Goal: Task Accomplishment & Management: Complete application form

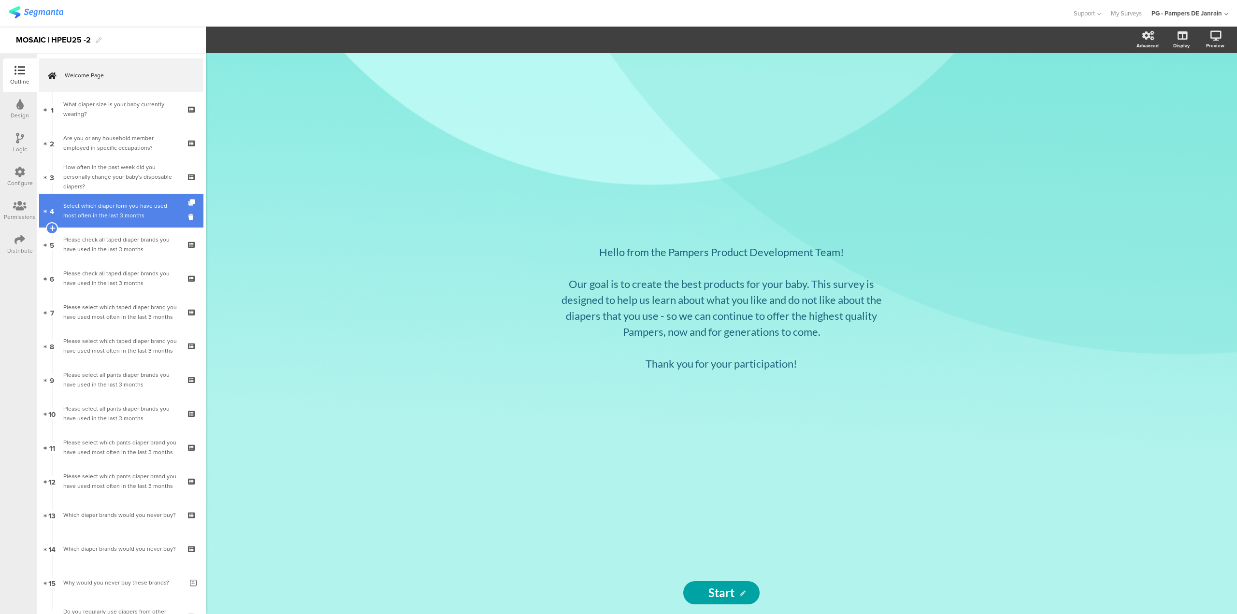
click at [155, 217] on div "Select which diaper form you have used most often in the last 3 months" at bounding box center [120, 210] width 115 height 19
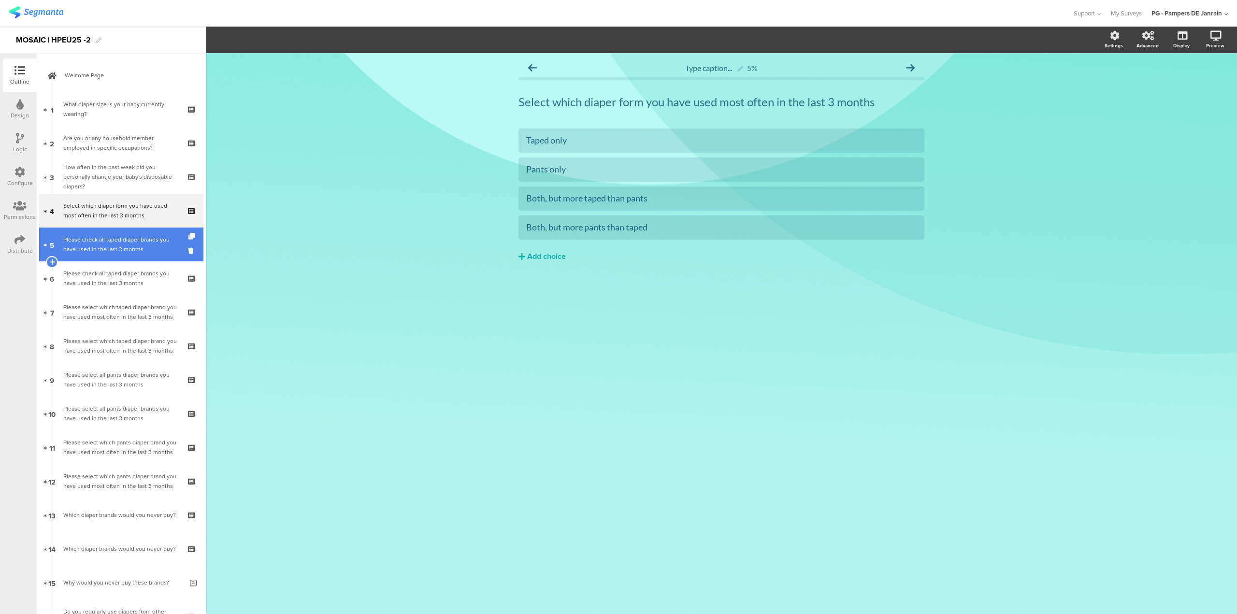
click at [143, 257] on link "5 Please check all taped diaper brands you have used in the last 3 months" at bounding box center [121, 245] width 164 height 34
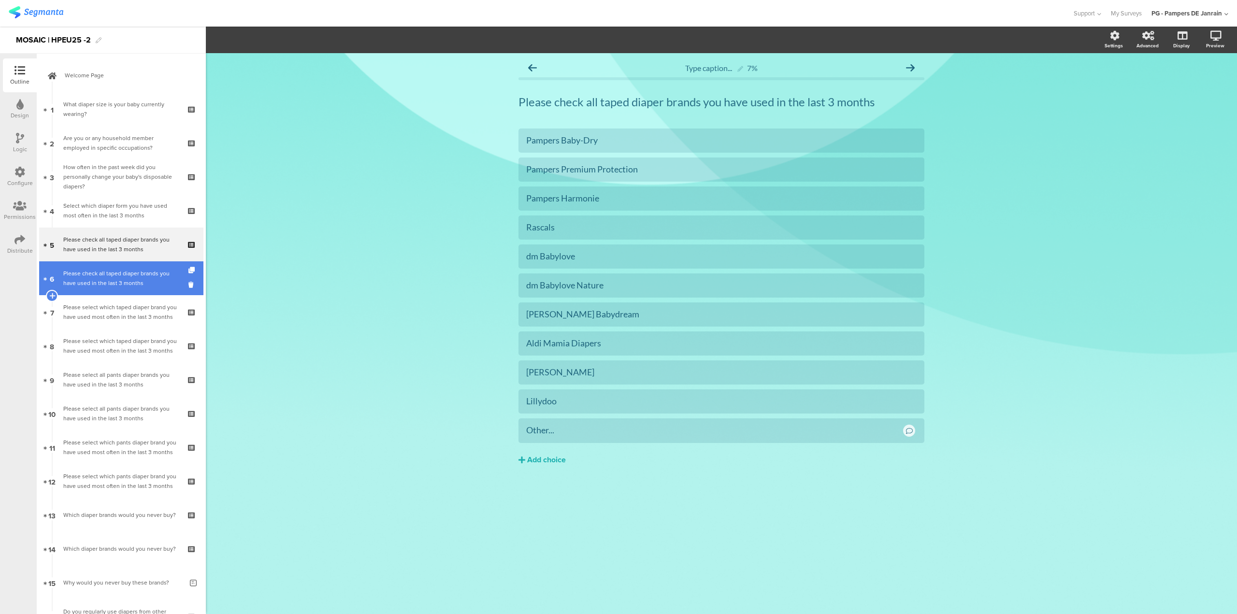
click at [129, 281] on div "Please check all taped diaper brands you have used in the last 3 months" at bounding box center [120, 278] width 115 height 19
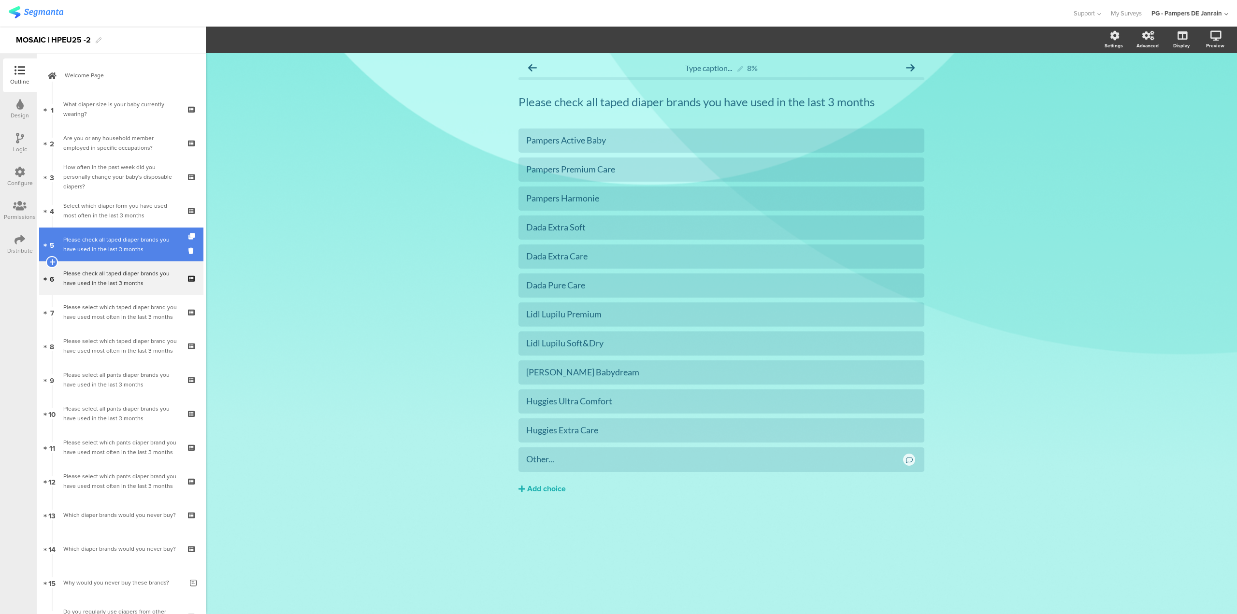
click at [142, 245] on div "Please check all taped diaper brands you have used in the last 3 months" at bounding box center [120, 244] width 115 height 19
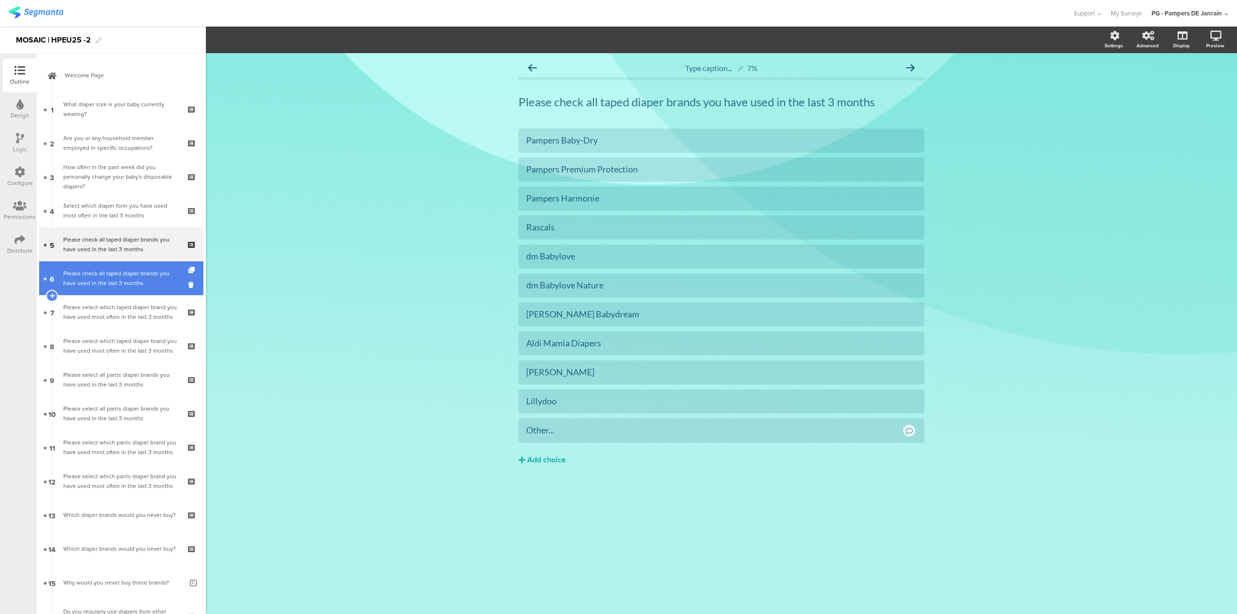
click at [119, 281] on div "Please check all taped diaper brands you have used in the last 3 months" at bounding box center [120, 278] width 115 height 19
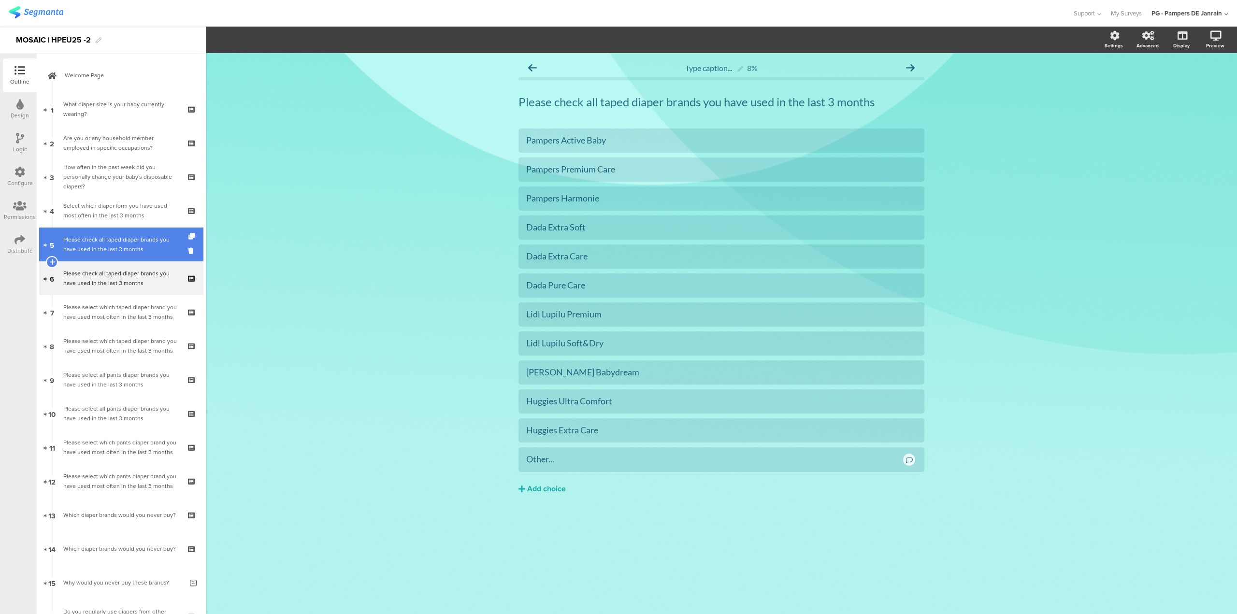
click at [136, 252] on div "Please check all taped diaper brands you have used in the last 3 months" at bounding box center [120, 244] width 115 height 19
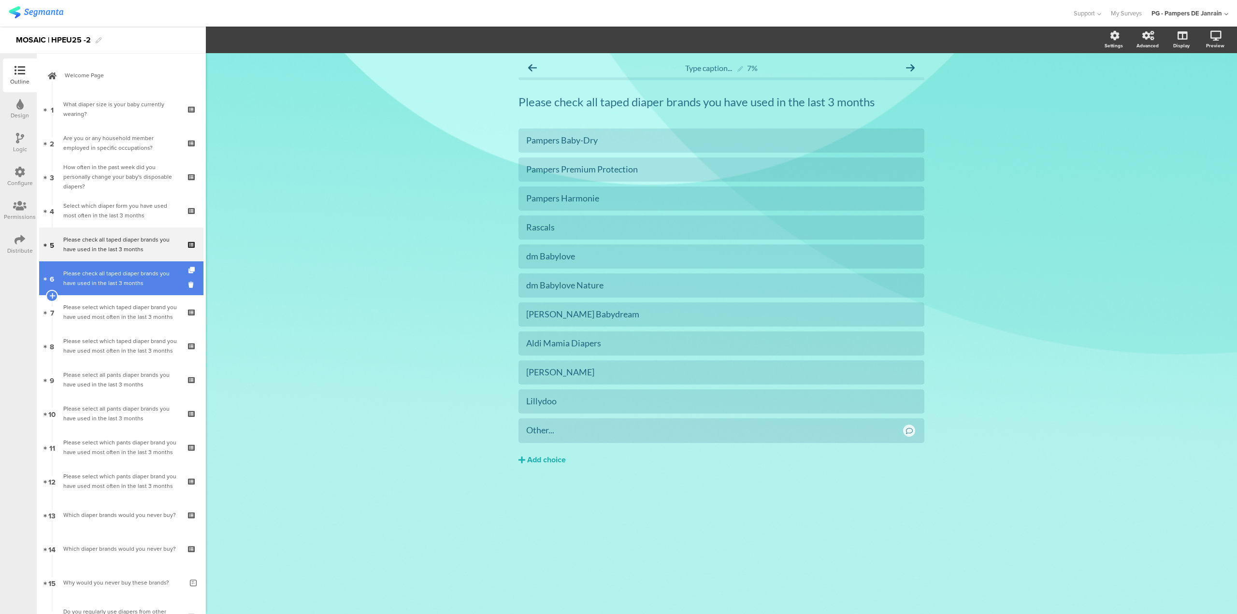
click at [124, 275] on div "Please check all taped diaper brands you have used in the last 3 months" at bounding box center [120, 278] width 115 height 19
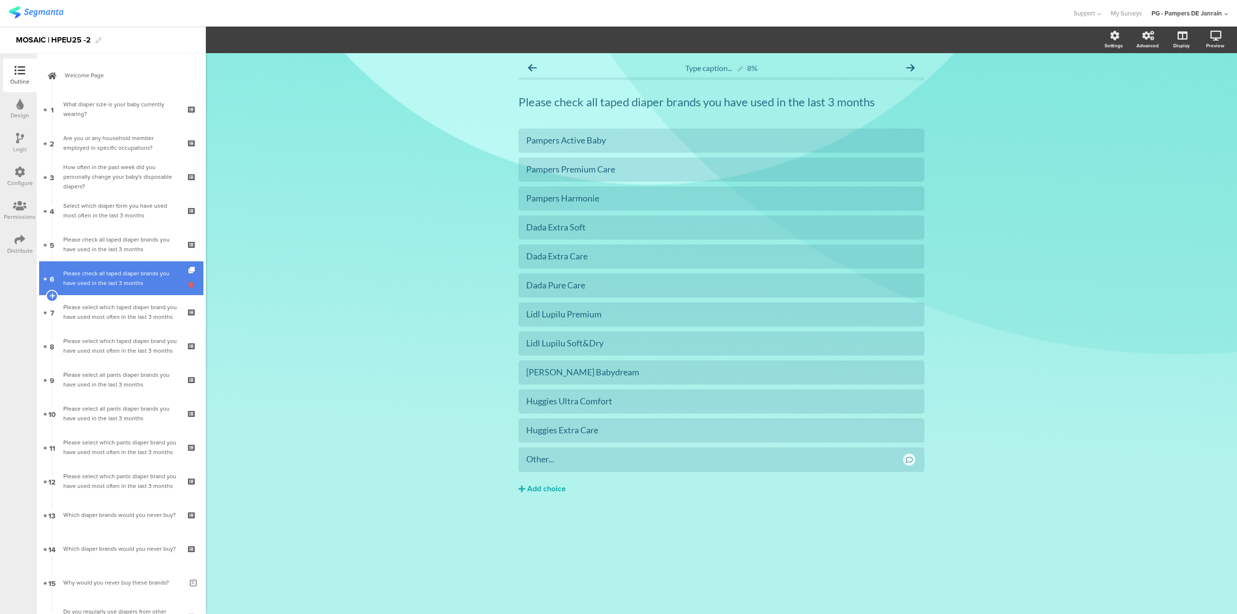
click at [188, 286] on icon at bounding box center [192, 284] width 8 height 9
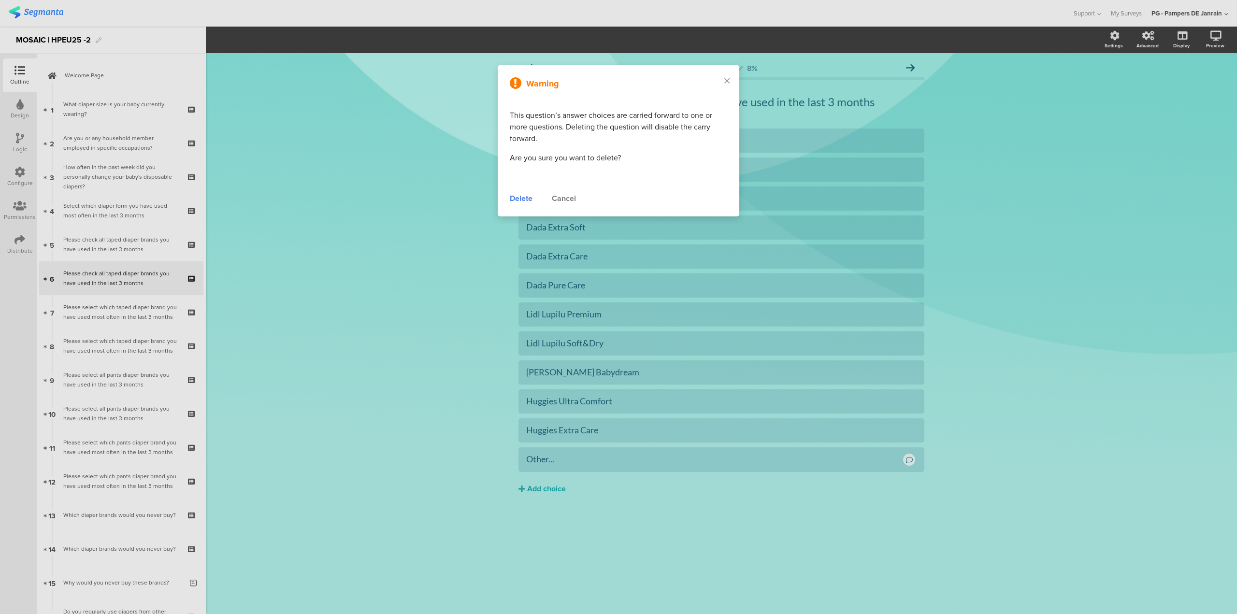
click at [561, 197] on div "Cancel" at bounding box center [564, 199] width 24 height 12
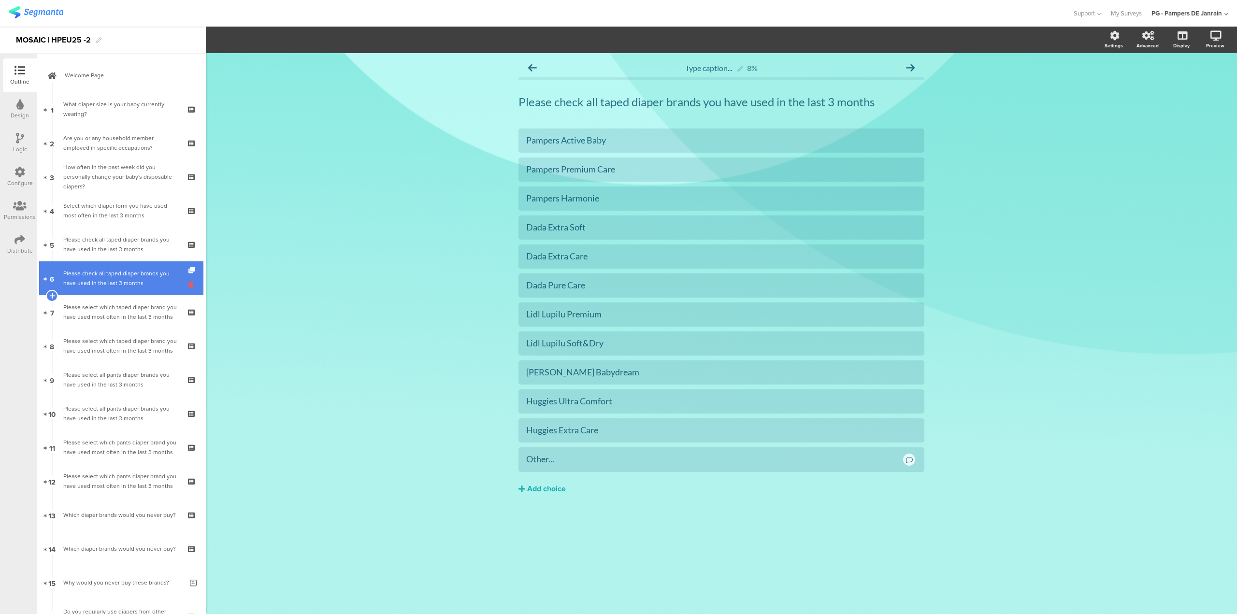
click at [188, 285] on icon at bounding box center [192, 284] width 8 height 9
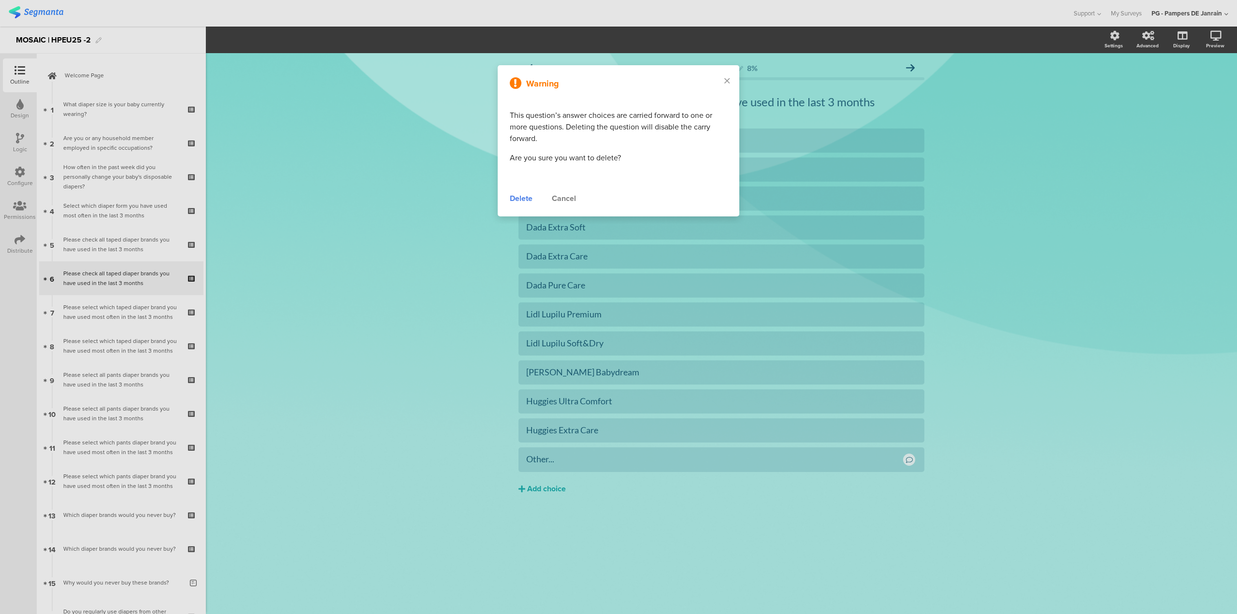
click at [528, 198] on div "Delete" at bounding box center [521, 199] width 23 height 12
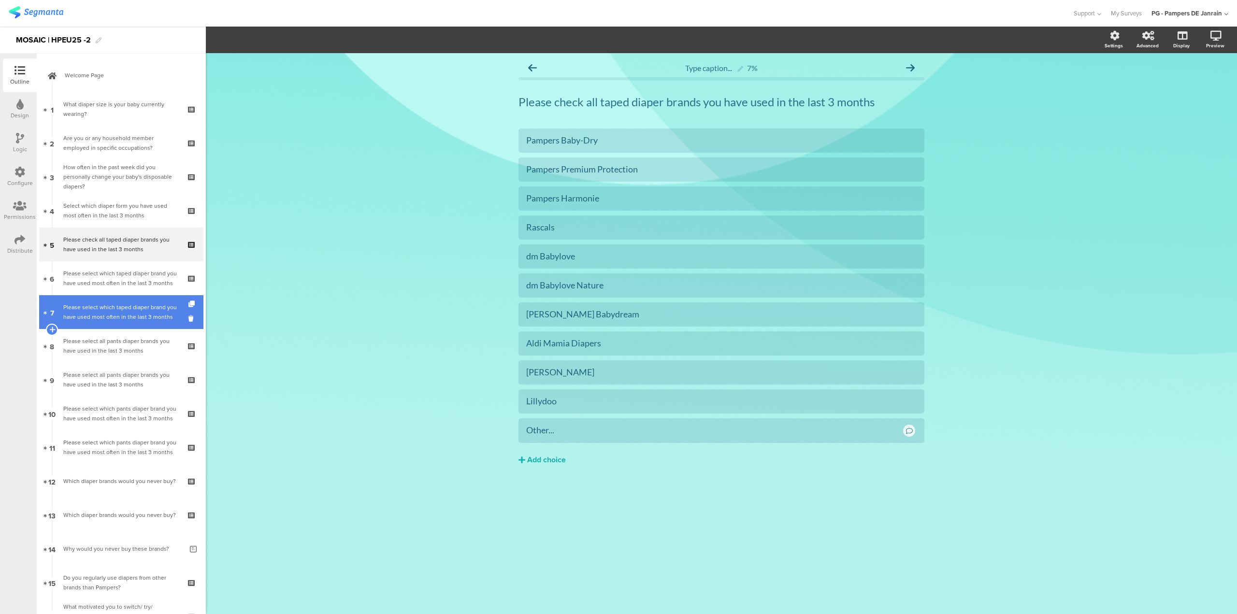
click at [153, 308] on div "Please select which taped diaper brand you have used most often in the last 3 m…" at bounding box center [120, 311] width 115 height 19
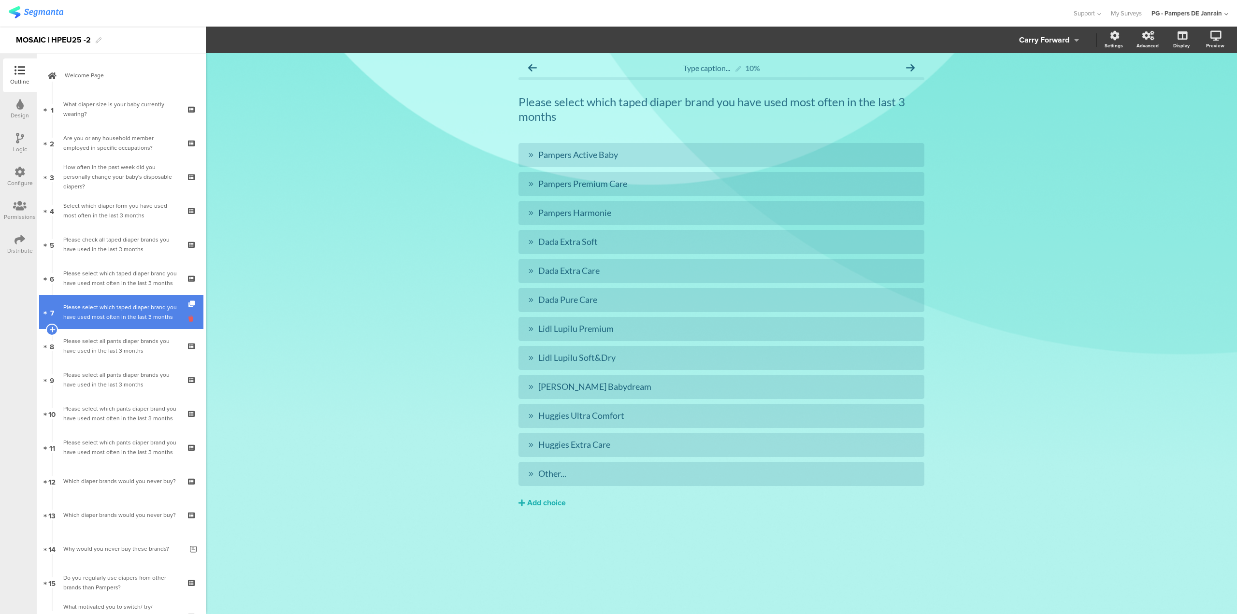
click at [188, 319] on icon at bounding box center [192, 318] width 8 height 9
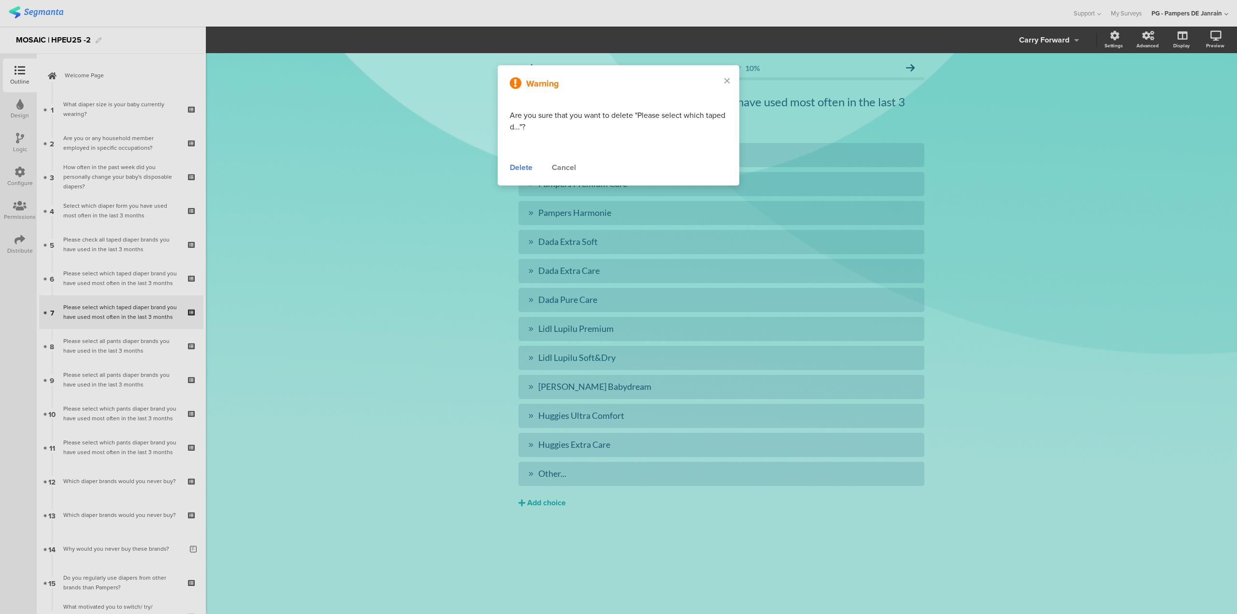
click at [531, 168] on div "Delete" at bounding box center [521, 168] width 23 height 12
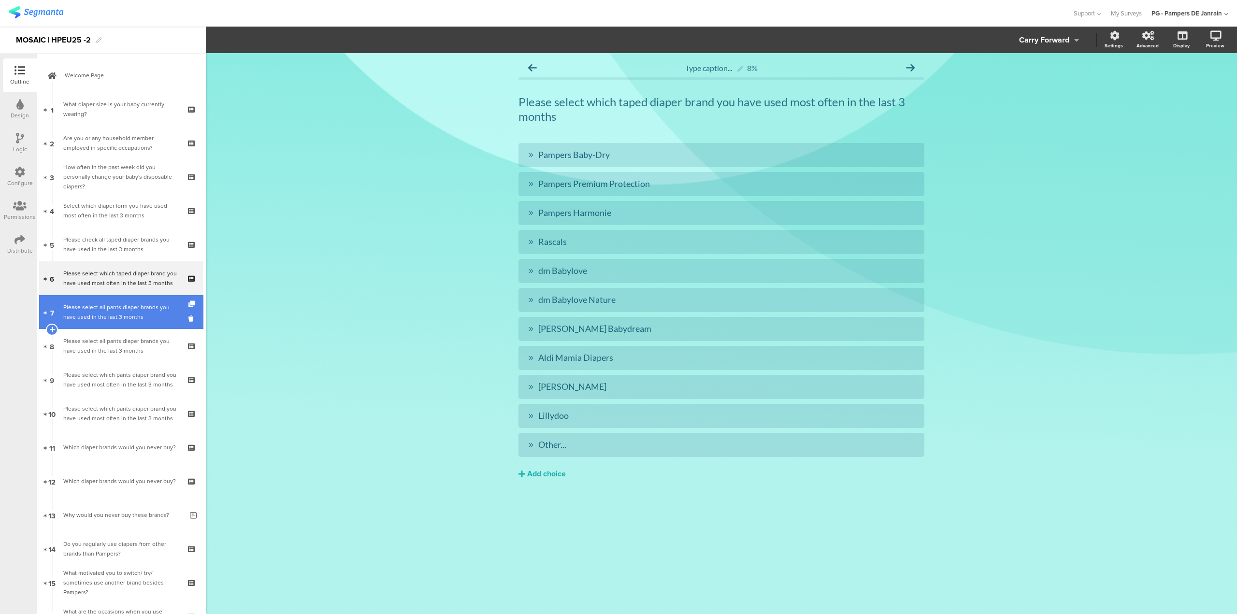
click at [101, 316] on div "Please select all pants diaper brands you have used in the last 3 months" at bounding box center [120, 311] width 115 height 19
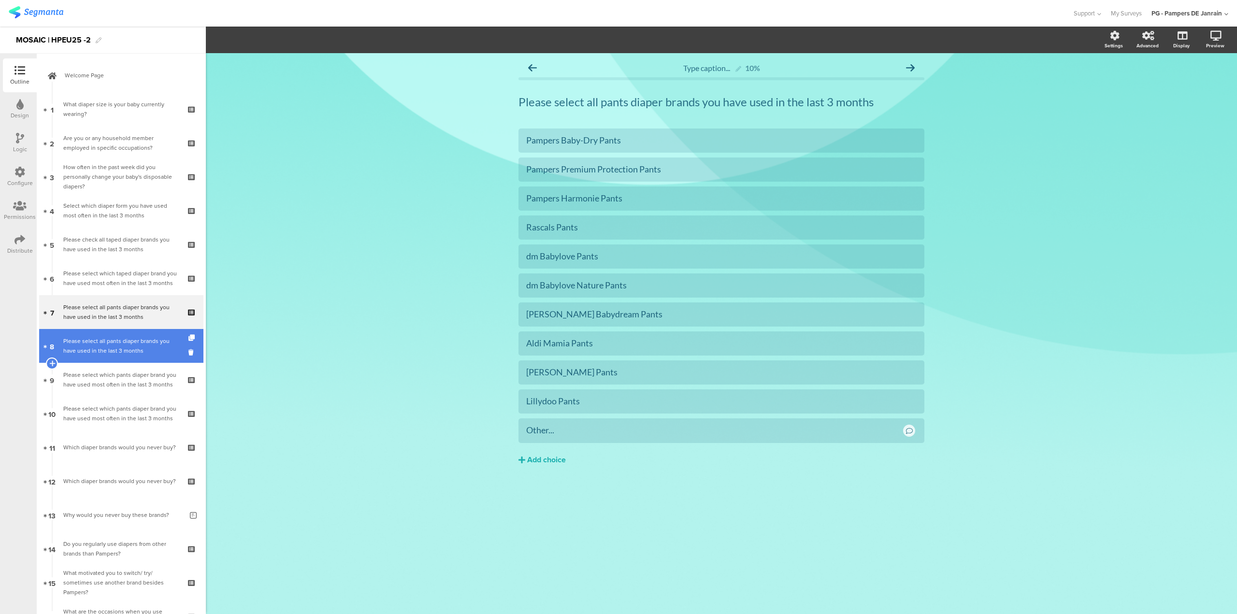
click at [114, 350] on div "Please select all pants diaper brands you have used in the last 3 months" at bounding box center [120, 345] width 115 height 19
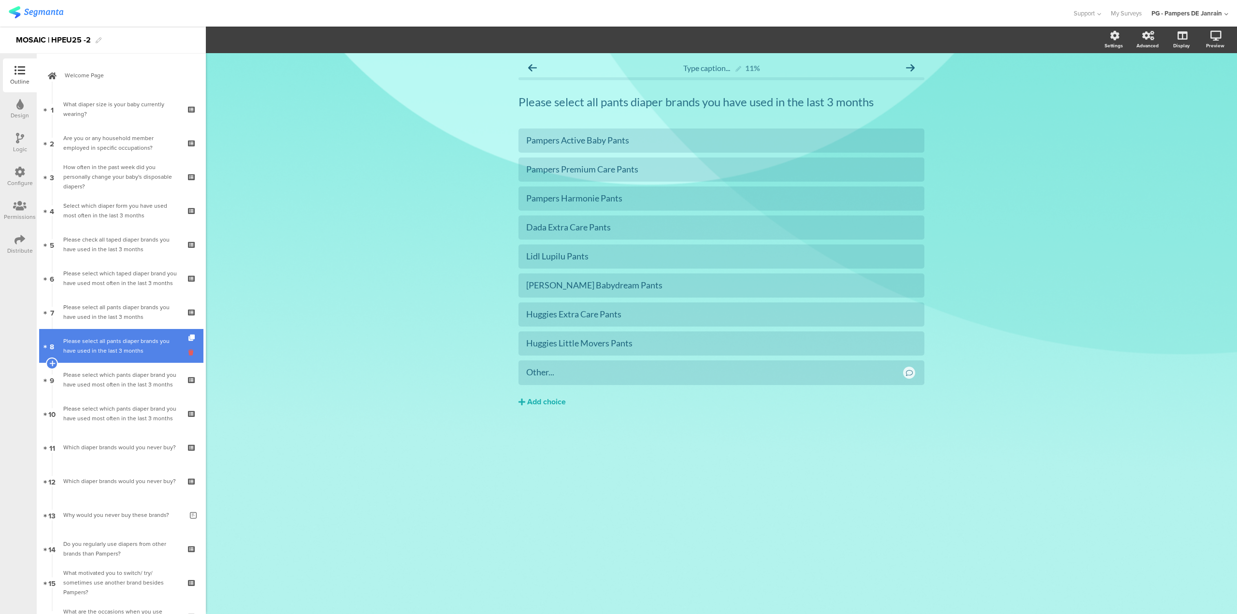
click at [188, 353] on icon at bounding box center [192, 352] width 8 height 9
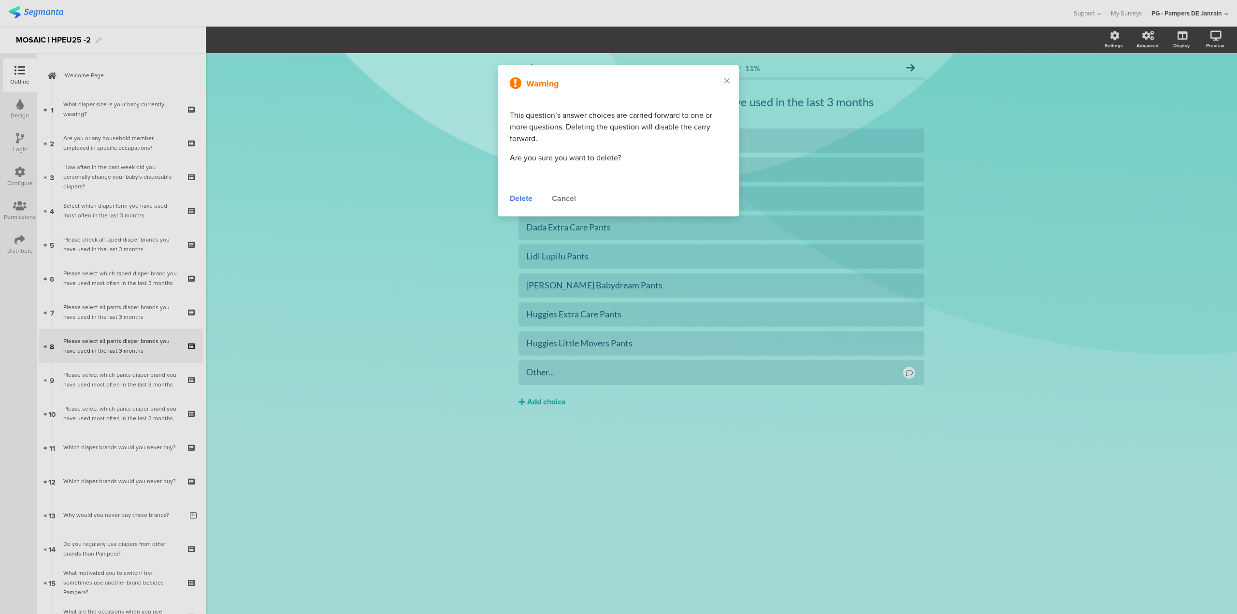
click at [522, 198] on div "Delete" at bounding box center [521, 199] width 23 height 12
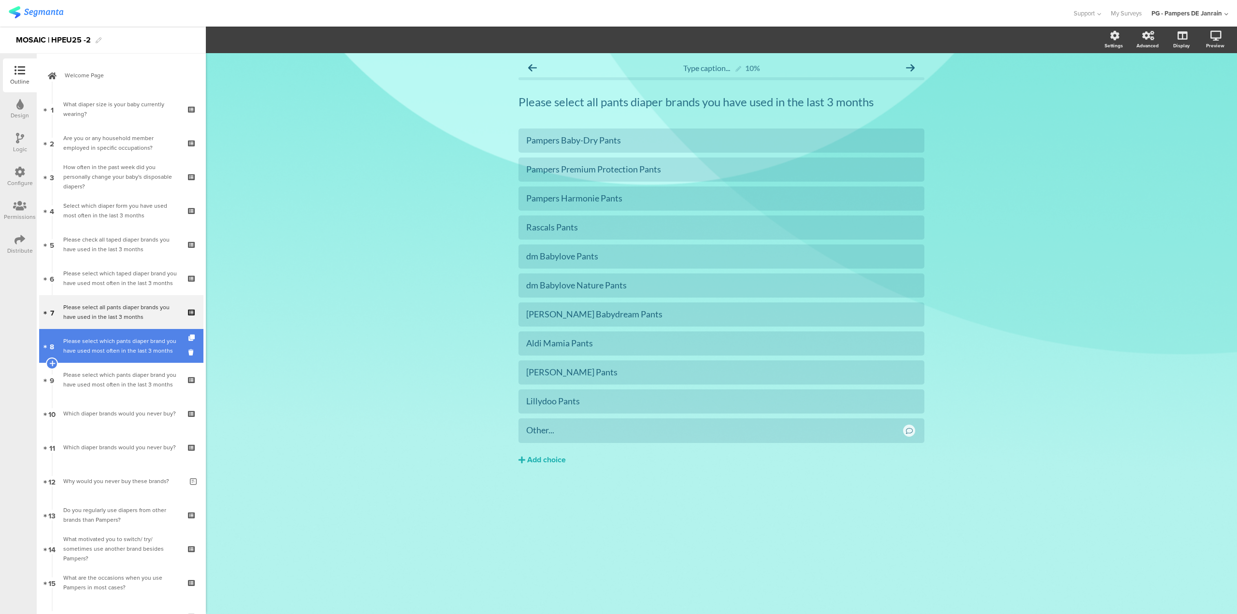
click at [124, 342] on div "Please select which pants diaper brand you have used most often in the last 3 m…" at bounding box center [120, 345] width 115 height 19
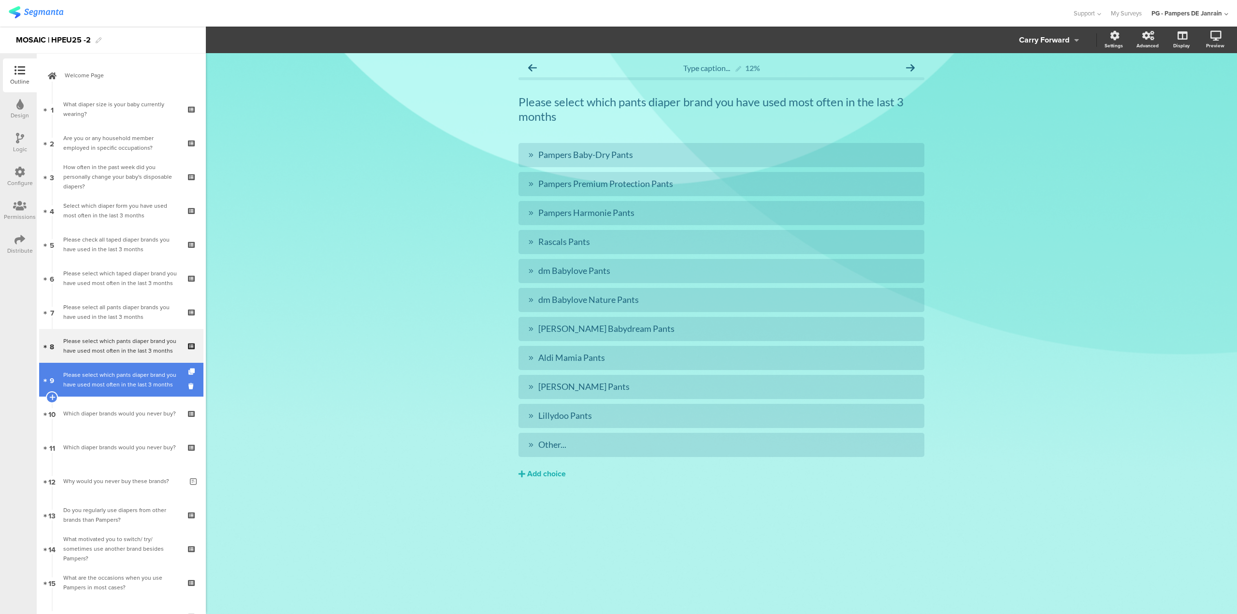
click at [132, 372] on div "Please select which pants diaper brand you have used most often in the last 3 m…" at bounding box center [120, 379] width 115 height 19
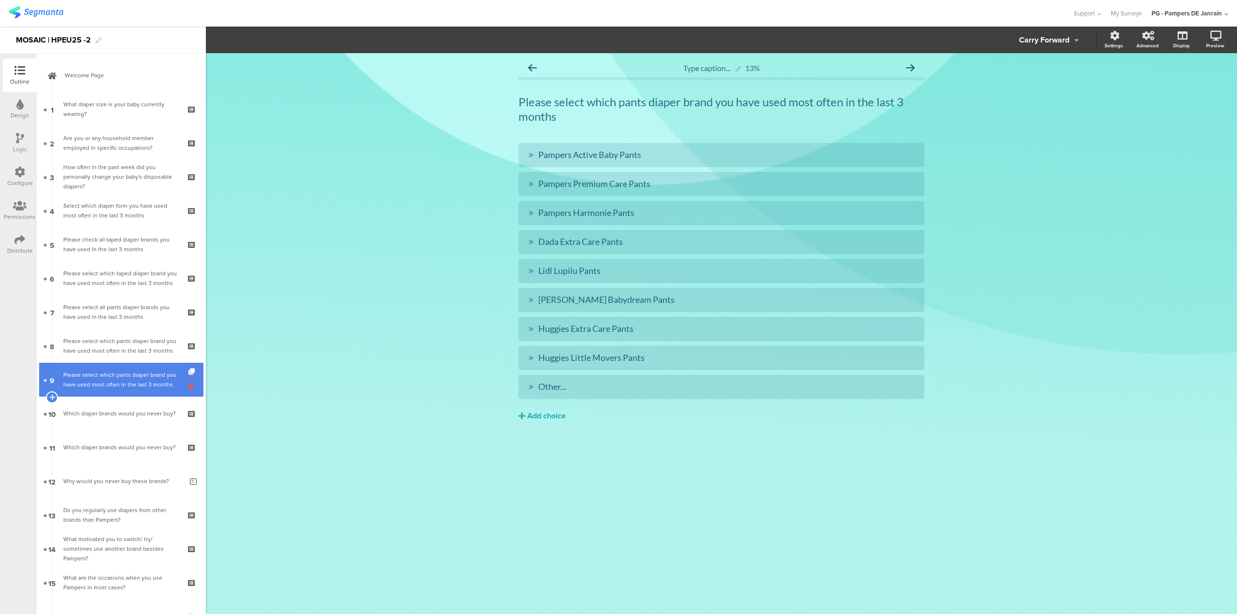
click at [188, 387] on icon at bounding box center [192, 386] width 8 height 9
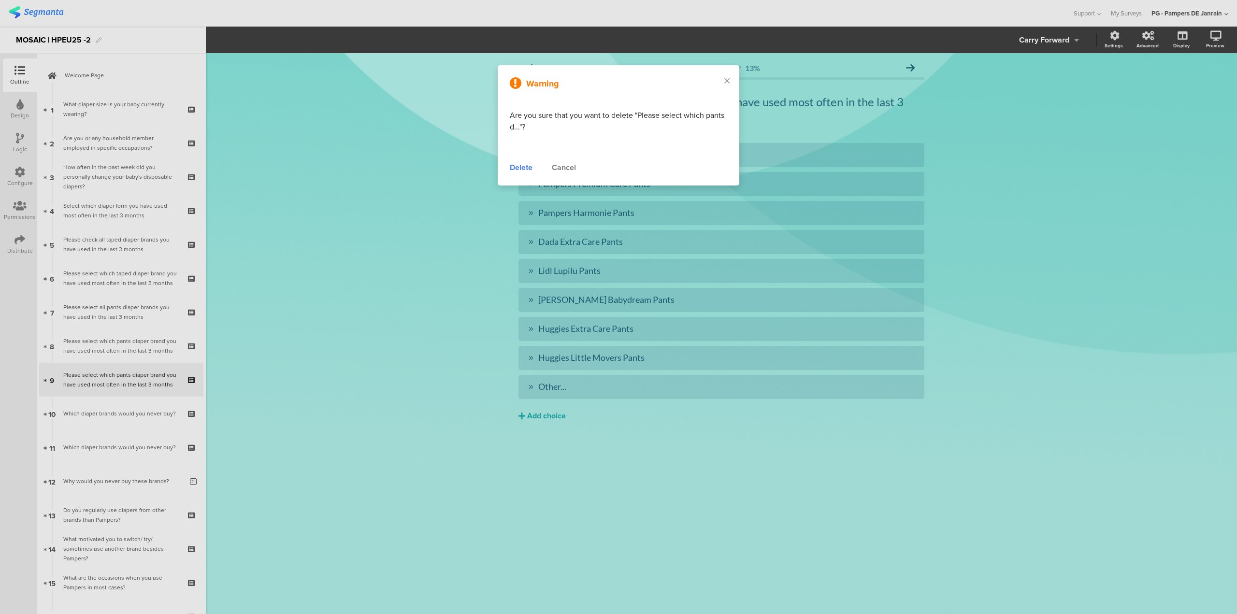
click at [523, 168] on div "Delete" at bounding box center [521, 168] width 23 height 12
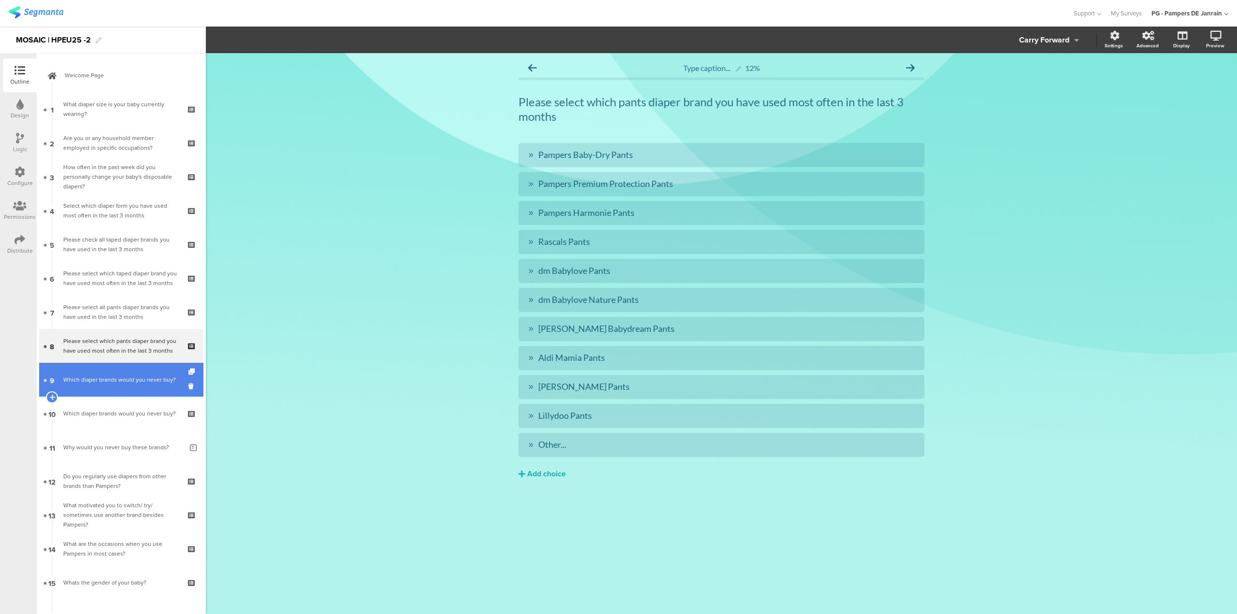
click at [100, 389] on link "9 Which diaper brands would you never buy?" at bounding box center [121, 380] width 164 height 34
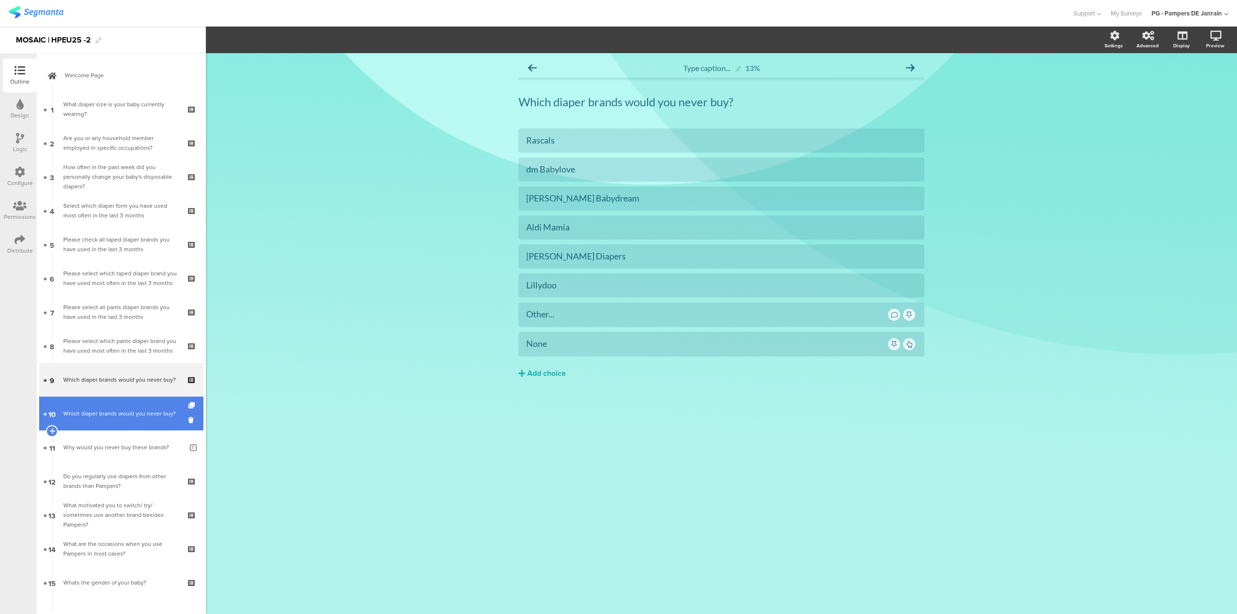
click at [95, 410] on div "Which diaper brands would you never buy?" at bounding box center [120, 414] width 115 height 10
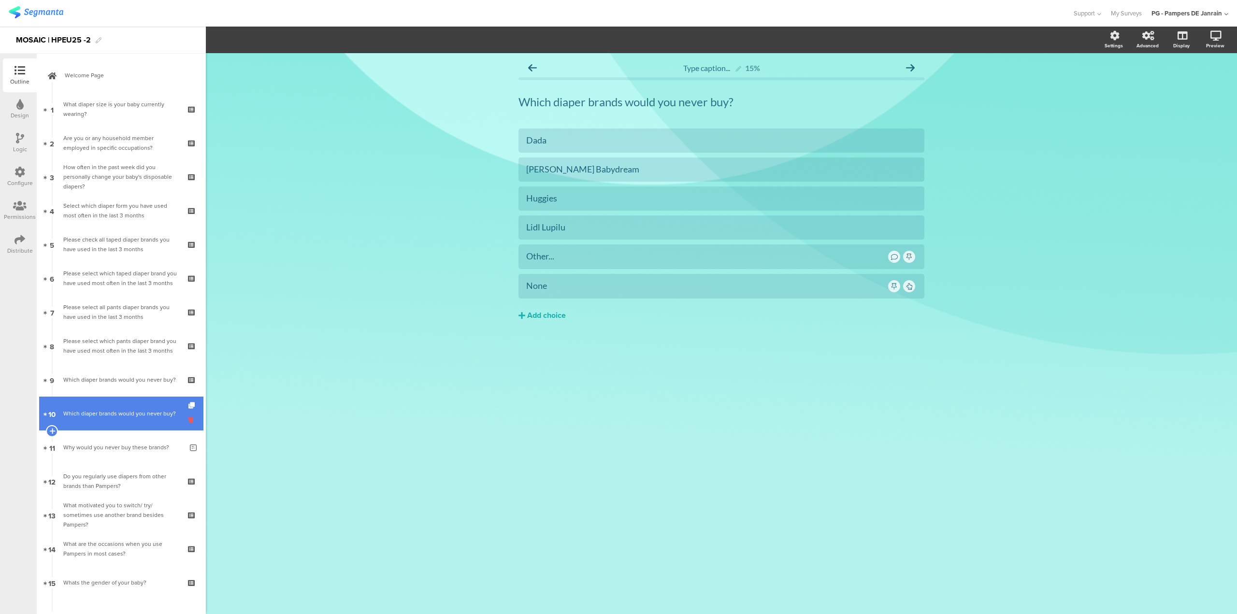
click at [188, 422] on icon at bounding box center [192, 419] width 8 height 9
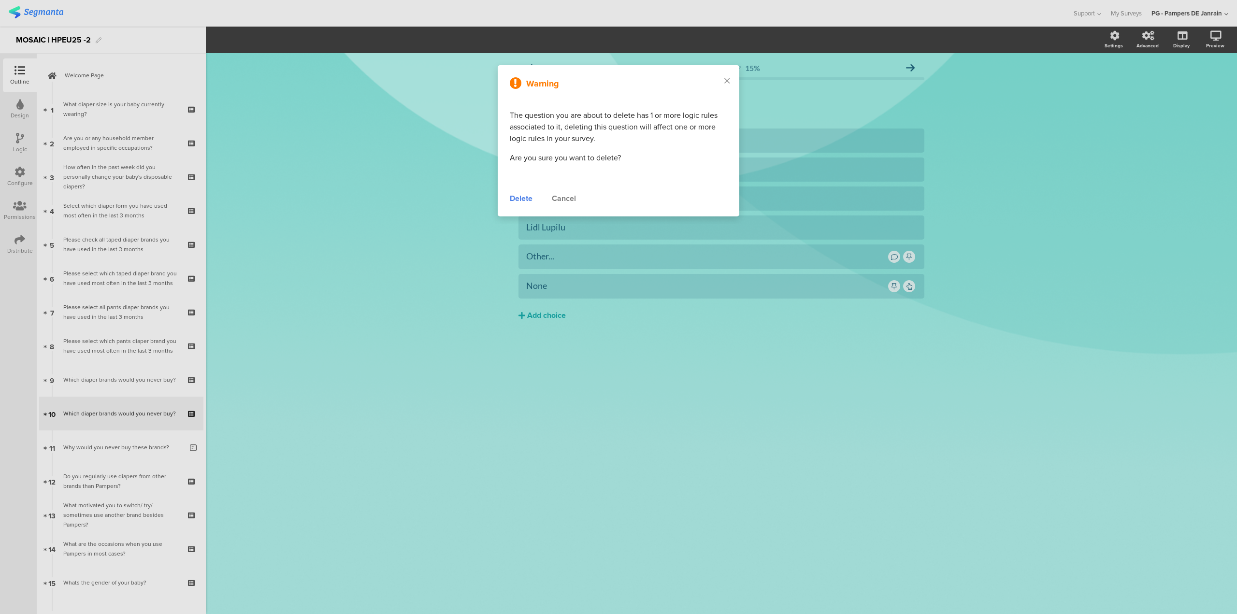
click at [564, 196] on div "Cancel" at bounding box center [564, 199] width 24 height 12
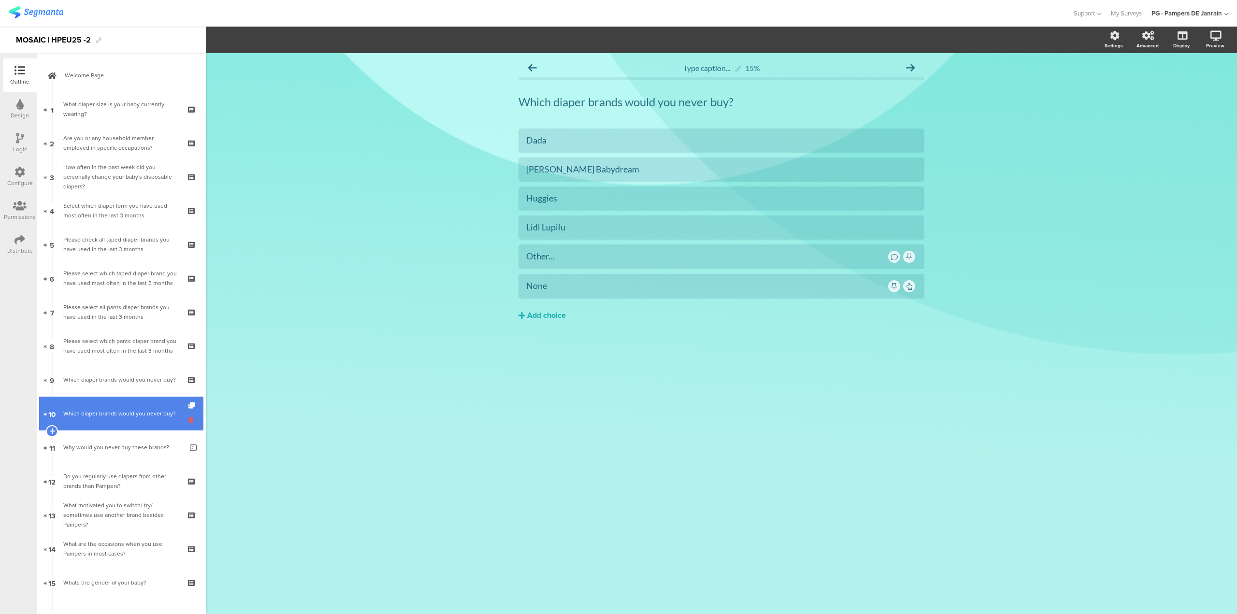
click at [188, 420] on icon at bounding box center [192, 419] width 8 height 9
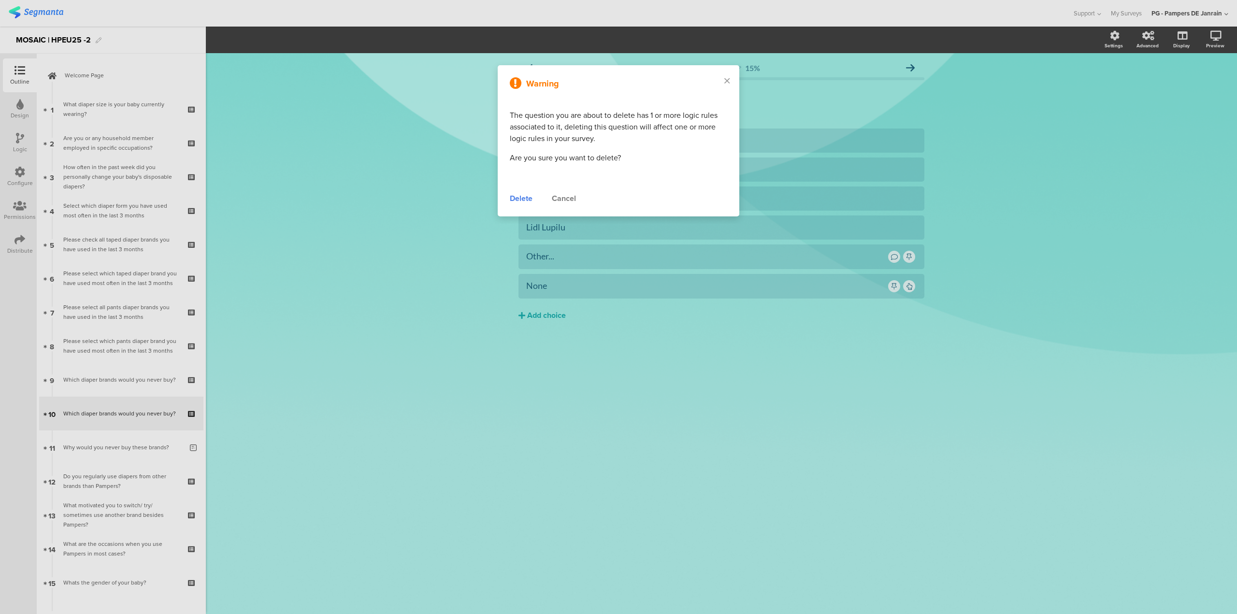
click at [528, 198] on div "Delete" at bounding box center [521, 199] width 23 height 12
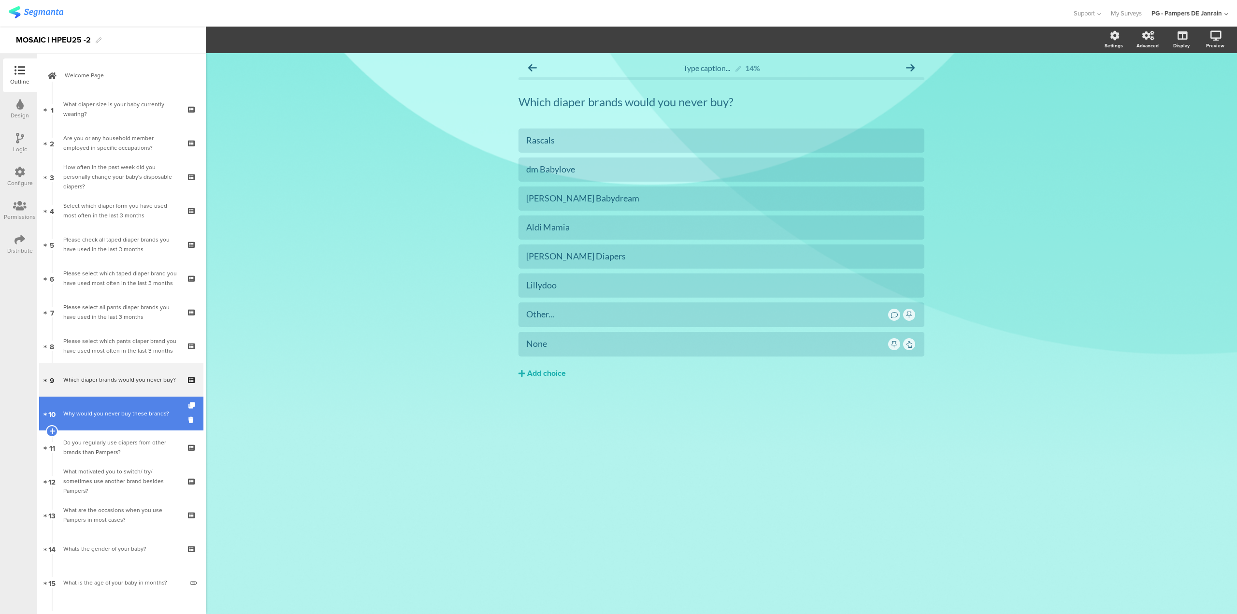
click at [95, 414] on div "Why would you never buy these brands?" at bounding box center [122, 414] width 119 height 10
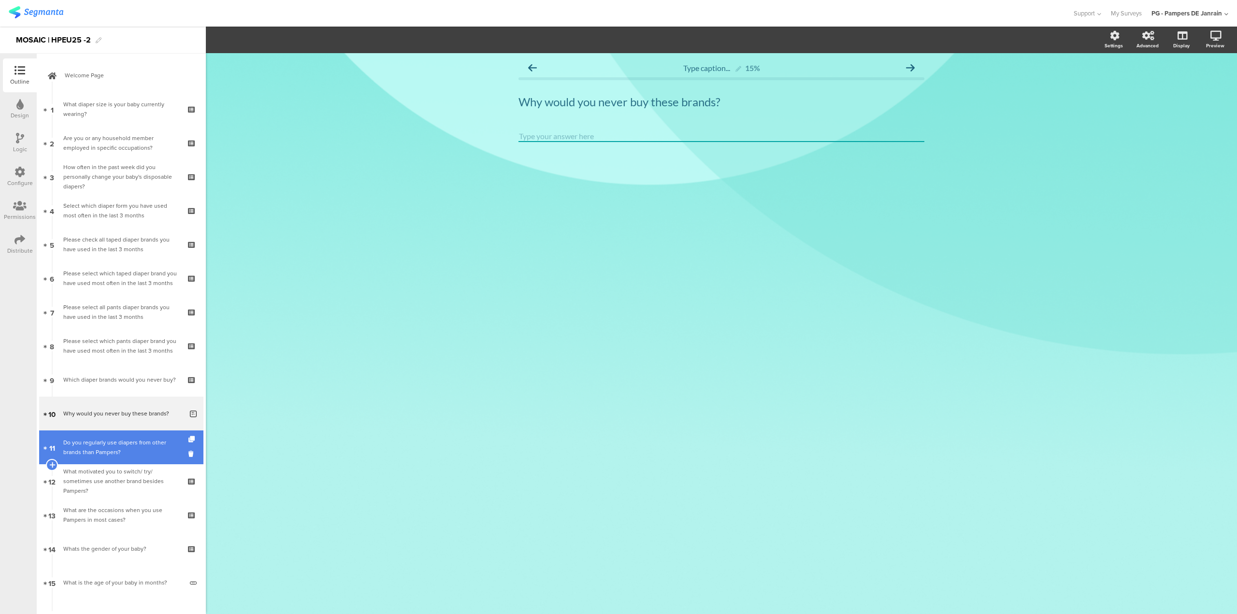
click at [121, 446] on div "Do you regularly use diapers from other brands than Pampers?" at bounding box center [120, 447] width 115 height 19
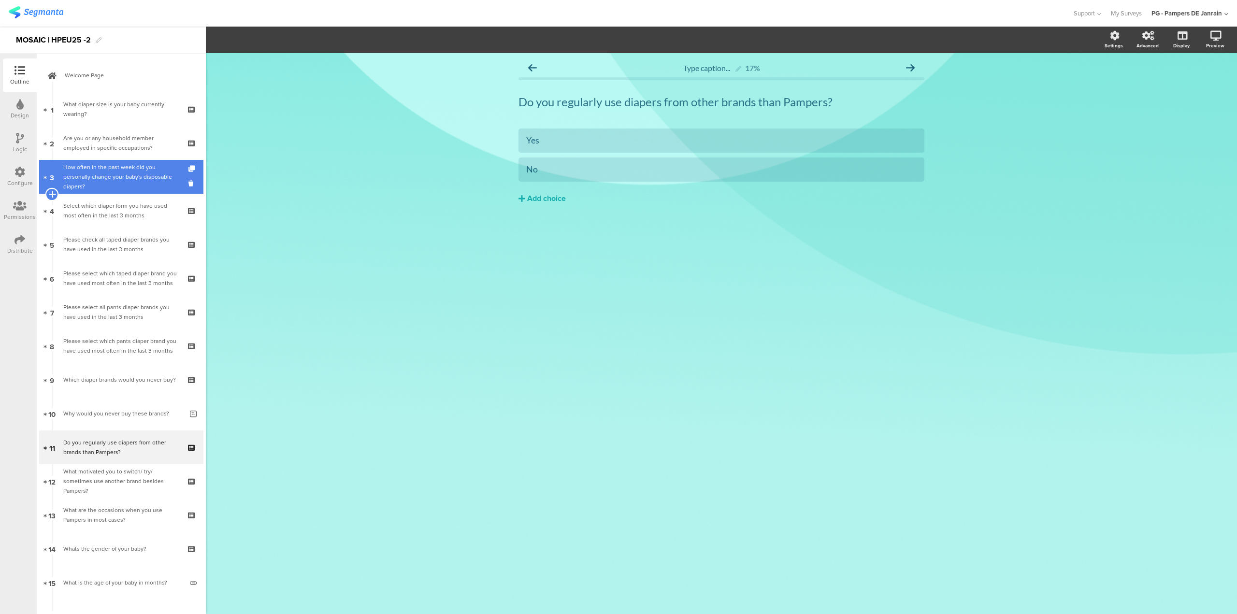
click at [55, 195] on icon at bounding box center [52, 194] width 6 height 9
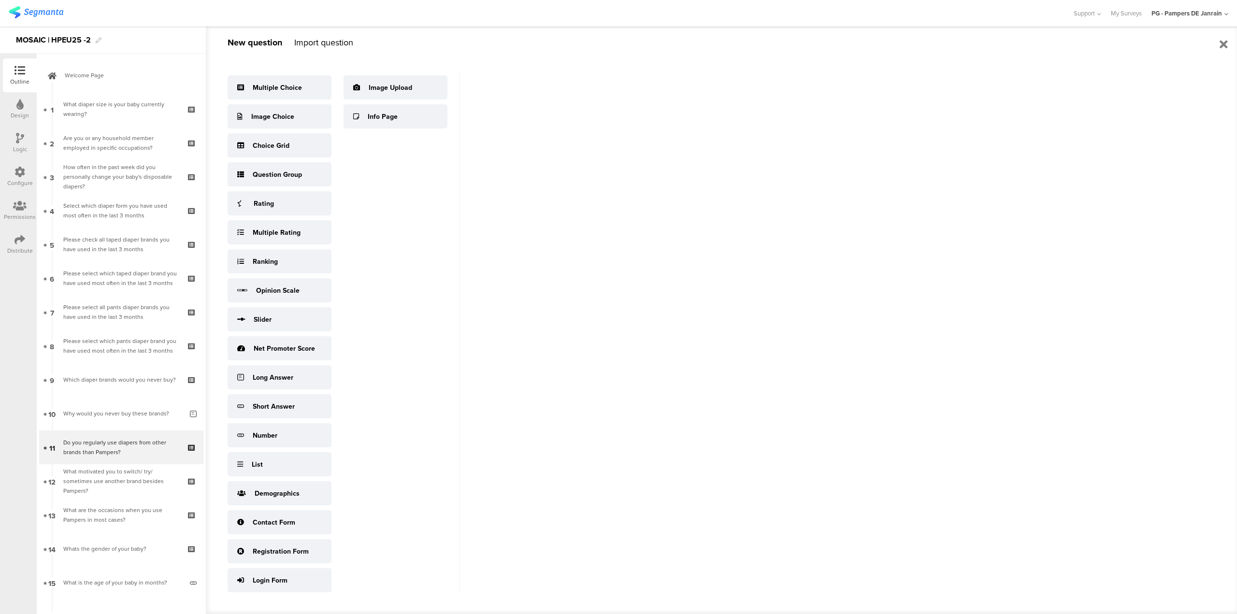
scroll to position [13, 0]
click at [600, 280] on div "New question Import question Multiple Choice Image Choice Choice Grid Question …" at bounding box center [721, 320] width 1031 height 587
click at [1227, 44] on icon at bounding box center [1223, 45] width 8 height 12
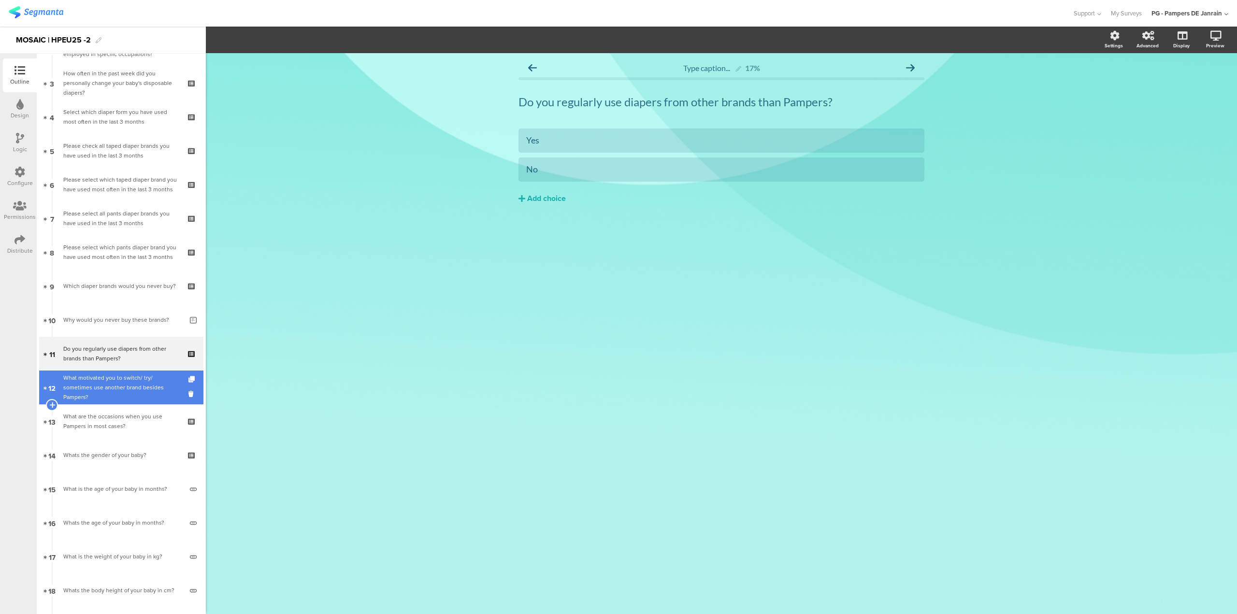
scroll to position [97, 0]
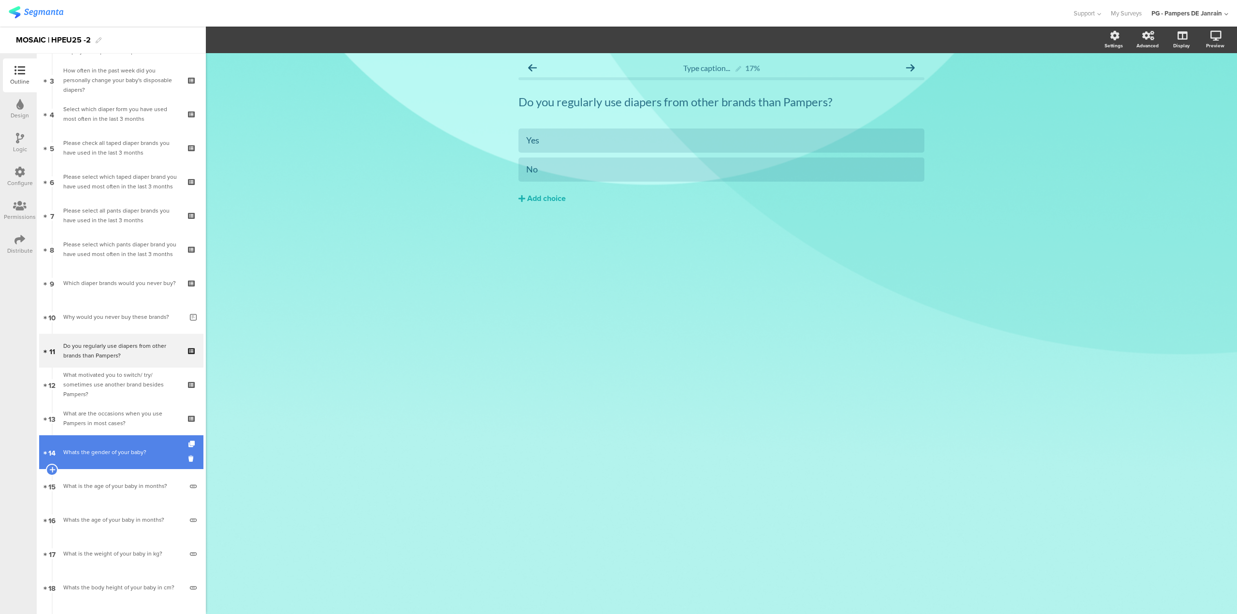
click at [151, 458] on link "14 Whats the gender of your baby?" at bounding box center [121, 452] width 164 height 34
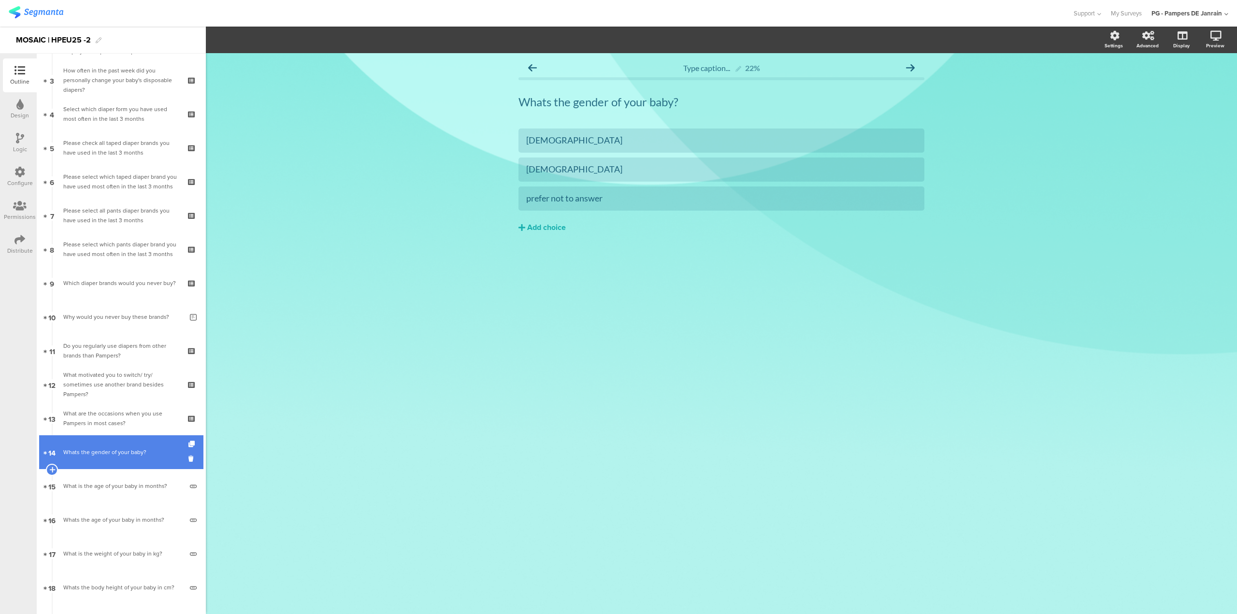
click at [151, 458] on link "14 Whats the gender of your baby?" at bounding box center [121, 452] width 164 height 34
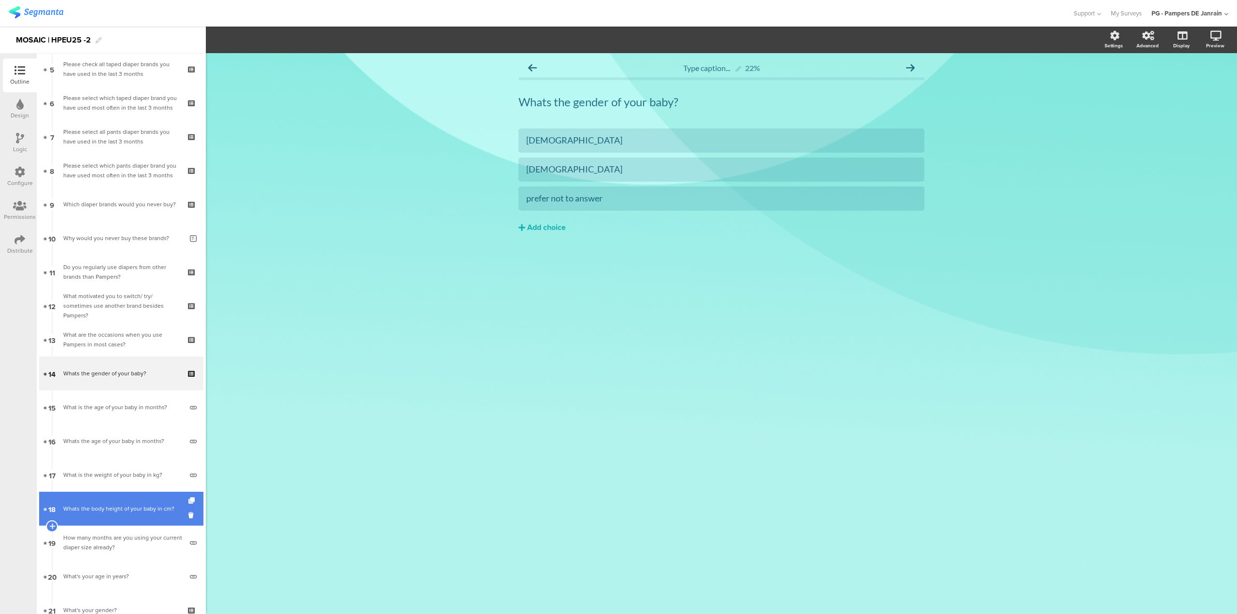
scroll to position [193, 0]
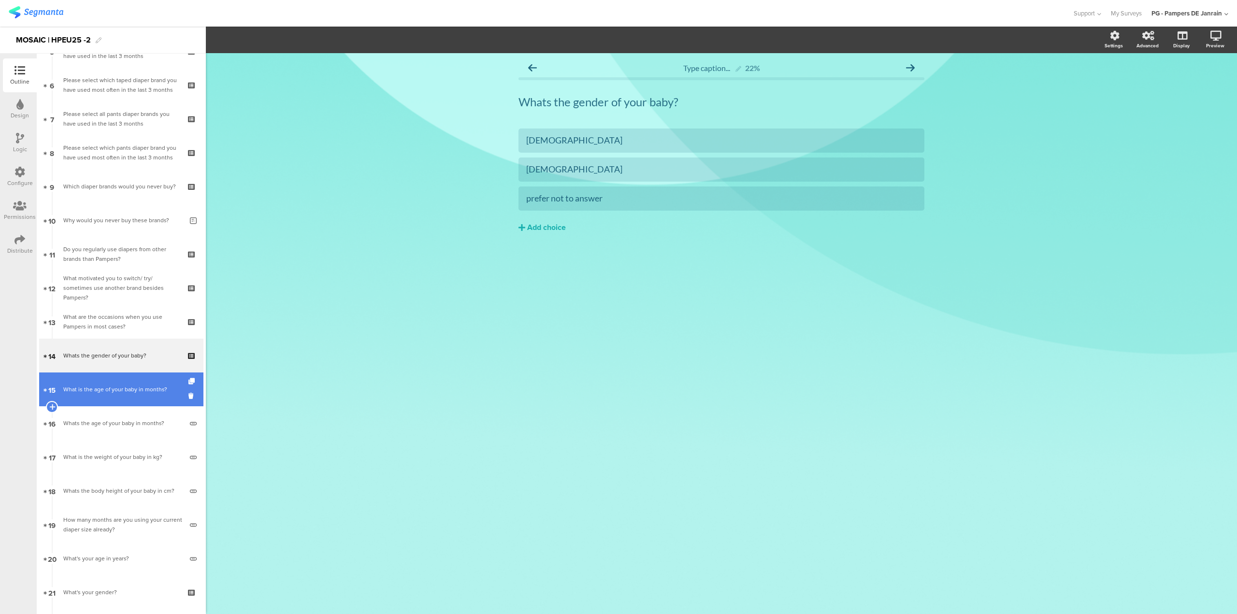
click at [110, 401] on link "15 What is the age of your baby in months?" at bounding box center [121, 389] width 164 height 34
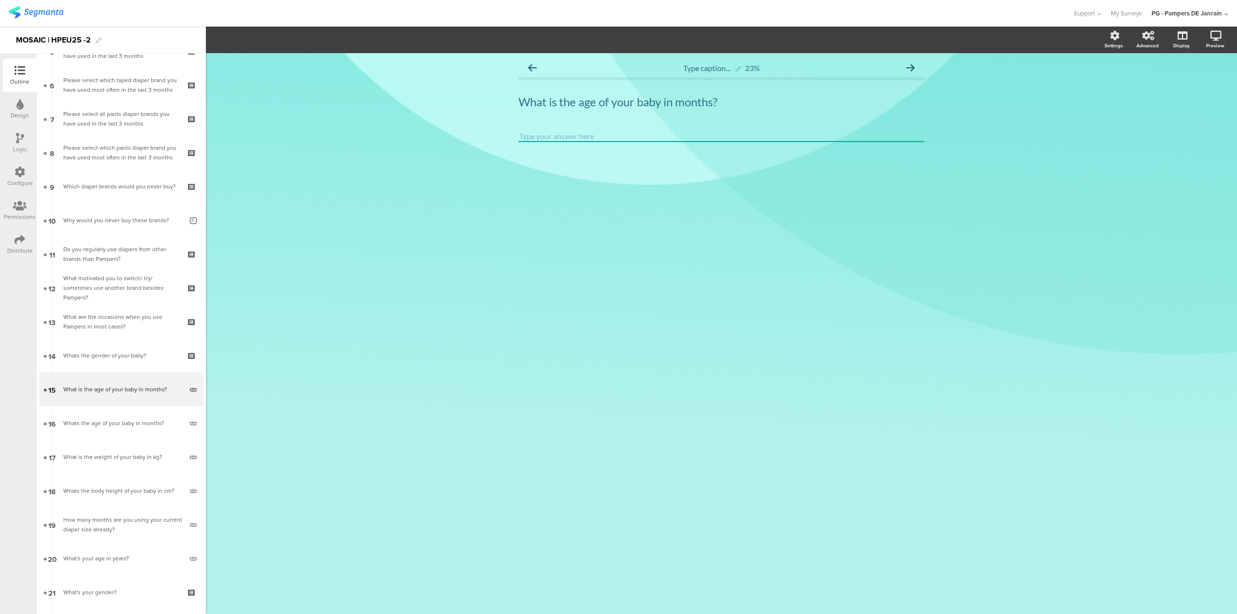
click at [547, 139] on input "number" at bounding box center [721, 136] width 406 height 11
click at [110, 433] on link "16 Whats the age of your baby in months?" at bounding box center [121, 423] width 164 height 34
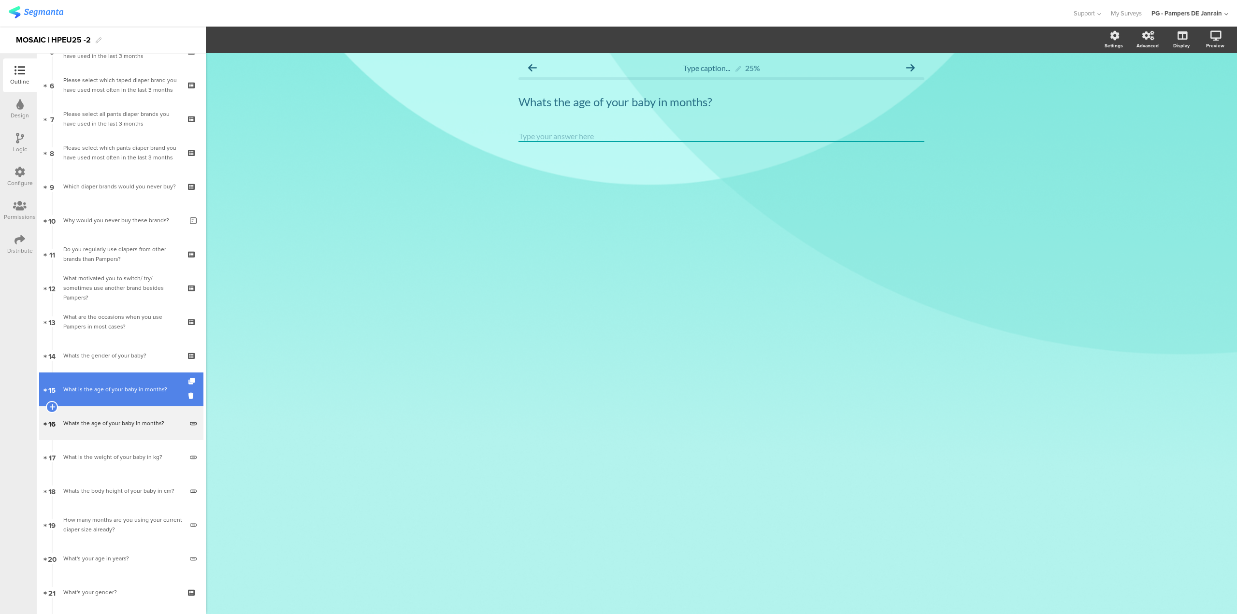
click at [114, 390] on div "What is the age of your baby in months?" at bounding box center [122, 390] width 119 height 10
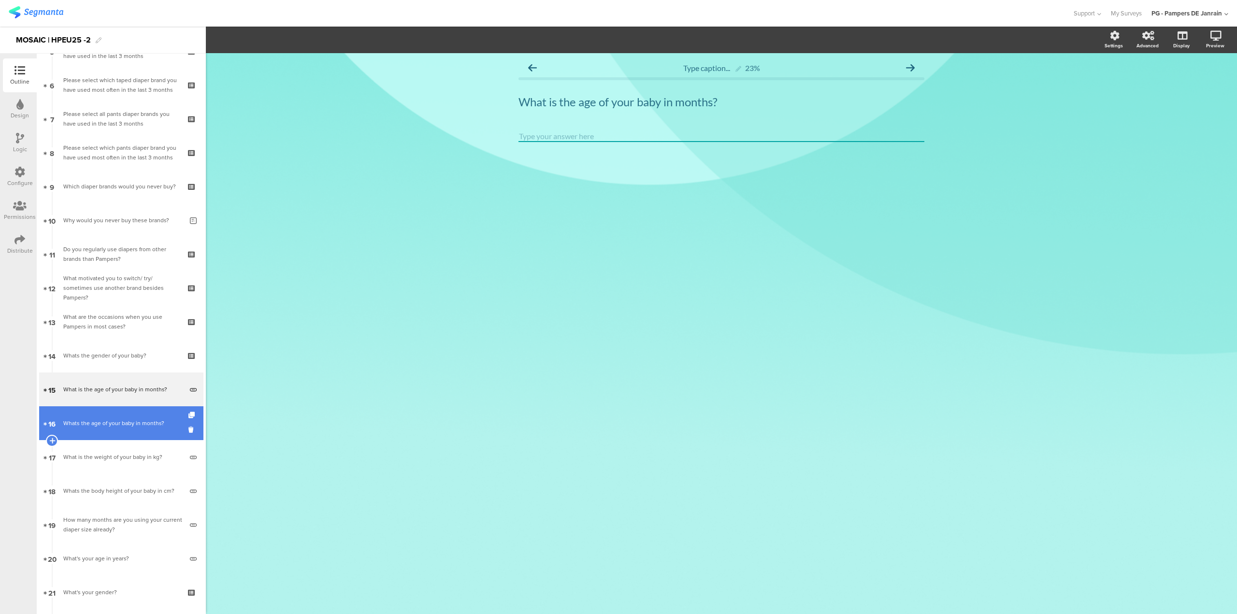
click at [106, 423] on div "Whats the age of your baby in months?" at bounding box center [122, 423] width 119 height 10
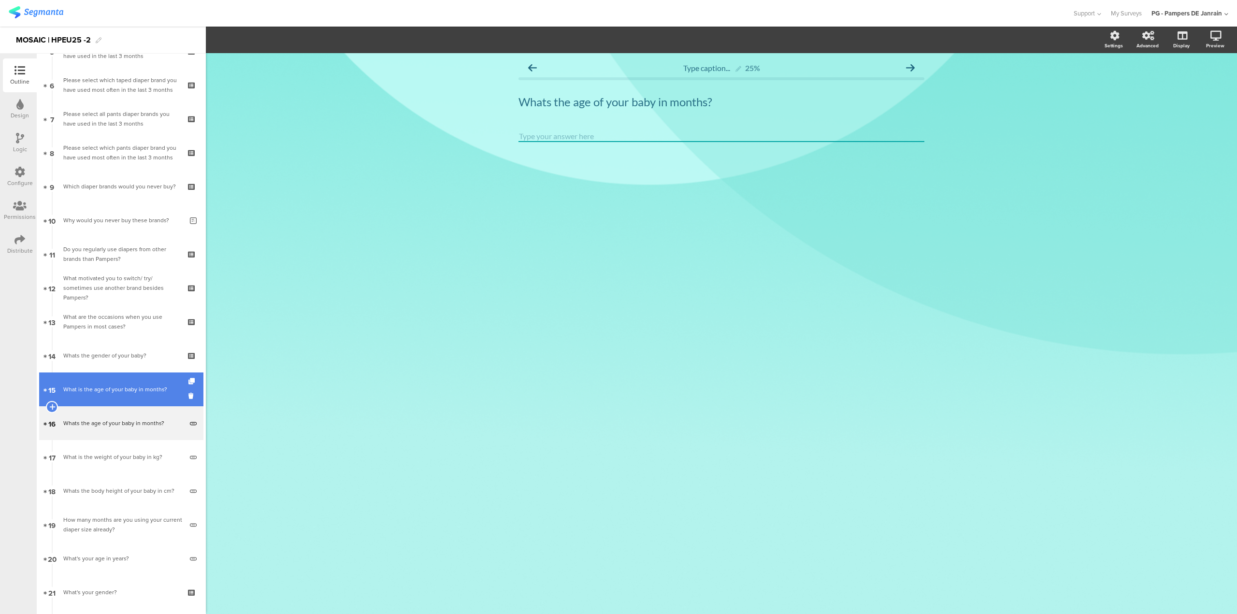
click at [116, 394] on div "What is the age of your baby in months?" at bounding box center [122, 390] width 119 height 10
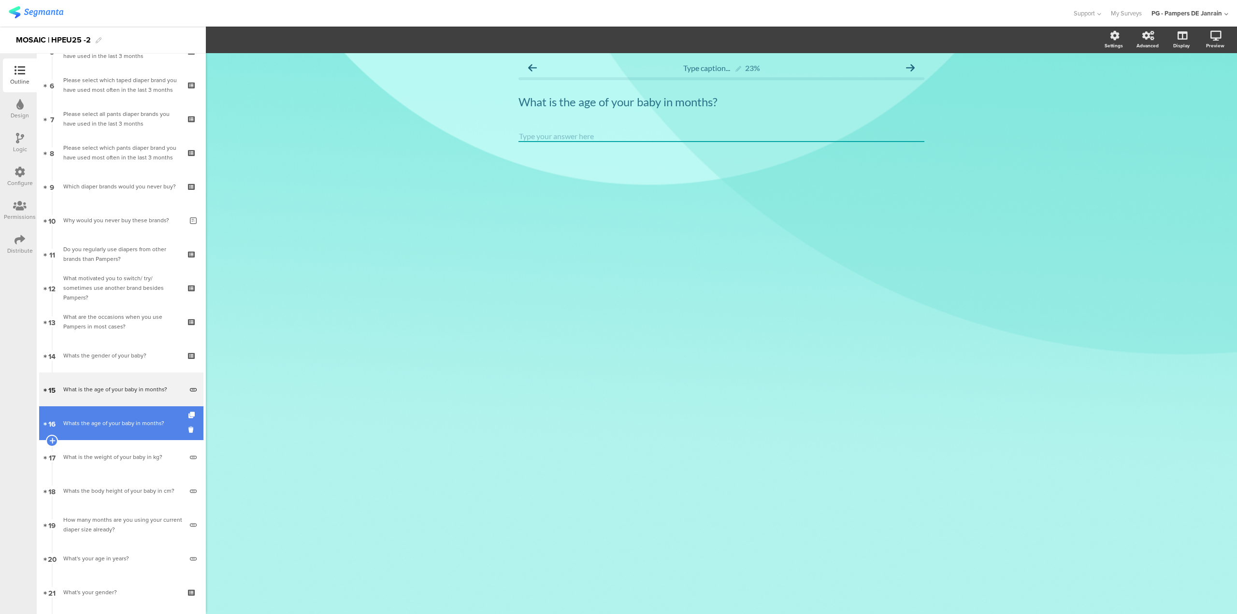
click at [115, 426] on div "Whats the age of your baby in months?" at bounding box center [122, 423] width 119 height 10
click at [188, 430] on icon at bounding box center [192, 429] width 8 height 9
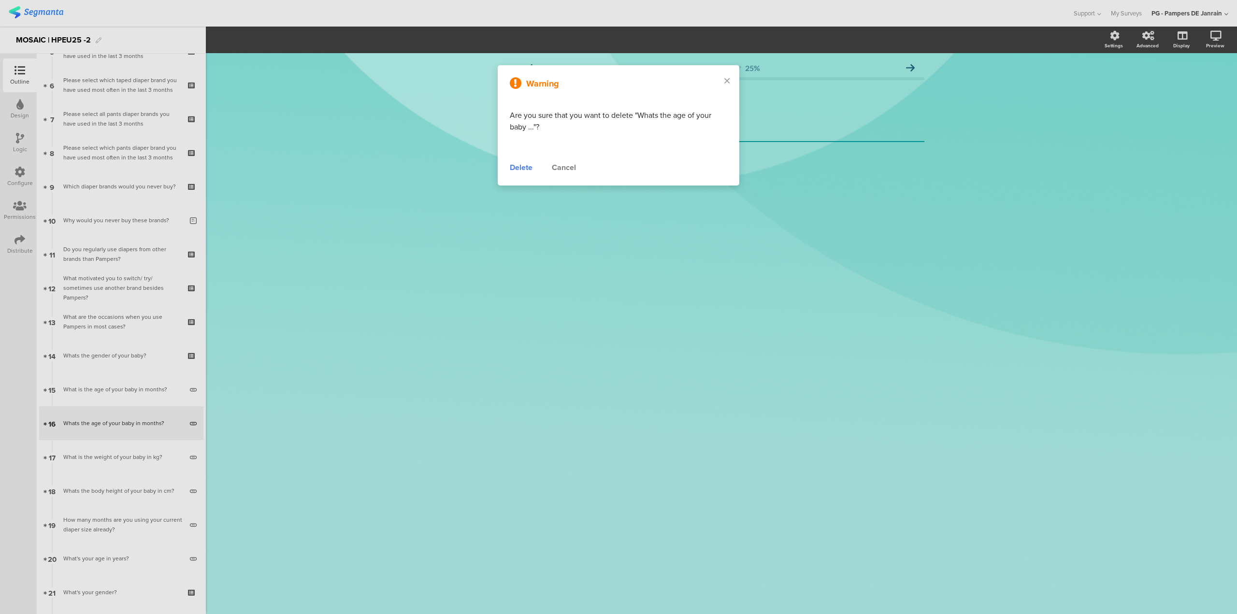
click at [516, 167] on div "Delete" at bounding box center [521, 168] width 23 height 12
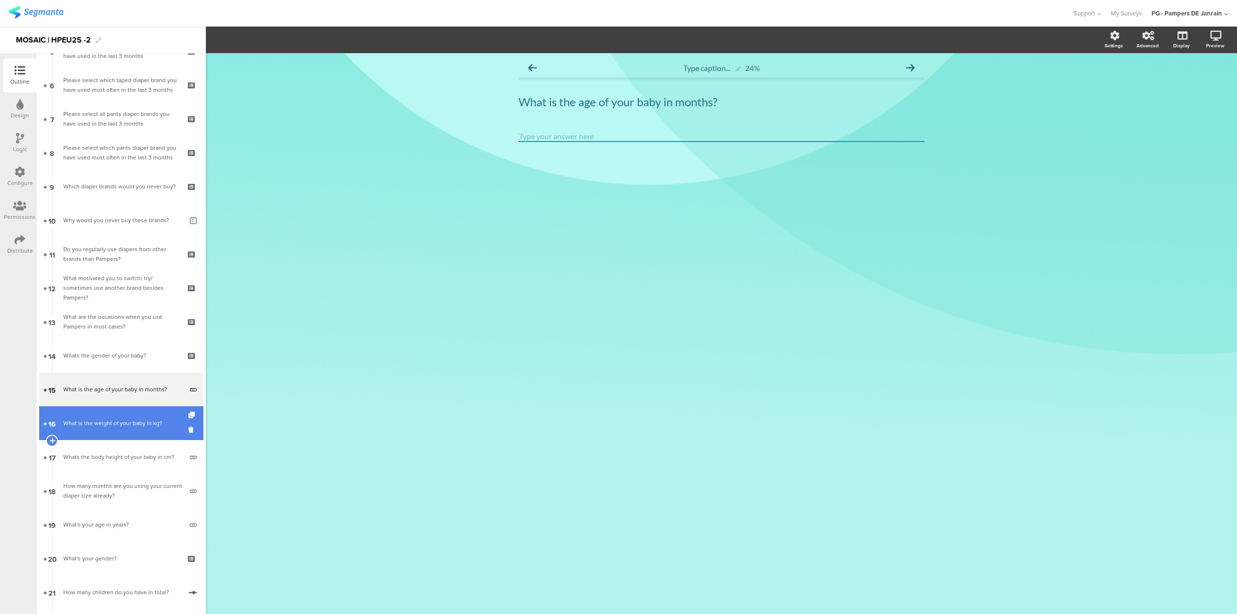
click at [128, 429] on link "16 What is the weight of your baby in kg?" at bounding box center [121, 423] width 164 height 34
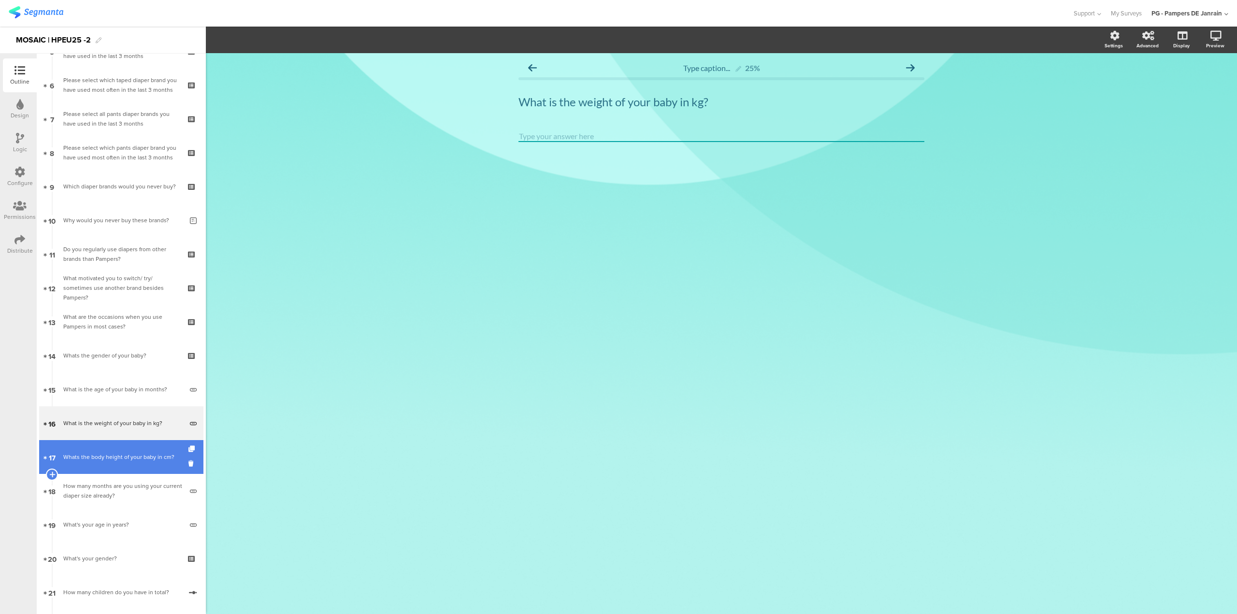
click at [71, 467] on link "17 Whats the body height of your baby in cm?" at bounding box center [121, 457] width 164 height 34
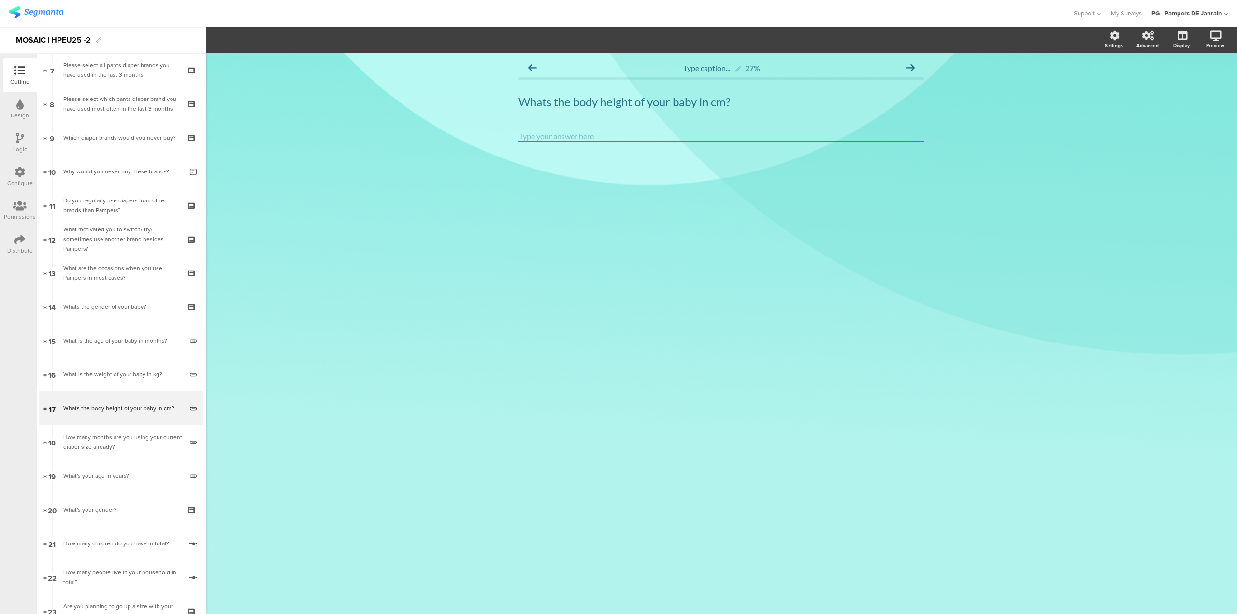
scroll to position [242, 0]
click at [132, 581] on div "How many people live in your household in total?" at bounding box center [122, 577] width 118 height 19
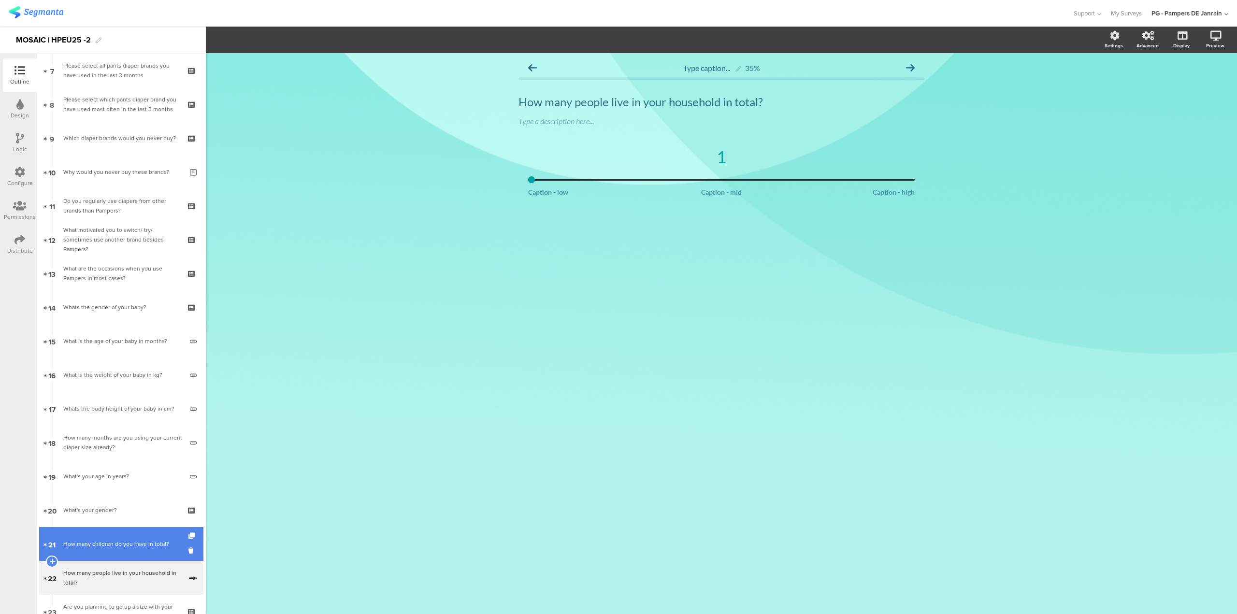
click at [129, 555] on link "21 How many children do you have in total?" at bounding box center [121, 544] width 164 height 34
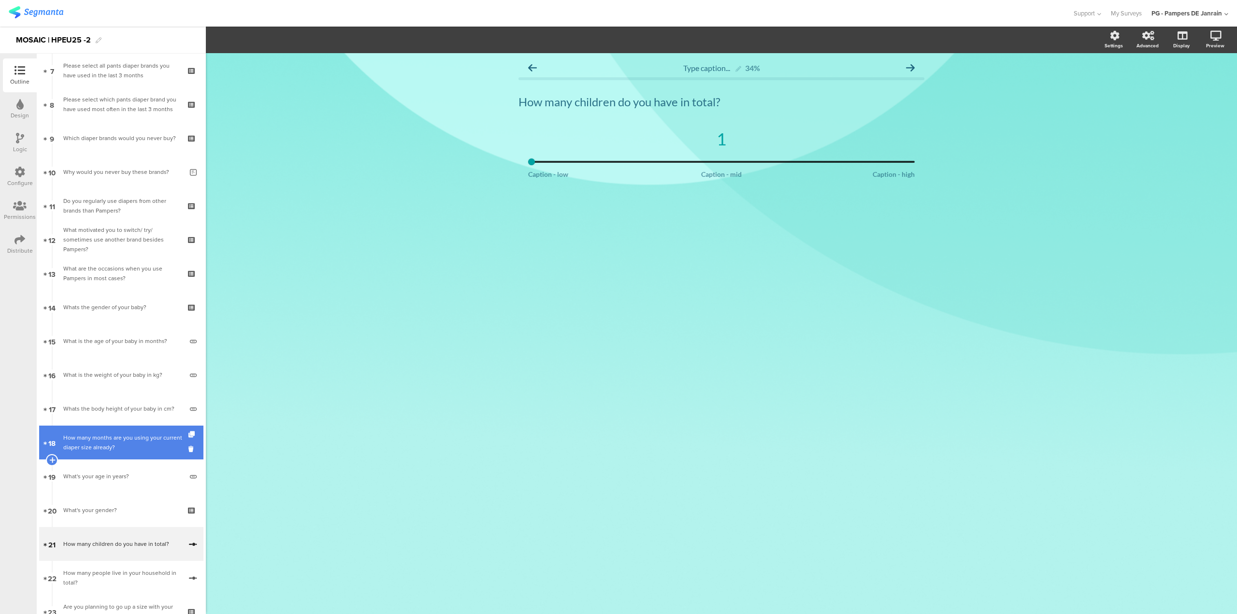
click at [103, 446] on div "How many months are you using your current diaper size already?" at bounding box center [122, 442] width 119 height 19
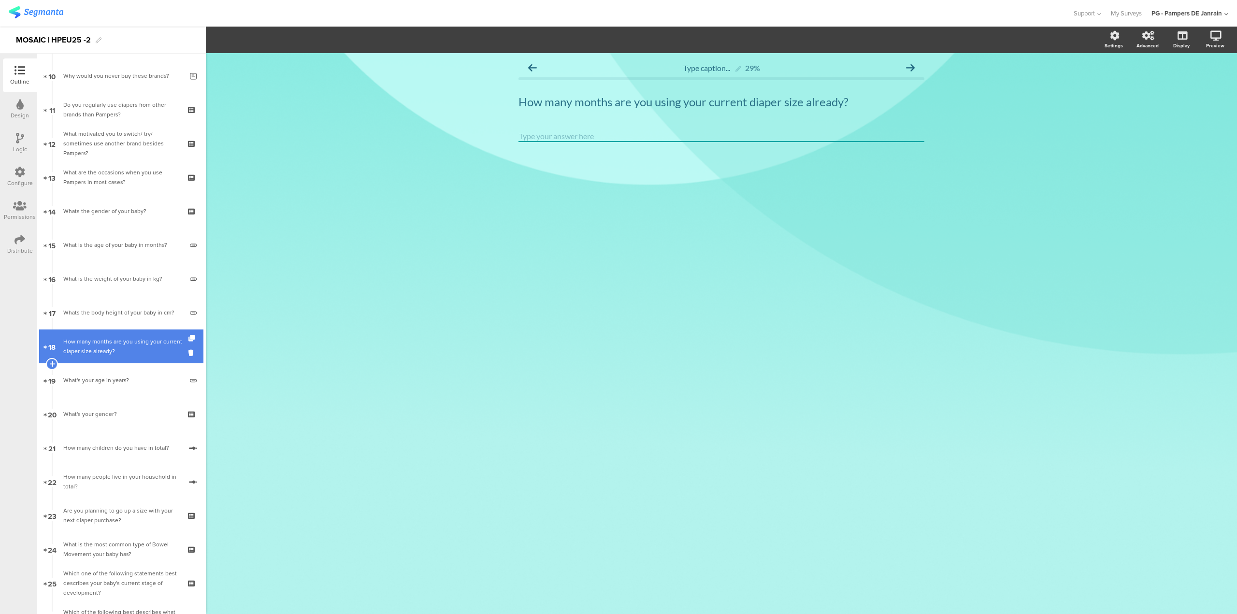
scroll to position [338, 0]
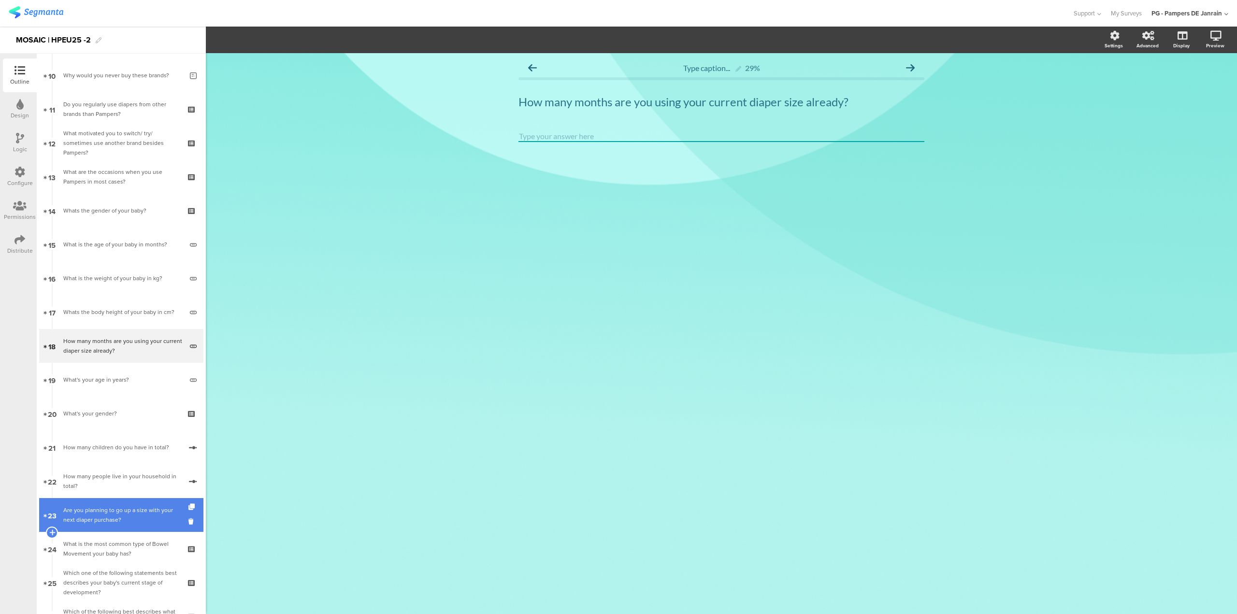
click at [132, 518] on div "Are you planning to go up a size with your next diaper purchase?" at bounding box center [120, 514] width 115 height 19
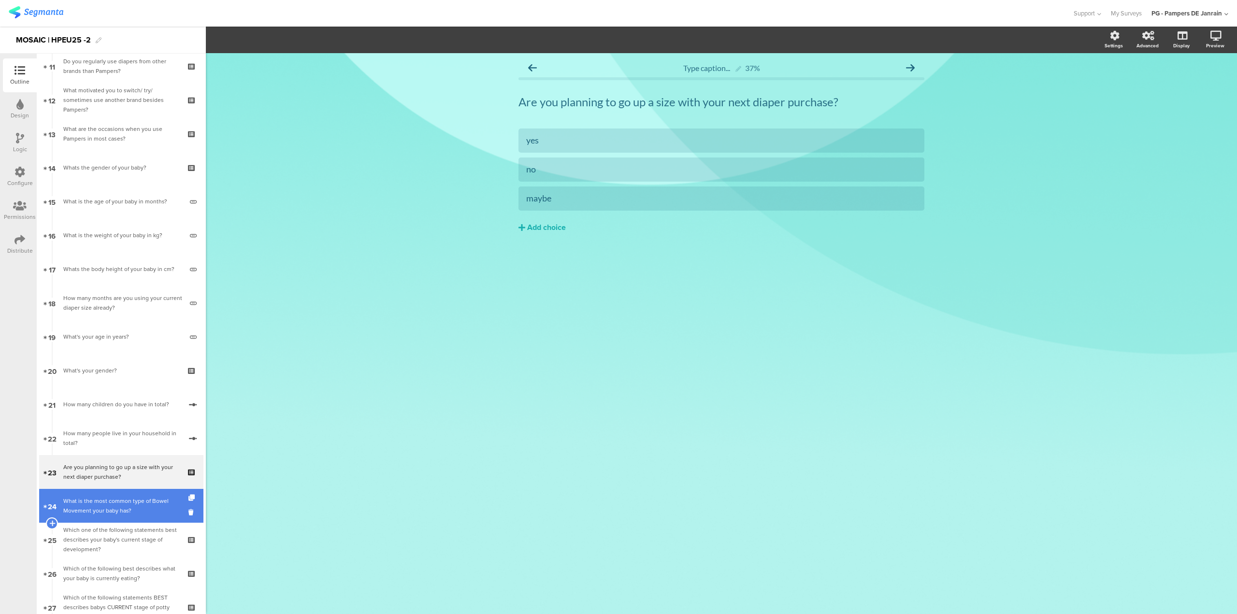
scroll to position [386, 0]
click at [110, 502] on div "What is the most common type of Bowel Movement your baby has?" at bounding box center [120, 500] width 115 height 19
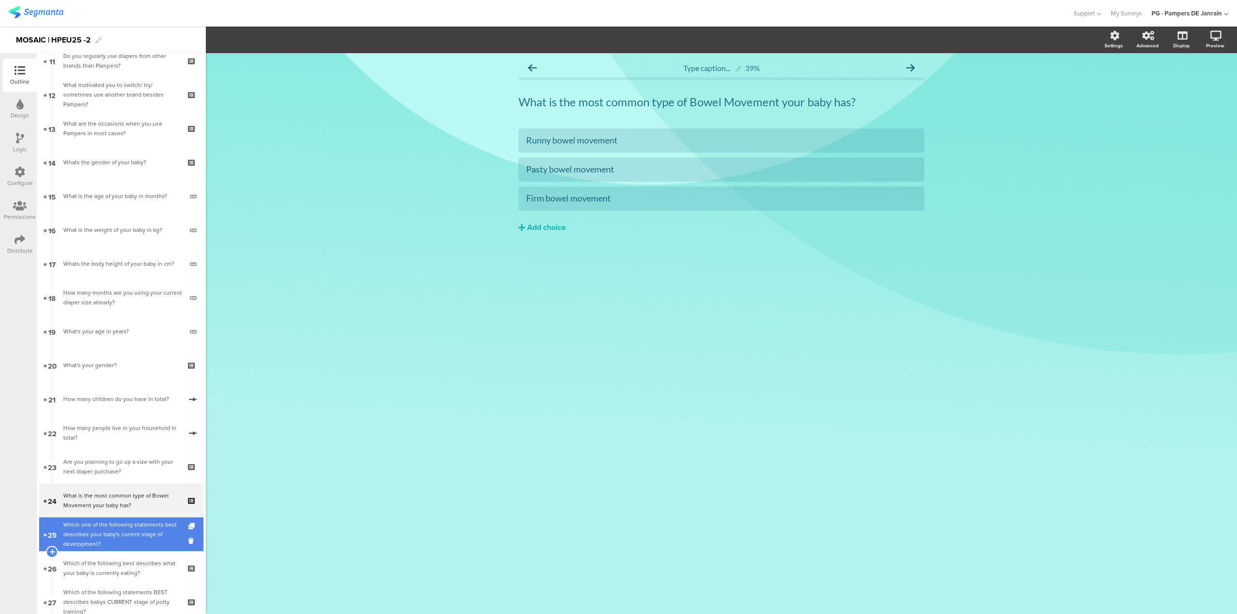
click at [134, 541] on div "Which one of the following statements best describes your baby's current stage …" at bounding box center [120, 534] width 115 height 29
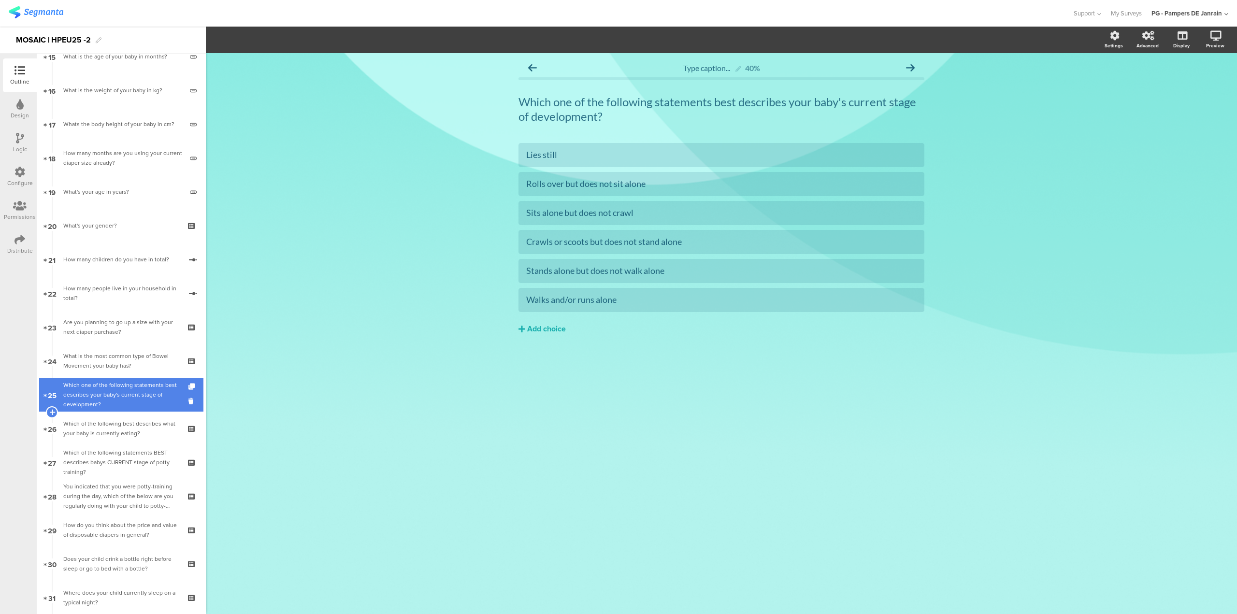
scroll to position [531, 0]
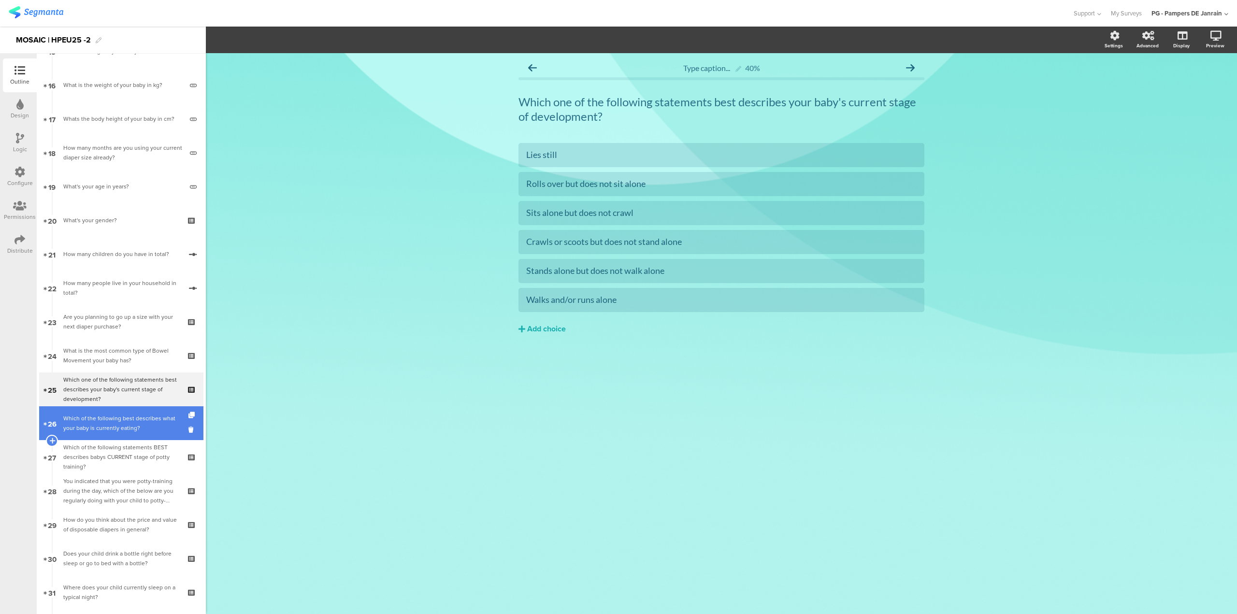
click at [144, 429] on div "Which of the following best describes what your baby is currently eating?" at bounding box center [120, 423] width 115 height 19
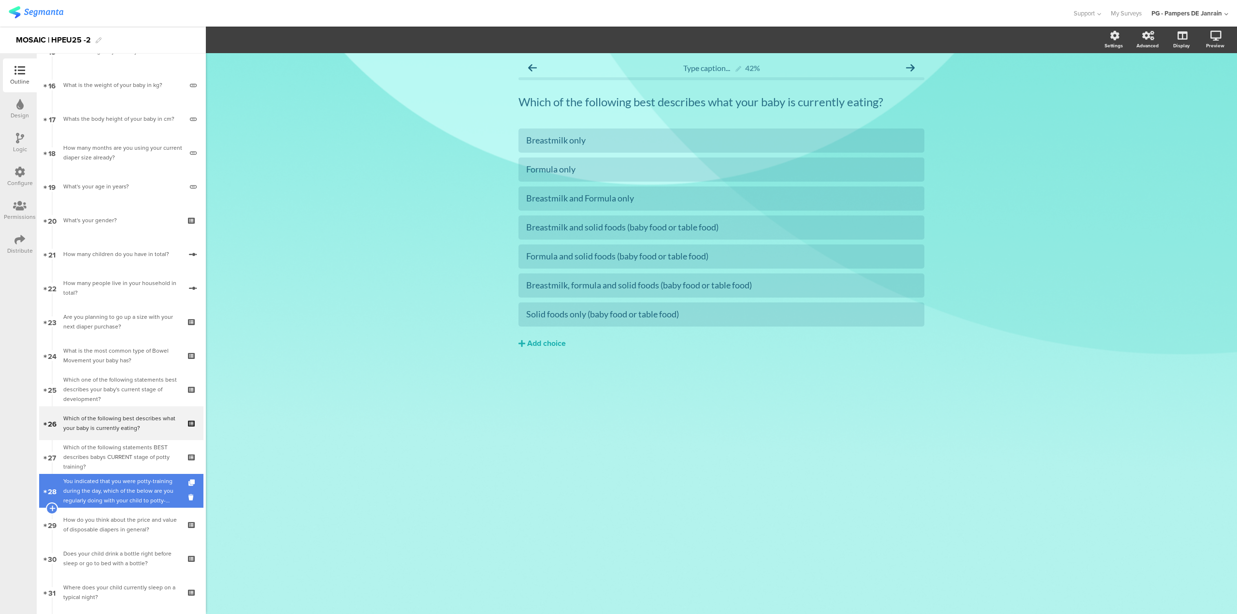
click at [128, 492] on div "You indicated that you were potty-training during the day, which of the below a…" at bounding box center [120, 490] width 115 height 29
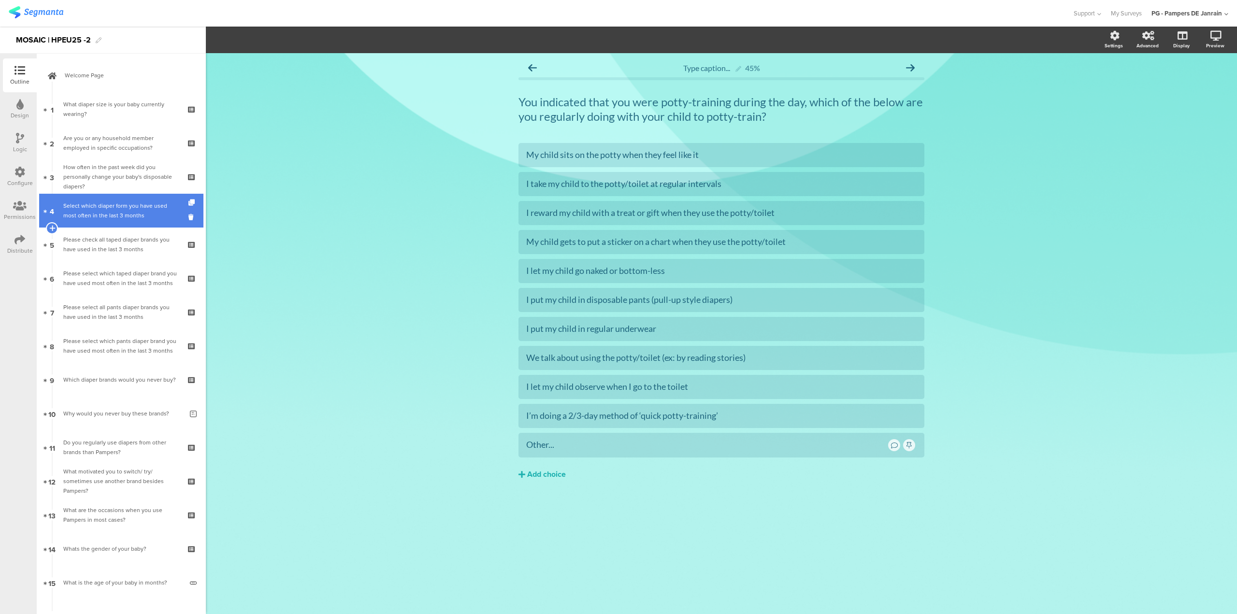
click at [86, 217] on div "Select which diaper form you have used most often in the last 3 months" at bounding box center [120, 210] width 115 height 19
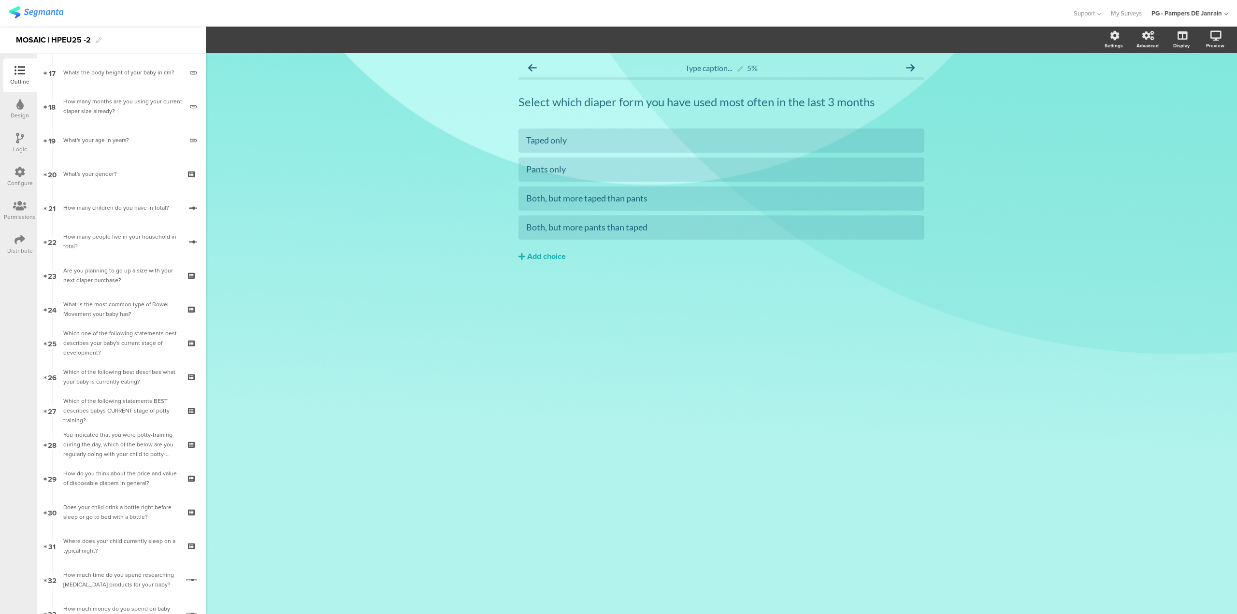
scroll to position [628, 0]
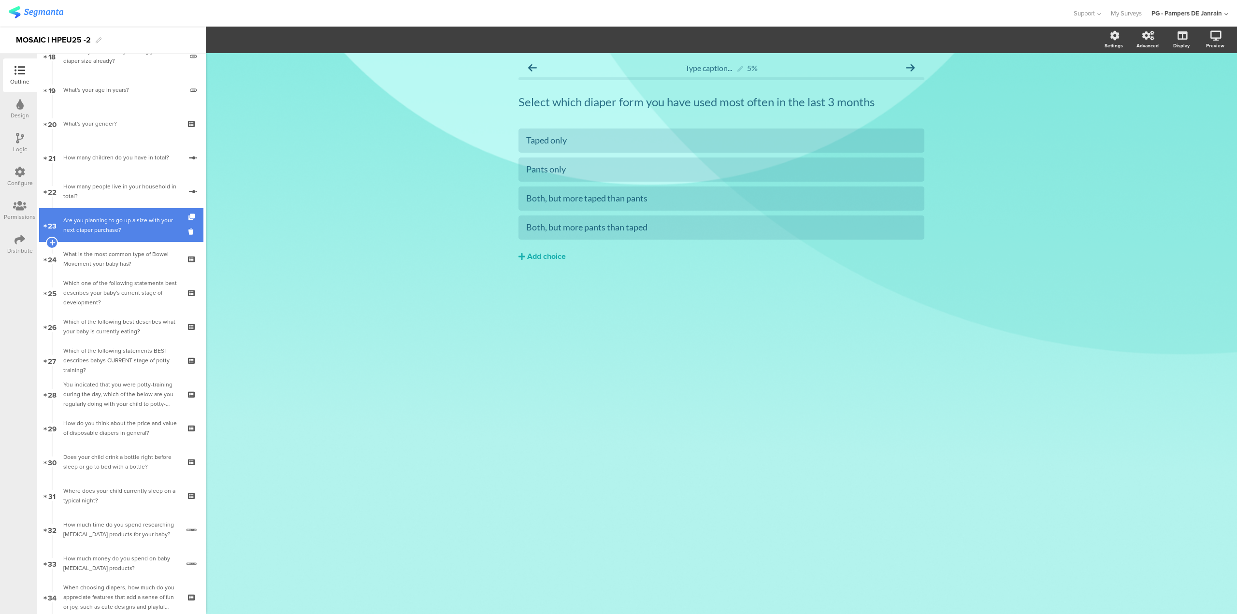
click at [99, 233] on div "Are you planning to go up a size with your next diaper purchase?" at bounding box center [120, 224] width 115 height 19
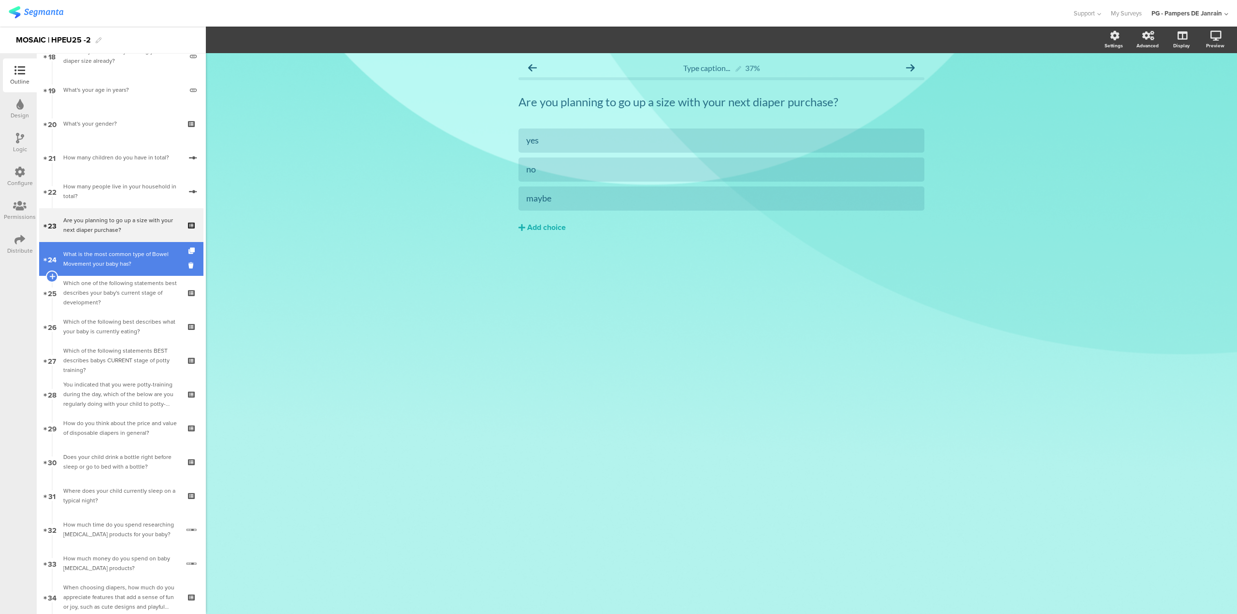
click at [90, 252] on div "What is the most common type of Bowel Movement your baby has?" at bounding box center [120, 258] width 115 height 19
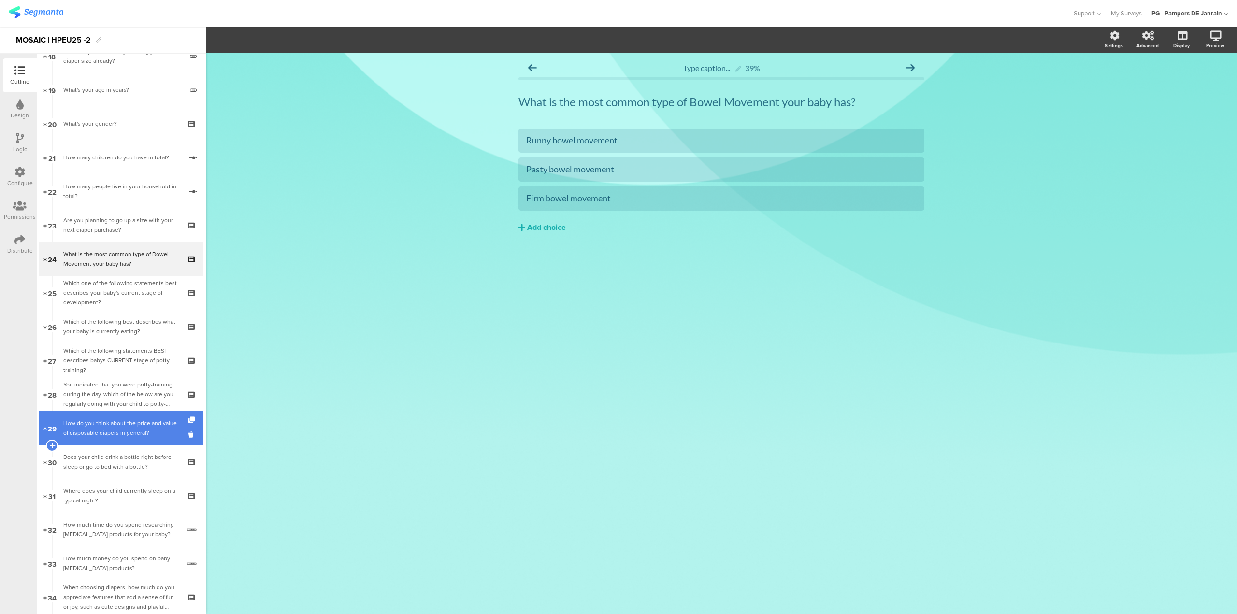
click at [117, 439] on link "29 How do you think about the price and value of disposable diapers in general?" at bounding box center [121, 428] width 164 height 34
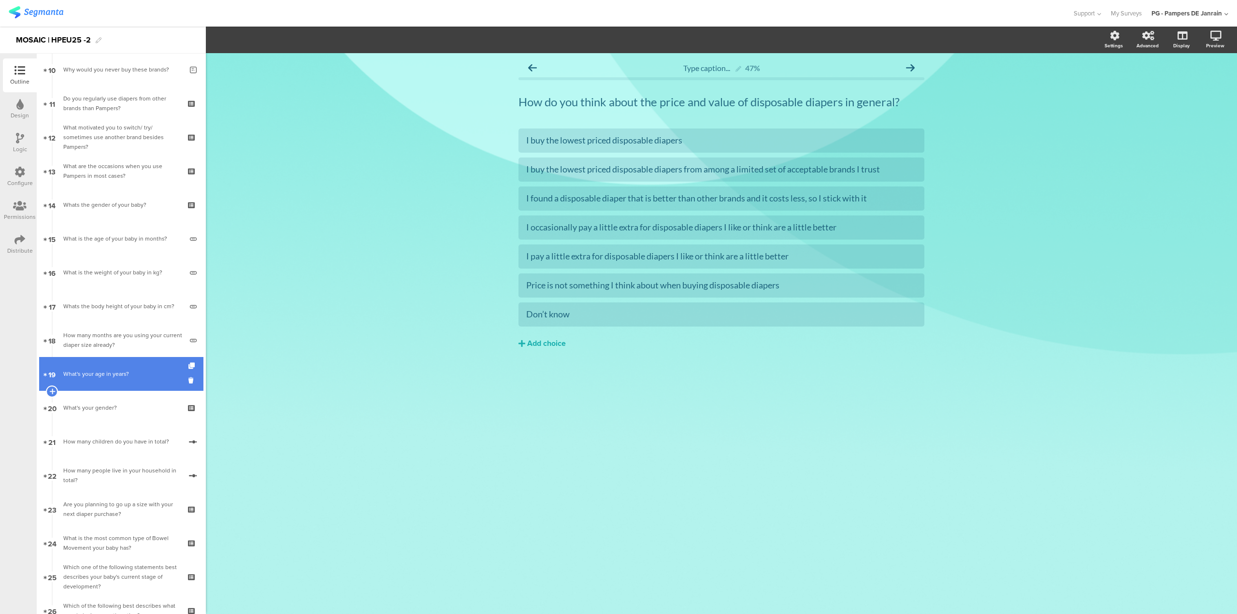
scroll to position [338, 0]
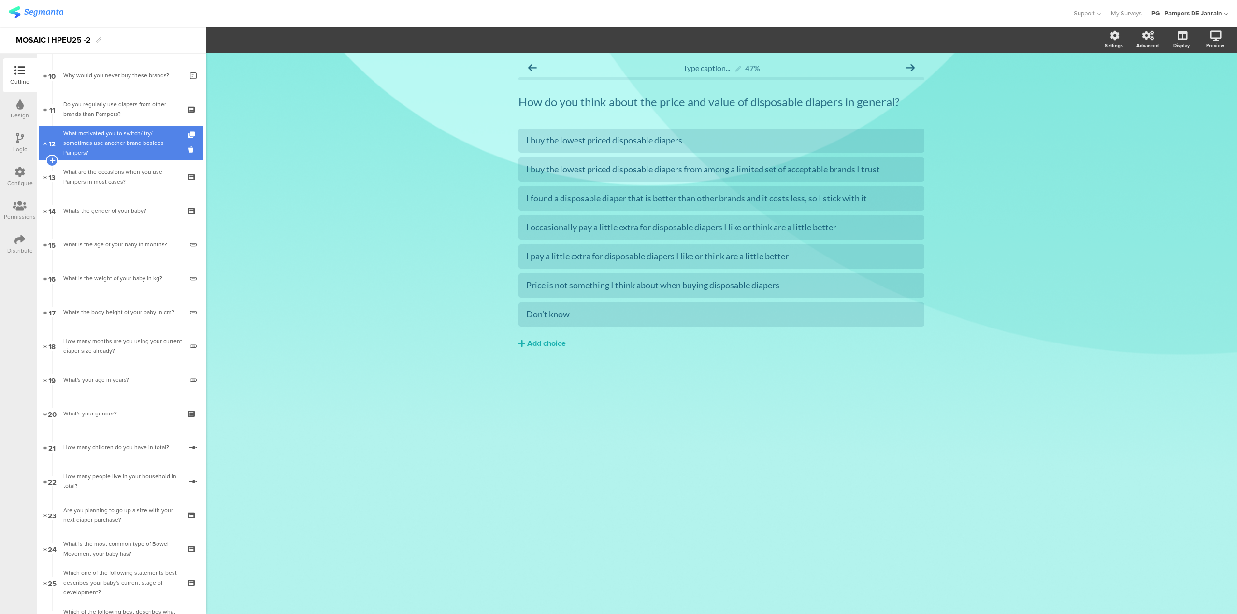
click at [138, 154] on div "What motivated you to switch/ try/ sometimes use another brand besides Pampers?" at bounding box center [120, 143] width 115 height 29
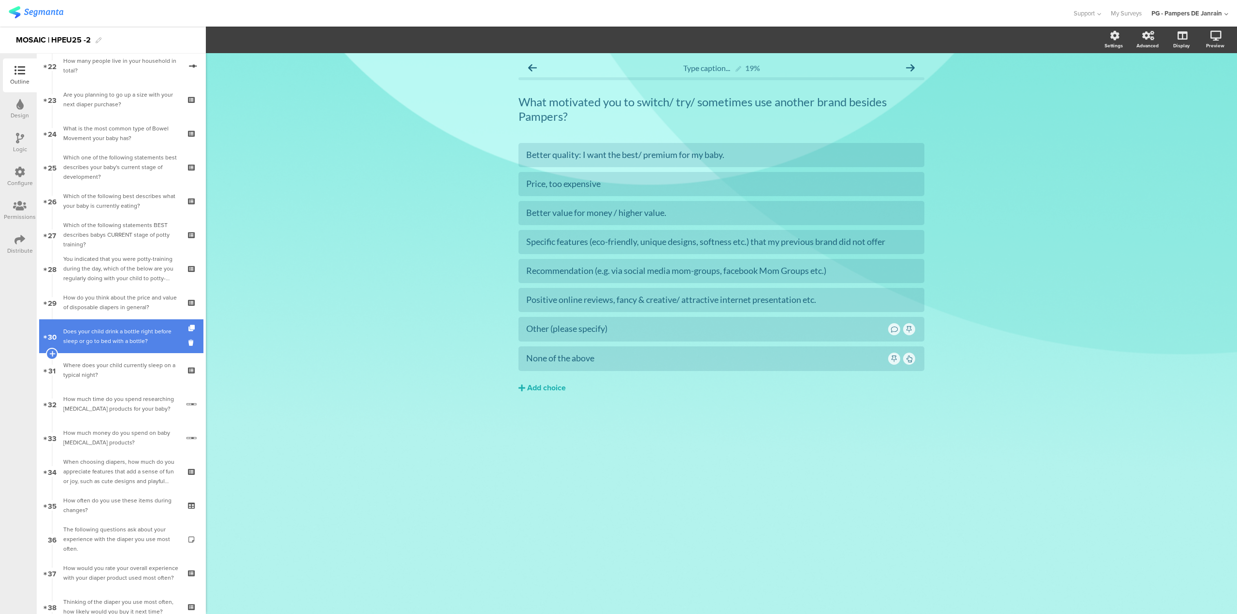
scroll to position [773, 0]
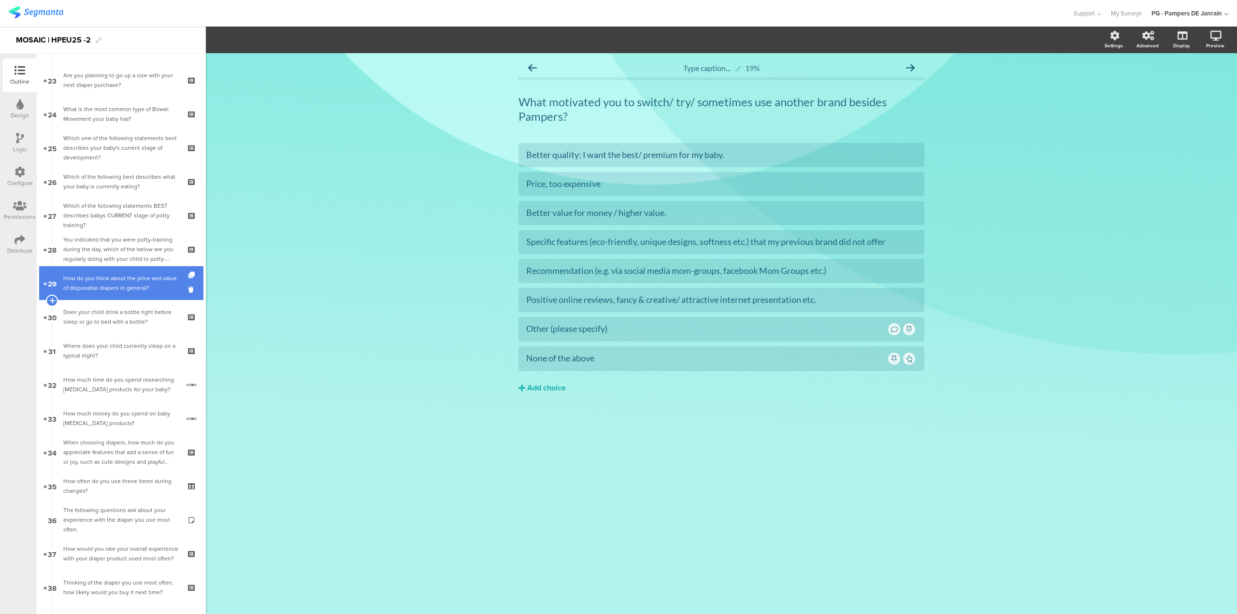
click at [131, 286] on div "How do you think about the price and value of disposable diapers in general?" at bounding box center [120, 282] width 115 height 19
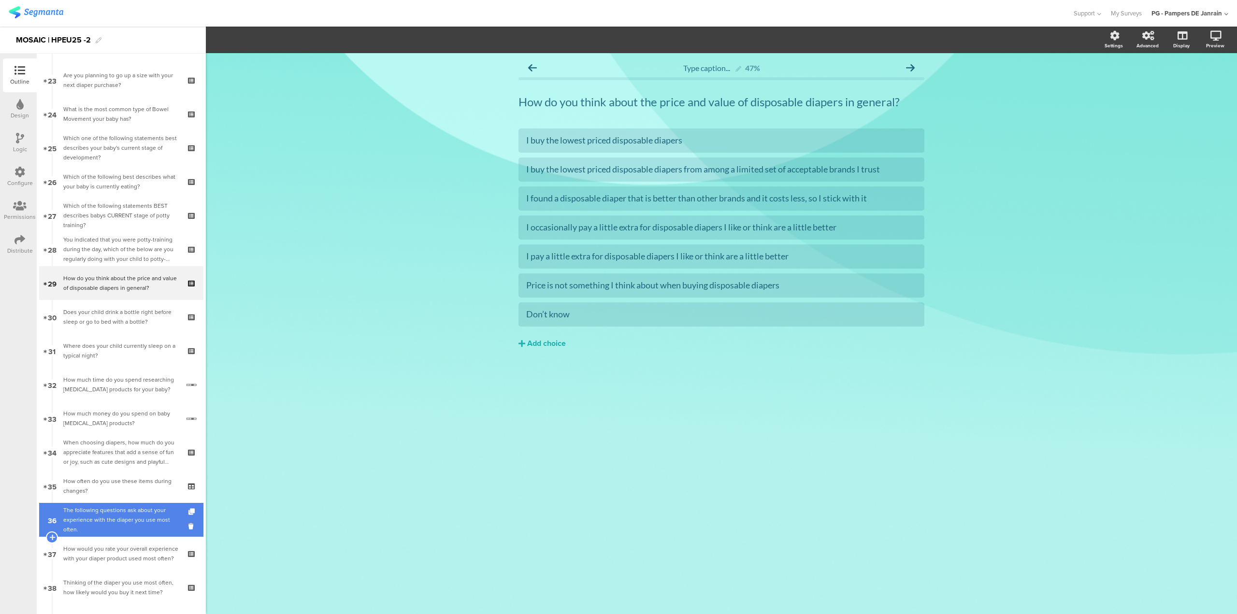
click at [100, 507] on div "The following questions ask about your experience with the diaper you use most …" at bounding box center [120, 519] width 115 height 29
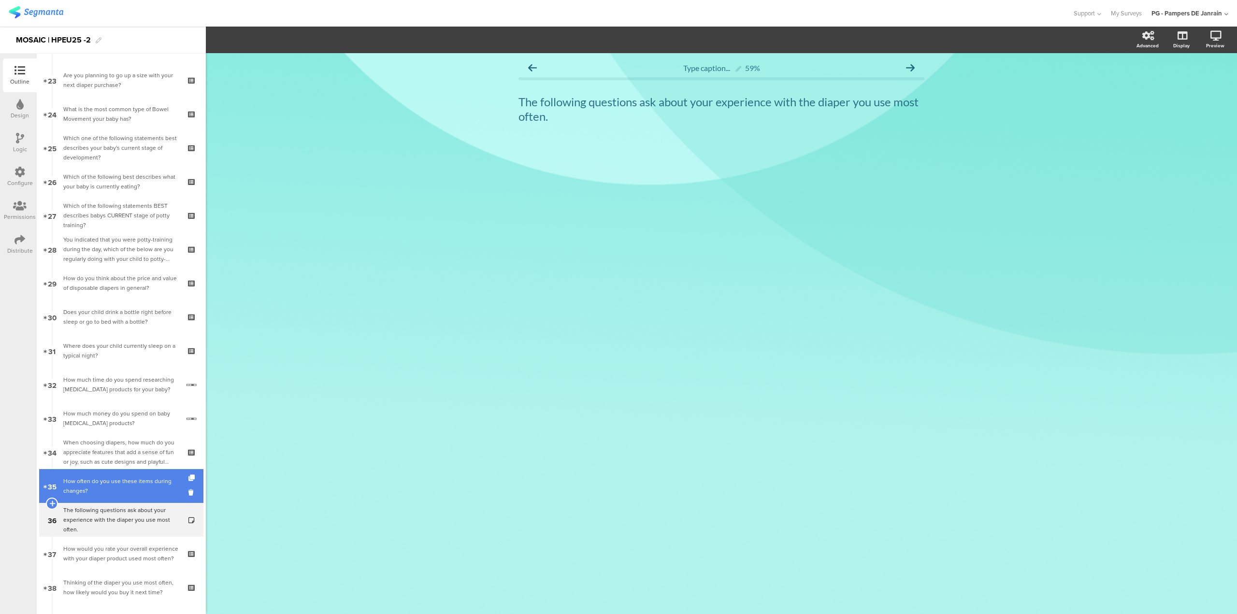
click at [139, 489] on div "How often do you use these items during changes?" at bounding box center [120, 485] width 115 height 19
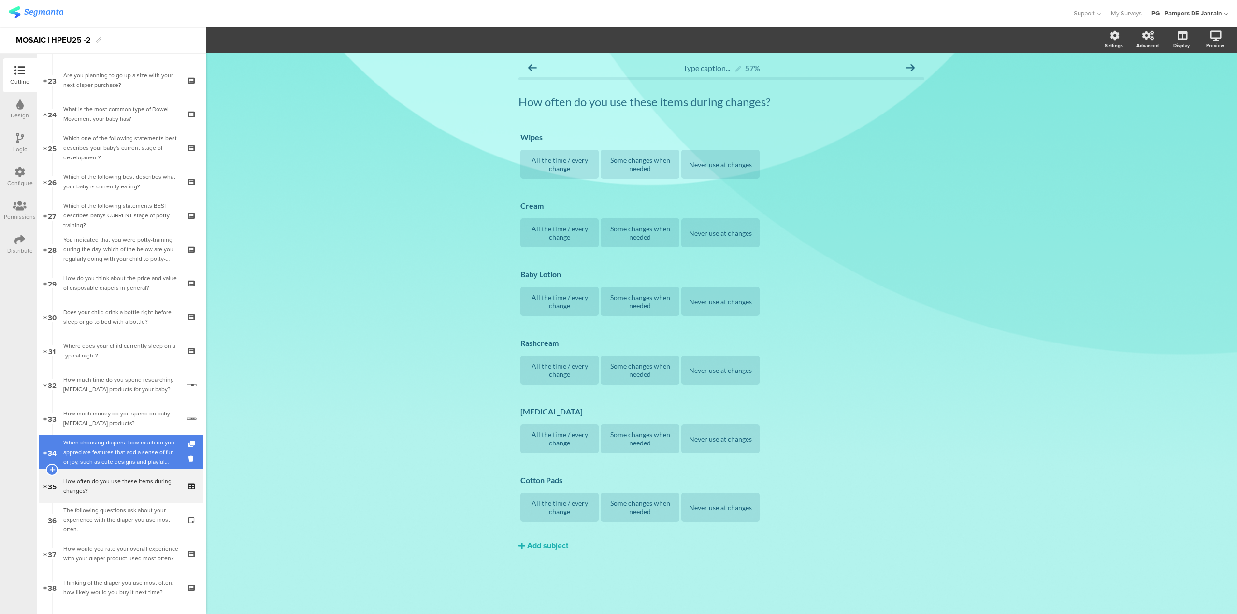
click at [117, 450] on div "When choosing diapers, how much do you appreciate features that add a sense of …" at bounding box center [120, 452] width 115 height 29
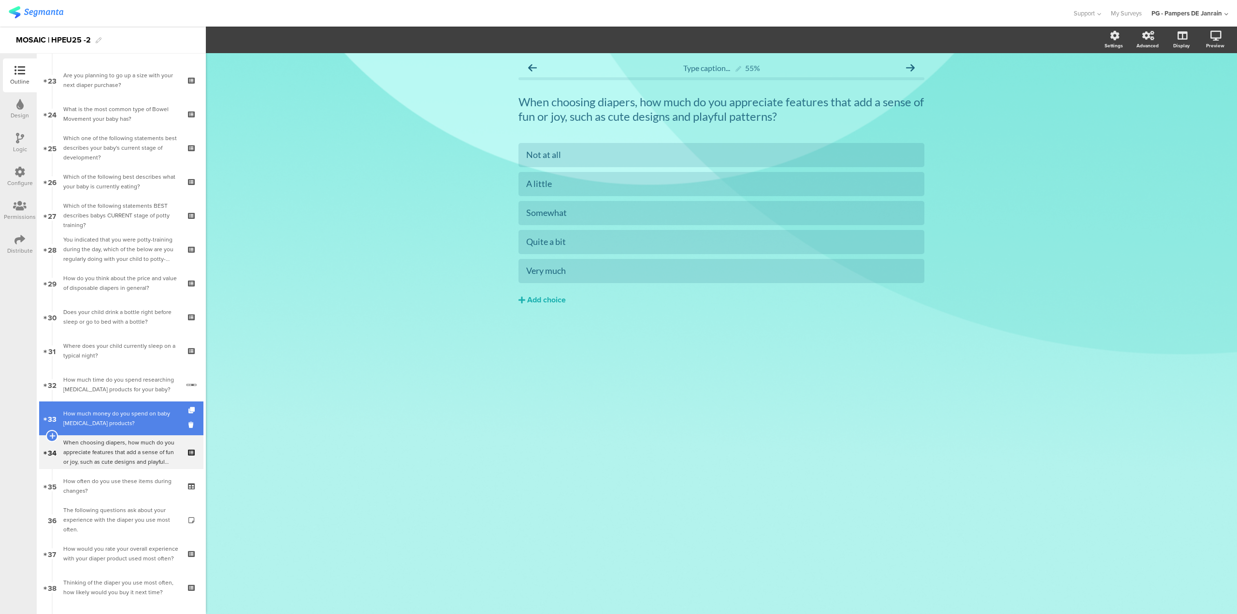
click at [119, 417] on div "How much money do you spend on baby [MEDICAL_DATA] products?" at bounding box center [121, 418] width 116 height 19
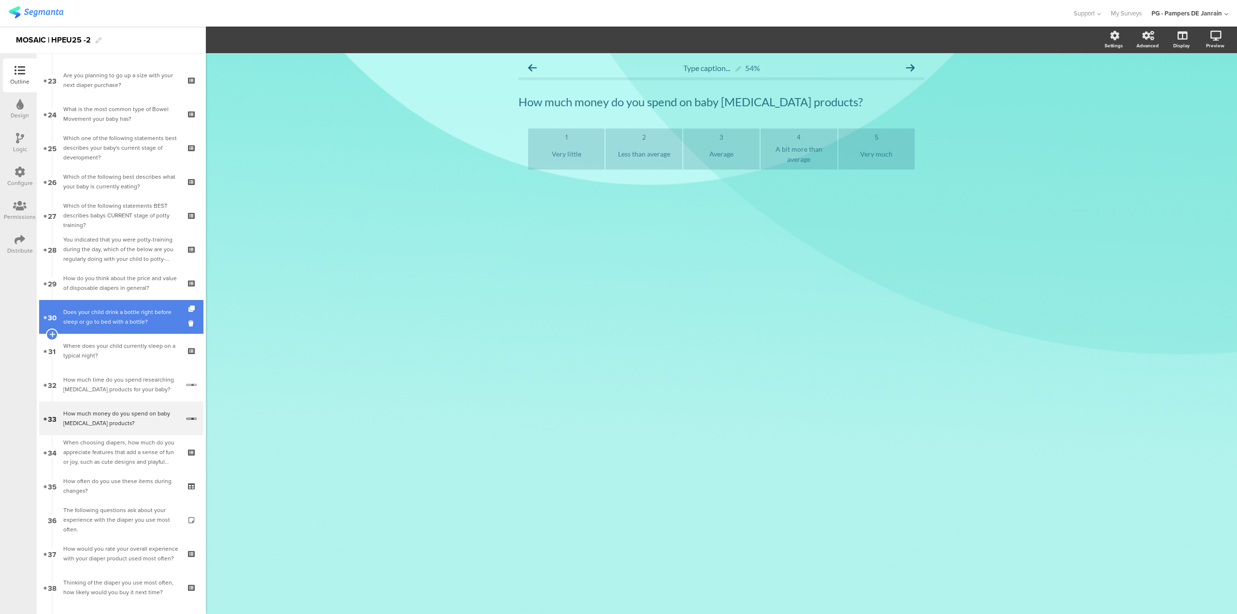
click at [108, 329] on link "30 Does your child drink a bottle right before sleep or go to bed with a bottle?" at bounding box center [121, 317] width 164 height 34
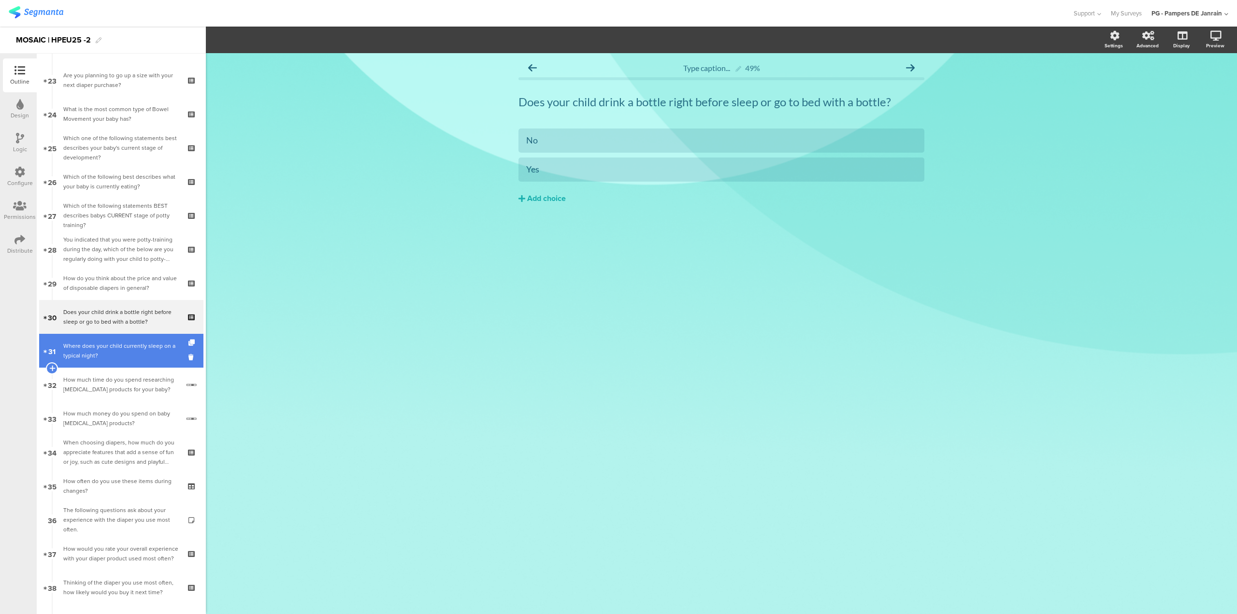
click at [113, 360] on div "Where does your child currently sleep on a typical night?" at bounding box center [120, 350] width 115 height 19
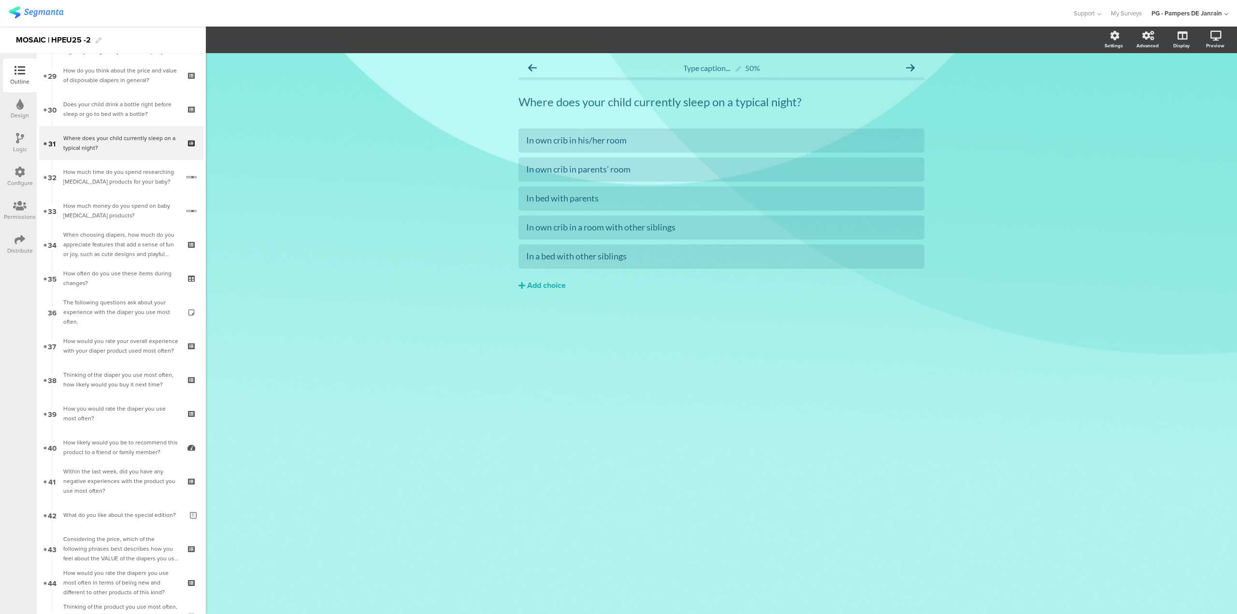
scroll to position [900, 0]
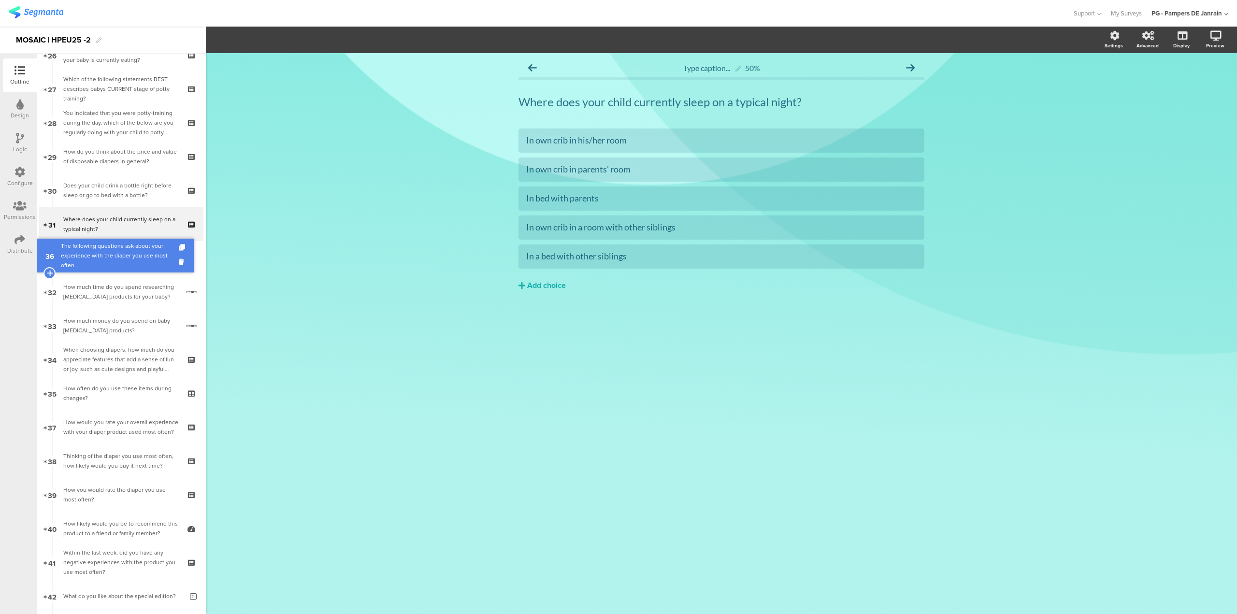
drag, startPoint x: 125, startPoint y: 394, endPoint x: 133, endPoint y: 257, distance: 137.9
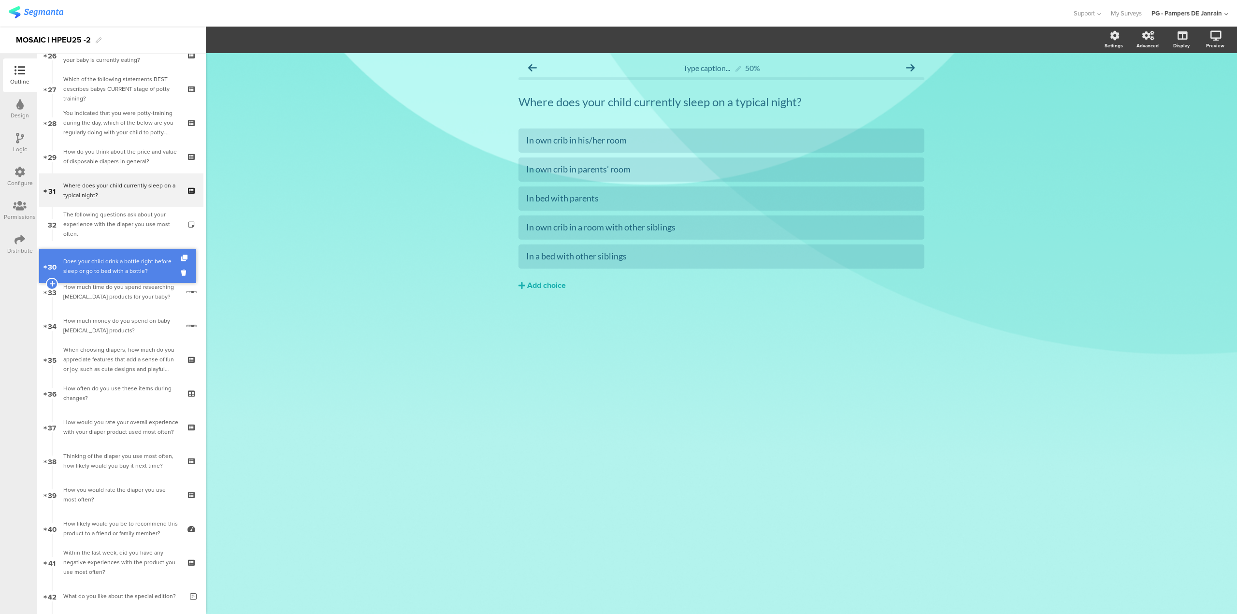
drag, startPoint x: 120, startPoint y: 193, endPoint x: 115, endPoint y: 269, distance: 76.0
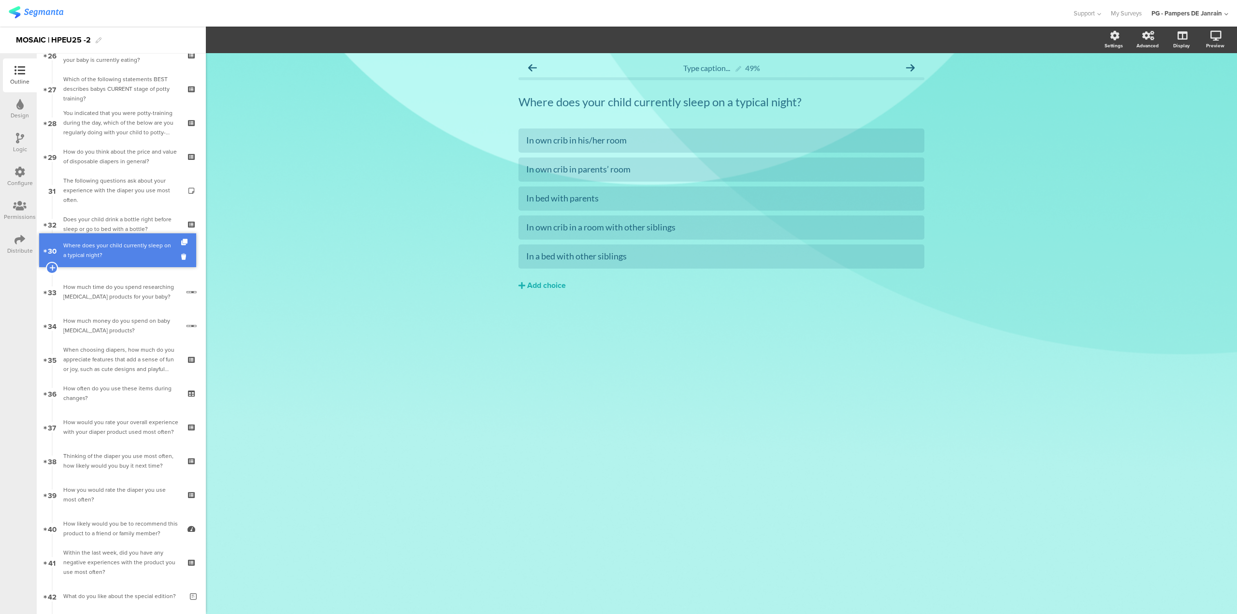
drag, startPoint x: 120, startPoint y: 191, endPoint x: 119, endPoint y: 251, distance: 59.9
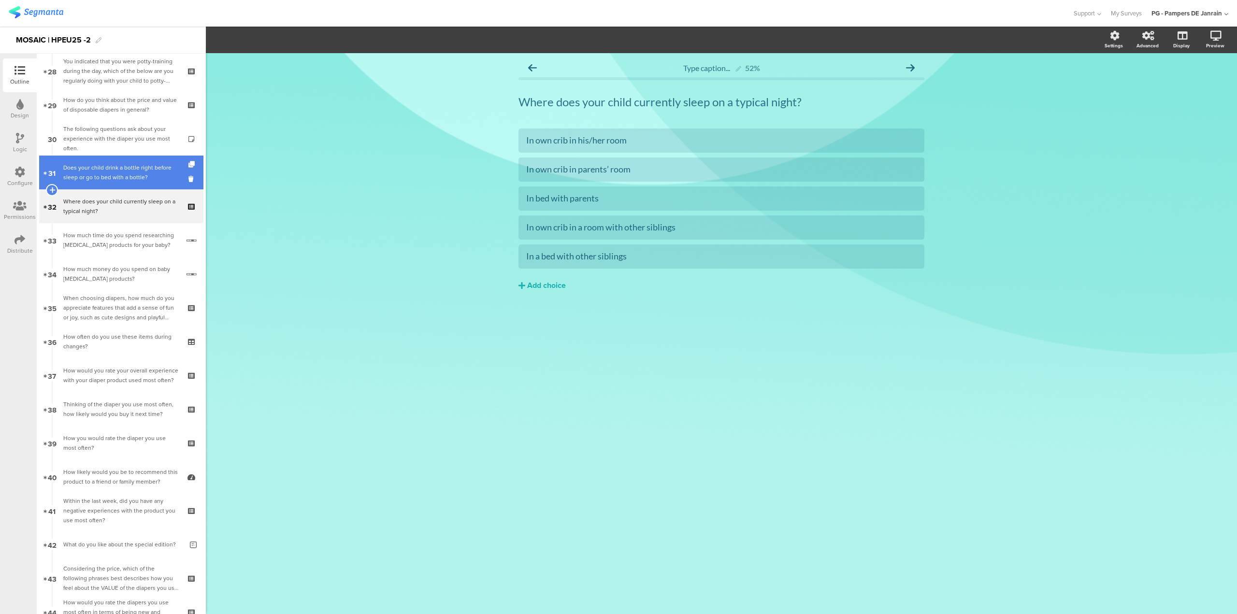
scroll to position [948, 0]
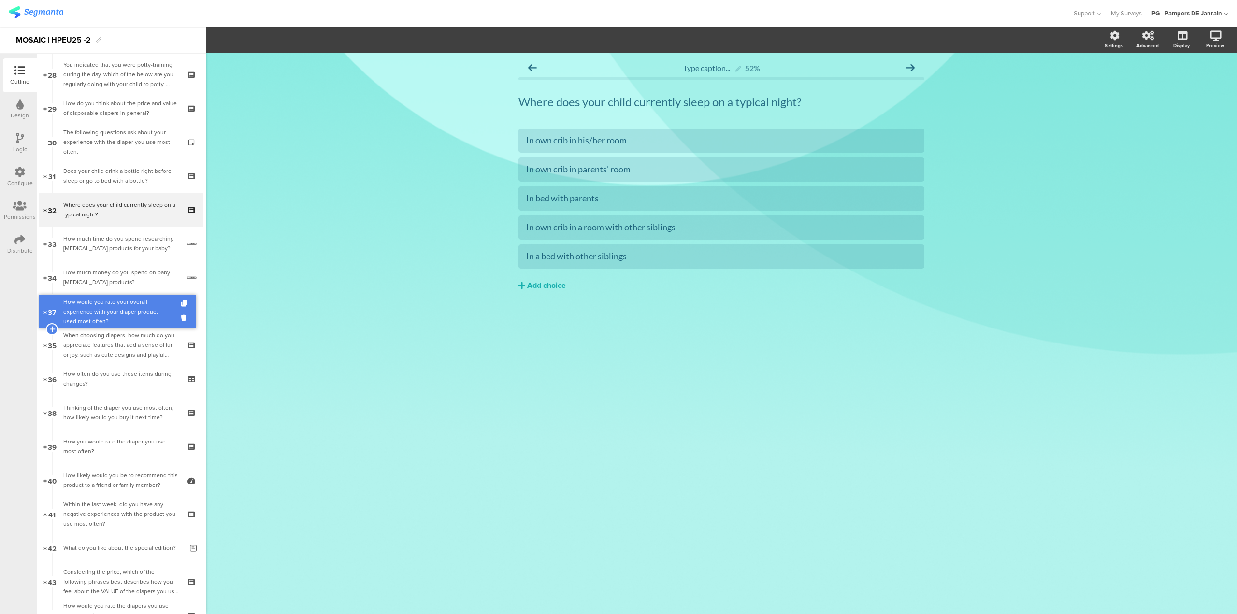
drag, startPoint x: 128, startPoint y: 381, endPoint x: 110, endPoint y: 314, distance: 69.4
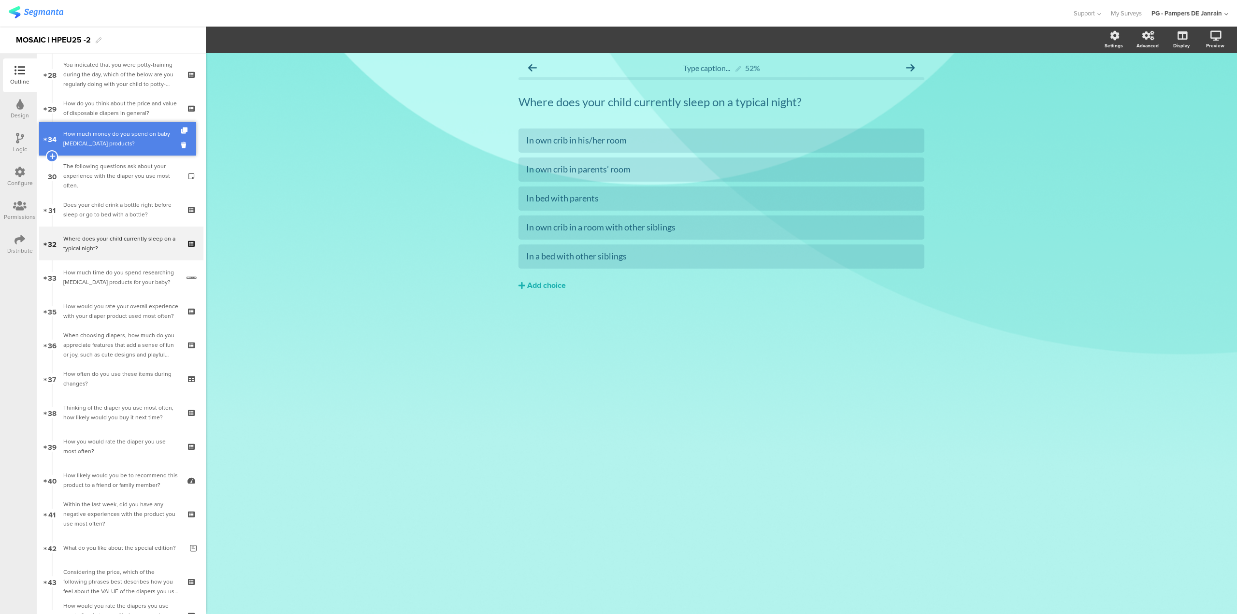
drag, startPoint x: 118, startPoint y: 278, endPoint x: 143, endPoint y: 140, distance: 140.9
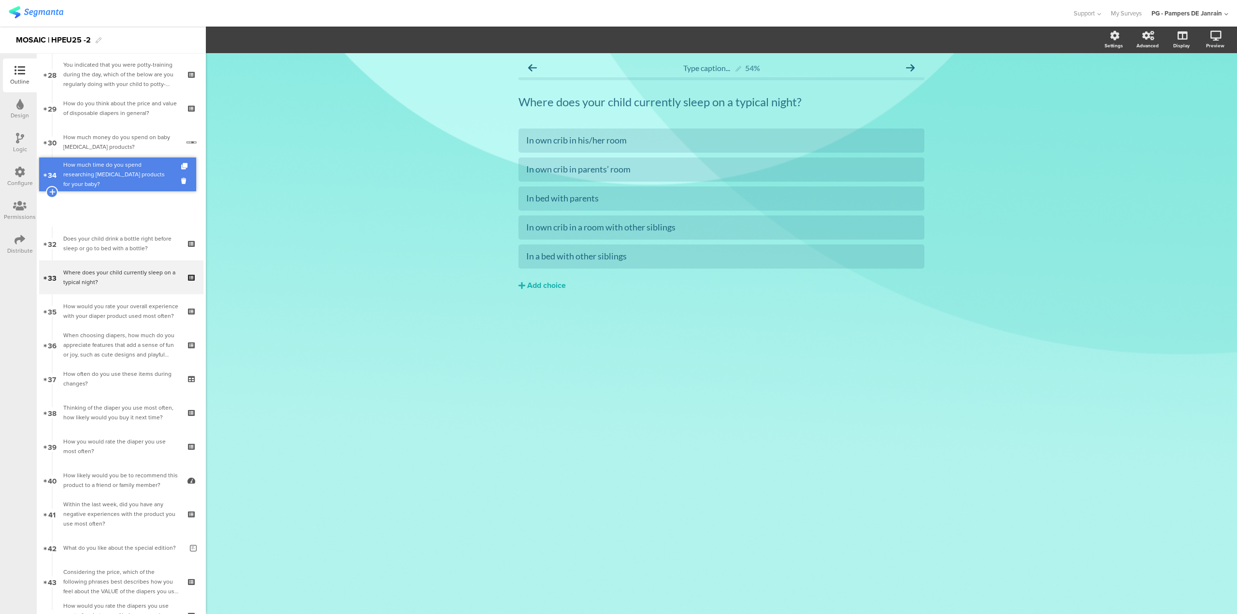
drag, startPoint x: 106, startPoint y: 283, endPoint x: 103, endPoint y: 180, distance: 102.9
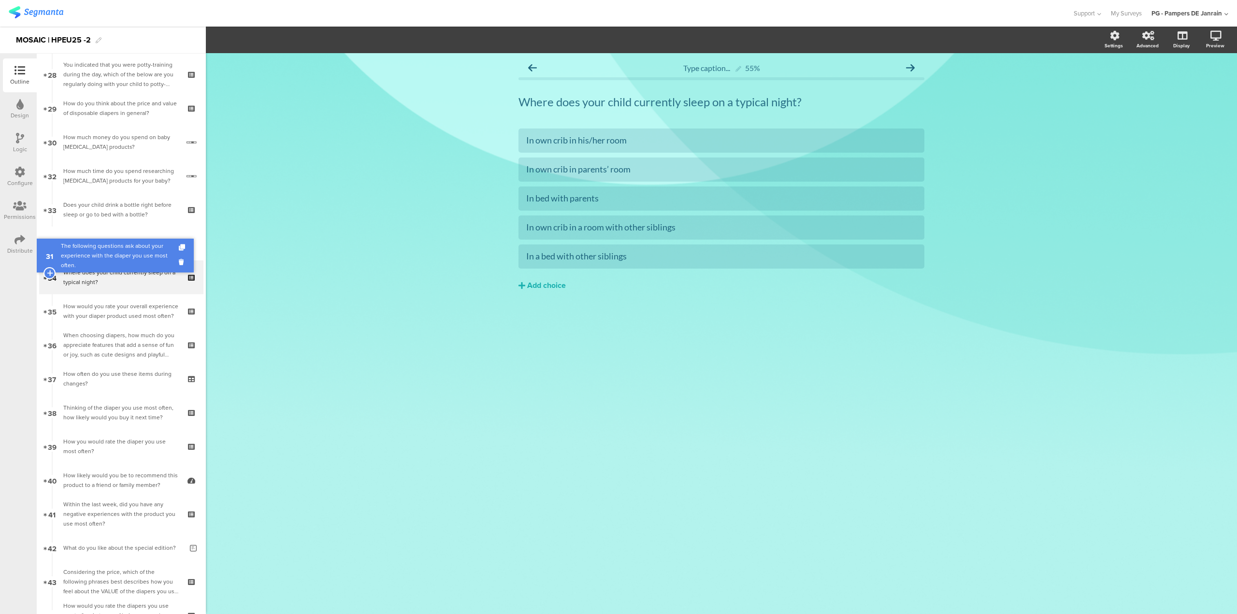
drag, startPoint x: 120, startPoint y: 176, endPoint x: 99, endPoint y: 256, distance: 82.5
drag, startPoint x: 129, startPoint y: 211, endPoint x: 126, endPoint y: 256, distance: 44.6
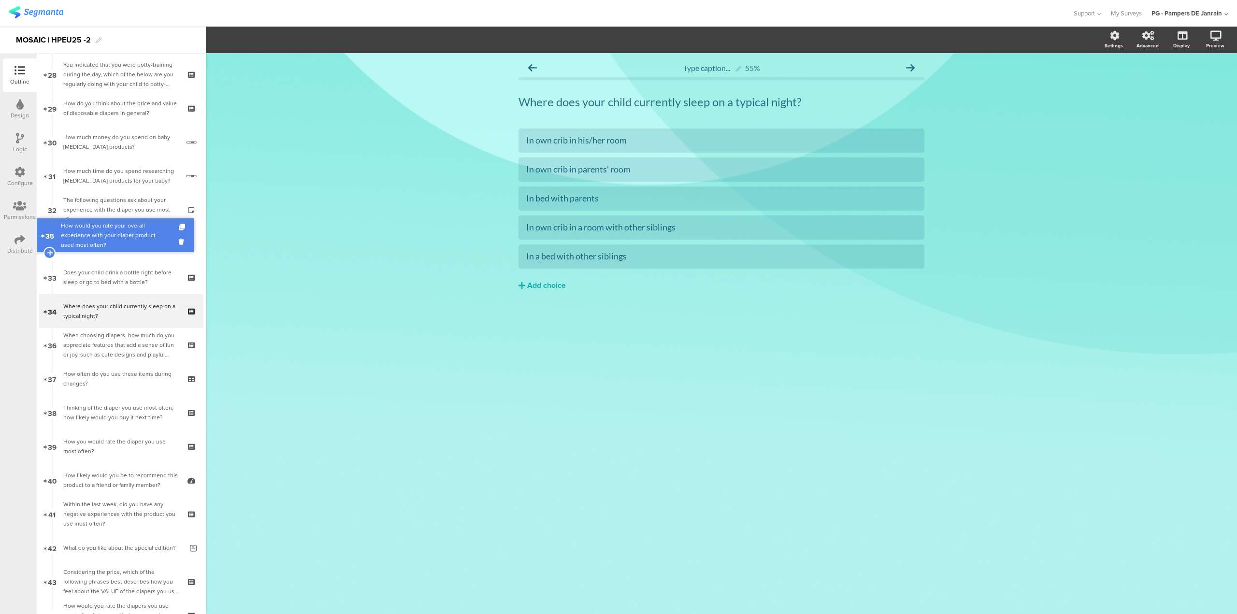
drag, startPoint x: 127, startPoint y: 303, endPoint x: 129, endPoint y: 235, distance: 68.1
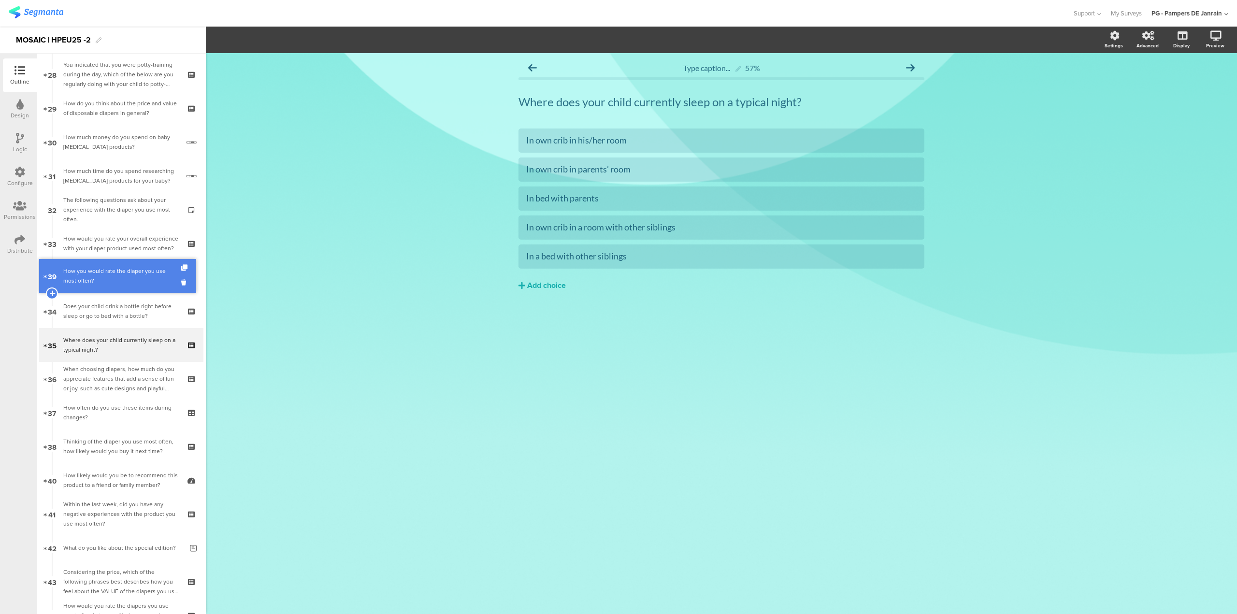
drag, startPoint x: 127, startPoint y: 447, endPoint x: 114, endPoint y: 277, distance: 171.0
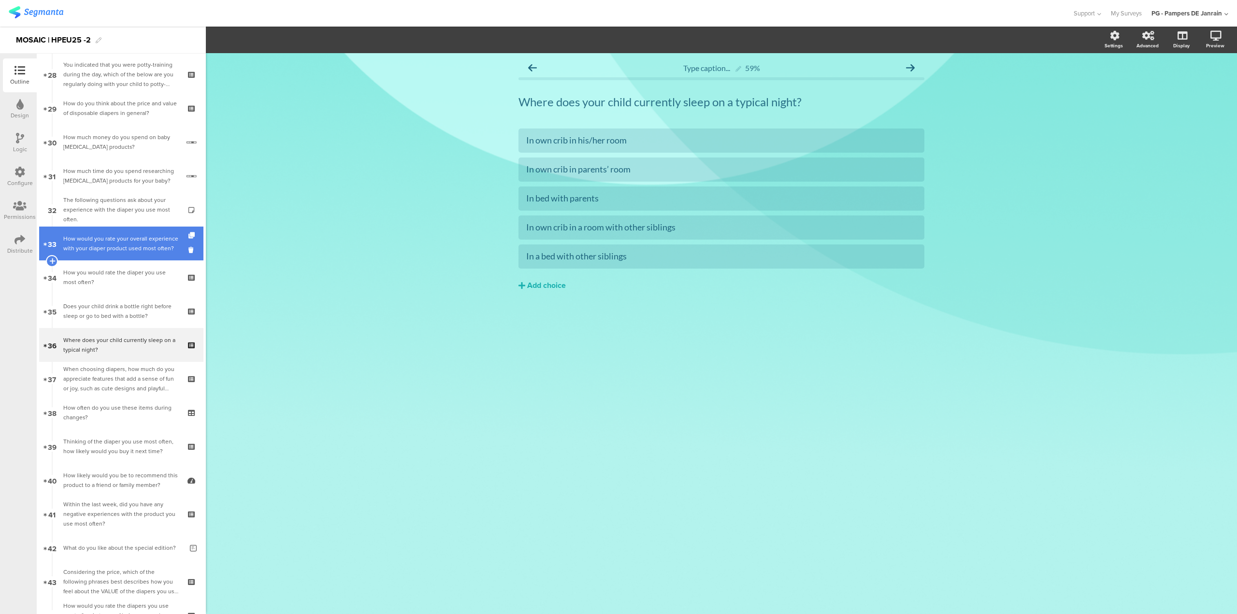
click at [148, 245] on div "How would you rate your overall experience with your diaper product used most o…" at bounding box center [120, 243] width 115 height 19
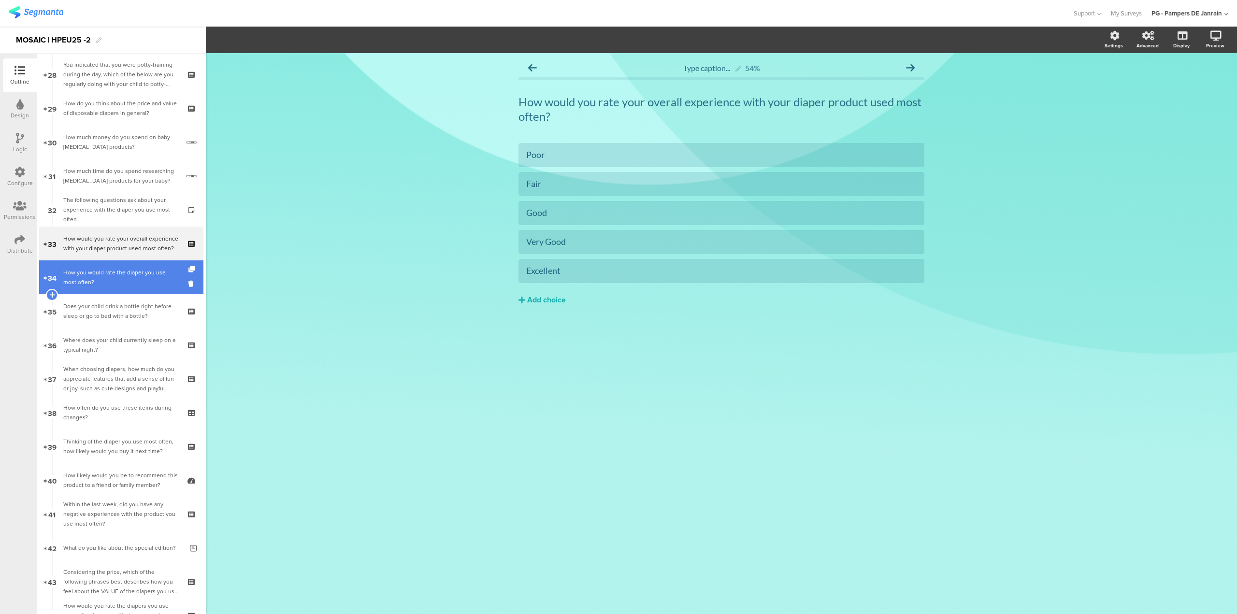
click at [134, 282] on div "How you would rate the diaper you use most often?" at bounding box center [120, 277] width 115 height 19
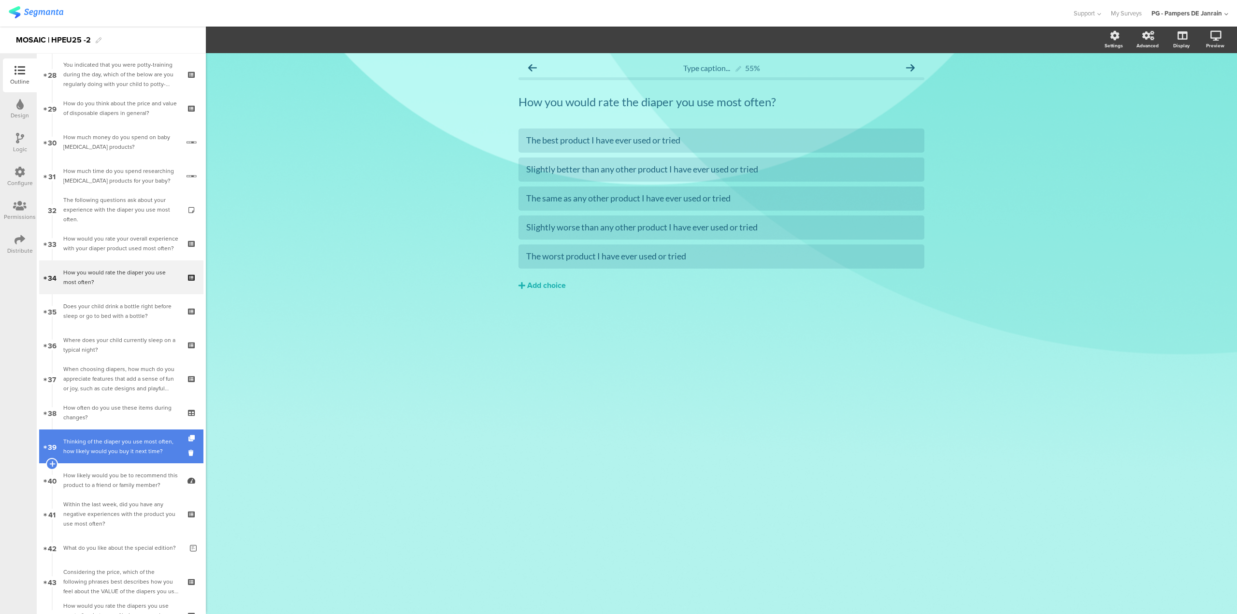
click at [129, 447] on div "Thinking of the diaper you use most often, how likely would you buy it next tim…" at bounding box center [120, 446] width 115 height 19
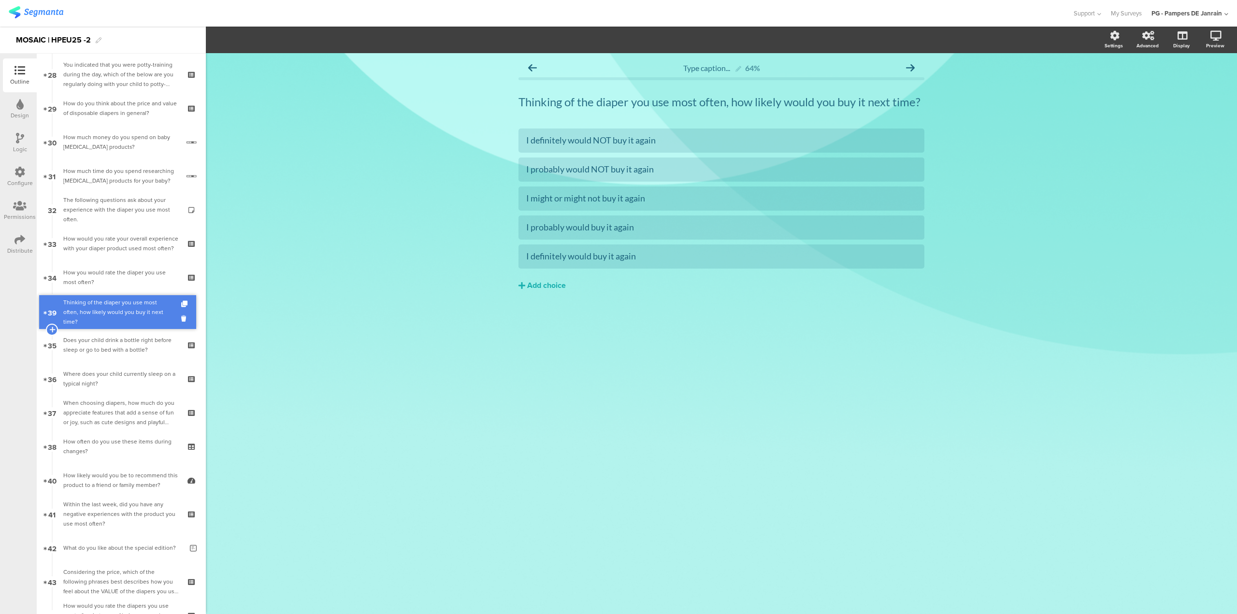
drag, startPoint x: 126, startPoint y: 454, endPoint x: 89, endPoint y: 320, distance: 139.2
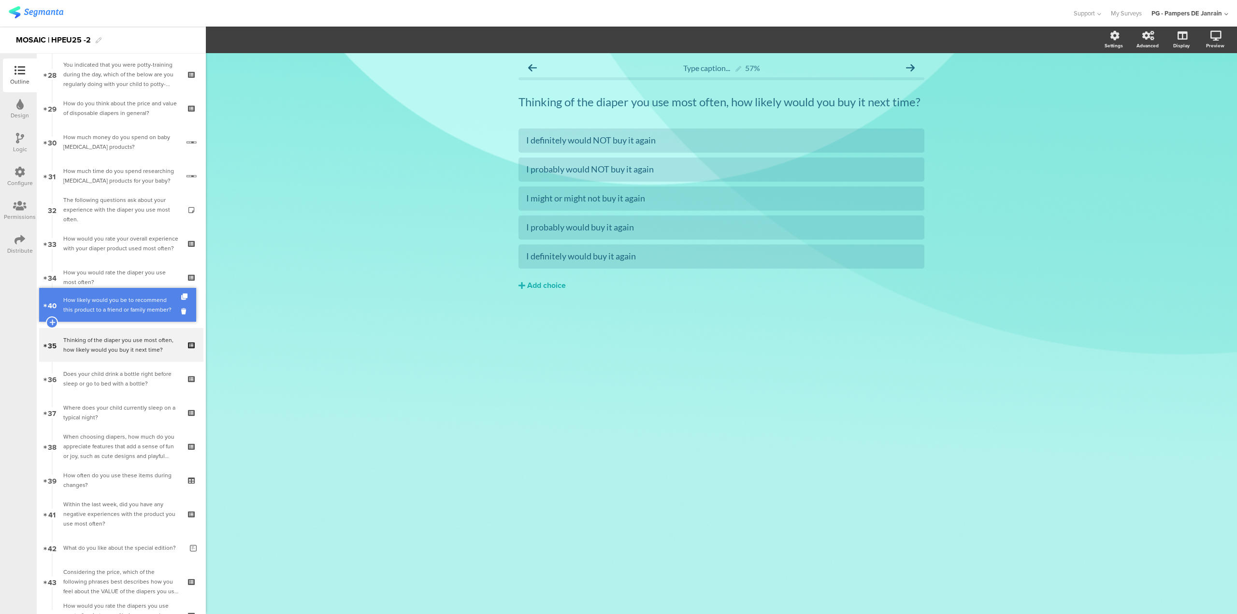
drag, startPoint x: 144, startPoint y: 485, endPoint x: 120, endPoint y: 310, distance: 177.0
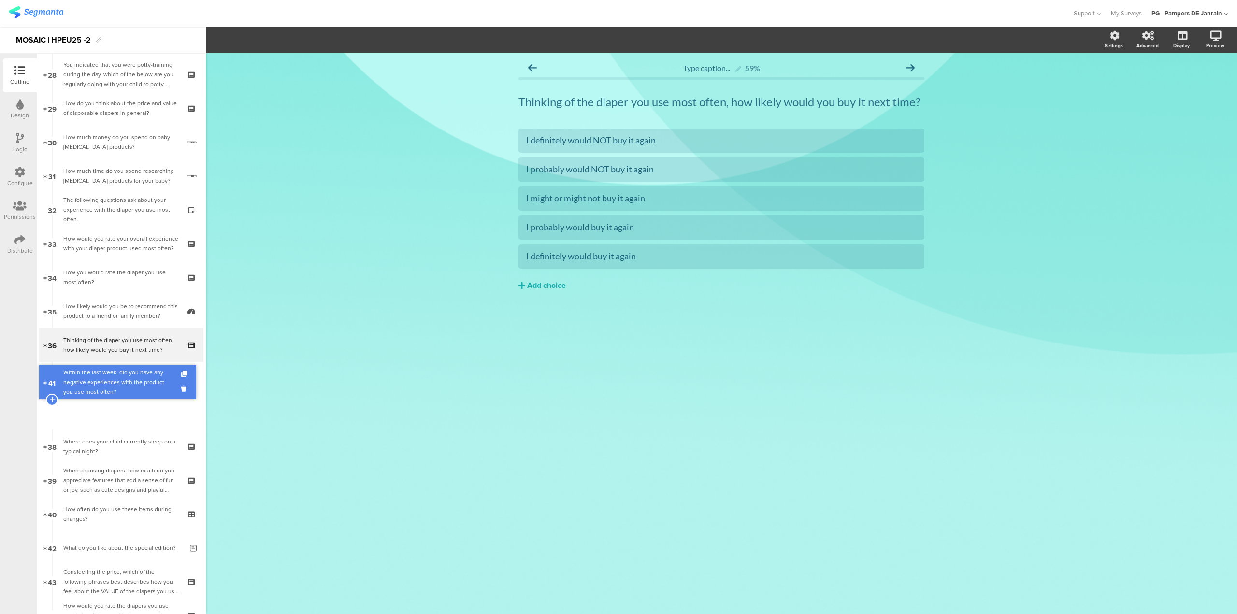
drag, startPoint x: 119, startPoint y: 515, endPoint x: 119, endPoint y: 384, distance: 131.9
drag, startPoint x: 135, startPoint y: 550, endPoint x: 123, endPoint y: 390, distance: 160.9
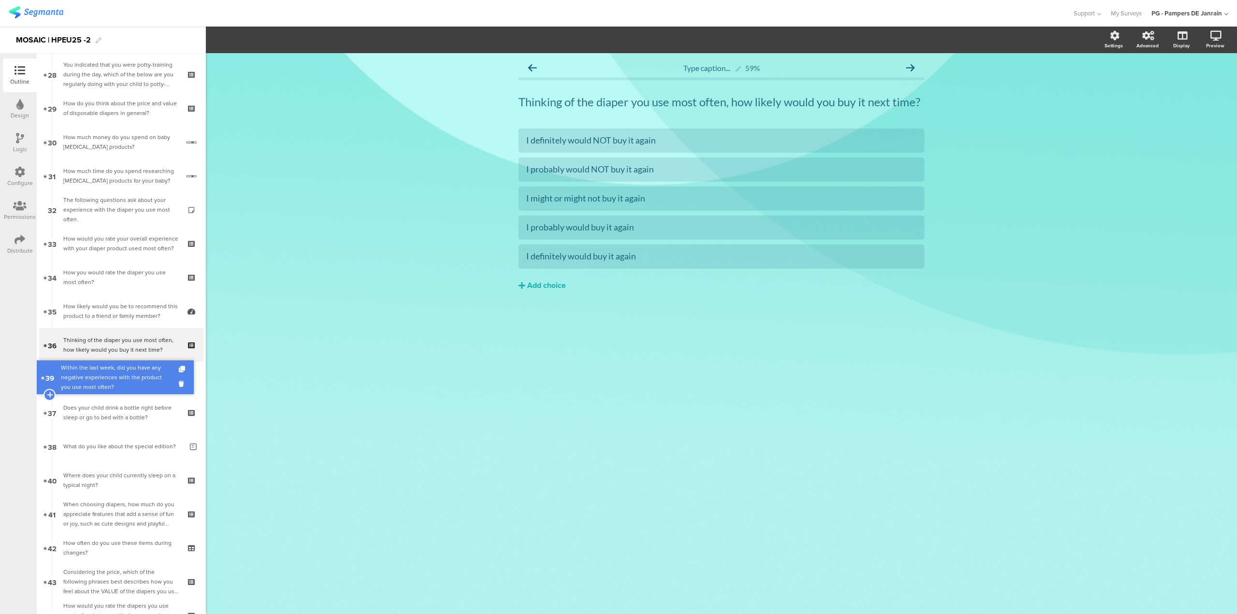
drag, startPoint x: 119, startPoint y: 453, endPoint x: 114, endPoint y: 384, distance: 69.3
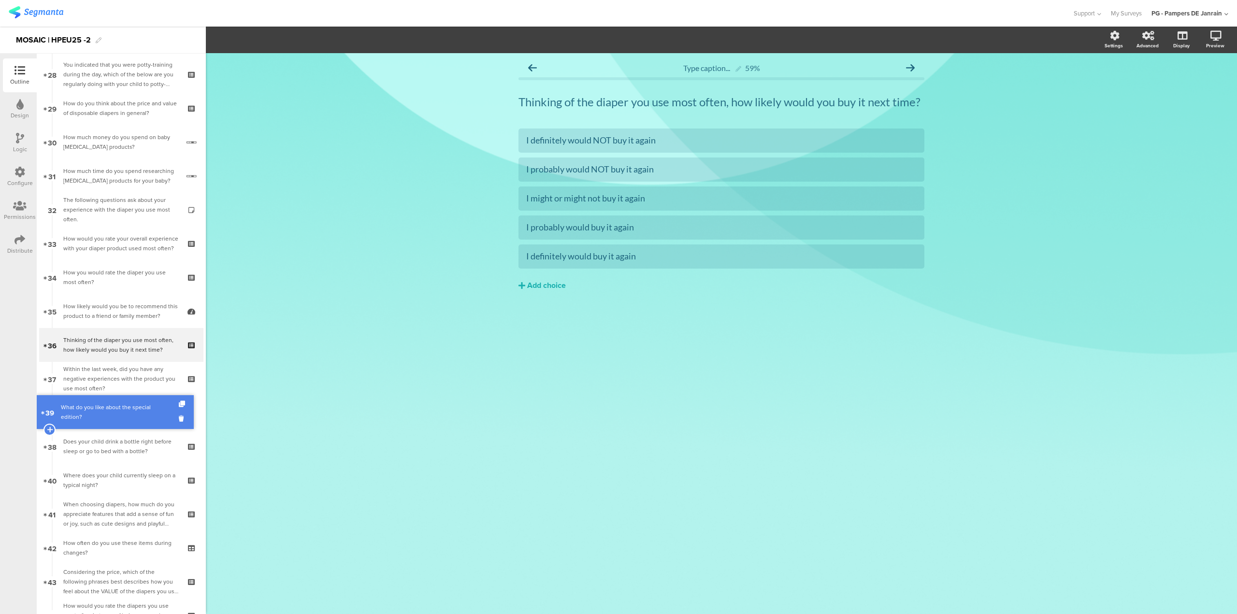
drag, startPoint x: 112, startPoint y: 443, endPoint x: 114, endPoint y: 408, distance: 34.4
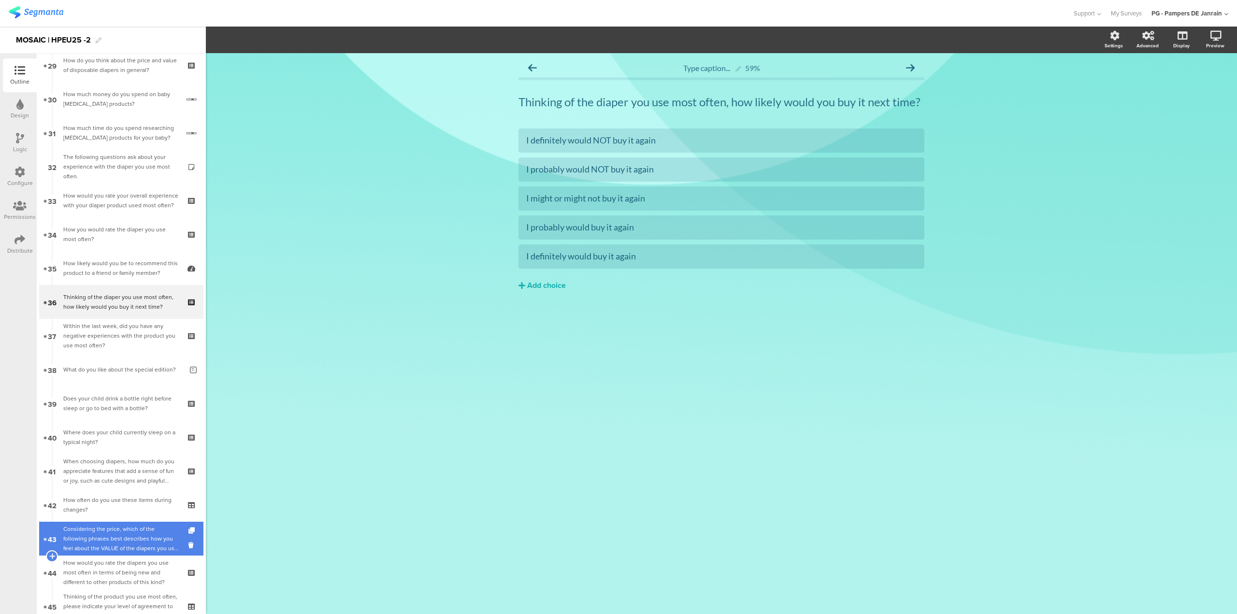
scroll to position [996, 0]
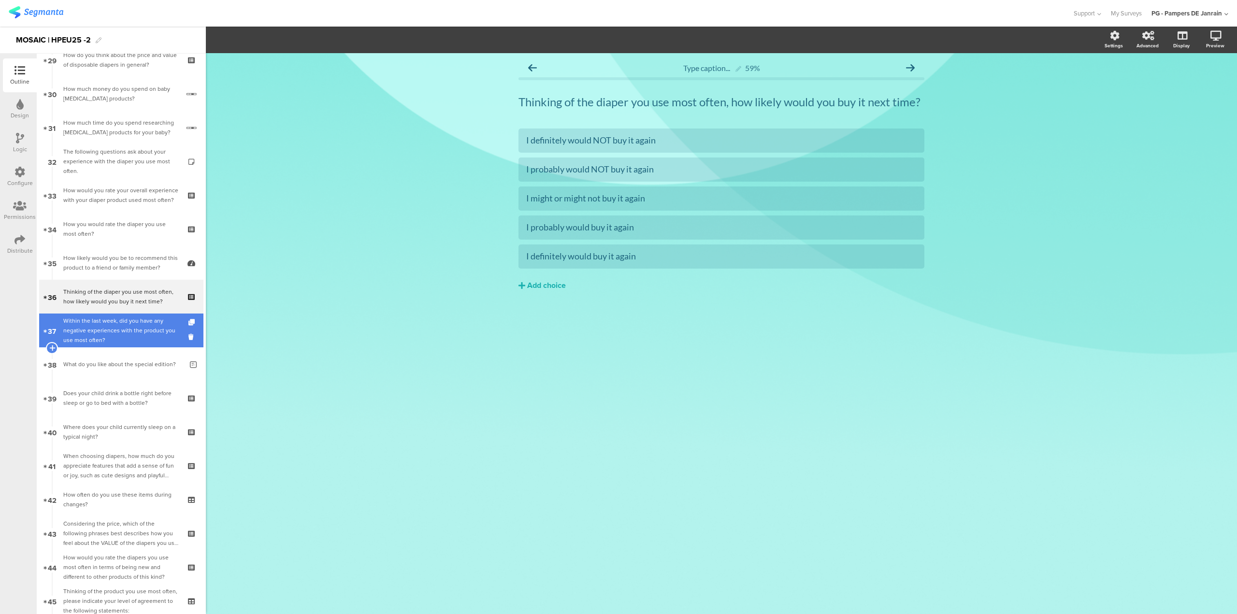
click at [122, 340] on div "Within the last week, did you have any negative experiences with the product yo…" at bounding box center [120, 330] width 115 height 29
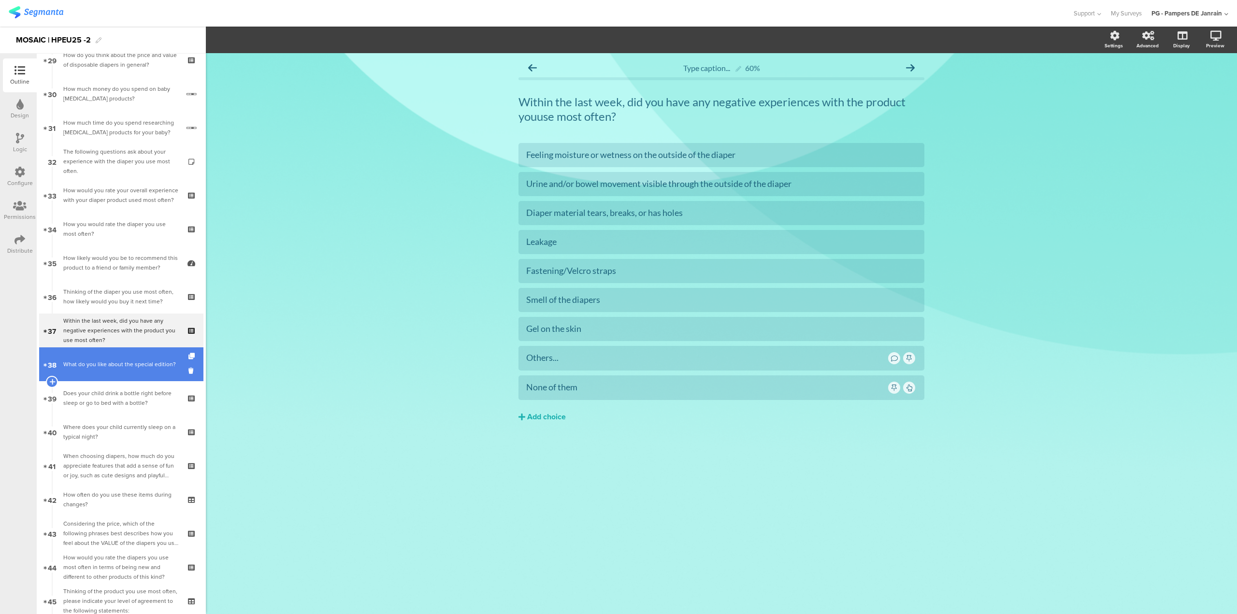
click at [117, 364] on div "What do you like about the special edition?" at bounding box center [122, 364] width 119 height 10
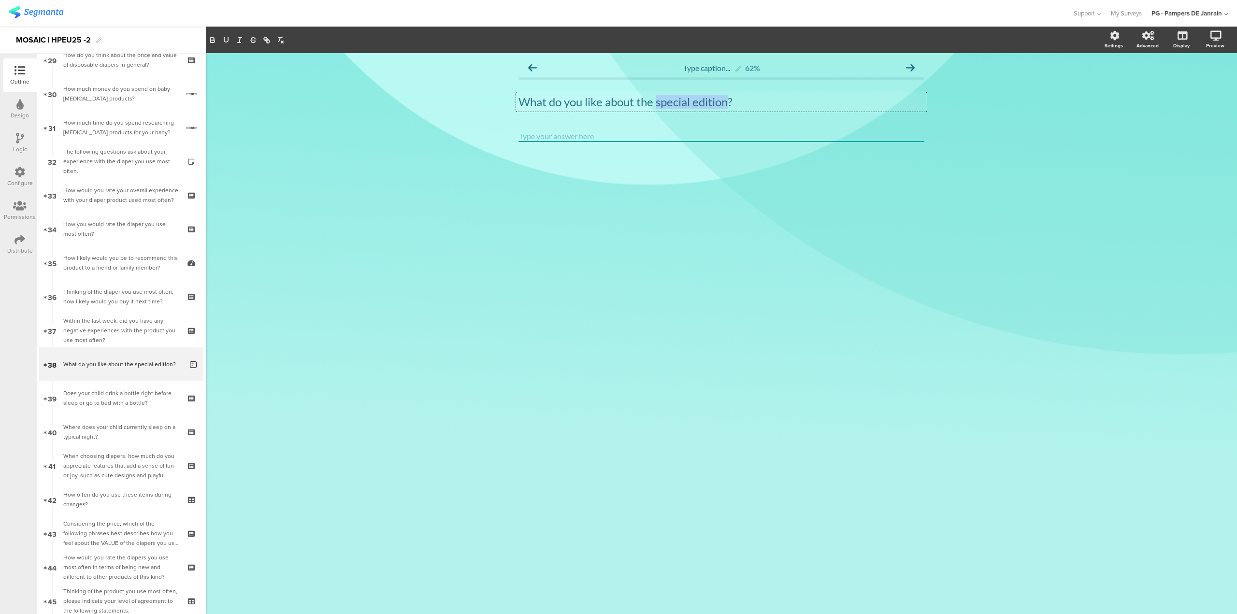
drag, startPoint x: 730, startPoint y: 100, endPoint x: 658, endPoint y: 102, distance: 72.5
click at [658, 102] on div "What do you like about the special edition? What do you like about the special …" at bounding box center [721, 101] width 411 height 19
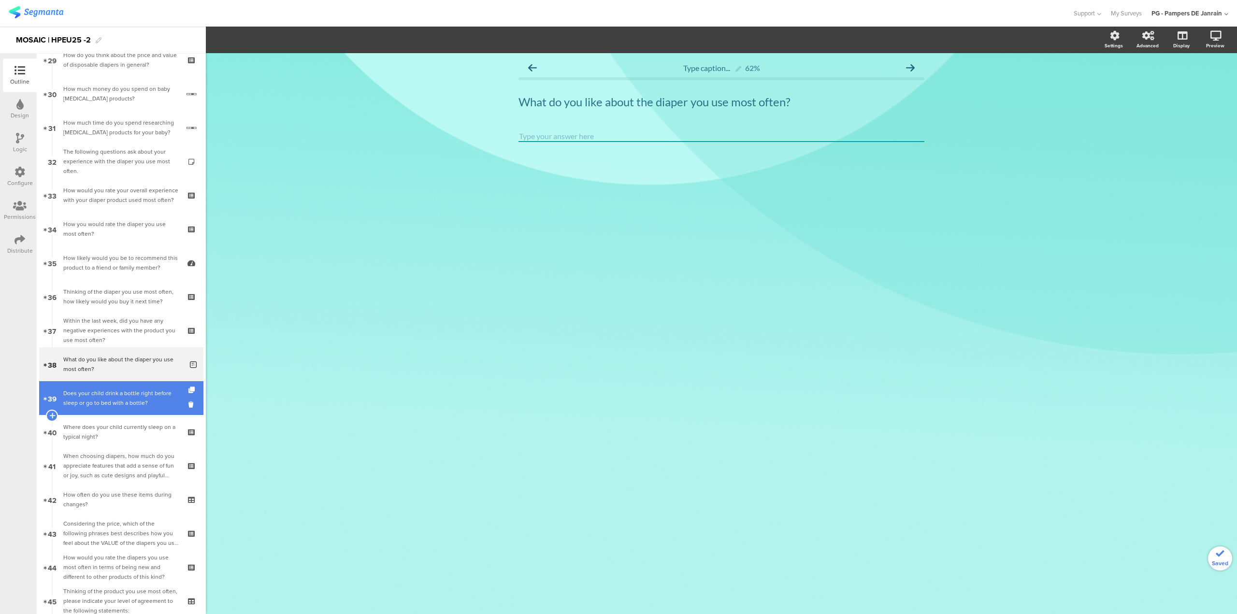
click at [84, 406] on div "Does your child drink a bottle right before sleep or go to bed with a bottle?" at bounding box center [120, 397] width 115 height 19
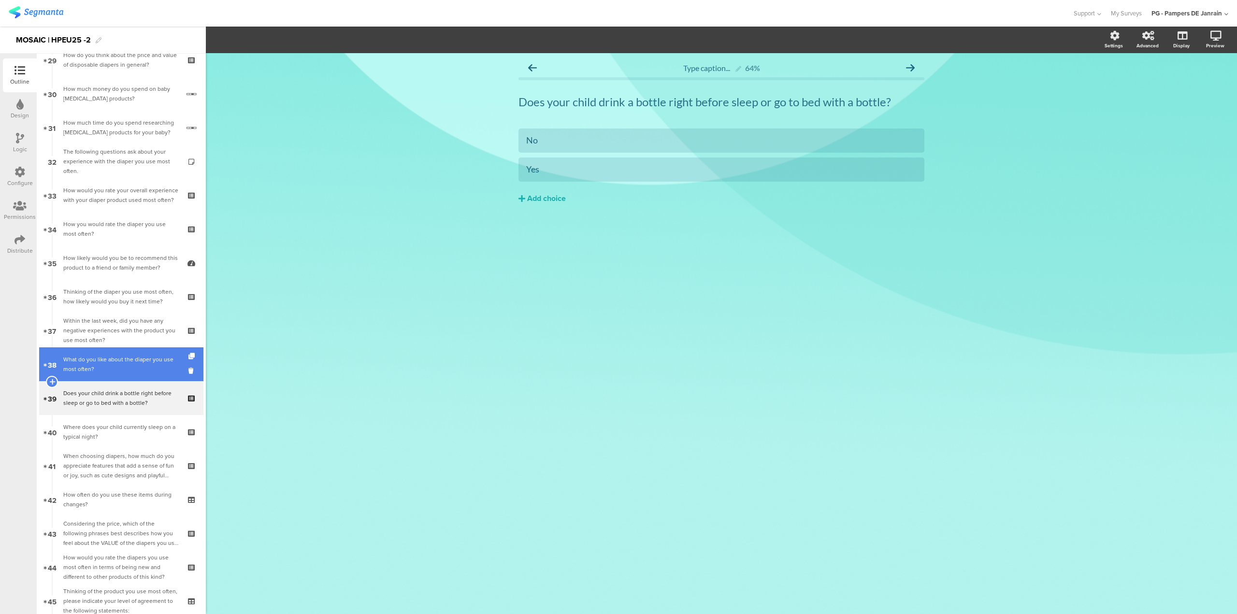
click at [137, 369] on div "What do you like about the diaper you use most often?" at bounding box center [122, 364] width 119 height 19
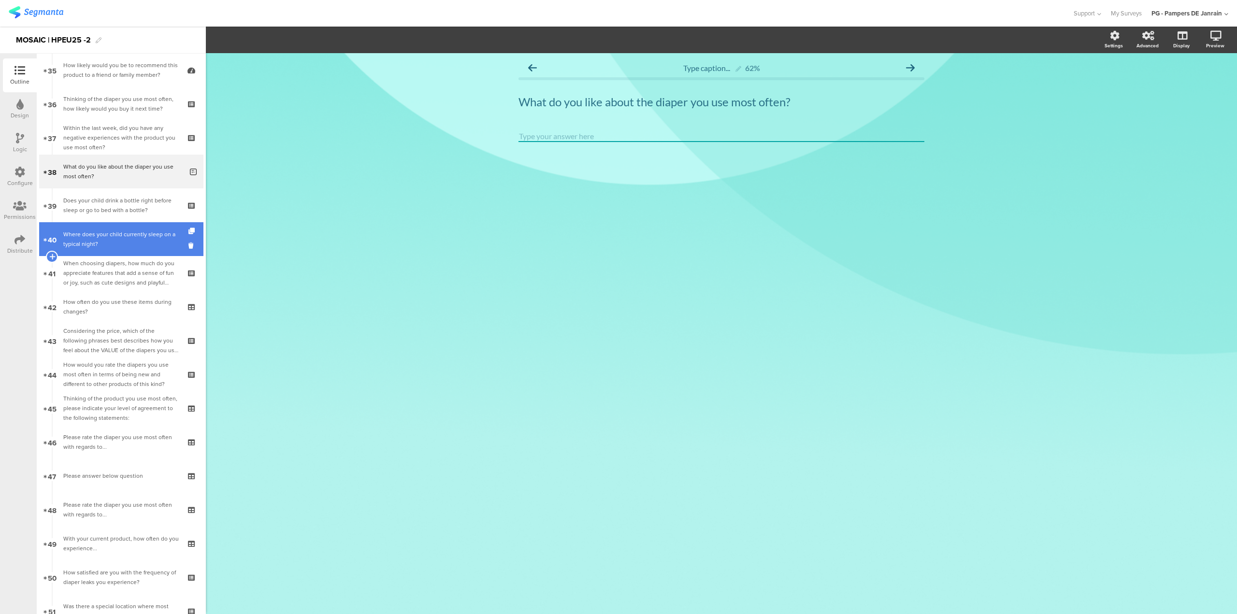
scroll to position [1189, 0]
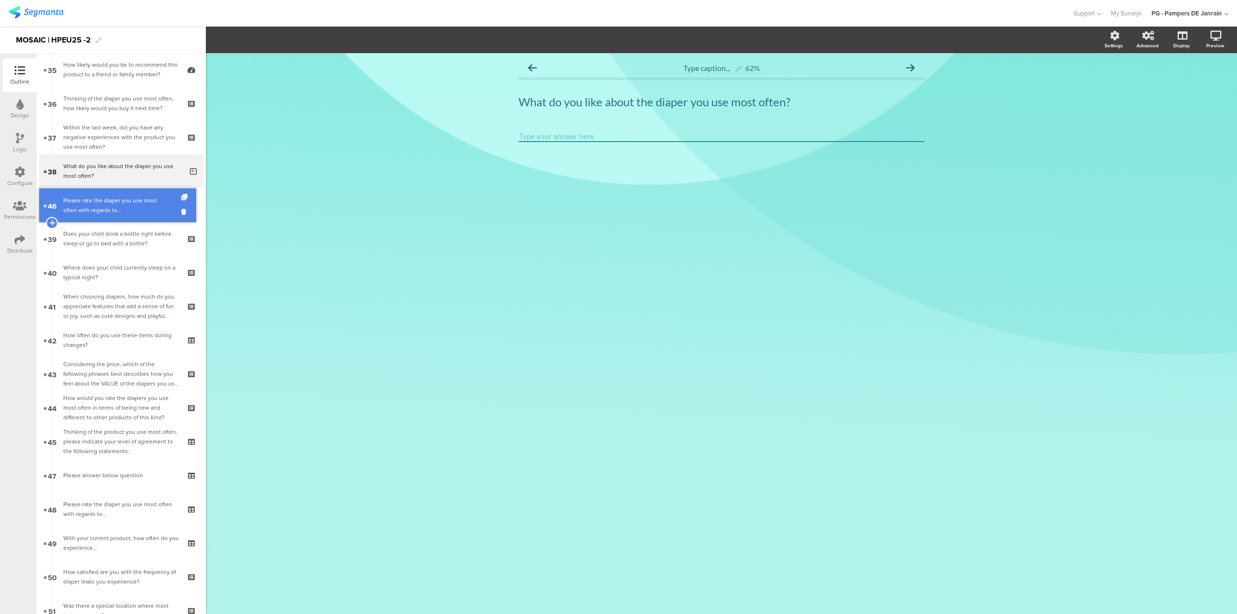
drag, startPoint x: 98, startPoint y: 448, endPoint x: 103, endPoint y: 212, distance: 236.3
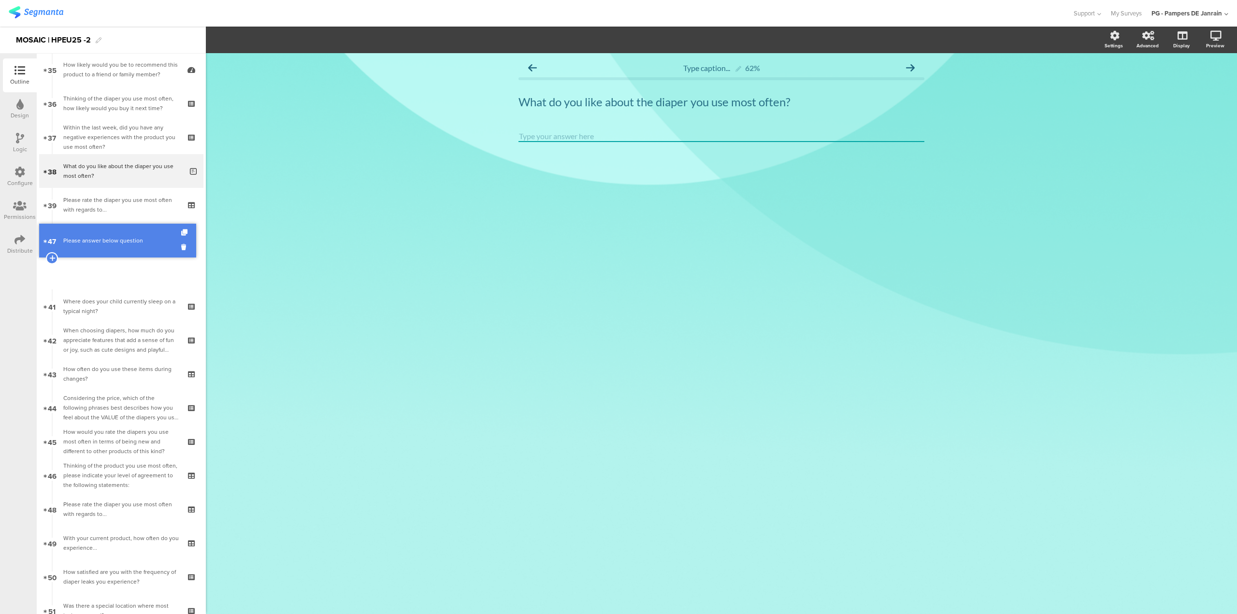
drag, startPoint x: 102, startPoint y: 479, endPoint x: 91, endPoint y: 239, distance: 240.4
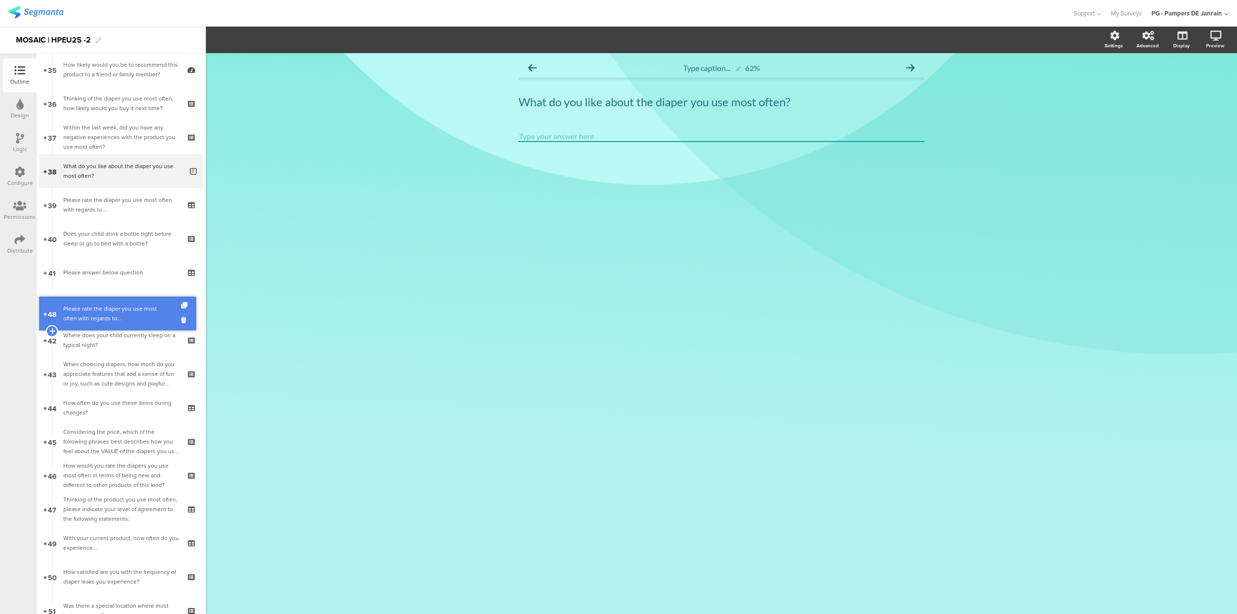
drag, startPoint x: 76, startPoint y: 502, endPoint x: 83, endPoint y: 299, distance: 204.0
drag, startPoint x: 91, startPoint y: 241, endPoint x: 96, endPoint y: 317, distance: 77.0
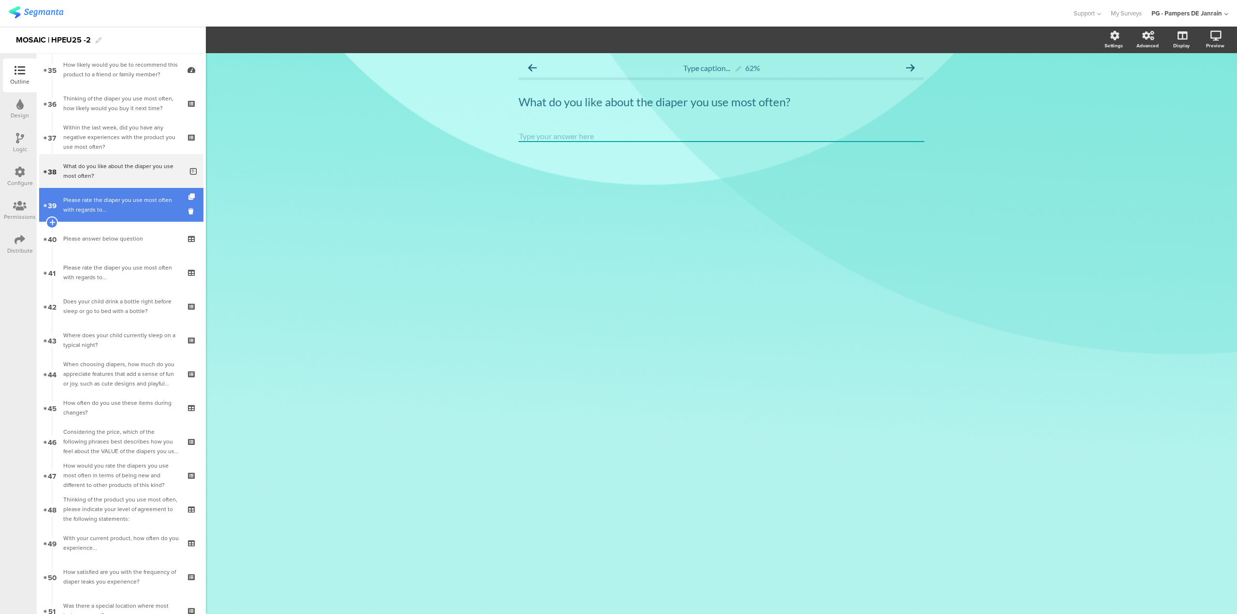
click at [99, 207] on div "Please rate the diaper you use most often with regards to..." at bounding box center [120, 204] width 115 height 19
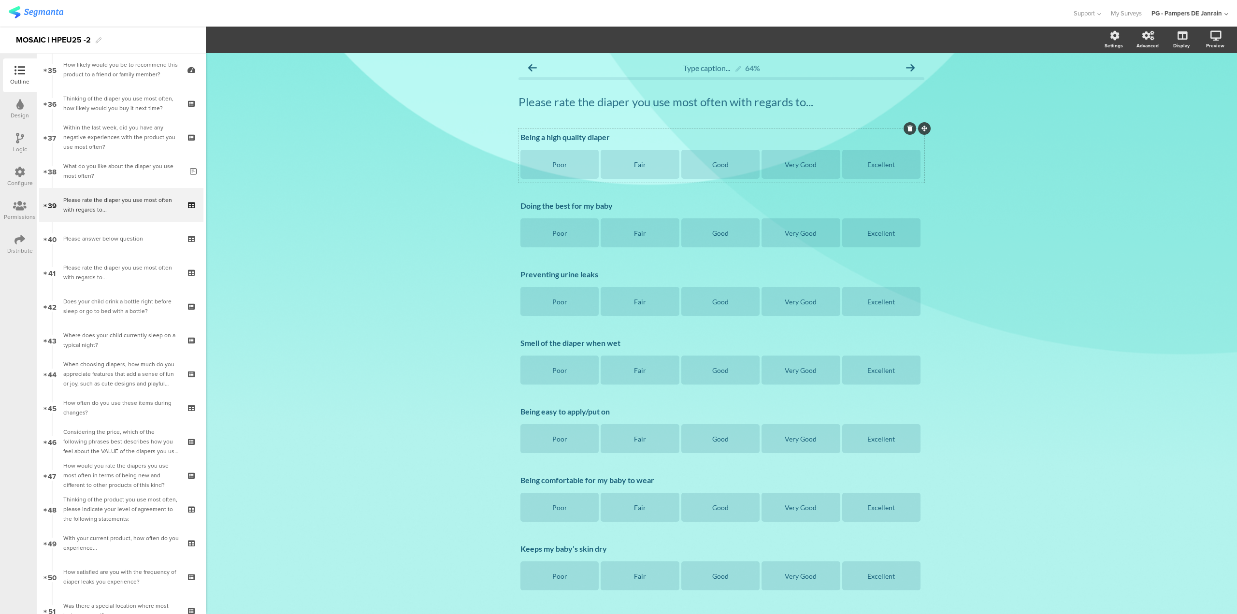
click at [908, 129] on icon at bounding box center [909, 129] width 5 height 6
click at [903, 127] on div at bounding box center [909, 128] width 13 height 13
click at [907, 127] on icon at bounding box center [909, 129] width 5 height 6
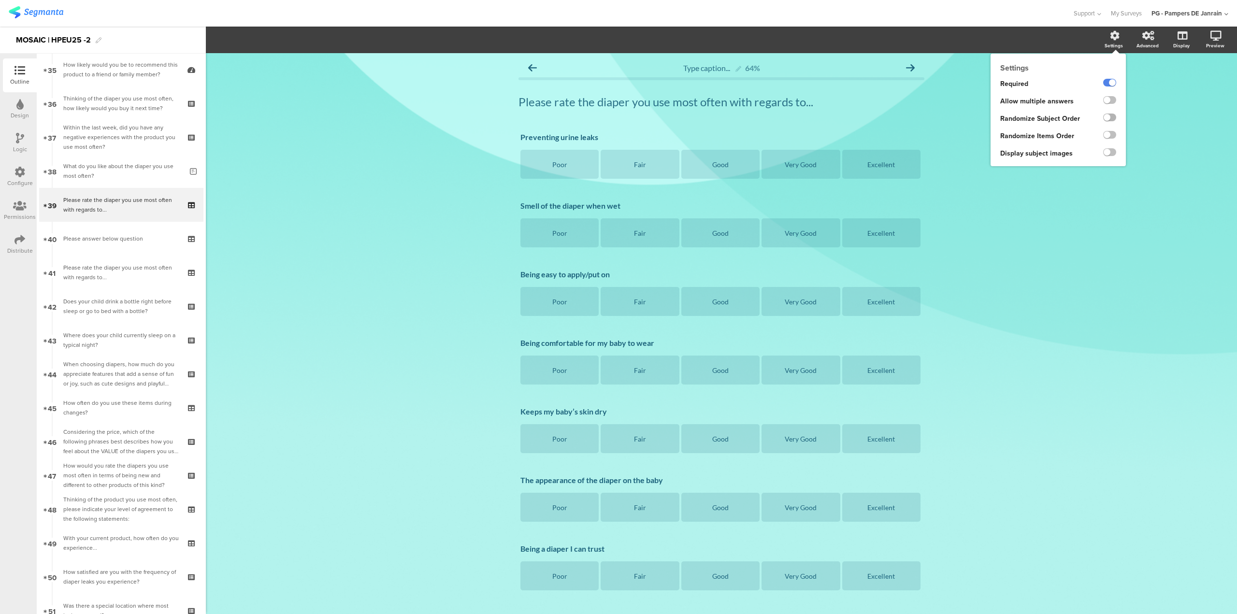
click at [1103, 117] on label at bounding box center [1109, 118] width 13 height 8
click at [0, 0] on input "checkbox" at bounding box center [0, 0] width 0 height 0
click at [1103, 151] on label at bounding box center [1109, 152] width 13 height 8
click at [0, 0] on input "checkbox" at bounding box center [0, 0] width 0 height 0
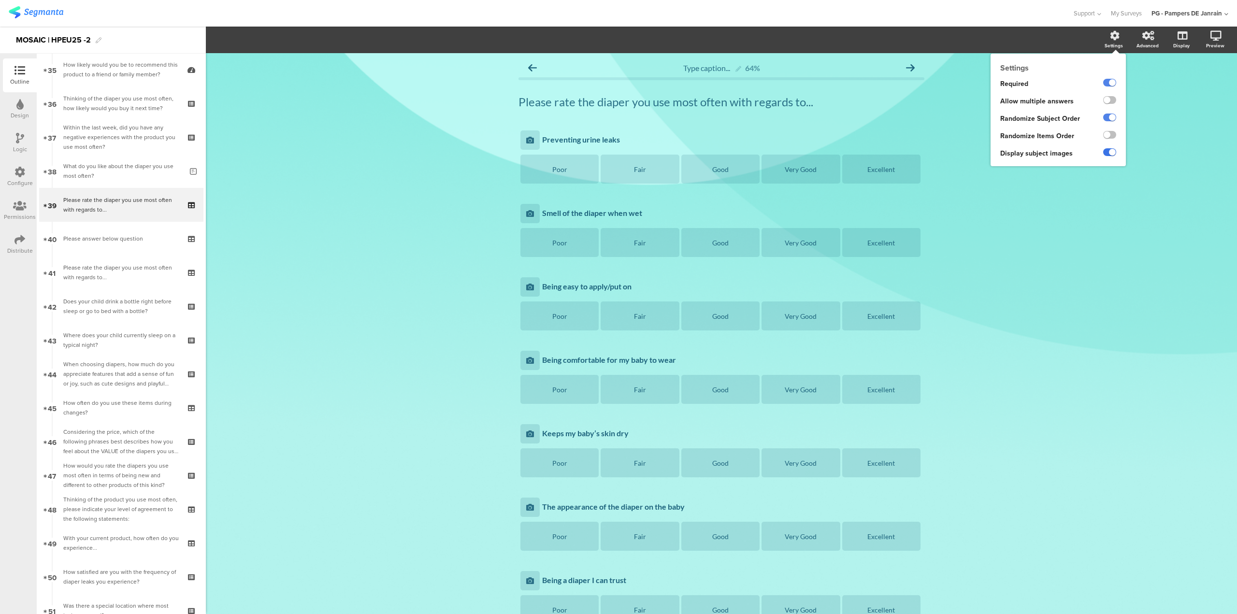
click at [1103, 151] on label at bounding box center [1109, 152] width 13 height 8
click at [0, 0] on input "checkbox" at bounding box center [0, 0] width 0 height 0
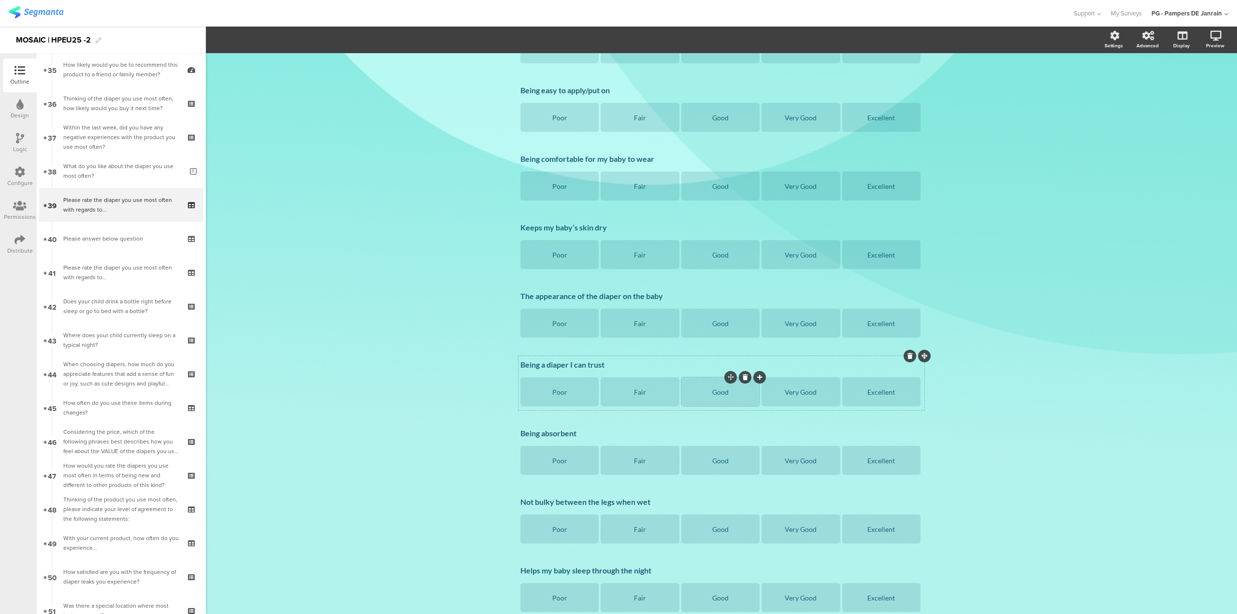
scroll to position [193, 0]
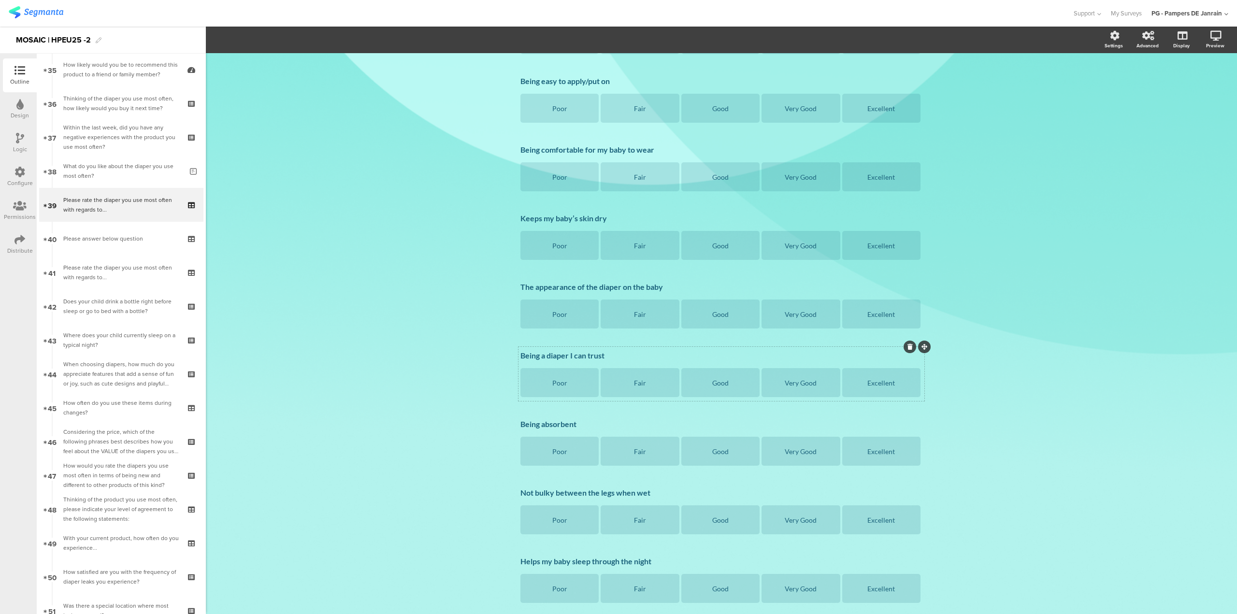
click at [907, 351] on div at bounding box center [909, 347] width 13 height 13
click at [907, 349] on icon at bounding box center [909, 347] width 5 height 6
click at [908, 415] on icon at bounding box center [909, 416] width 5 height 6
click at [907, 416] on icon at bounding box center [909, 416] width 5 height 6
click at [907, 483] on icon at bounding box center [909, 484] width 5 height 6
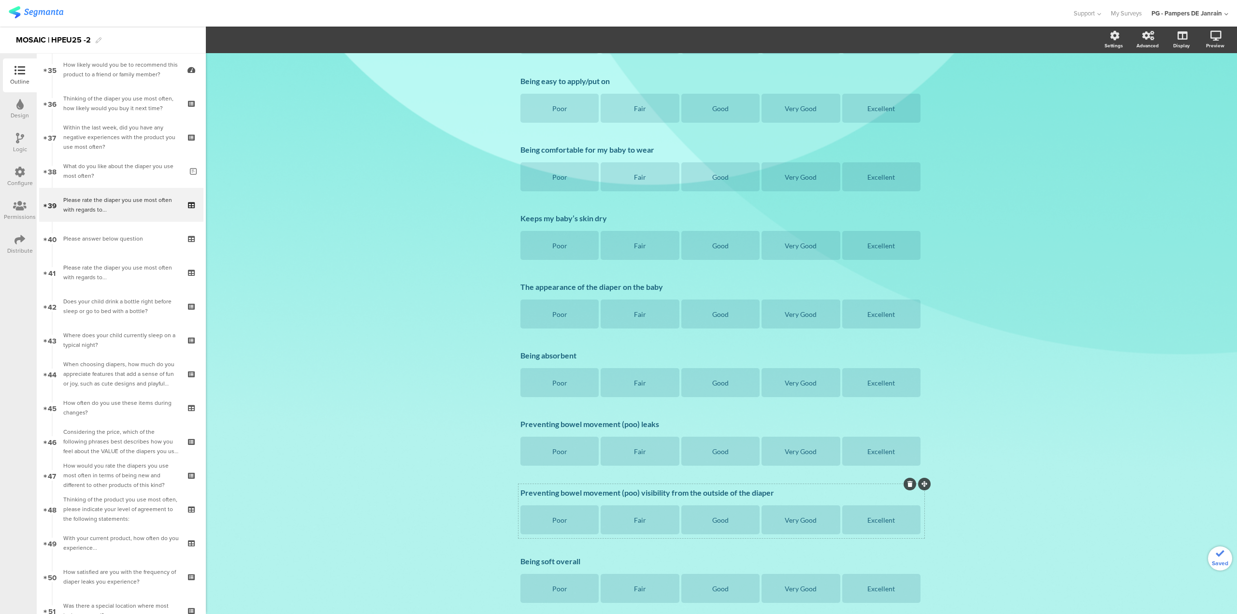
click at [907, 486] on icon at bounding box center [909, 484] width 5 height 6
click at [907, 555] on icon at bounding box center [909, 553] width 5 height 6
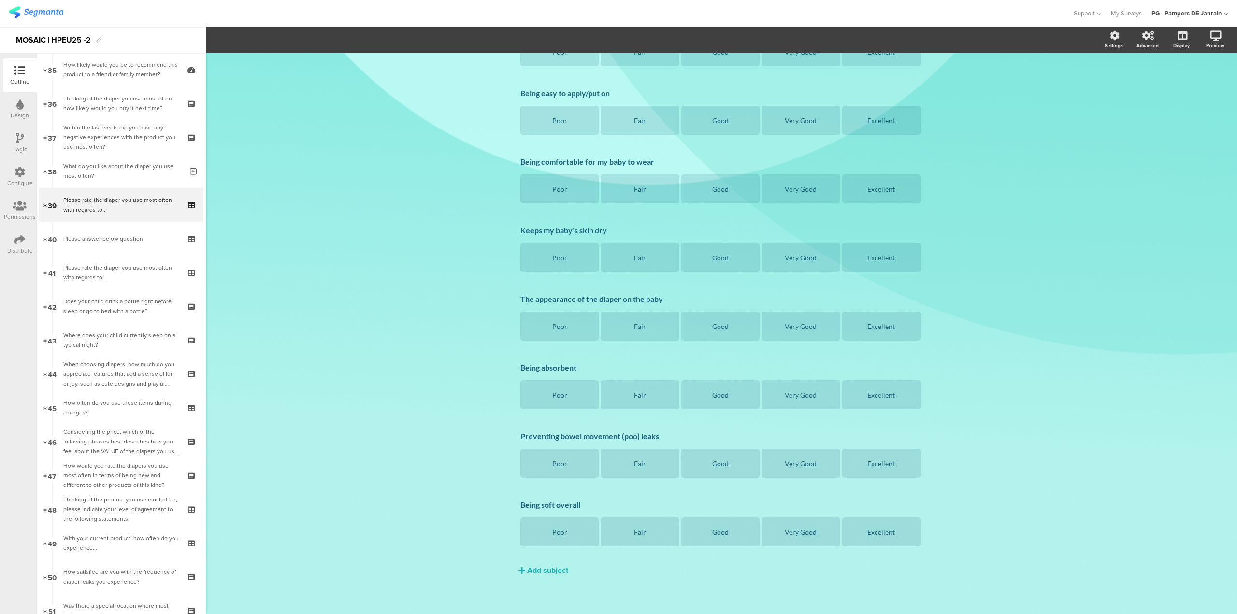
scroll to position [182, 0]
click at [121, 239] on div "Please answer below question" at bounding box center [120, 239] width 115 height 10
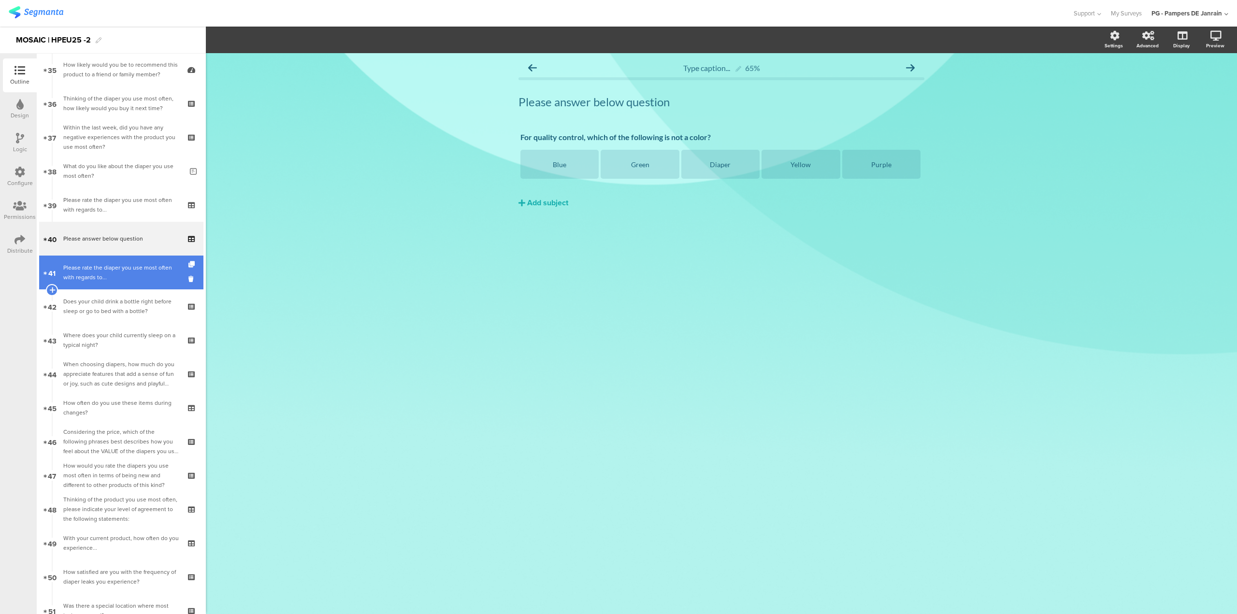
click at [127, 272] on div "Please rate the diaper you use most often with regards to..." at bounding box center [120, 272] width 115 height 19
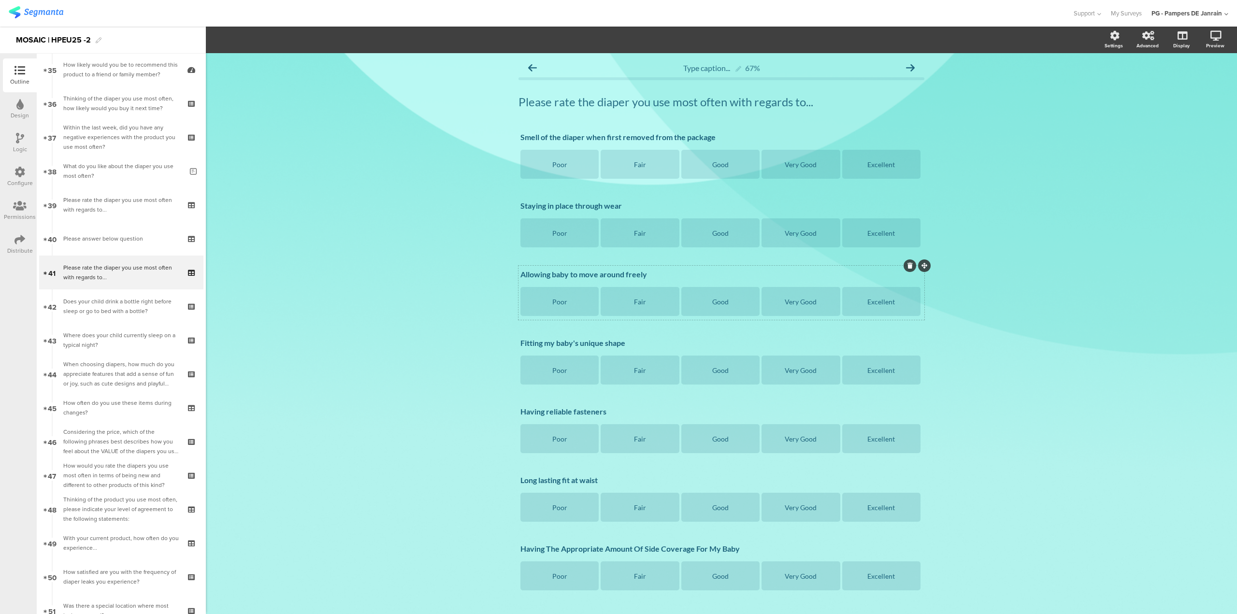
click at [910, 268] on div at bounding box center [909, 265] width 13 height 13
click at [907, 264] on icon at bounding box center [909, 266] width 5 height 6
click at [907, 196] on icon at bounding box center [909, 197] width 5 height 6
click at [907, 263] on icon at bounding box center [909, 266] width 5 height 6
click at [907, 266] on icon at bounding box center [909, 266] width 5 height 6
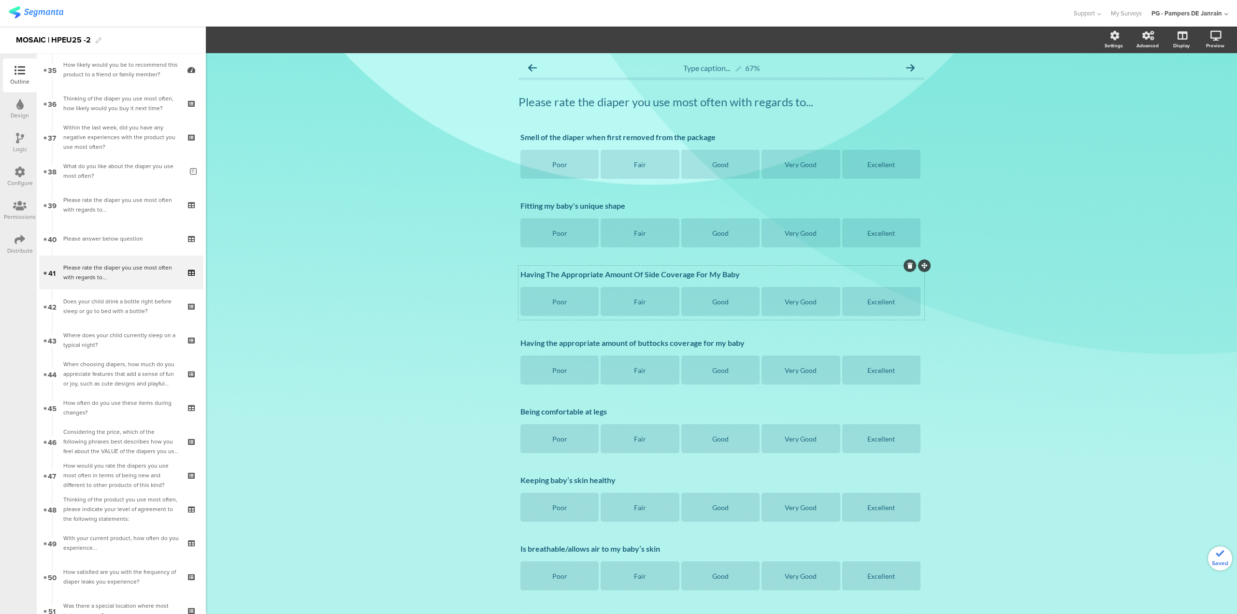
click at [909, 268] on div at bounding box center [909, 265] width 13 height 13
click at [907, 268] on icon at bounding box center [909, 266] width 5 height 6
click at [907, 267] on icon at bounding box center [909, 266] width 5 height 6
click at [0, 0] on icon at bounding box center [0, 0] width 0 height 0
click at [907, 336] on icon at bounding box center [909, 334] width 5 height 6
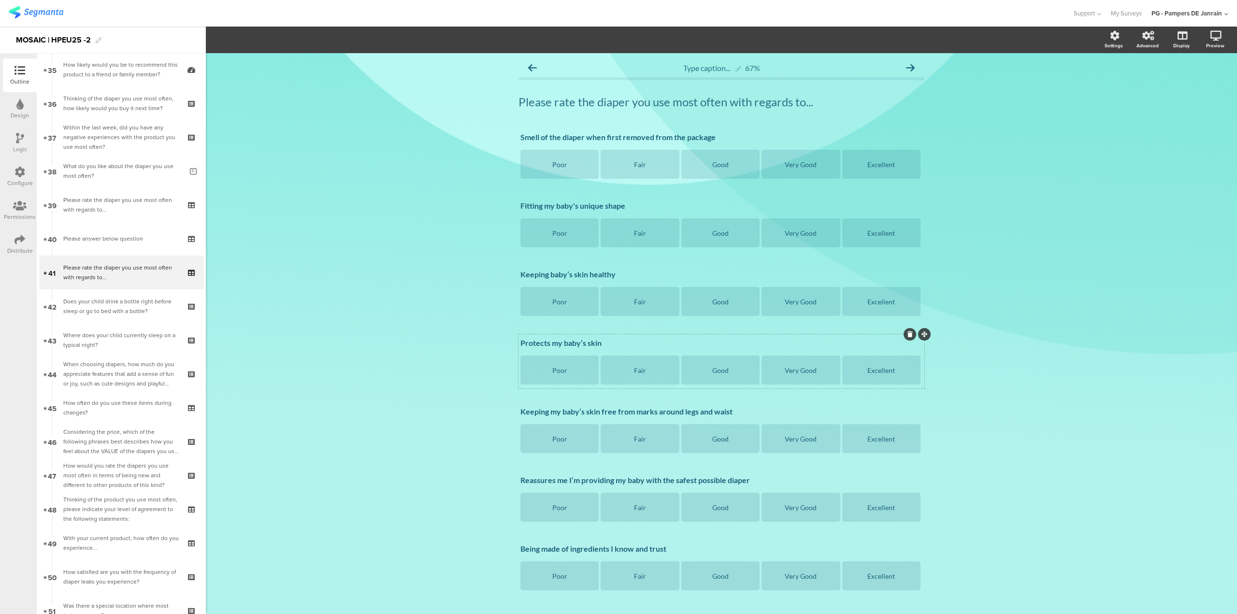
click at [907, 334] on icon at bounding box center [909, 334] width 5 height 6
click at [0, 0] on icon at bounding box center [0, 0] width 0 height 0
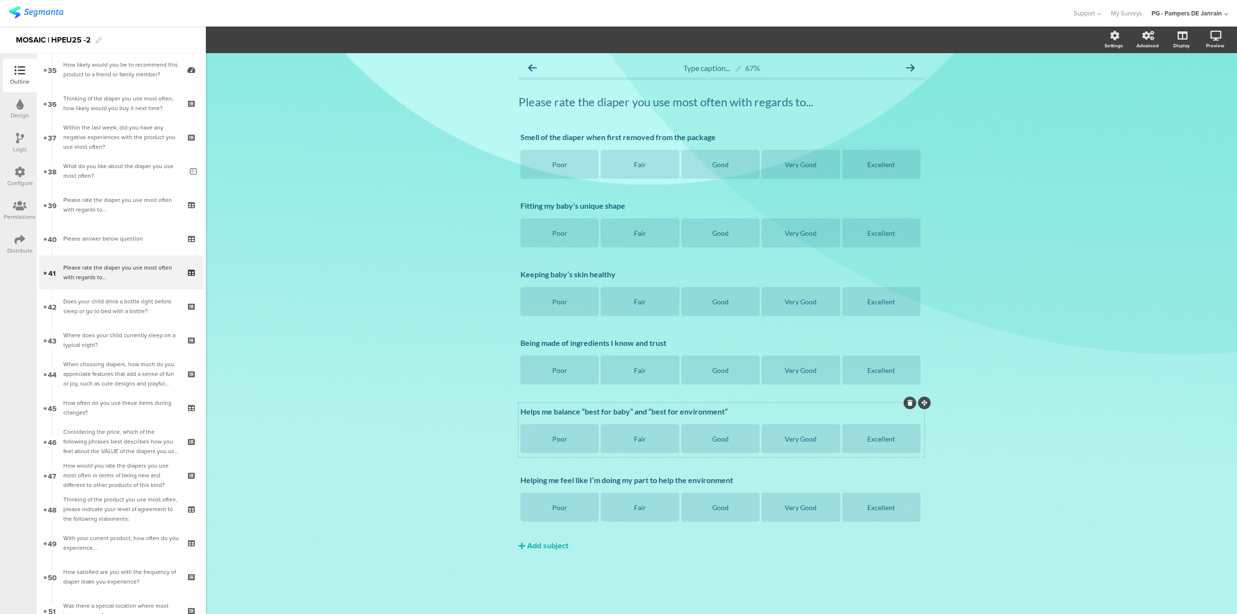
click at [909, 401] on icon at bounding box center [909, 403] width 5 height 6
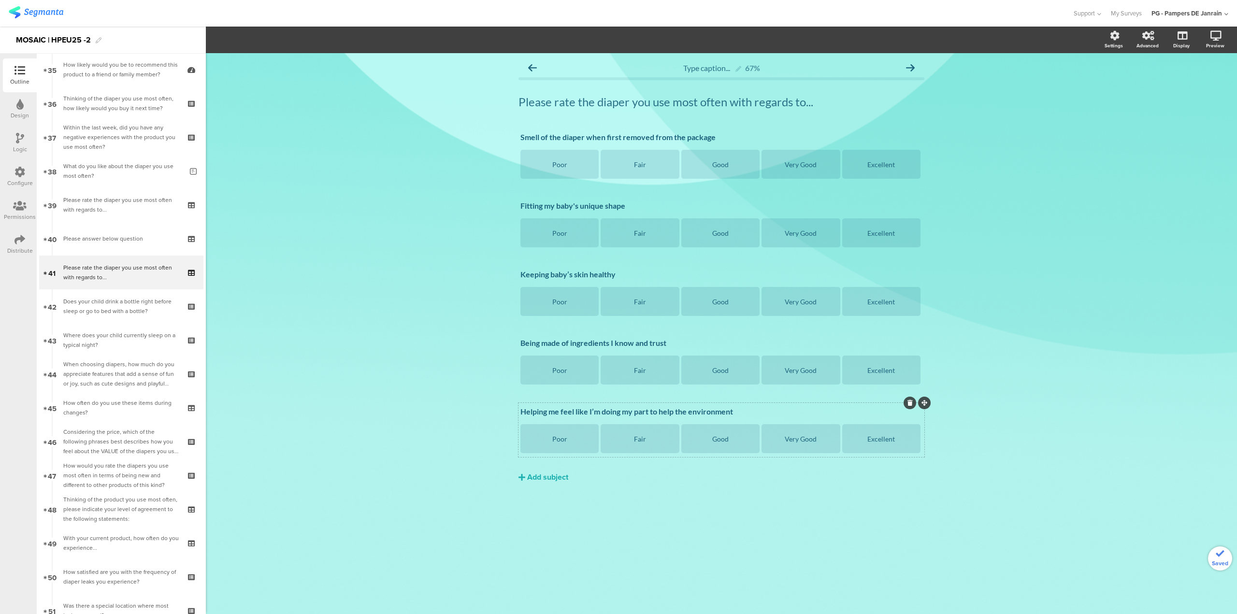
click at [908, 404] on icon at bounding box center [909, 403] width 5 height 6
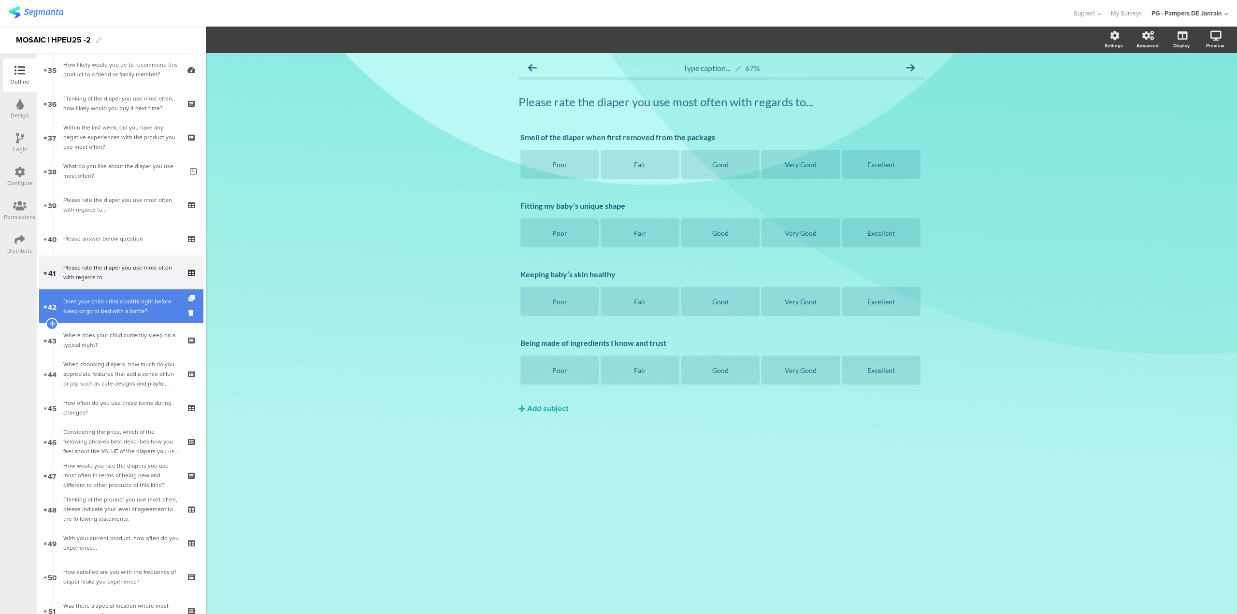
click at [139, 315] on div "Does your child drink a bottle right before sleep or go to bed with a bottle?" at bounding box center [120, 306] width 115 height 19
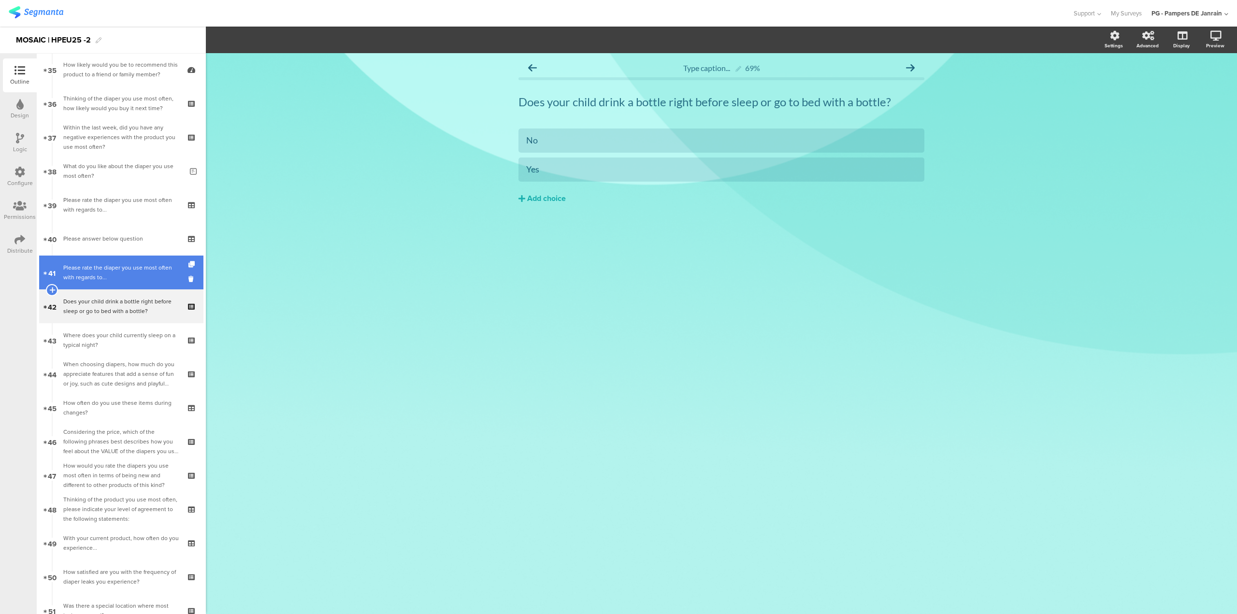
click at [88, 271] on div "Please rate the diaper you use most often with regards to..." at bounding box center [120, 272] width 115 height 19
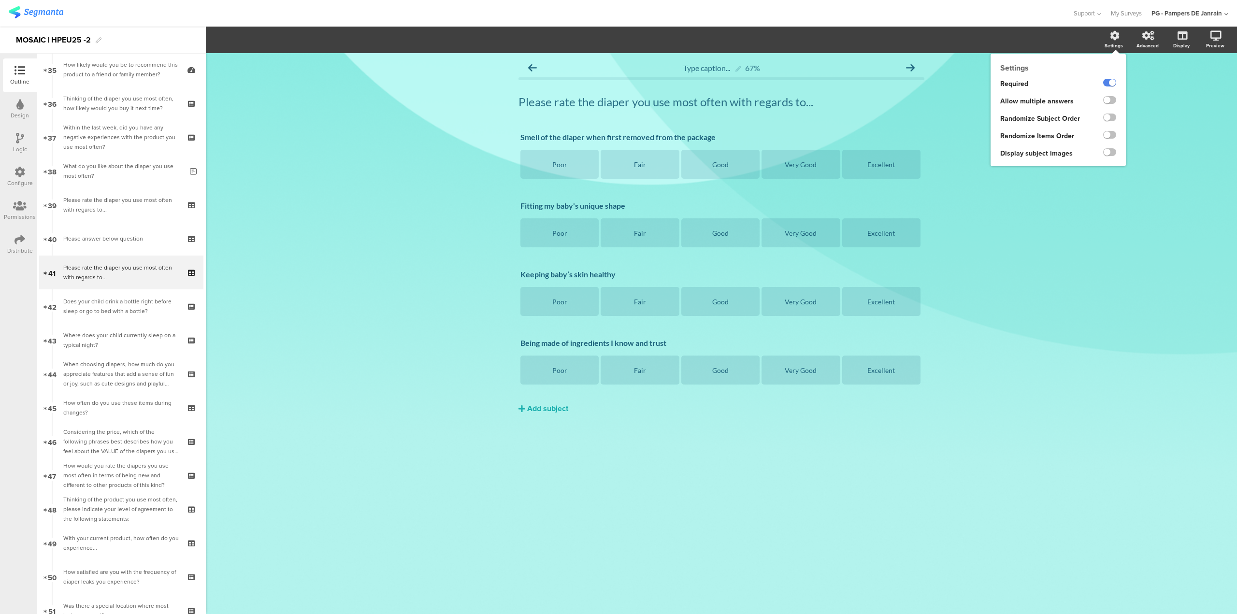
click at [1112, 122] on ng-transclude at bounding box center [1109, 118] width 13 height 11
click at [1112, 118] on label at bounding box center [1109, 118] width 13 height 8
click at [0, 0] on input "checkbox" at bounding box center [0, 0] width 0 height 0
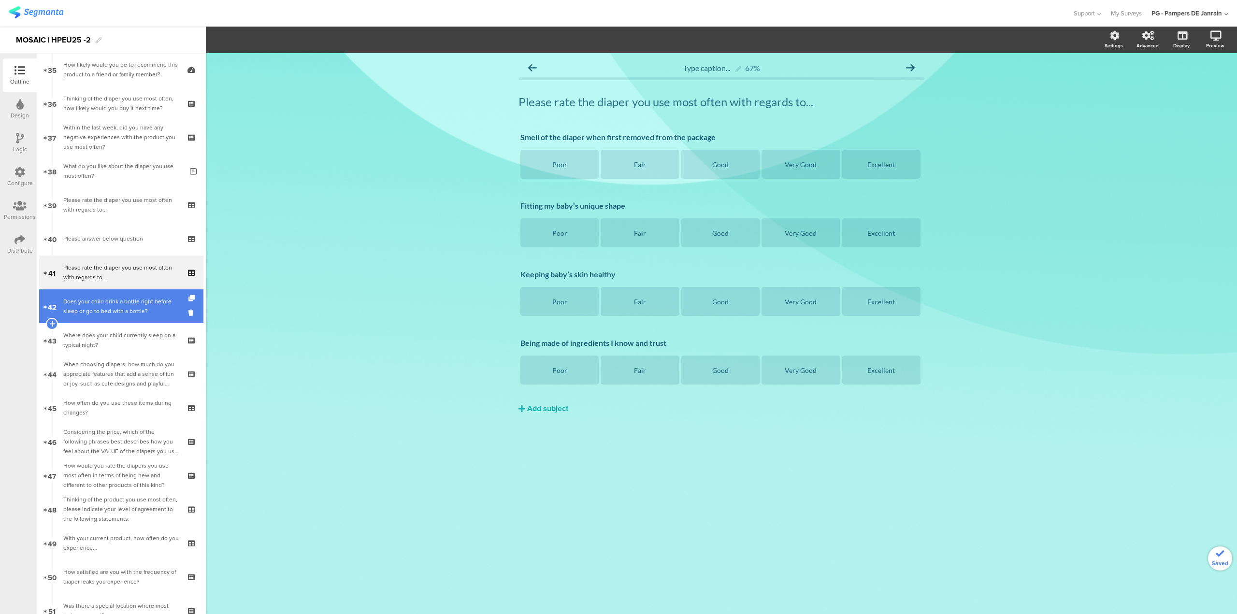
click at [104, 313] on div "Does your child drink a bottle right before sleep or go to bed with a bottle?" at bounding box center [120, 306] width 115 height 19
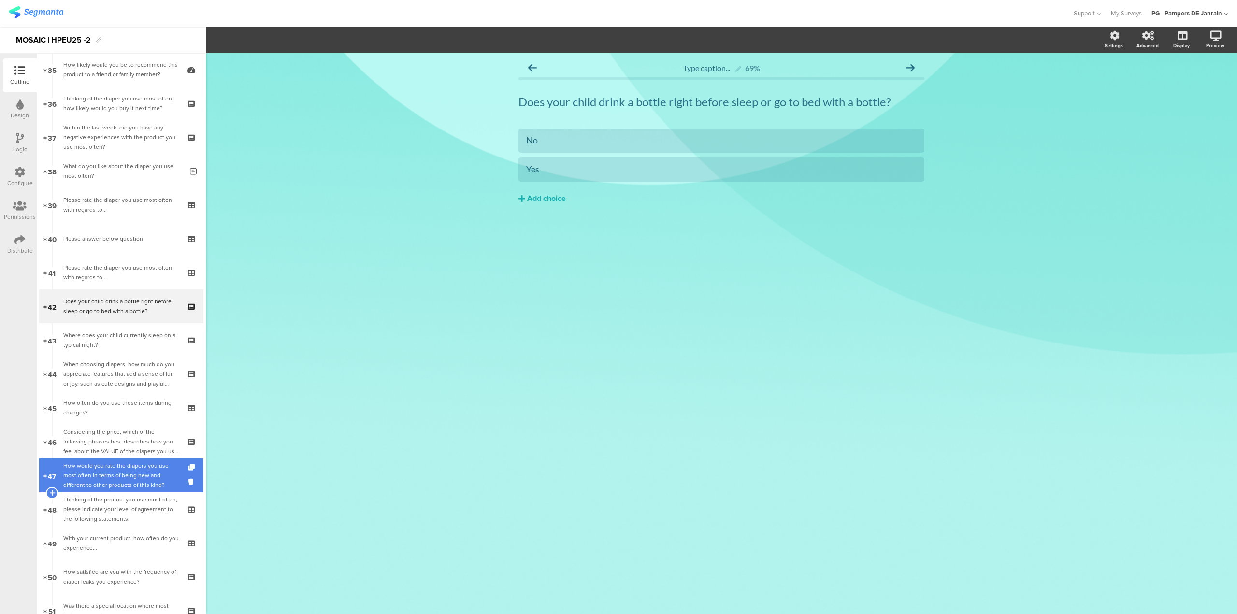
click at [156, 477] on div "How would you rate the diapers you use most often in terms of being new and dif…" at bounding box center [120, 475] width 115 height 29
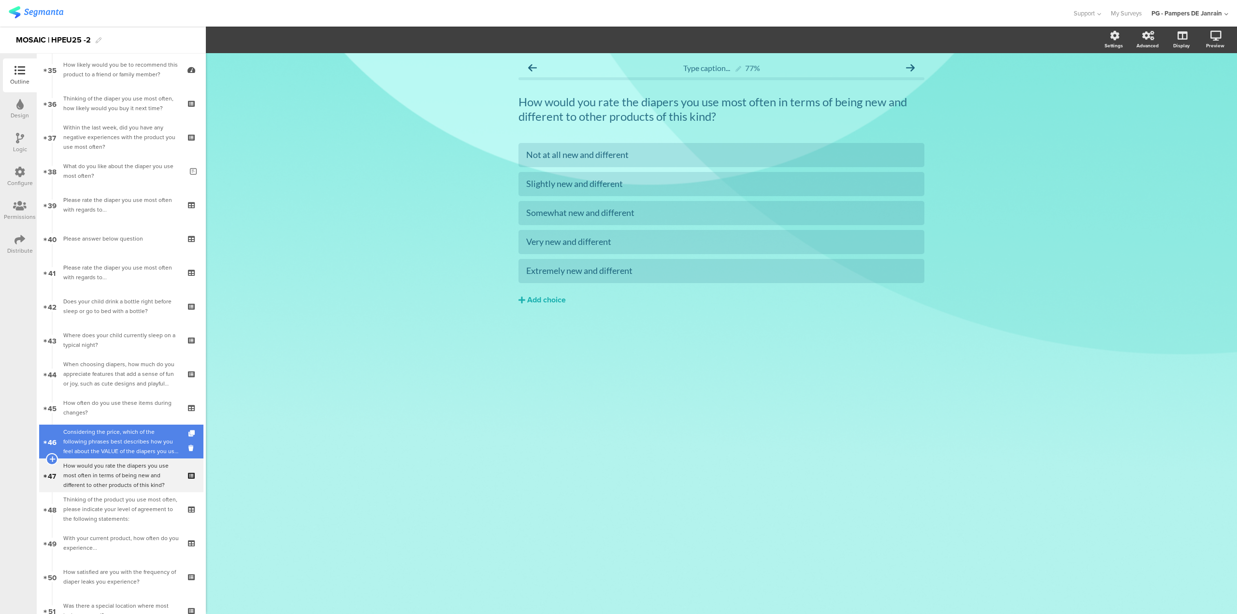
click at [128, 446] on div "Considering the price, which of the following phrases best describes how you fe…" at bounding box center [120, 441] width 115 height 29
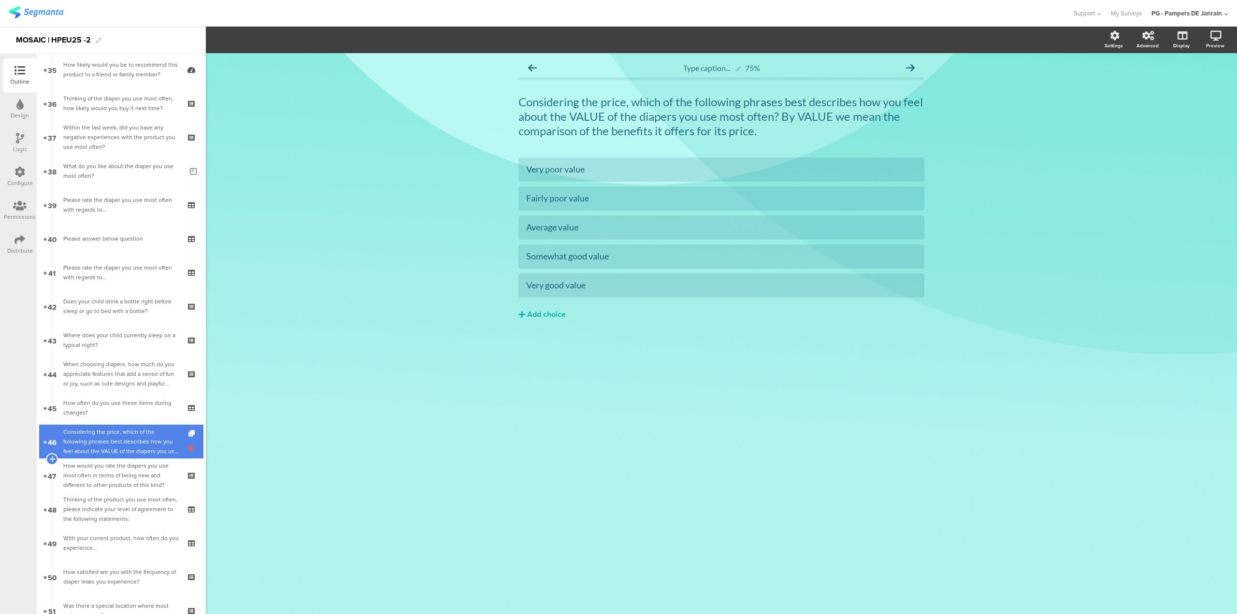
click at [188, 449] on icon at bounding box center [192, 448] width 8 height 9
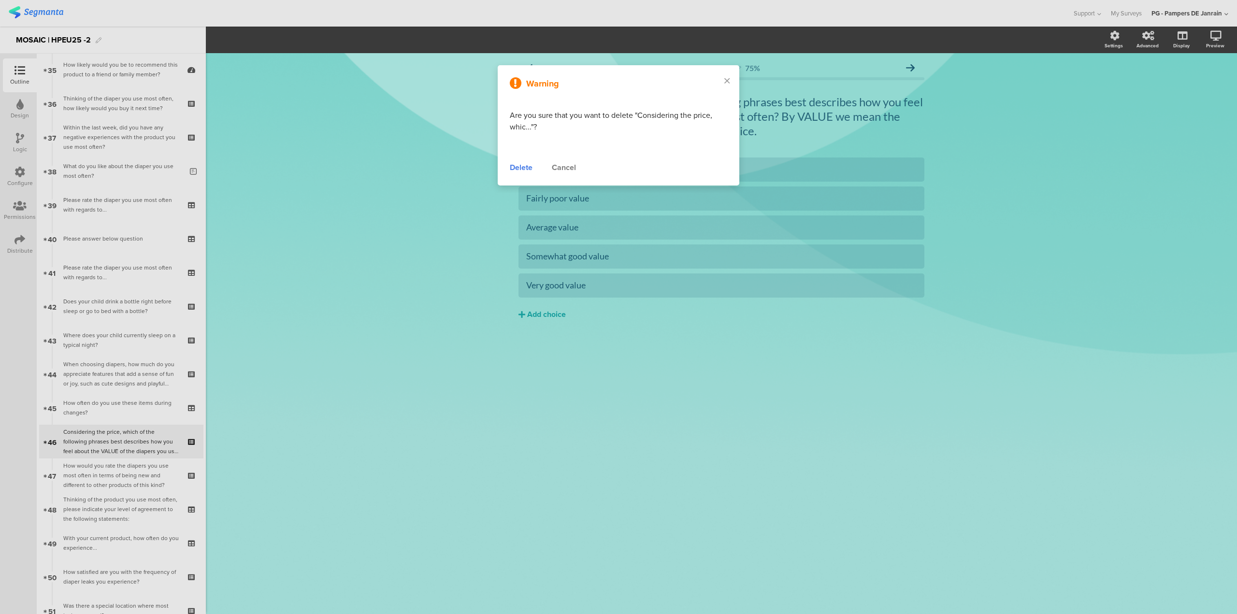
click at [576, 170] on div "Cancel" at bounding box center [564, 168] width 24 height 12
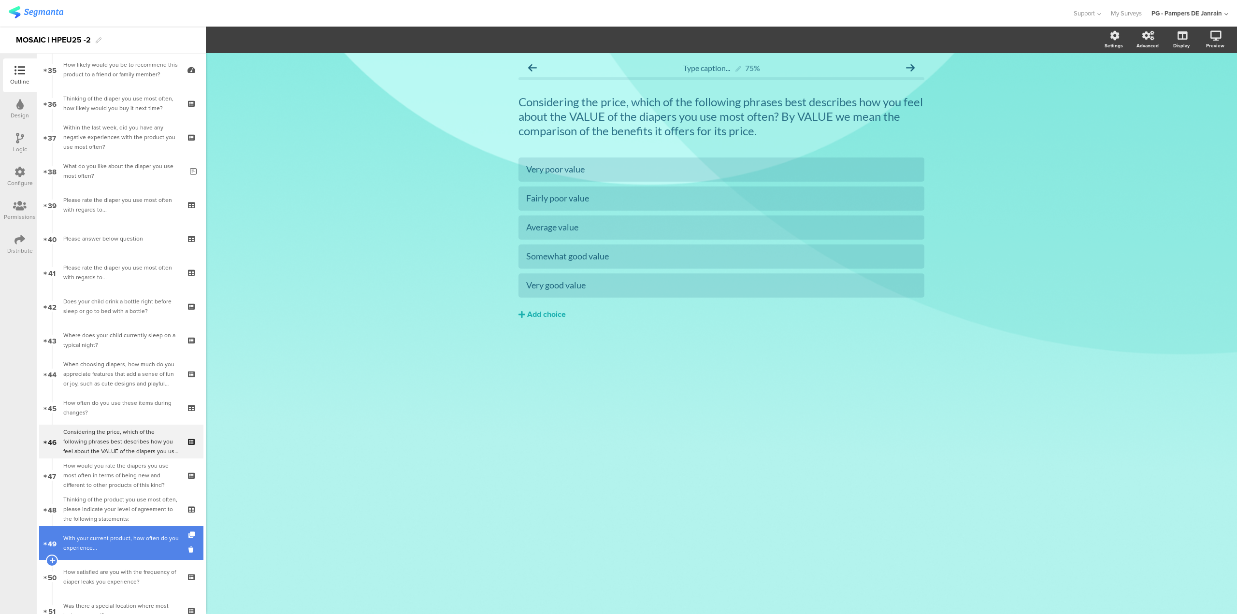
click at [158, 545] on div "With your current product, how often do you experience..." at bounding box center [120, 542] width 115 height 19
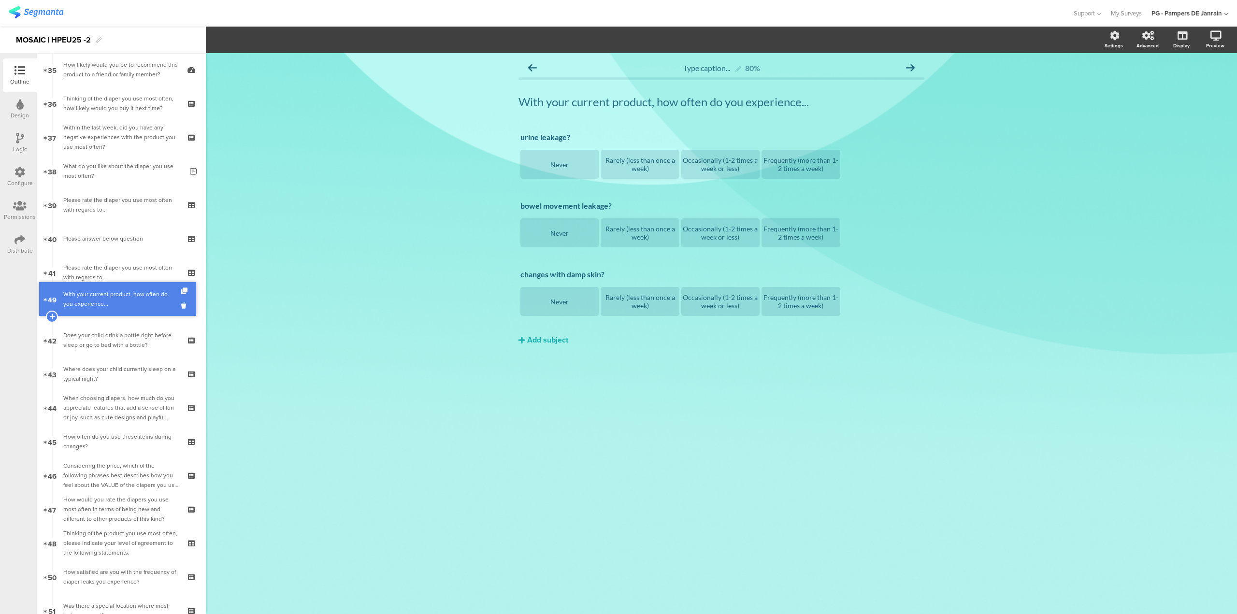
drag, startPoint x: 136, startPoint y: 540, endPoint x: 186, endPoint y: 303, distance: 241.9
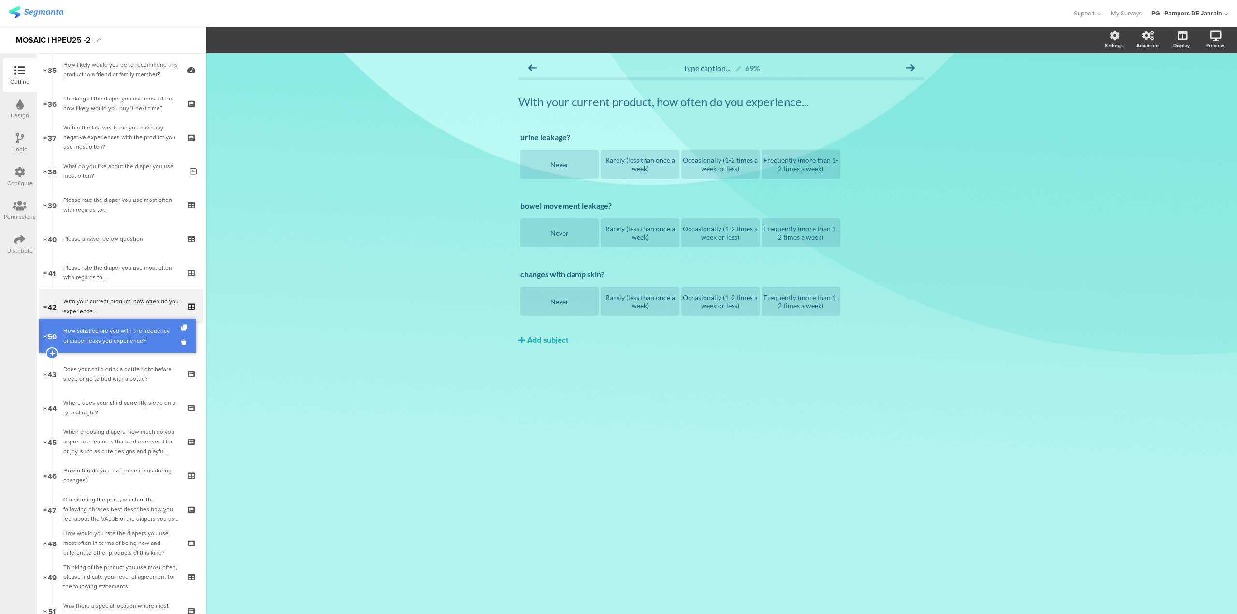
drag, startPoint x: 88, startPoint y: 577, endPoint x: 88, endPoint y: 336, distance: 241.1
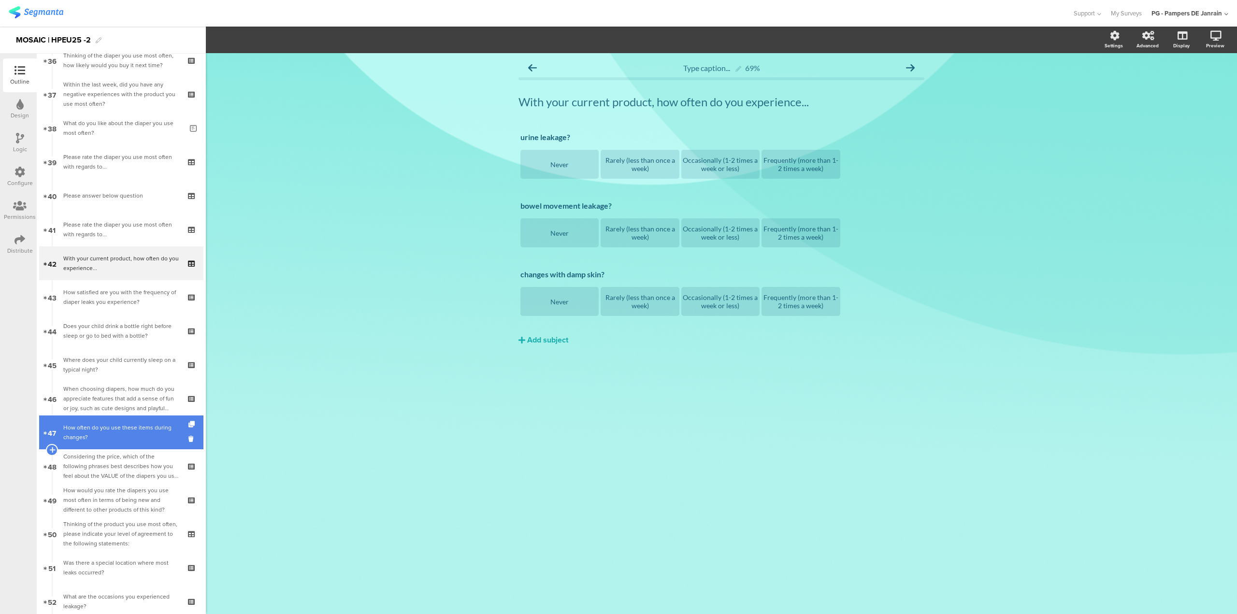
scroll to position [1238, 0]
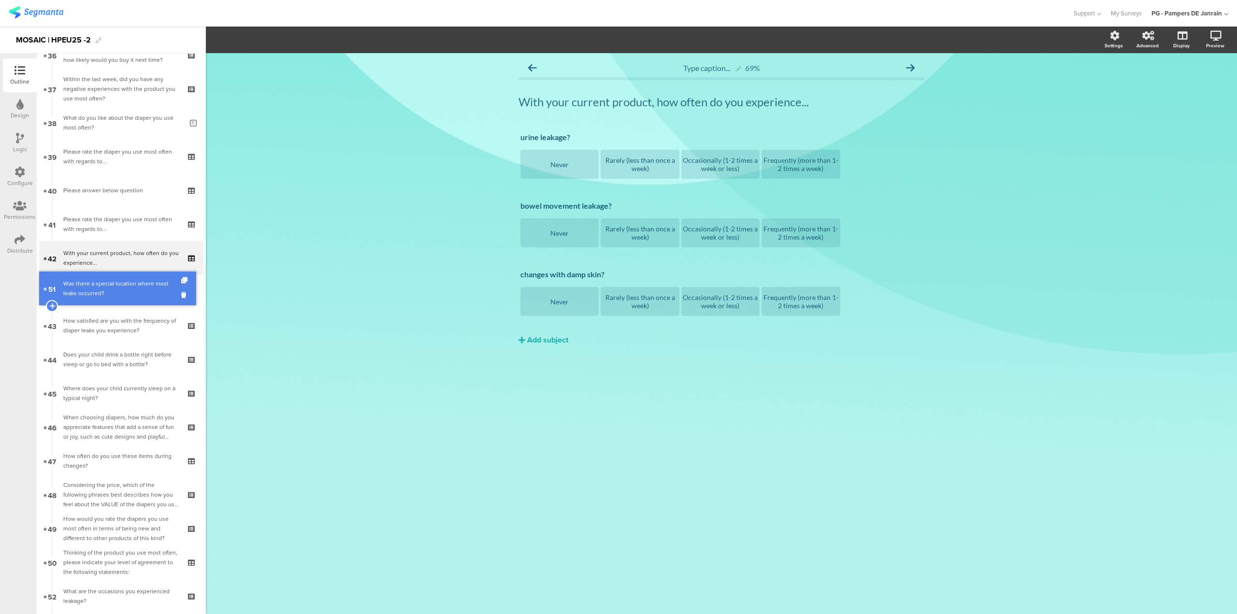
drag, startPoint x: 144, startPoint y: 560, endPoint x: 142, endPoint y: 286, distance: 273.9
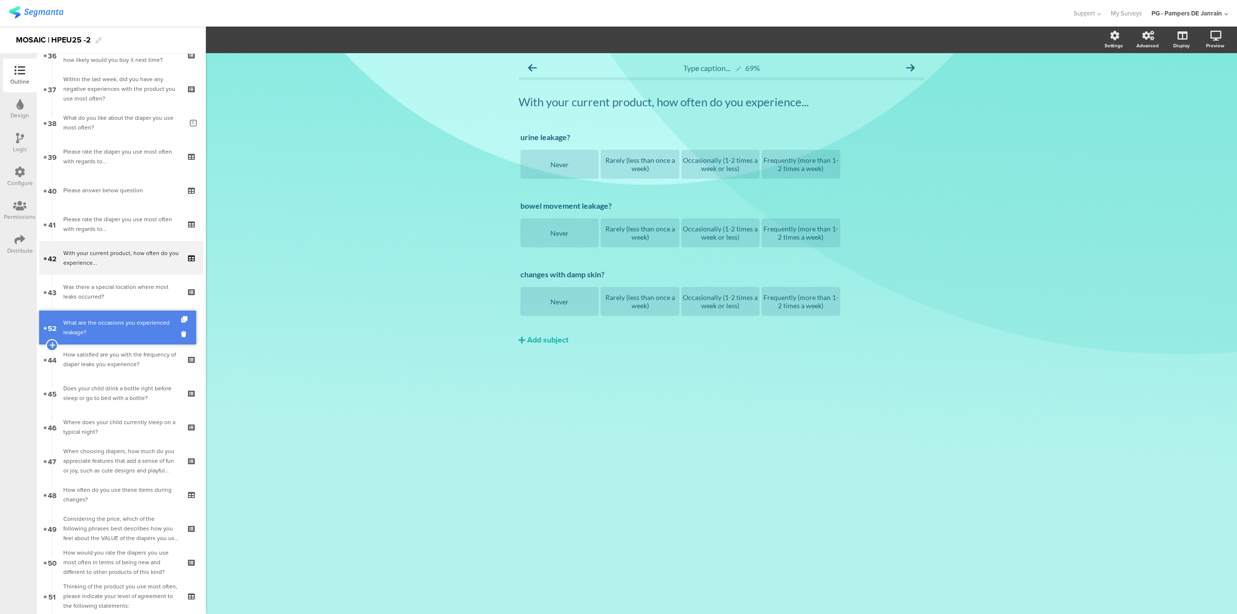
drag, startPoint x: 122, startPoint y: 591, endPoint x: 110, endPoint y: 322, distance: 268.9
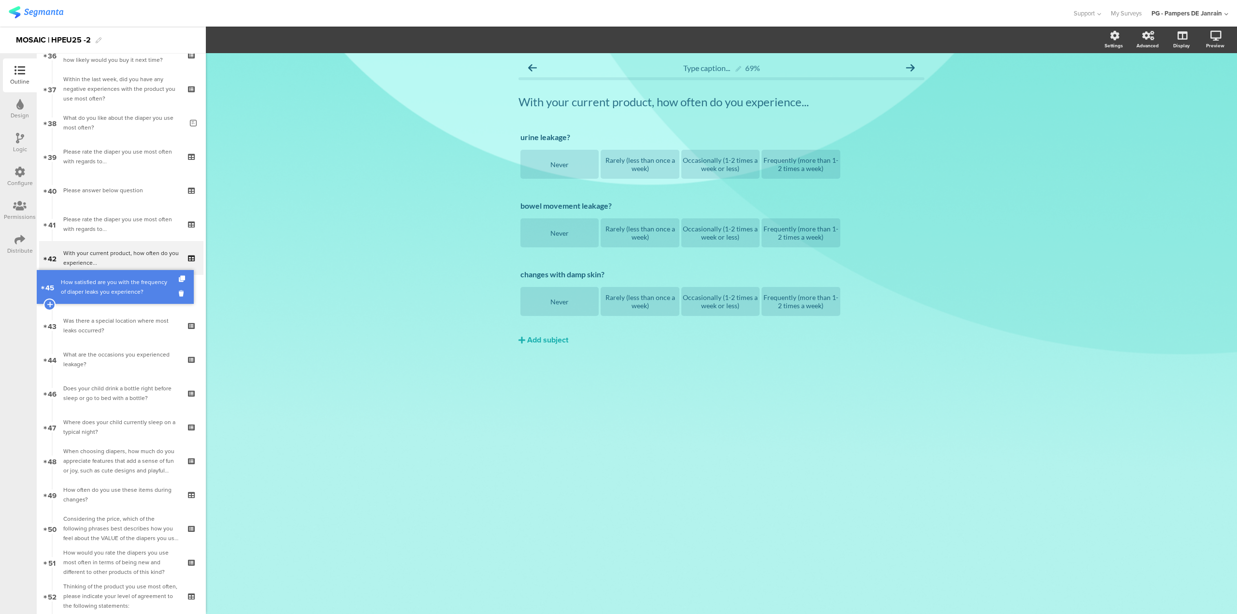
drag, startPoint x: 103, startPoint y: 354, endPoint x: 123, endPoint y: 282, distance: 75.1
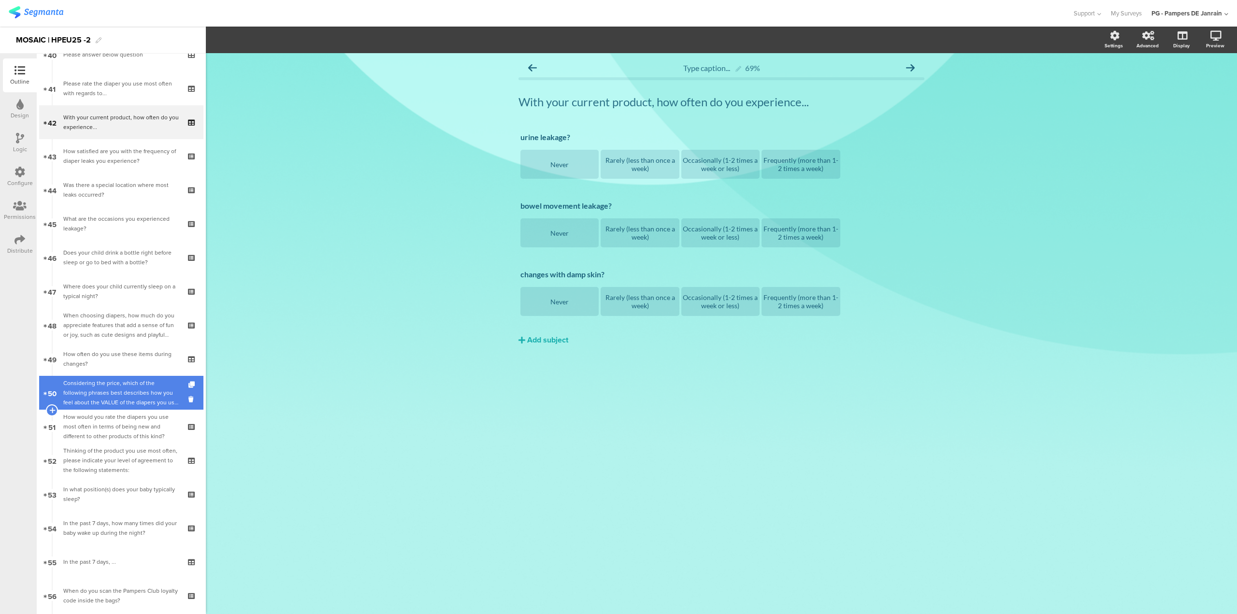
scroll to position [1383, 0]
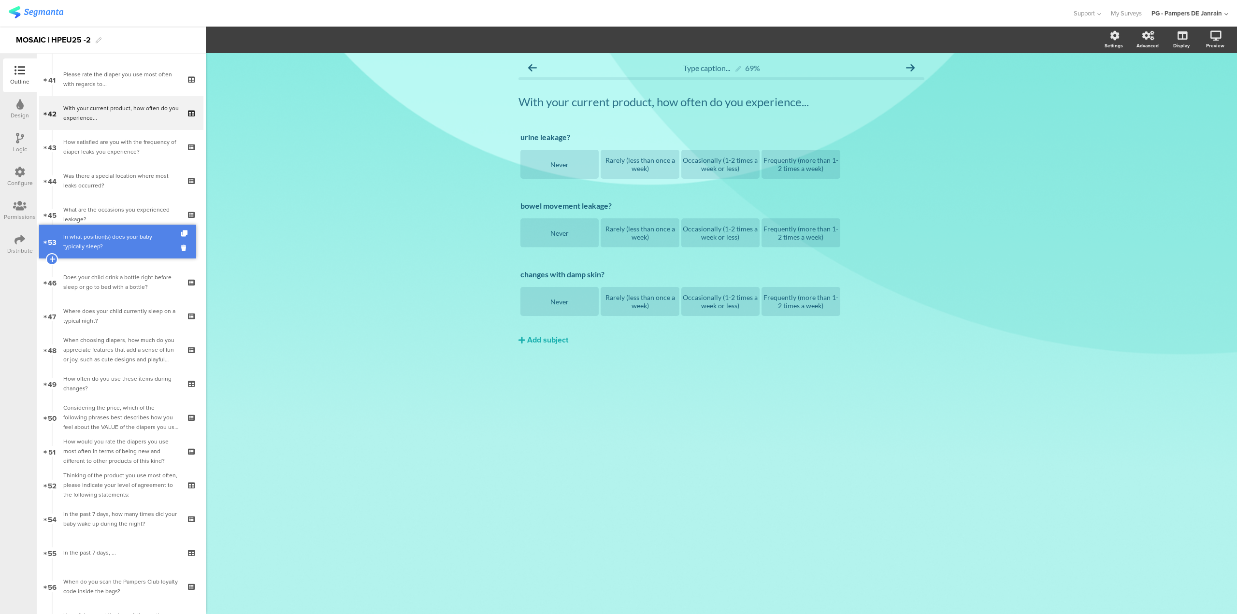
drag, startPoint x: 114, startPoint y: 485, endPoint x: 115, endPoint y: 241, distance: 244.0
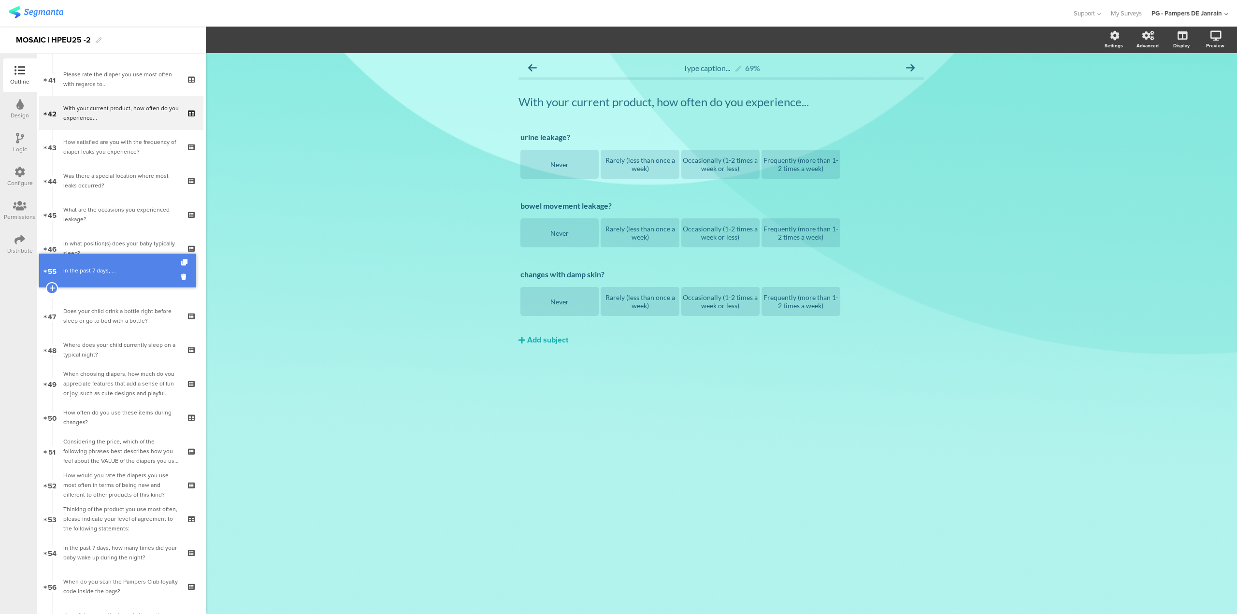
drag, startPoint x: 127, startPoint y: 558, endPoint x: 127, endPoint y: 275, distance: 282.1
click at [127, 275] on link "47 In the past 7 days, ..." at bounding box center [121, 282] width 164 height 34
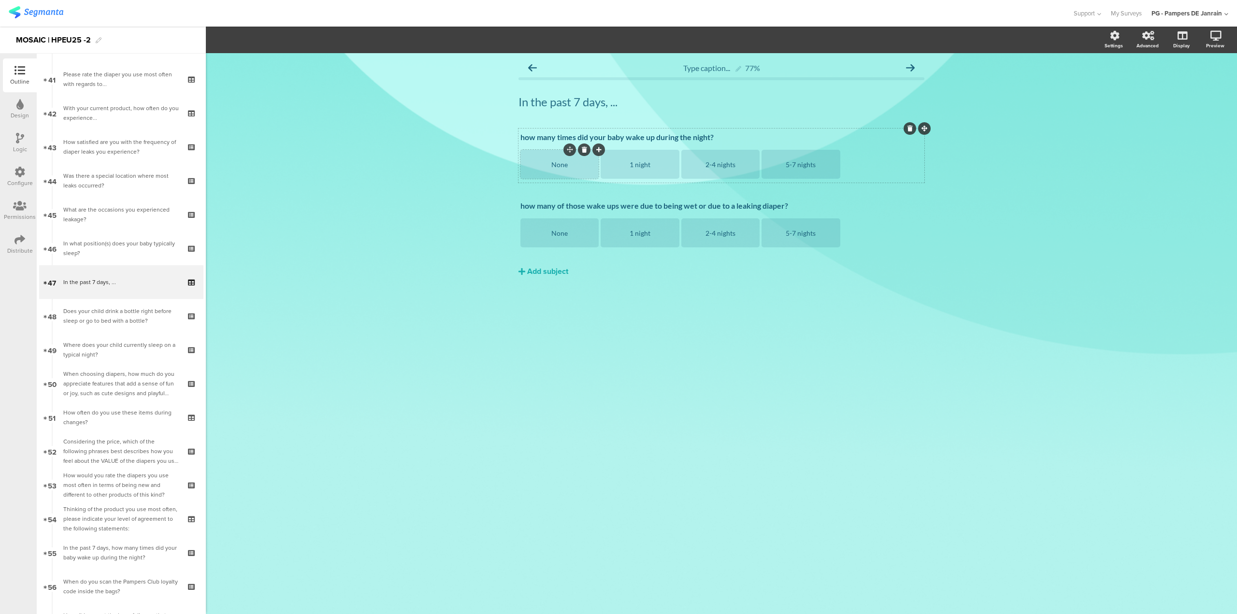
click at [588, 162] on div "None" at bounding box center [559, 164] width 75 height 8
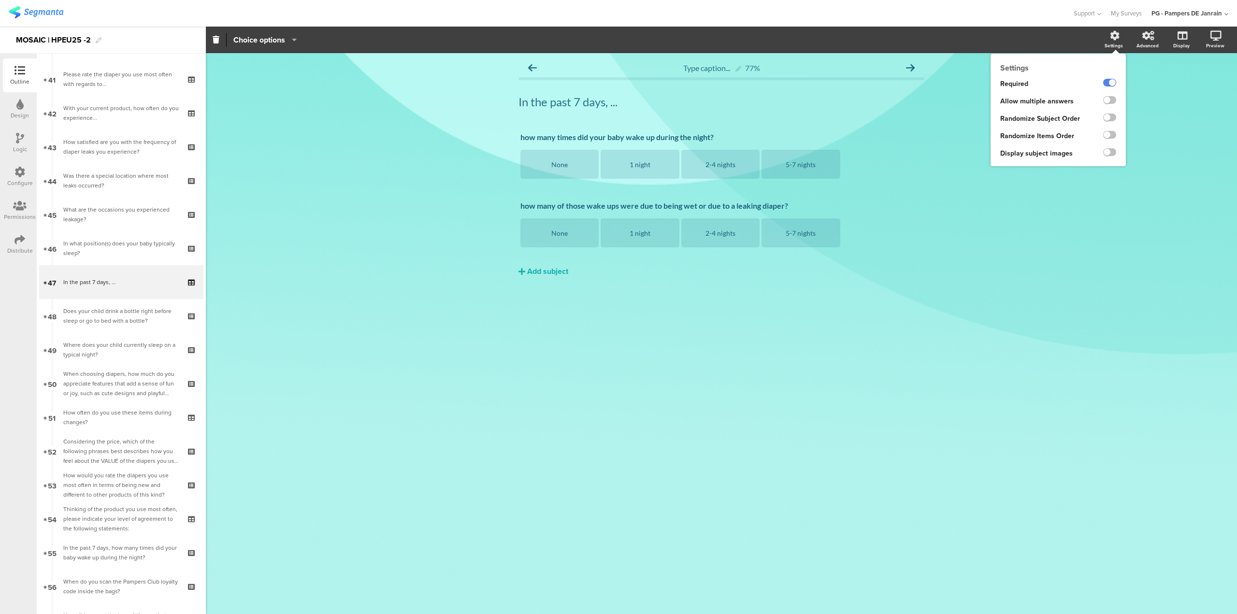
click at [1107, 34] on div "Settings" at bounding box center [1119, 40] width 34 height 24
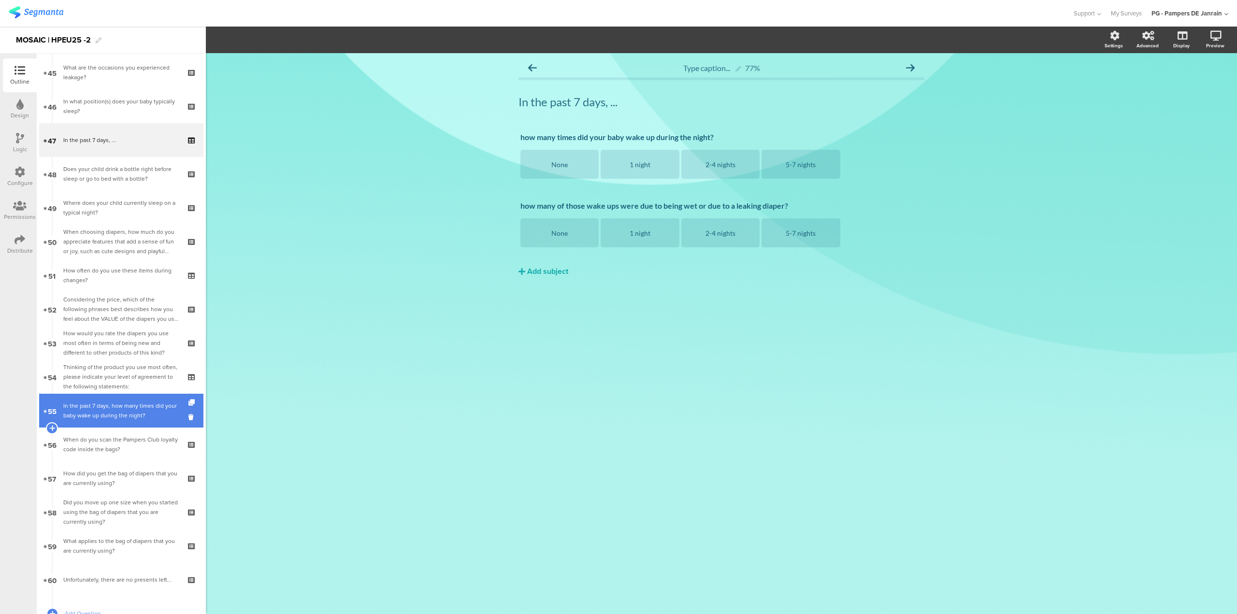
scroll to position [1519, 0]
click at [101, 418] on div "In the past 7 days, how many times did your baby wake up during the night?" at bounding box center [120, 415] width 115 height 19
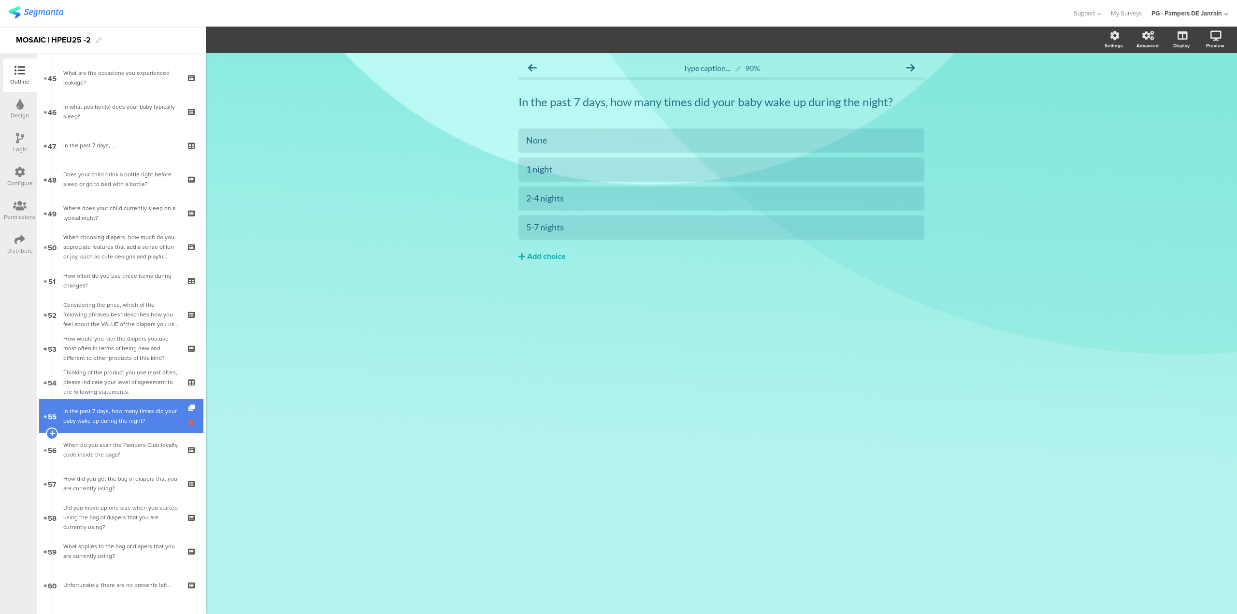
click at [188, 425] on icon at bounding box center [192, 422] width 8 height 9
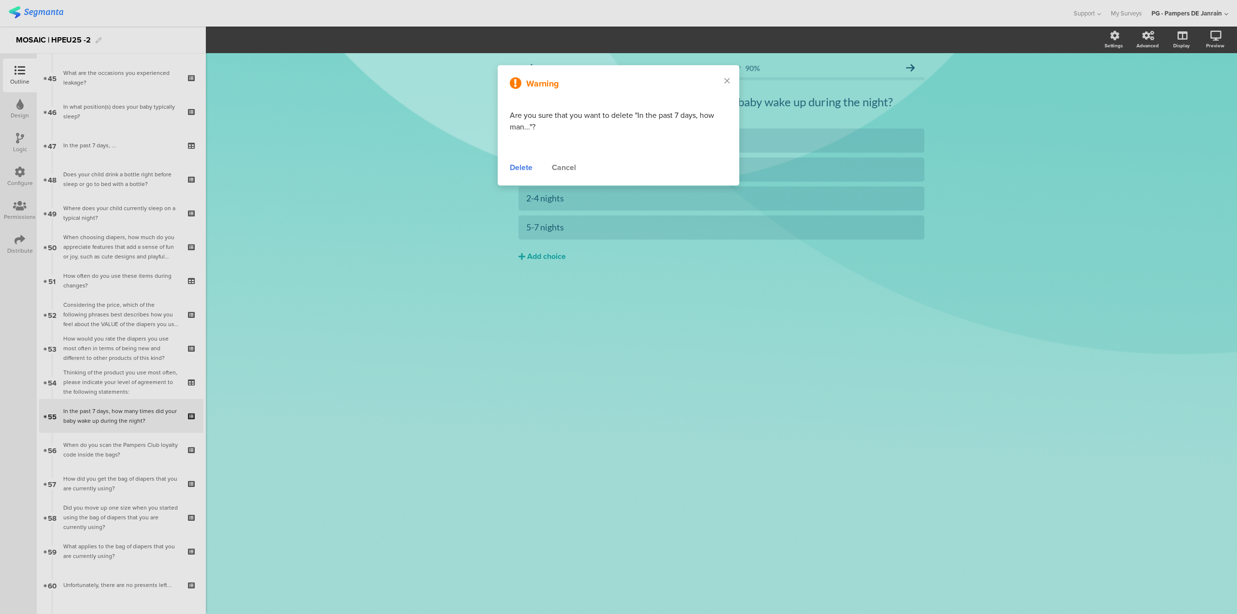
click at [510, 170] on div "Delete" at bounding box center [521, 168] width 23 height 12
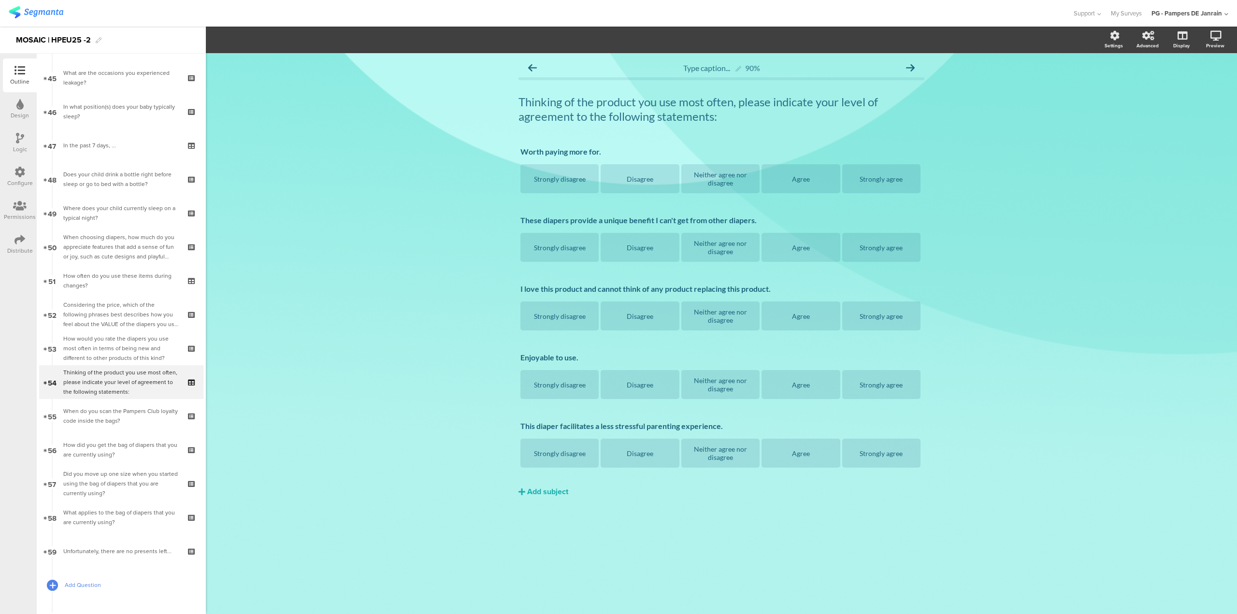
click at [52, 584] on icon at bounding box center [53, 585] width 6 height 8
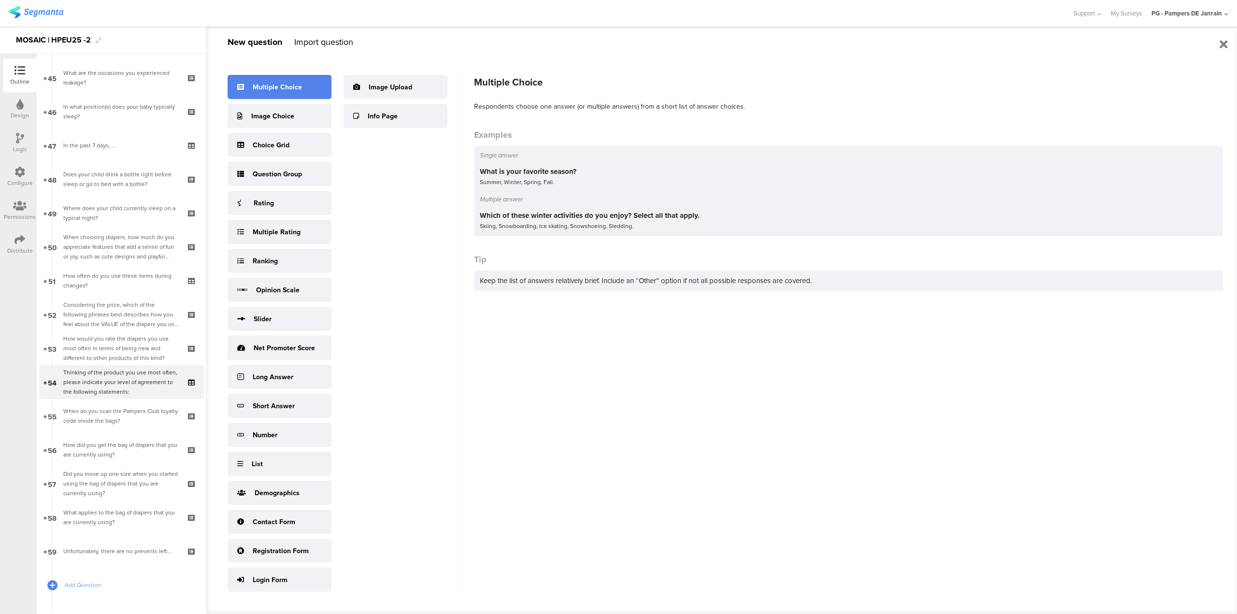
click at [296, 81] on div "Multiple Choice" at bounding box center [280, 87] width 104 height 24
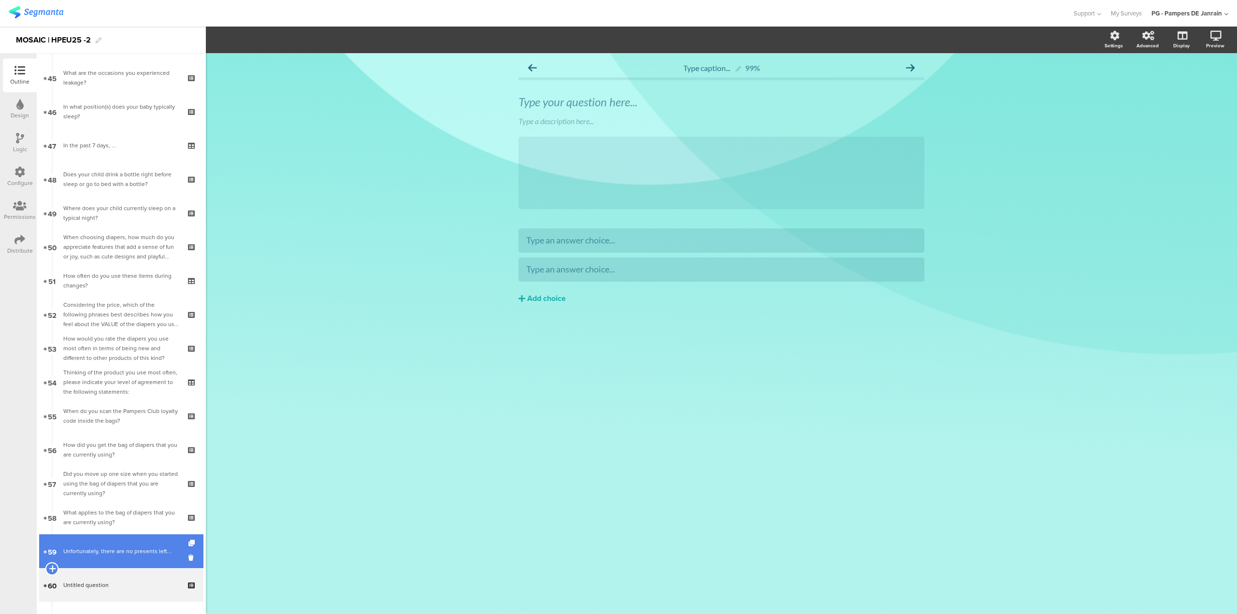
click at [51, 570] on icon at bounding box center [52, 568] width 6 height 9
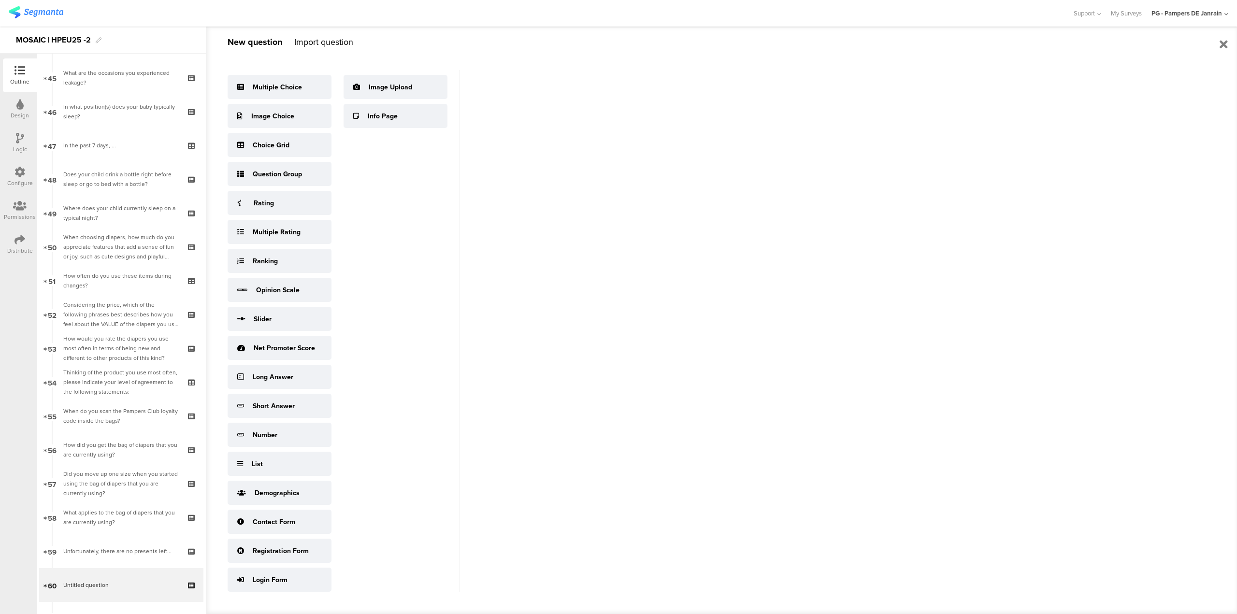
click at [314, 42] on div "Import question" at bounding box center [323, 42] width 59 height 13
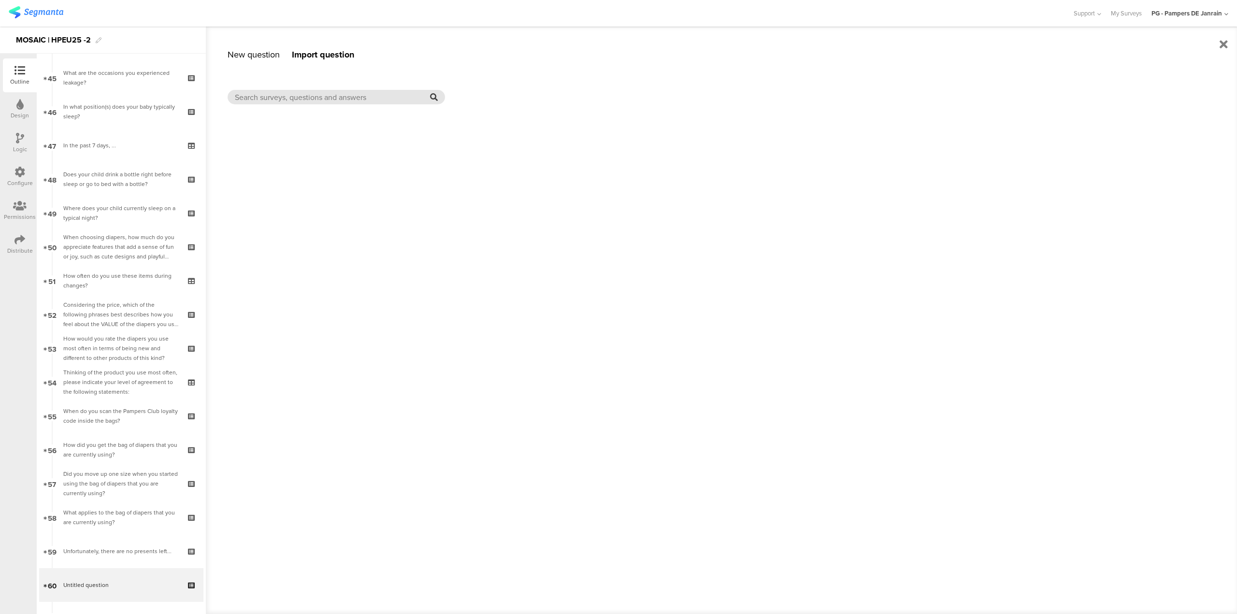
click at [307, 94] on input "text" at bounding box center [332, 97] width 195 height 11
type input "anything special"
click at [272, 51] on div "New question" at bounding box center [254, 54] width 52 height 13
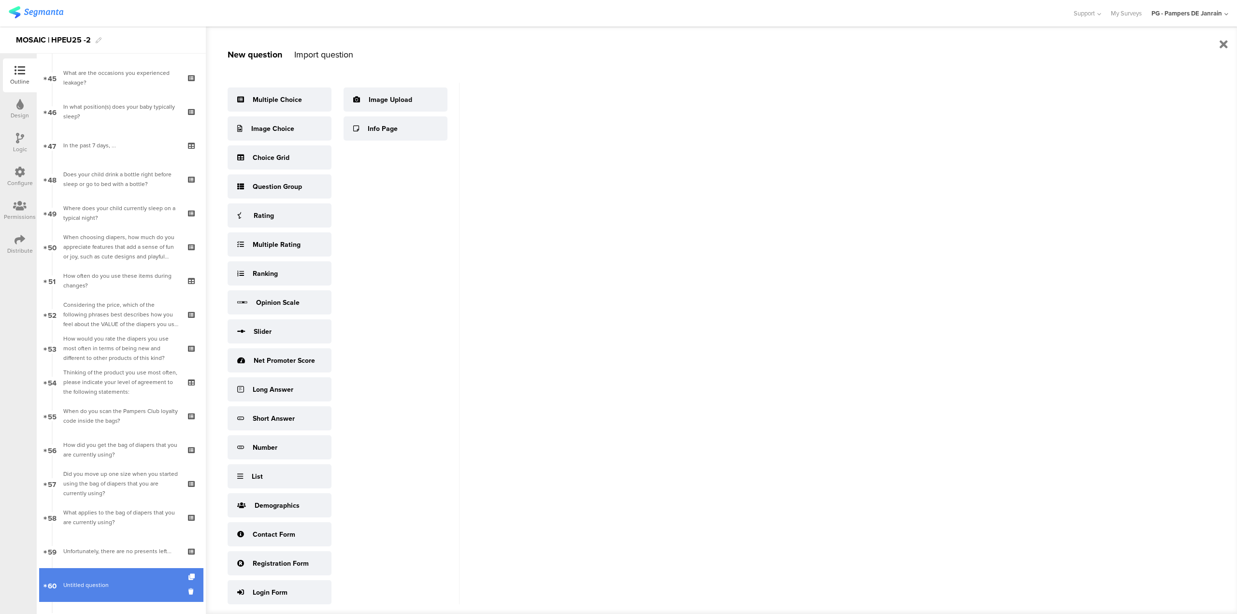
click at [85, 586] on span "Untitled question" at bounding box center [85, 585] width 45 height 9
click at [1223, 42] on icon at bounding box center [1223, 45] width 8 height 12
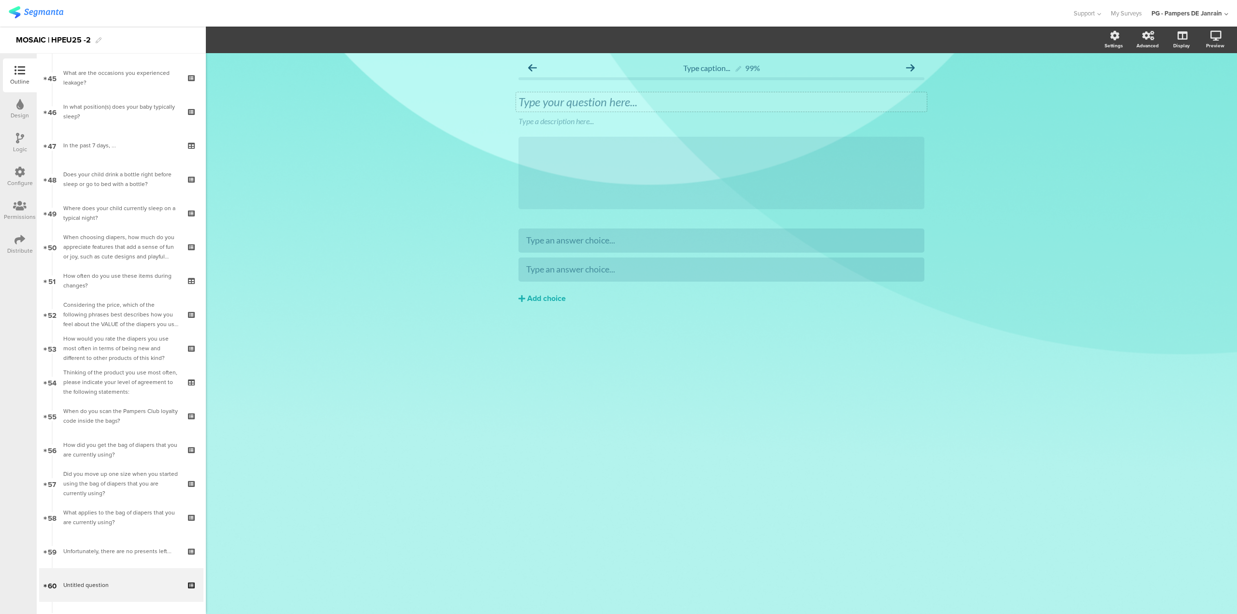
click at [641, 103] on div "Type your question here..." at bounding box center [721, 101] width 411 height 19
click at [646, 105] on p at bounding box center [721, 102] width 406 height 14
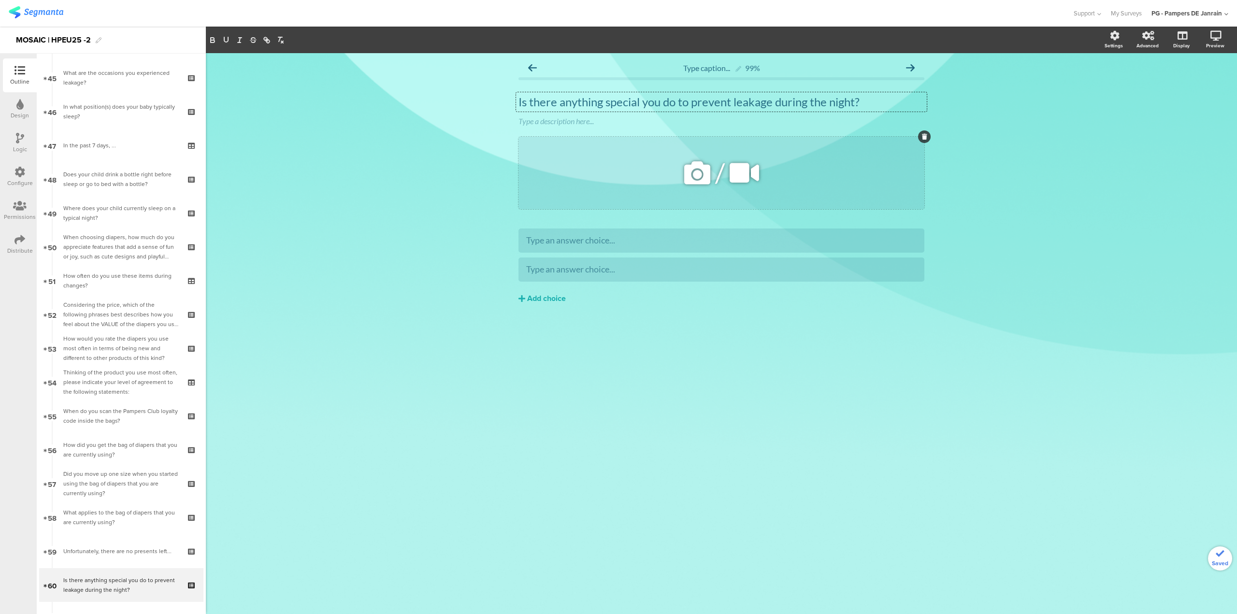
click at [924, 137] on icon at bounding box center [924, 137] width 5 height 6
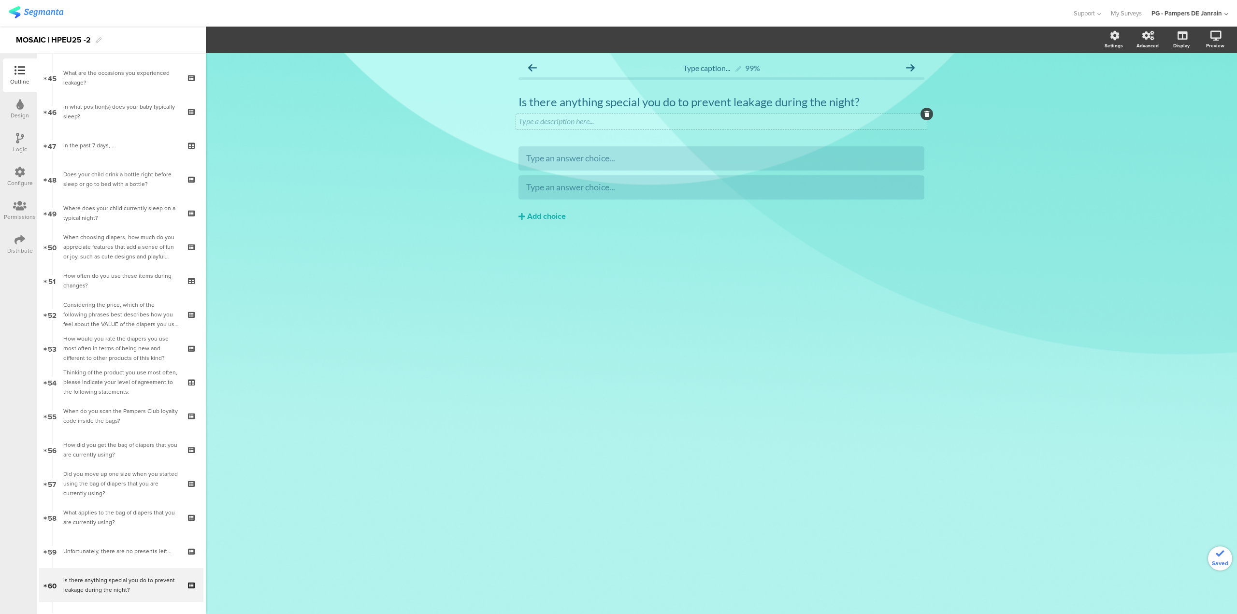
click at [926, 114] on icon at bounding box center [926, 114] width 5 height 6
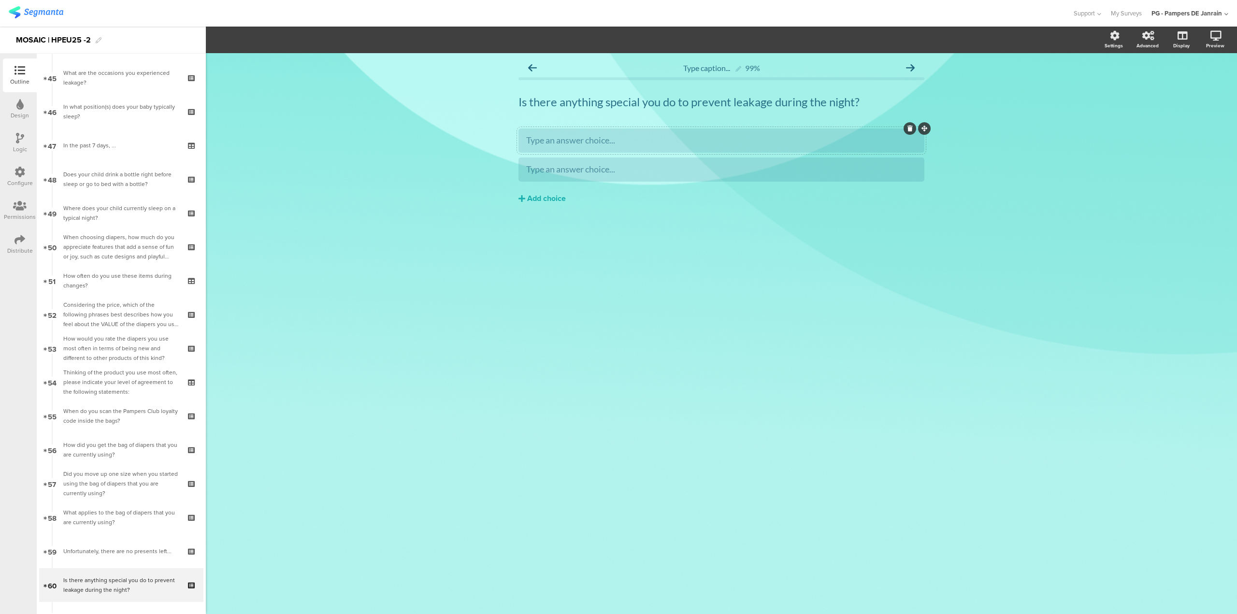
click at [730, 142] on div "Type an answer choice..." at bounding box center [721, 140] width 390 height 11
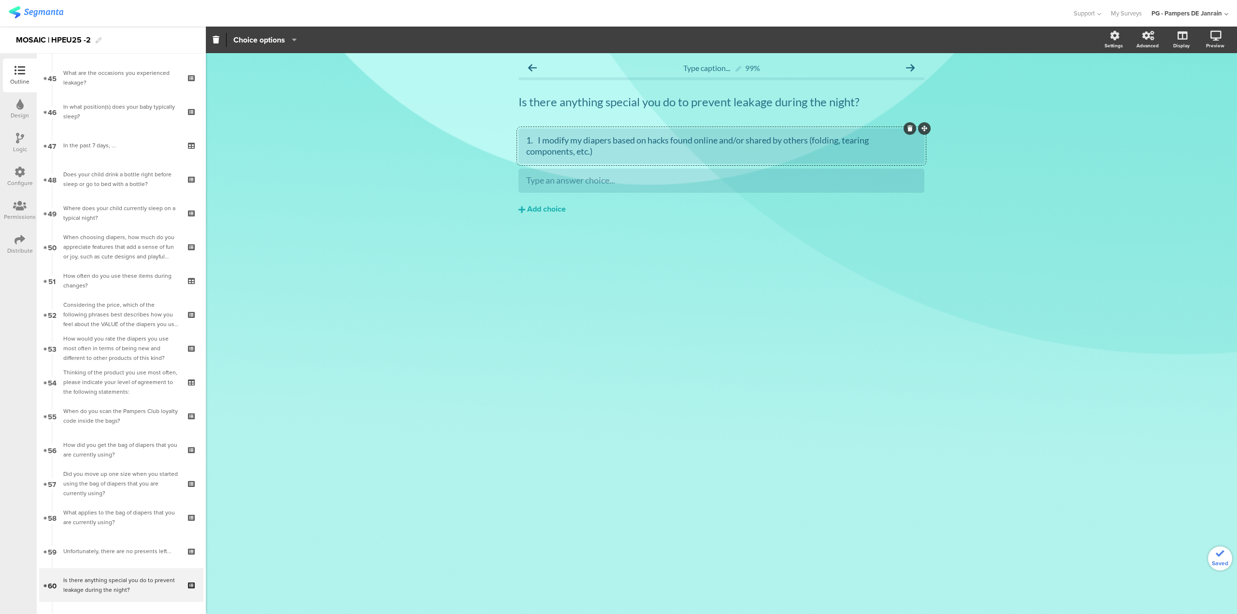
click at [542, 142] on div "1. I modify my diapers based on hacks found online and/or shared by others (fol…" at bounding box center [721, 146] width 390 height 23
click at [716, 167] on div "I modify my diapers based on hacks found online and/or shared by others (foldin…" at bounding box center [721, 161] width 406 height 64
click at [706, 174] on div at bounding box center [721, 180] width 390 height 16
click at [559, 206] on div "Add choice" at bounding box center [546, 209] width 39 height 10
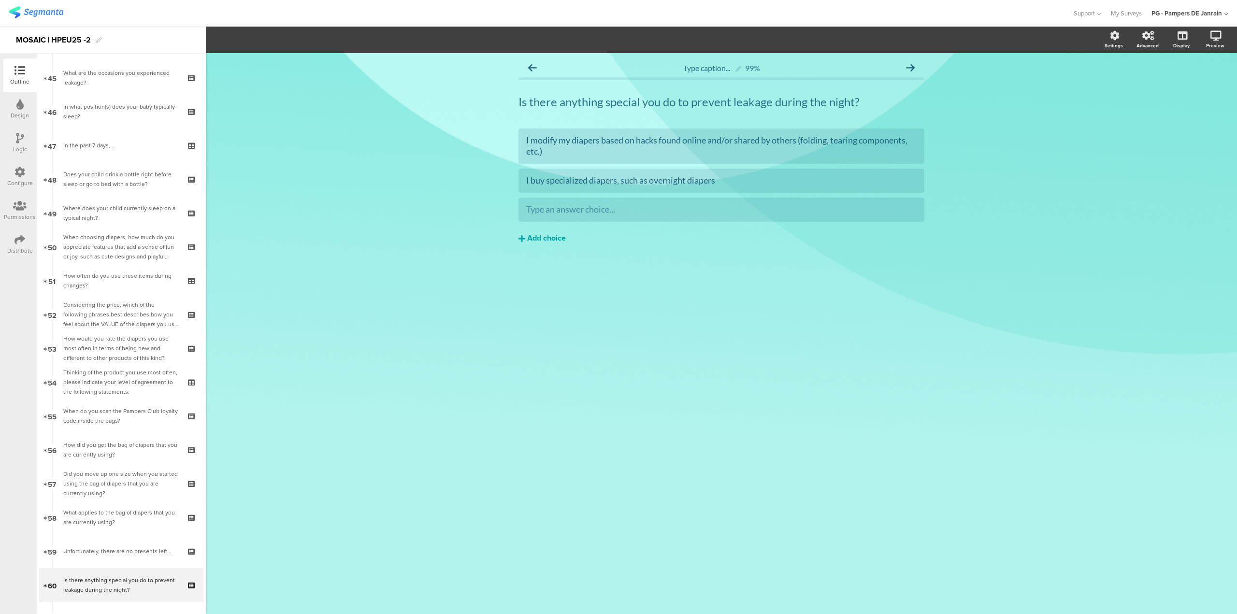
click at [535, 233] on div "Add choice" at bounding box center [546, 238] width 39 height 10
click at [539, 271] on div "Add choice" at bounding box center [546, 267] width 39 height 10
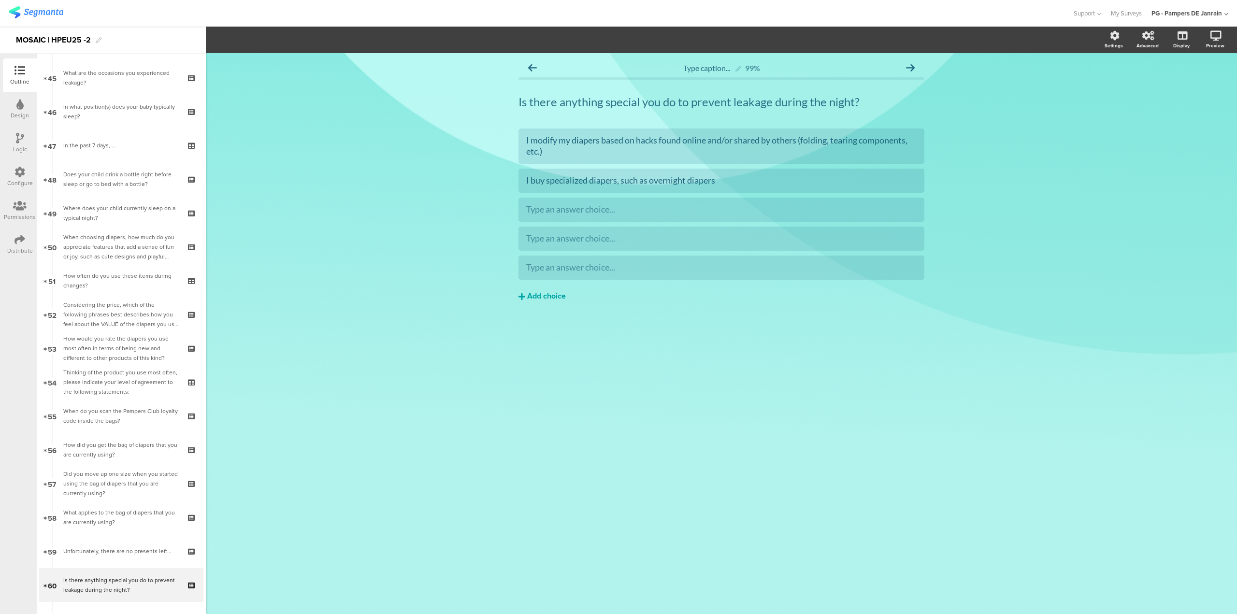
click at [538, 295] on div "Add choice" at bounding box center [546, 296] width 39 height 10
drag, startPoint x: 539, startPoint y: 297, endPoint x: 542, endPoint y: 312, distance: 15.8
click at [541, 308] on div at bounding box center [721, 297] width 406 height 24
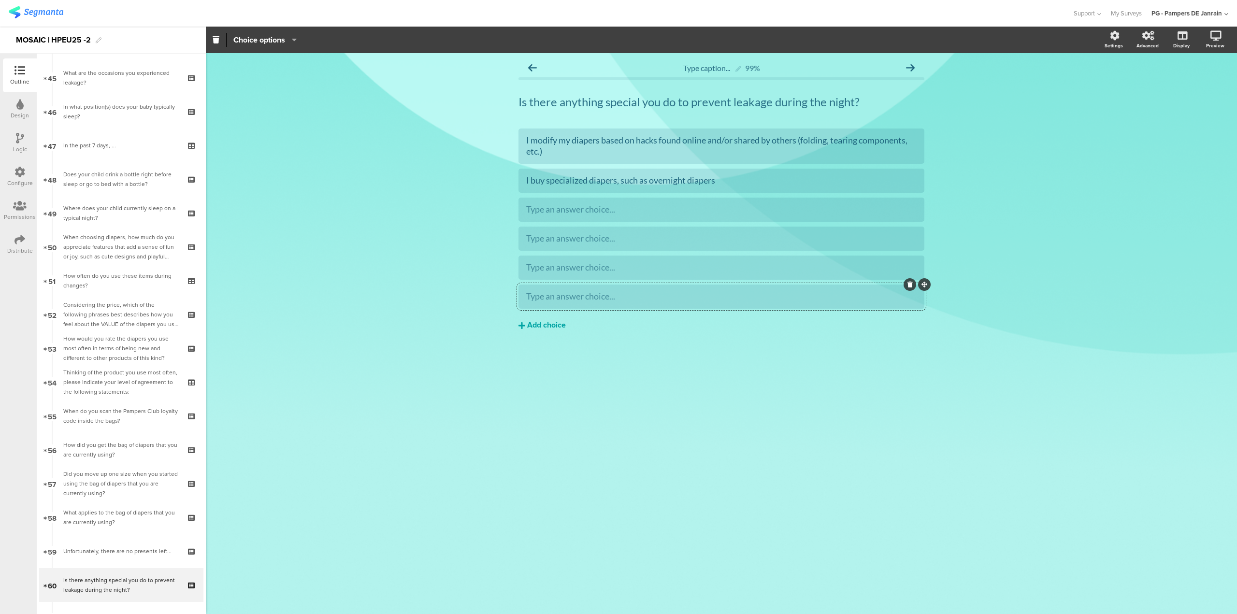
click at [542, 325] on div "Add choice" at bounding box center [546, 325] width 39 height 10
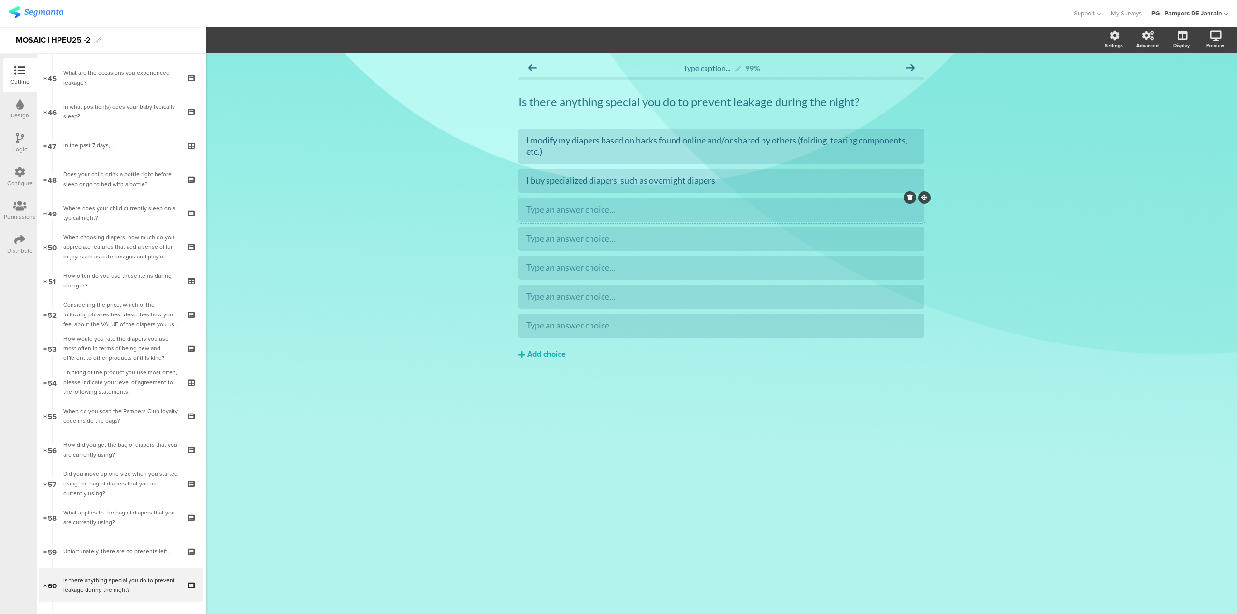
click at [644, 217] on div "Type an answer choice..." at bounding box center [721, 209] width 390 height 16
drag, startPoint x: 833, startPoint y: 245, endPoint x: 850, endPoint y: 246, distance: 17.4
click at [833, 245] on div "Type an answer choice..." at bounding box center [721, 238] width 390 height 16
click at [708, 268] on div "Type an answer choice..." at bounding box center [721, 267] width 390 height 11
click at [732, 303] on div "Type an answer choice..." at bounding box center [721, 296] width 390 height 16
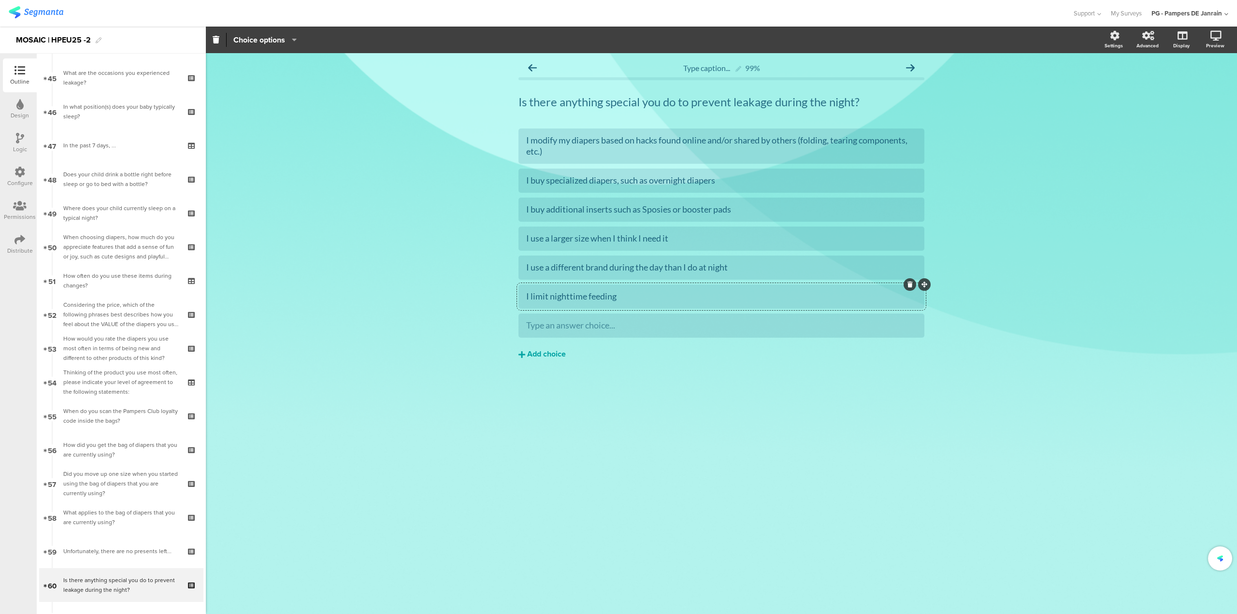
click at [564, 358] on div "Add choice" at bounding box center [546, 354] width 39 height 10
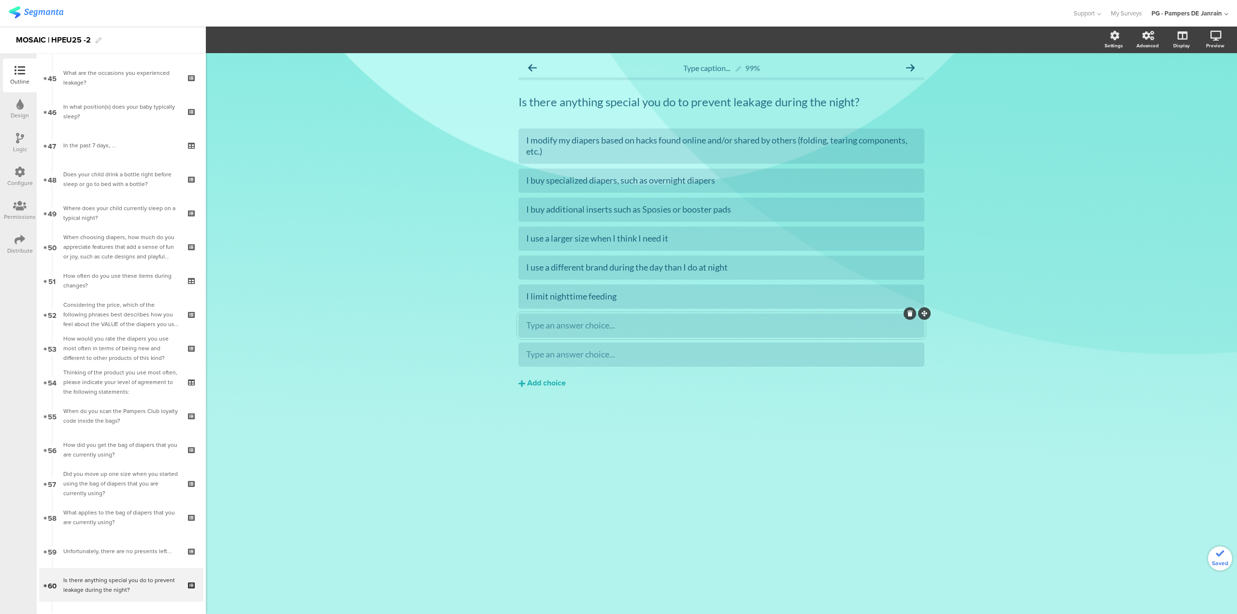
click at [582, 332] on div "Type an answer choice..." at bounding box center [721, 325] width 390 height 16
click at [576, 326] on div at bounding box center [721, 325] width 390 height 11
click at [579, 345] on div at bounding box center [721, 355] width 406 height 24
click at [548, 385] on div "Add choice" at bounding box center [546, 383] width 39 height 10
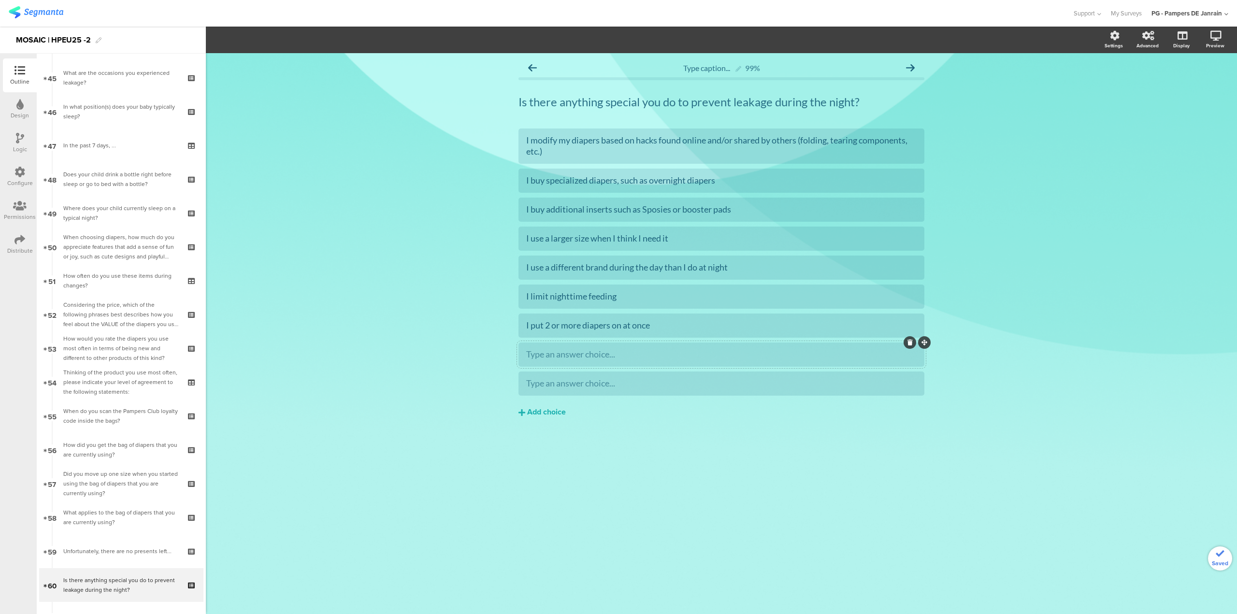
click at [625, 364] on div at bounding box center [721, 355] width 406 height 24
click at [659, 355] on div "Type an answer choice..." at bounding box center [721, 354] width 390 height 11
click at [792, 360] on div "Other..." at bounding box center [721, 354] width 390 height 16
click at [262, 40] on span "Choice options" at bounding box center [259, 39] width 52 height 11
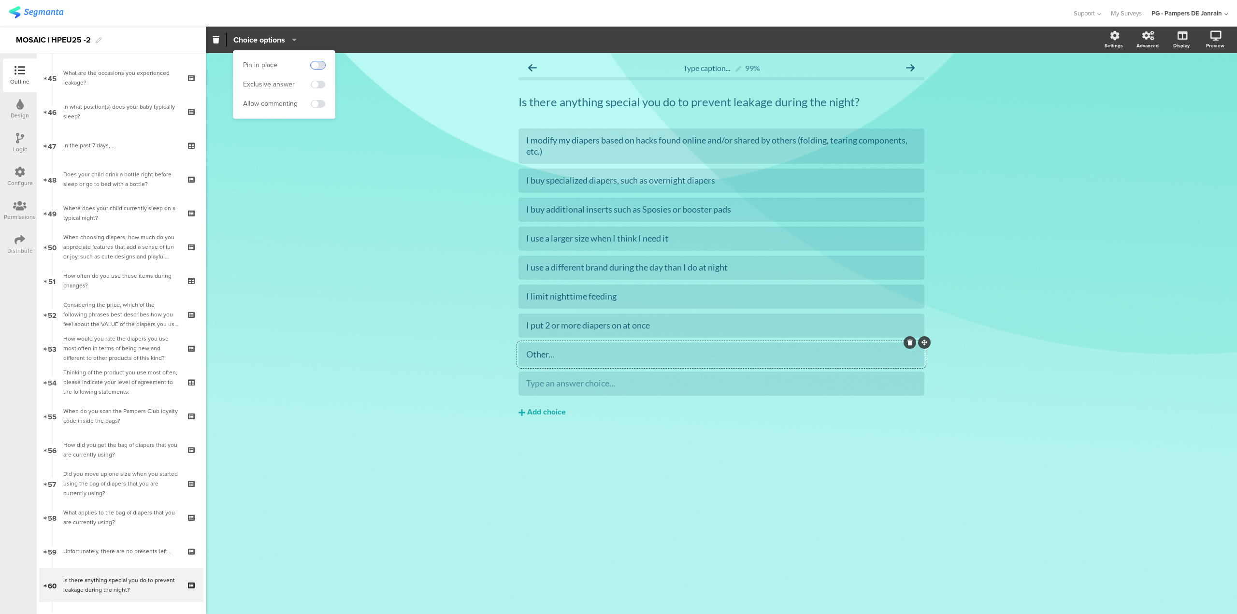
click at [318, 61] on span at bounding box center [318, 65] width 14 height 8
click at [317, 102] on span at bounding box center [318, 104] width 14 height 8
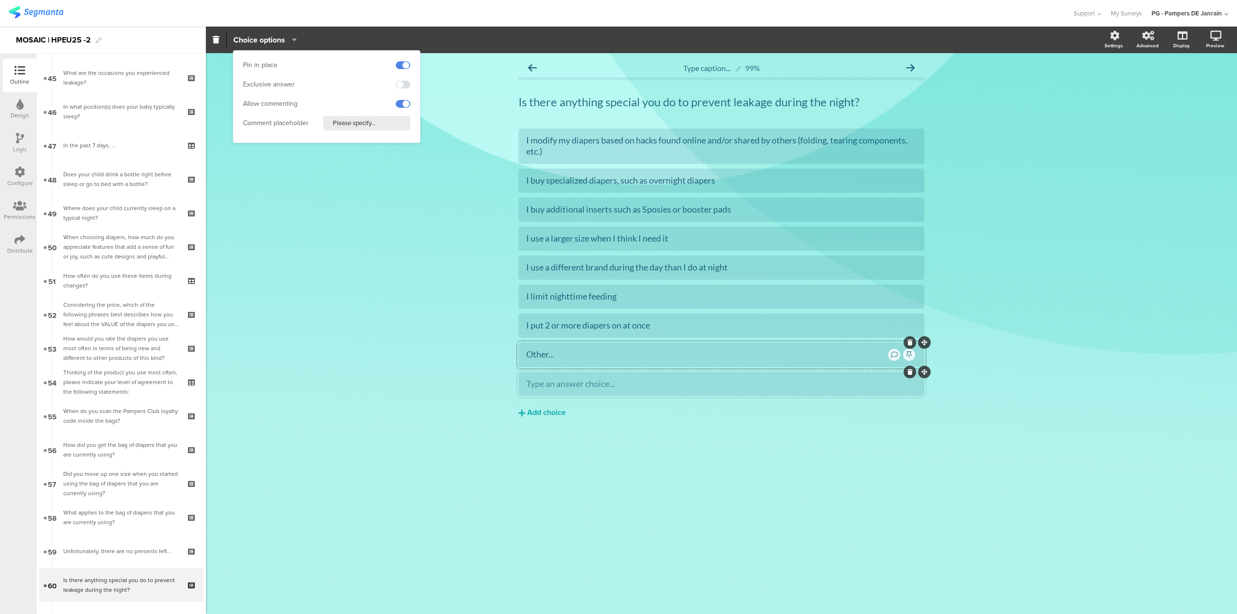
click at [650, 385] on div "Type an answer choice..." at bounding box center [721, 383] width 390 height 11
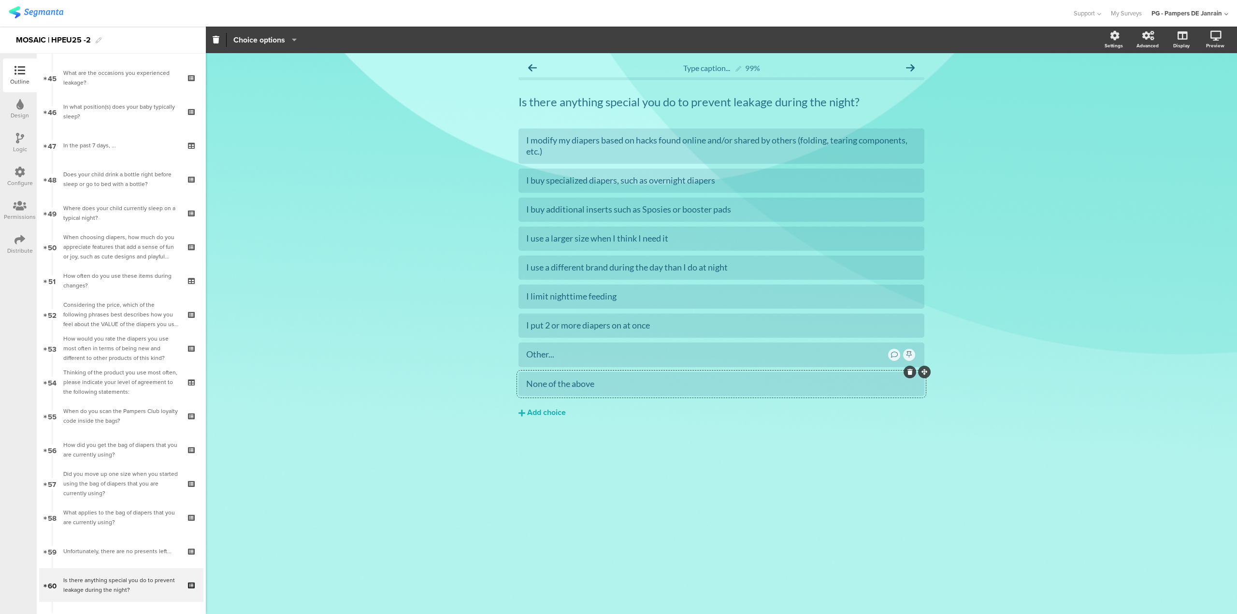
click at [280, 35] on span "Choice options" at bounding box center [259, 39] width 52 height 11
click at [313, 85] on span at bounding box center [318, 85] width 14 height 8
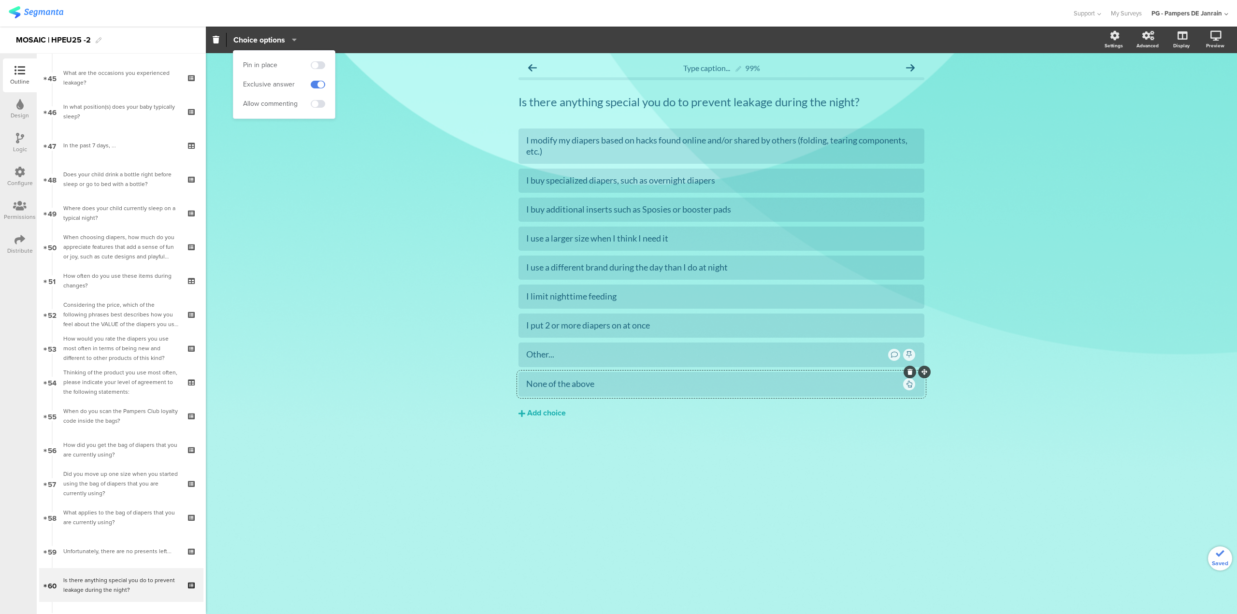
click at [384, 378] on div "Type caption... 99% Is there anything special you do to prevent leakage during …" at bounding box center [721, 333] width 1031 height 561
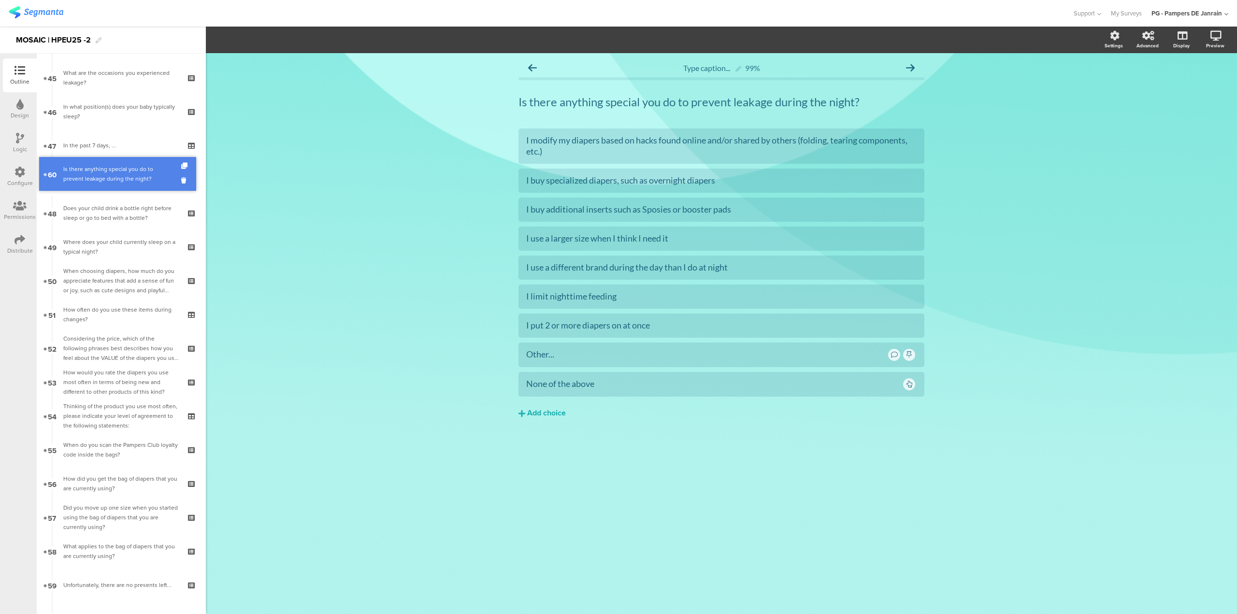
drag, startPoint x: 97, startPoint y: 579, endPoint x: 159, endPoint y: 168, distance: 415.8
click at [51, 197] on icon at bounding box center [52, 196] width 6 height 9
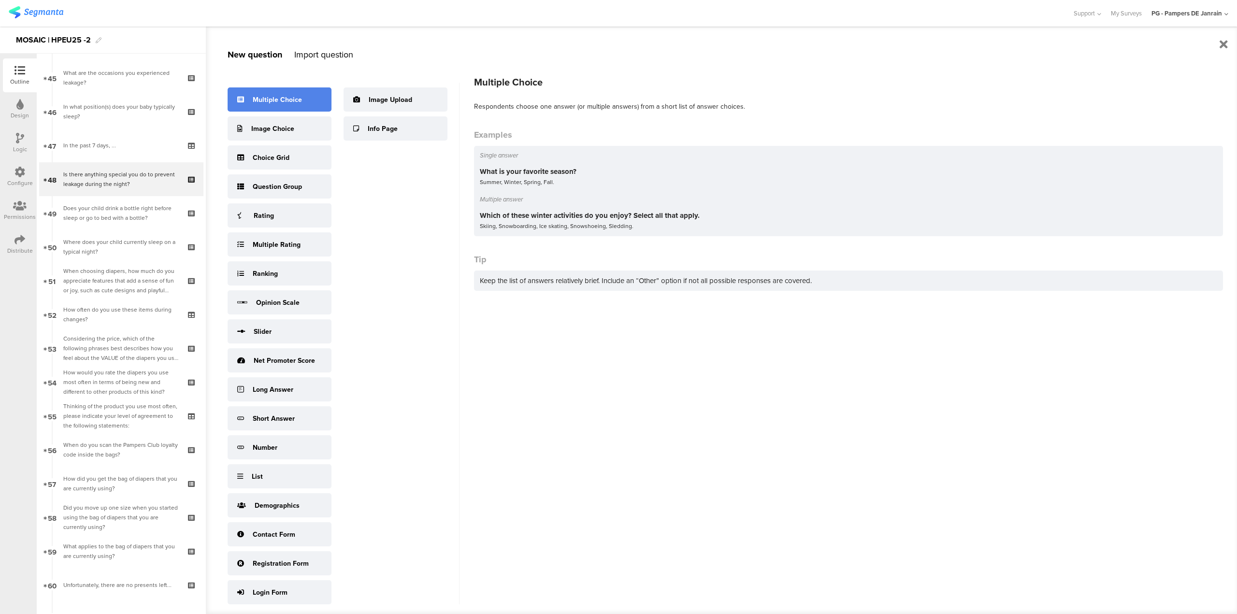
click at [258, 105] on div "Multiple Choice" at bounding box center [280, 99] width 104 height 24
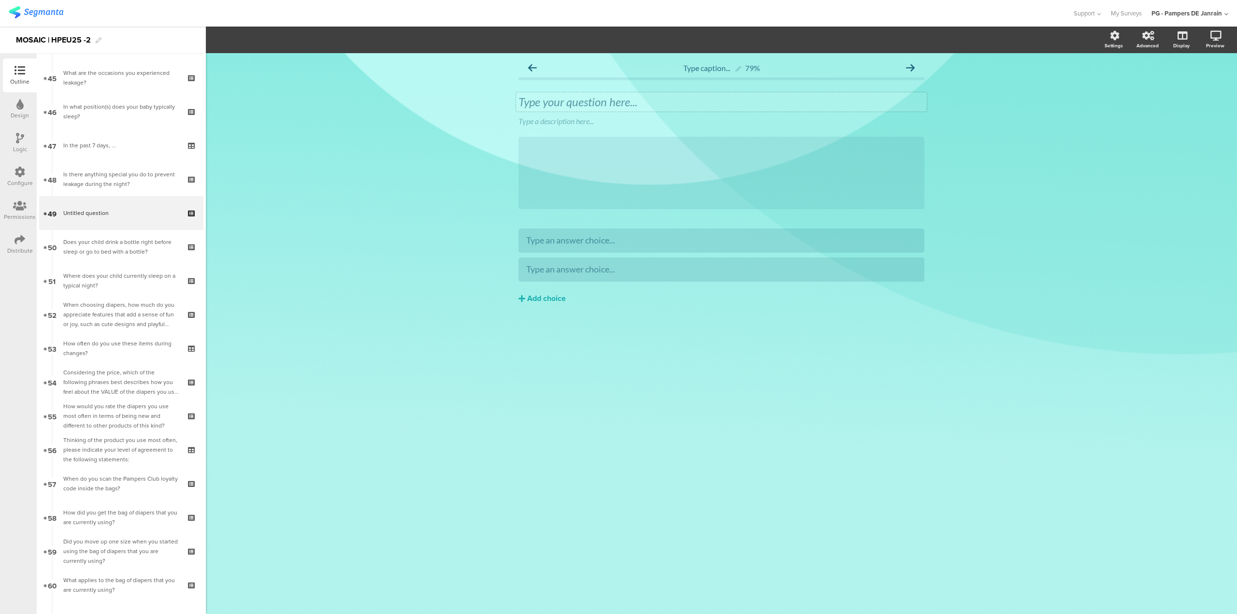
click at [561, 104] on div "Type your question here..." at bounding box center [721, 102] width 406 height 14
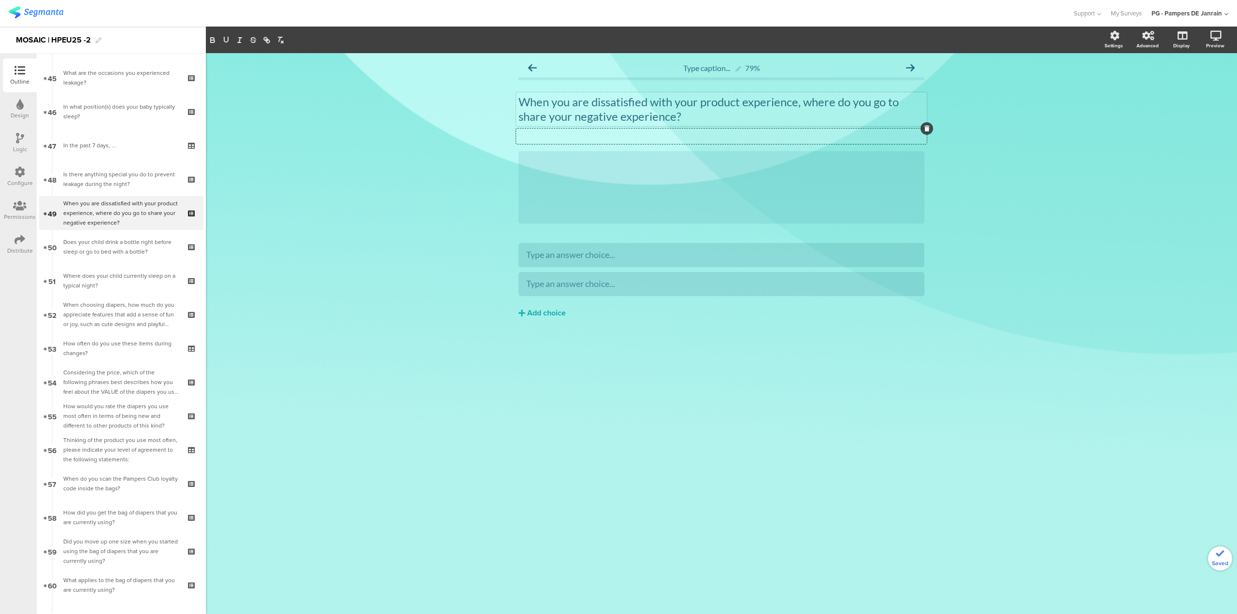
click at [925, 129] on icon at bounding box center [926, 129] width 5 height 6
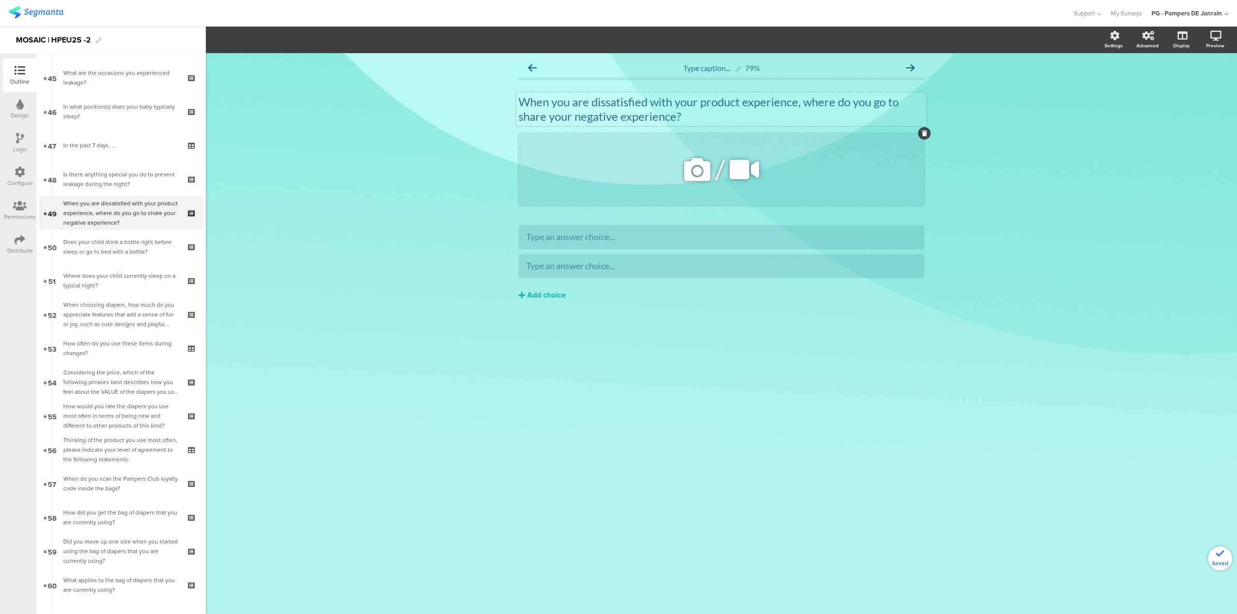
click at [923, 133] on icon at bounding box center [924, 133] width 5 height 6
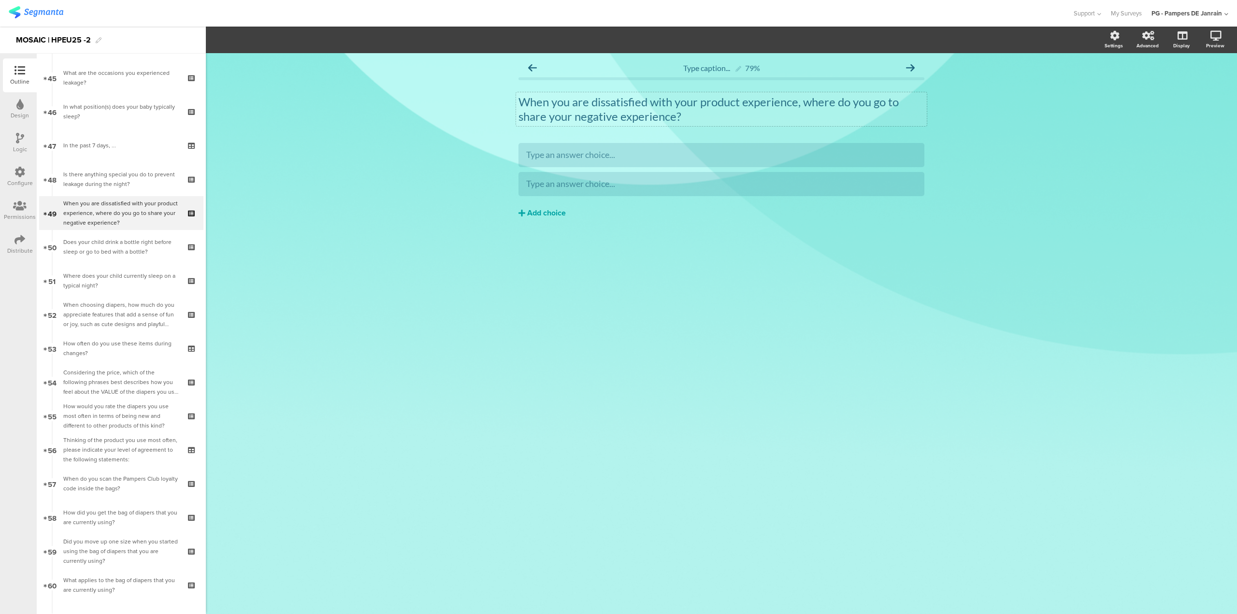
click at [544, 216] on div "Add choice" at bounding box center [546, 213] width 39 height 10
click at [538, 215] on div "Add choice" at bounding box center [546, 213] width 39 height 10
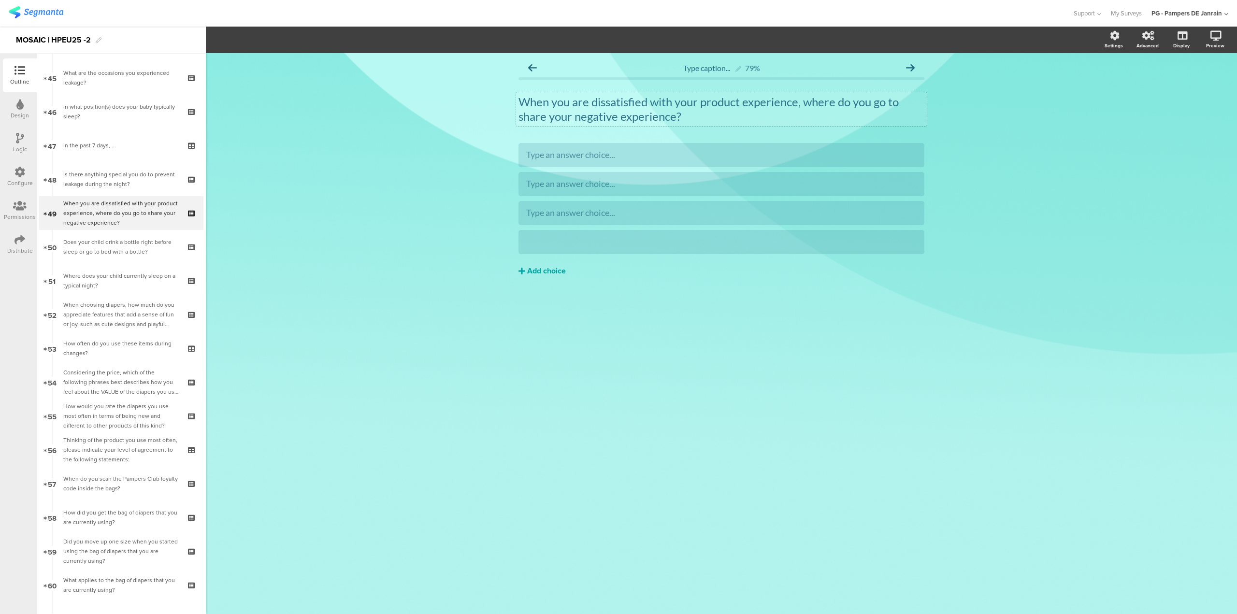
click at [546, 272] on div "Add choice" at bounding box center [546, 271] width 39 height 10
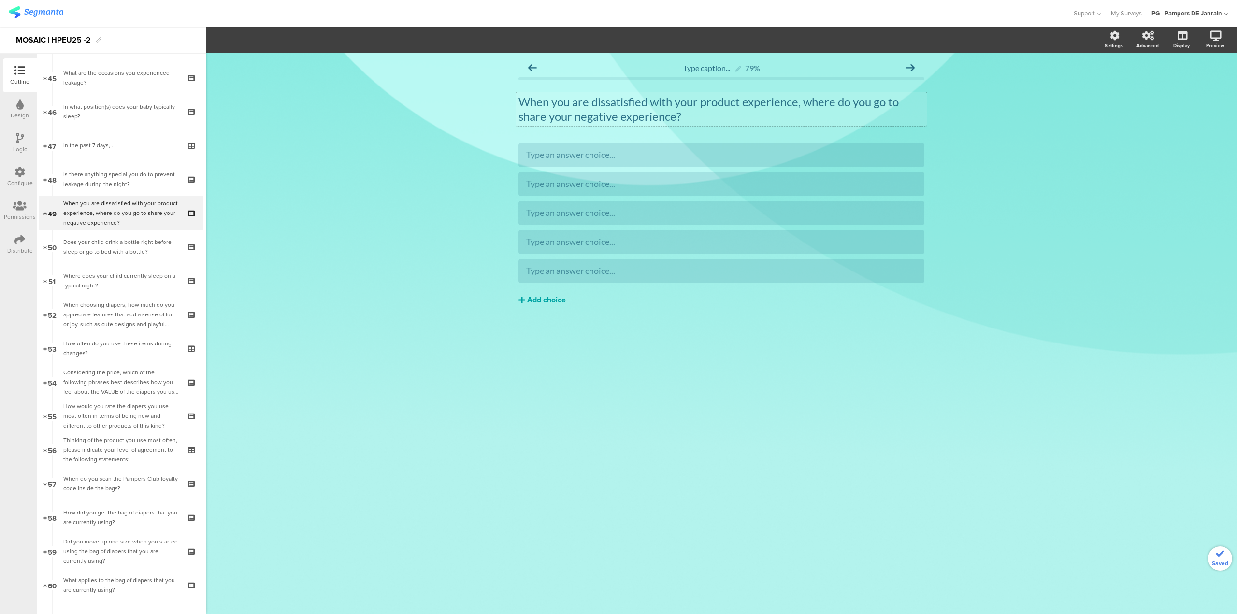
click at [548, 301] on div "Add choice" at bounding box center [546, 300] width 39 height 10
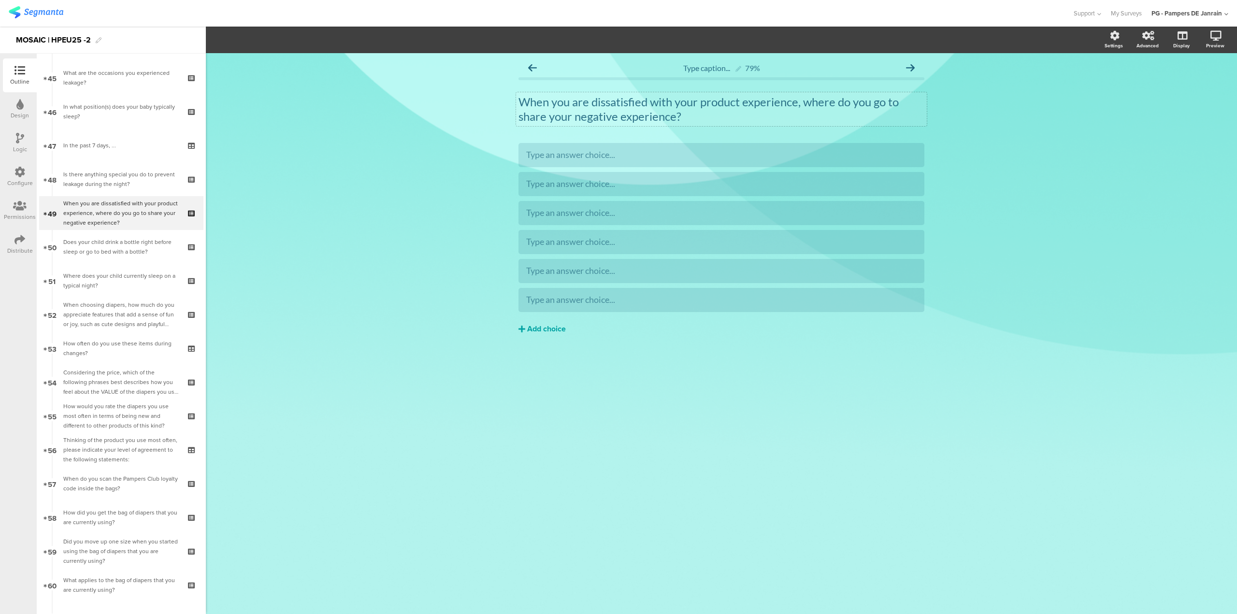
click at [548, 324] on div "Add choice" at bounding box center [546, 329] width 39 height 10
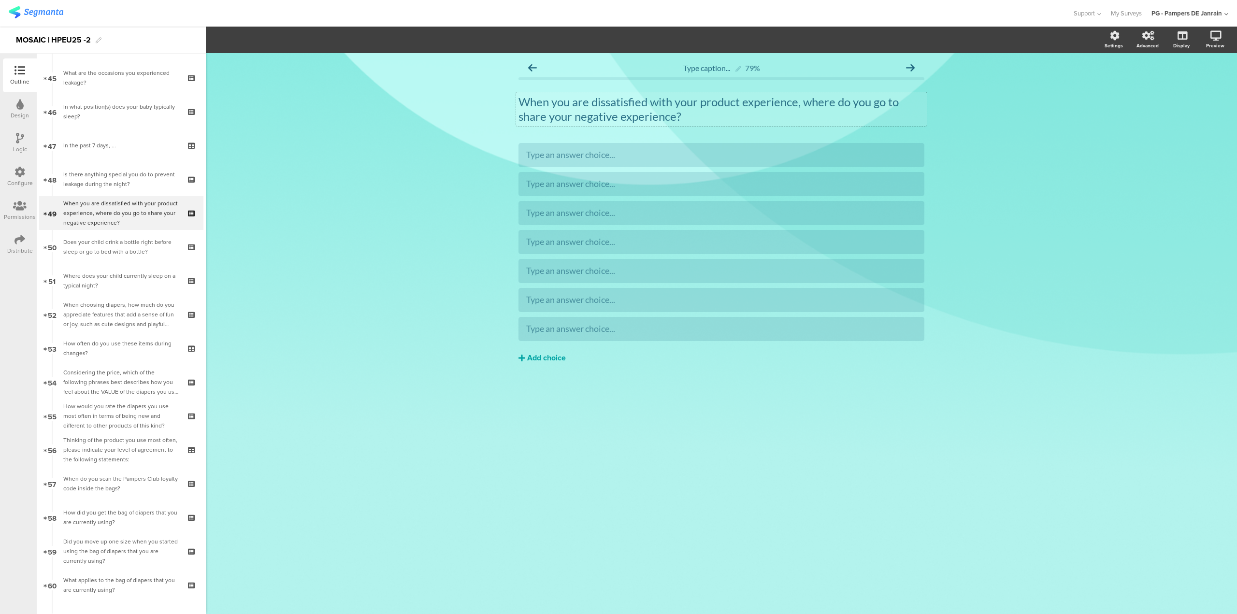
click at [551, 359] on div "Add choice" at bounding box center [546, 358] width 39 height 10
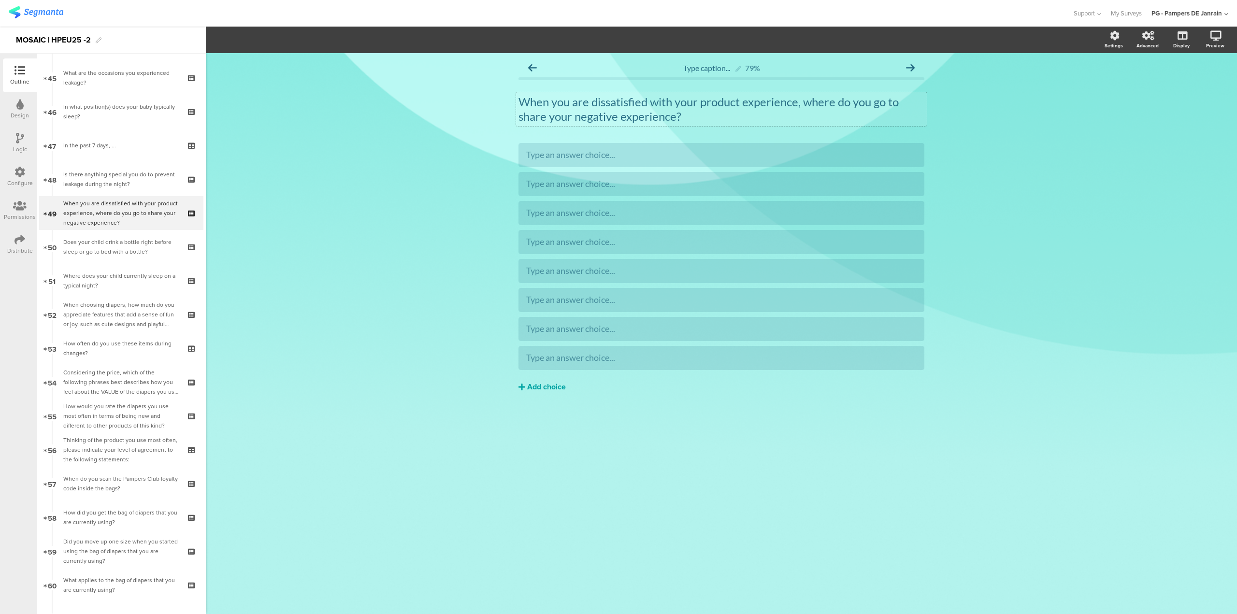
click at [552, 391] on div "Add choice" at bounding box center [546, 387] width 39 height 10
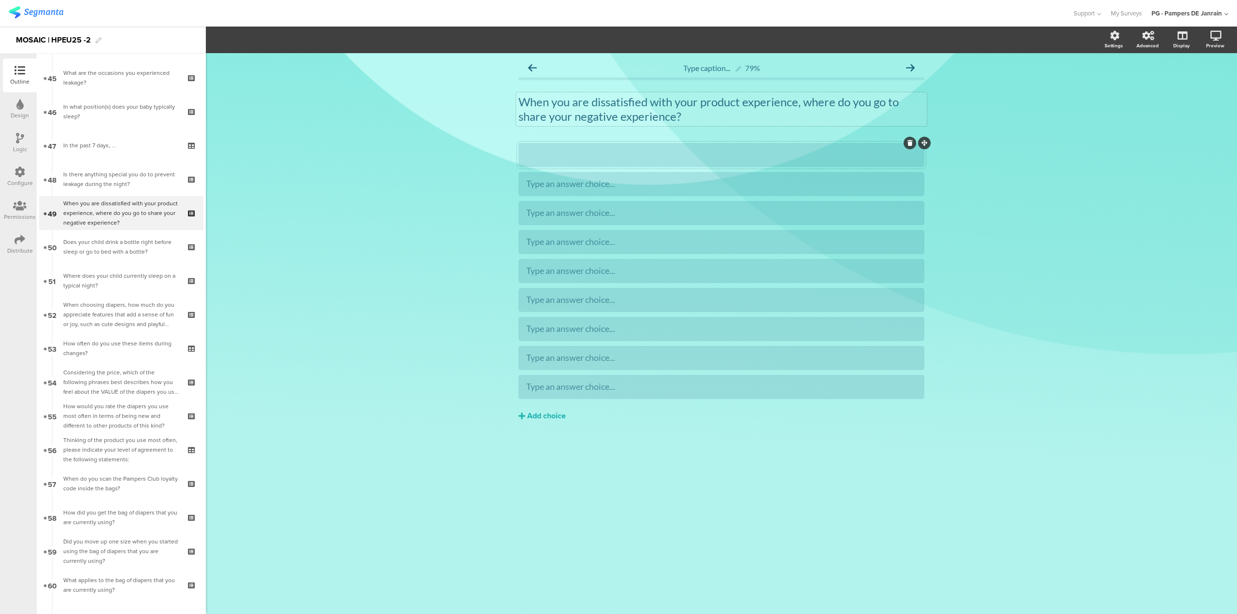
click at [679, 151] on div at bounding box center [721, 154] width 390 height 11
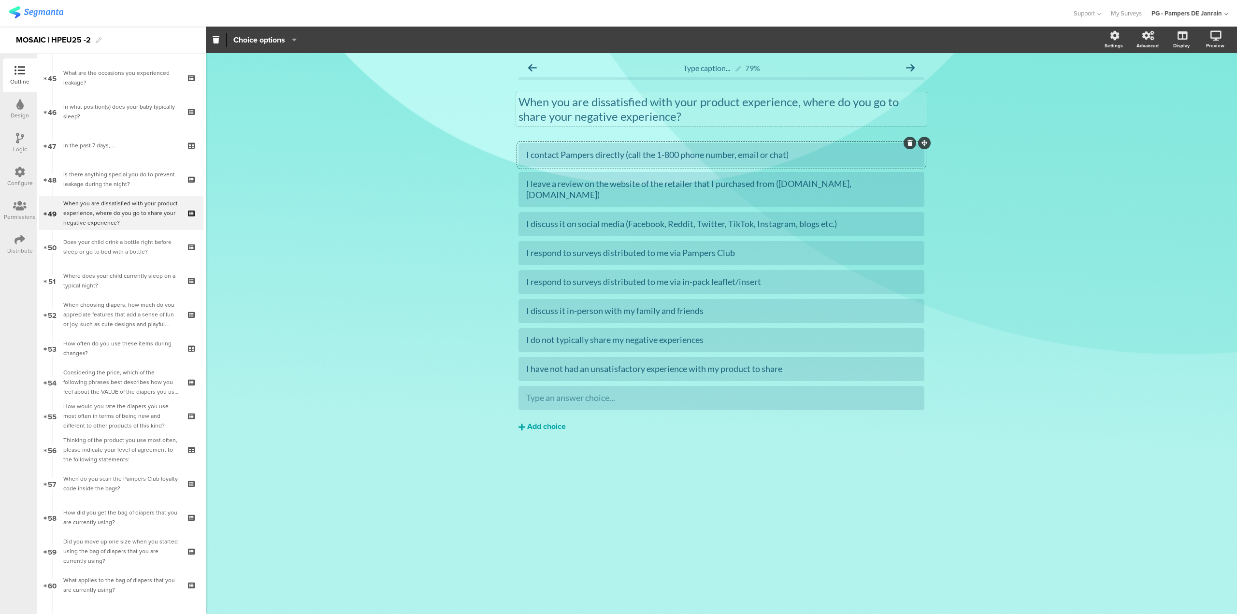
click at [560, 422] on div "Add choice" at bounding box center [546, 427] width 39 height 10
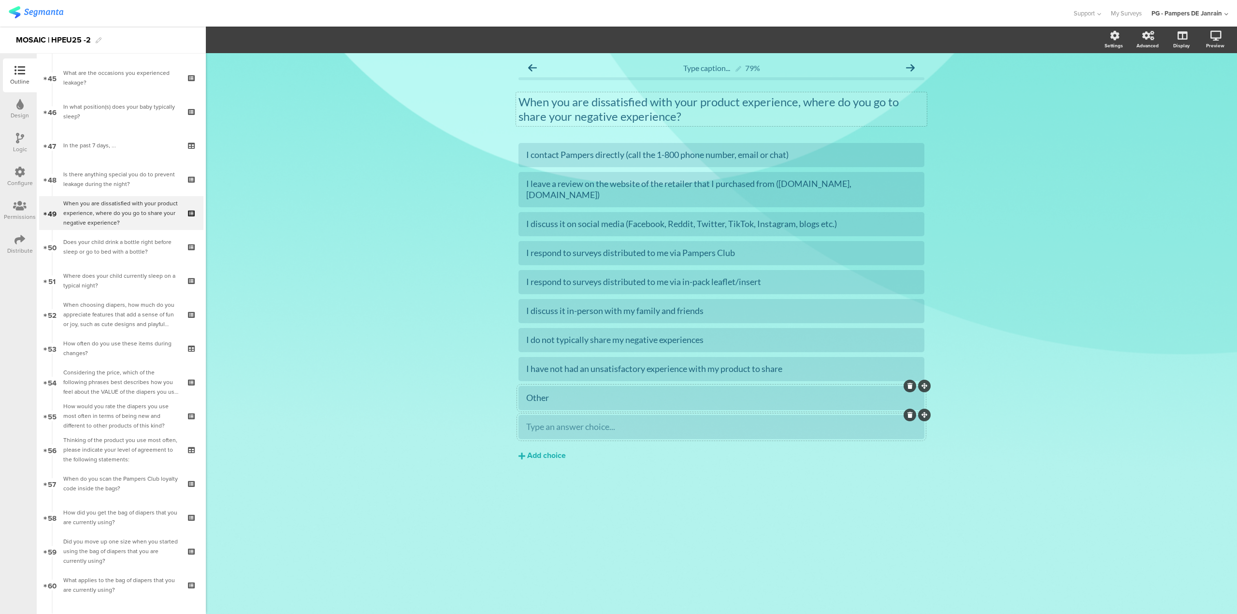
click at [834, 421] on div "Type an answer choice..." at bounding box center [721, 426] width 390 height 11
click at [805, 392] on div "Other" at bounding box center [721, 397] width 390 height 11
click at [245, 46] on button "Choice options" at bounding box center [265, 39] width 64 height 21
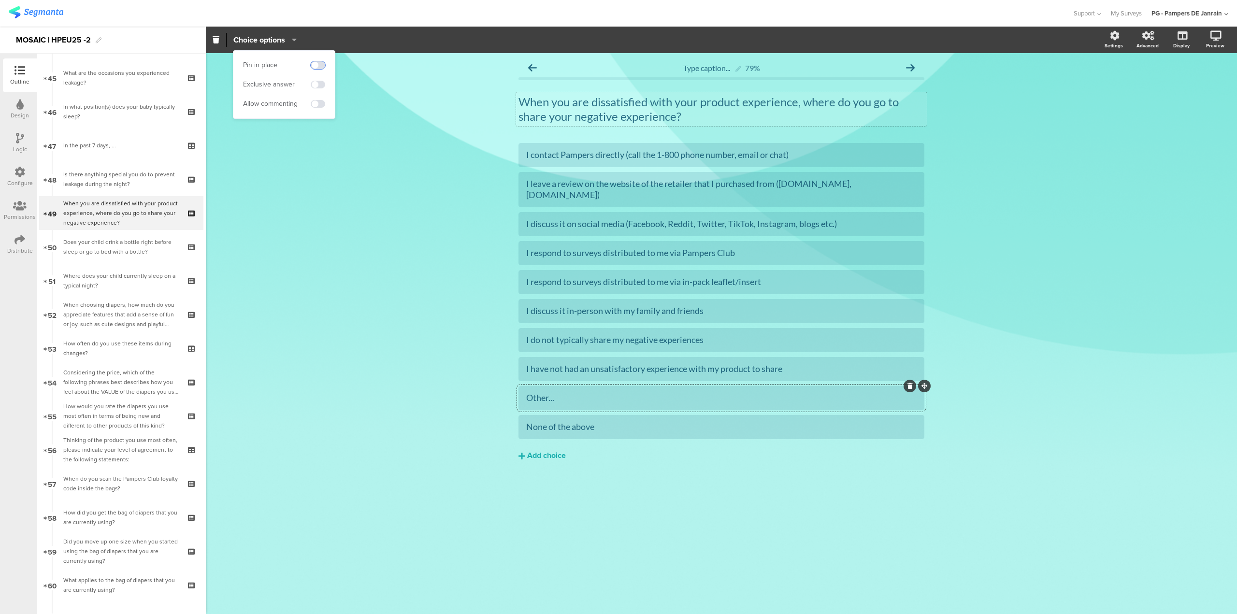
click at [320, 67] on span at bounding box center [318, 65] width 14 height 8
click at [315, 100] on span at bounding box center [318, 104] width 14 height 8
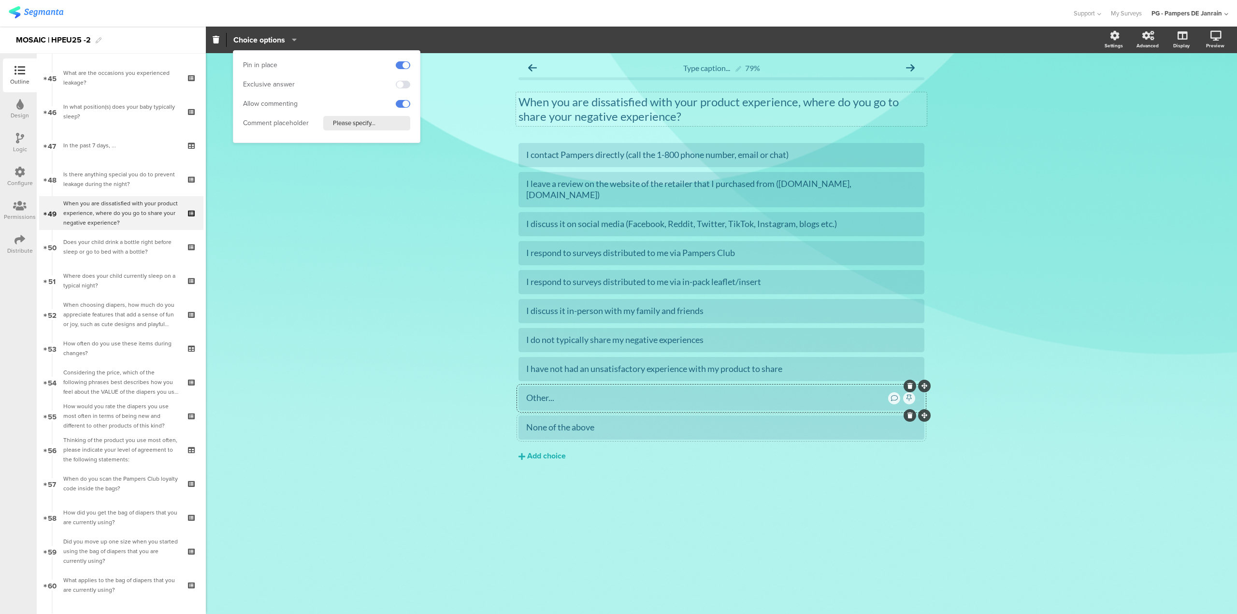
click at [545, 422] on div "None of the above" at bounding box center [721, 427] width 390 height 11
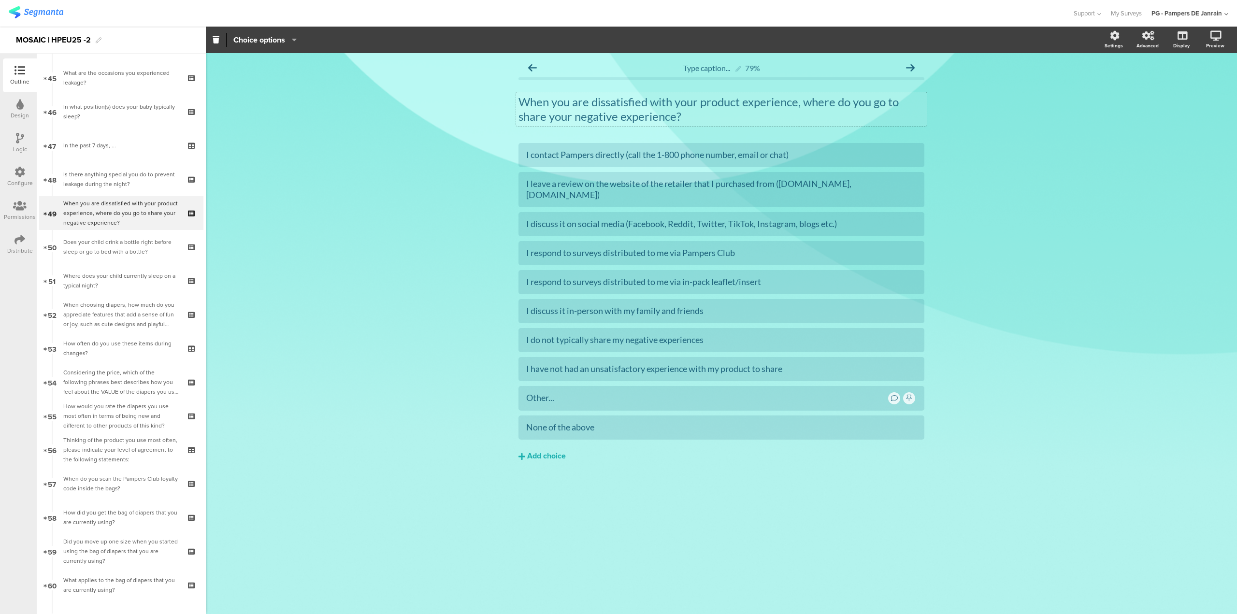
click at [290, 32] on section "Pin in place Exclusive answer Allow commenting Choice options Settings Advanced…" at bounding box center [721, 40] width 1031 height 27
click at [558, 422] on div "None of the above" at bounding box center [721, 427] width 390 height 11
click at [291, 39] on icon "button" at bounding box center [292, 40] width 10 height 8
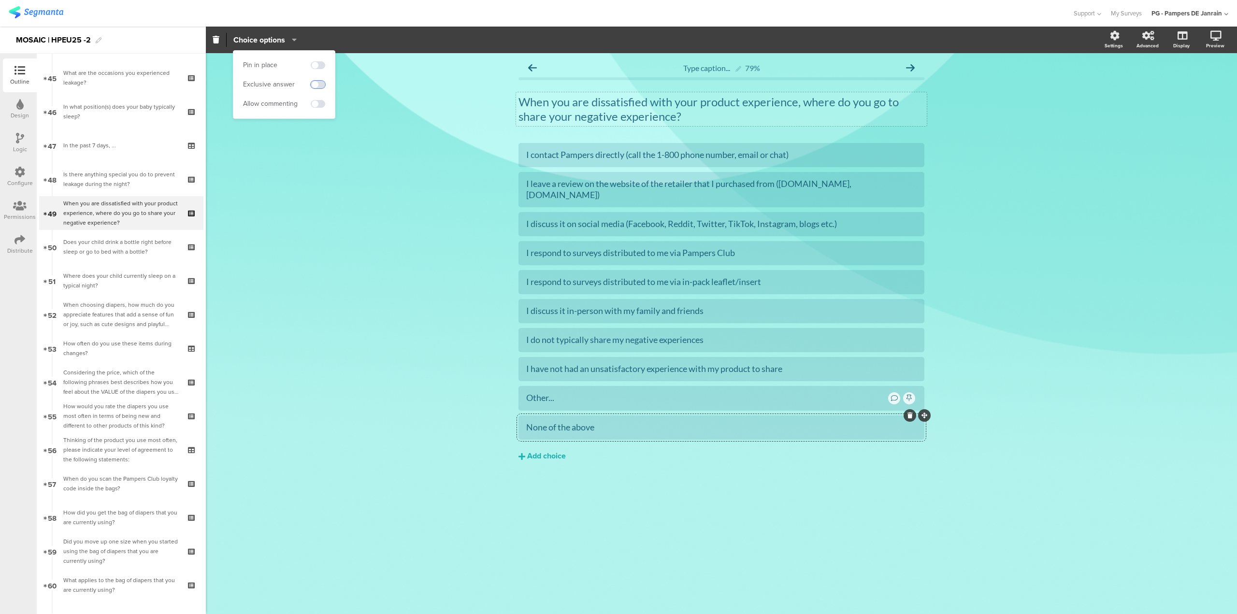
click at [321, 88] on span at bounding box center [318, 85] width 14 height 8
click at [320, 63] on span at bounding box center [318, 65] width 14 height 8
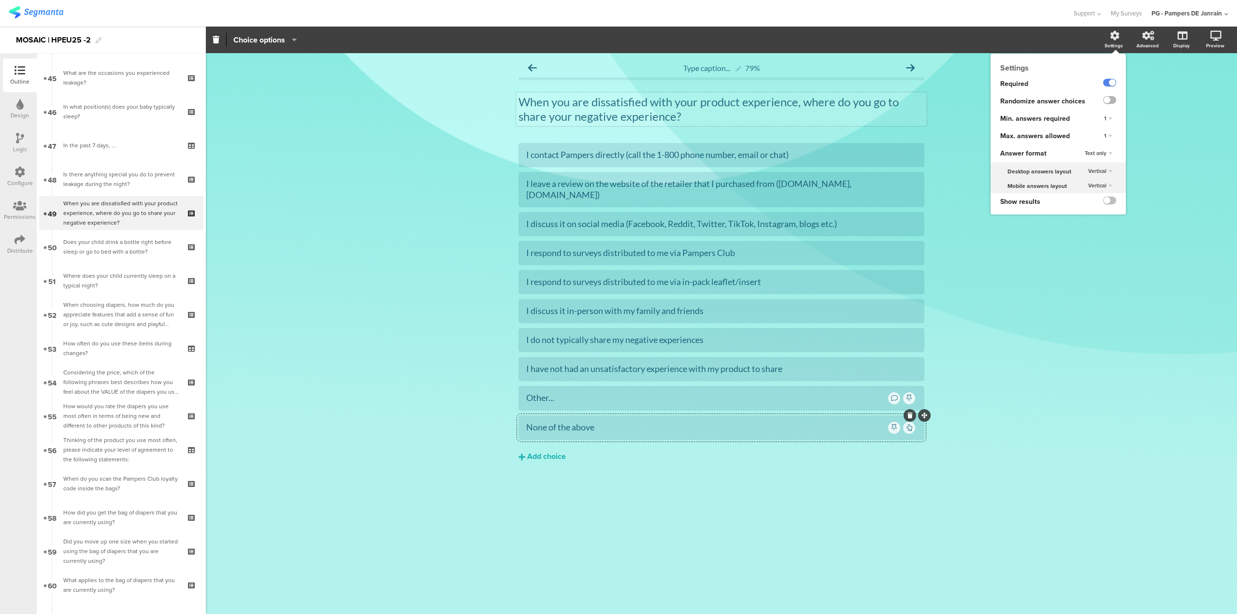
click at [1108, 102] on label at bounding box center [1109, 100] width 13 height 8
click at [0, 0] on input "checkbox" at bounding box center [0, 0] width 0 height 0
click at [1105, 137] on span "1" at bounding box center [1105, 136] width 2 height 8
click at [1099, 177] on div "3" at bounding box center [1094, 176] width 57 height 10
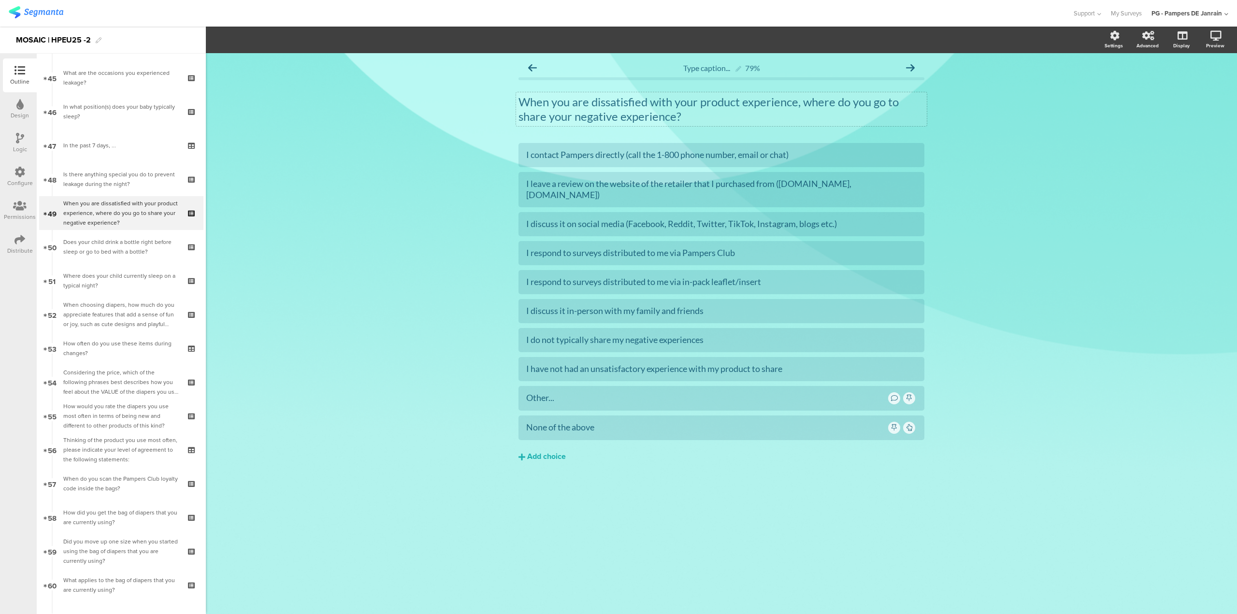
click at [316, 497] on div "Type caption... 79% When you are dissatisfied with your product experience, whe…" at bounding box center [721, 333] width 1031 height 561
click at [101, 185] on div "Is there anything special you do to prevent leakage during the night?" at bounding box center [120, 179] width 115 height 19
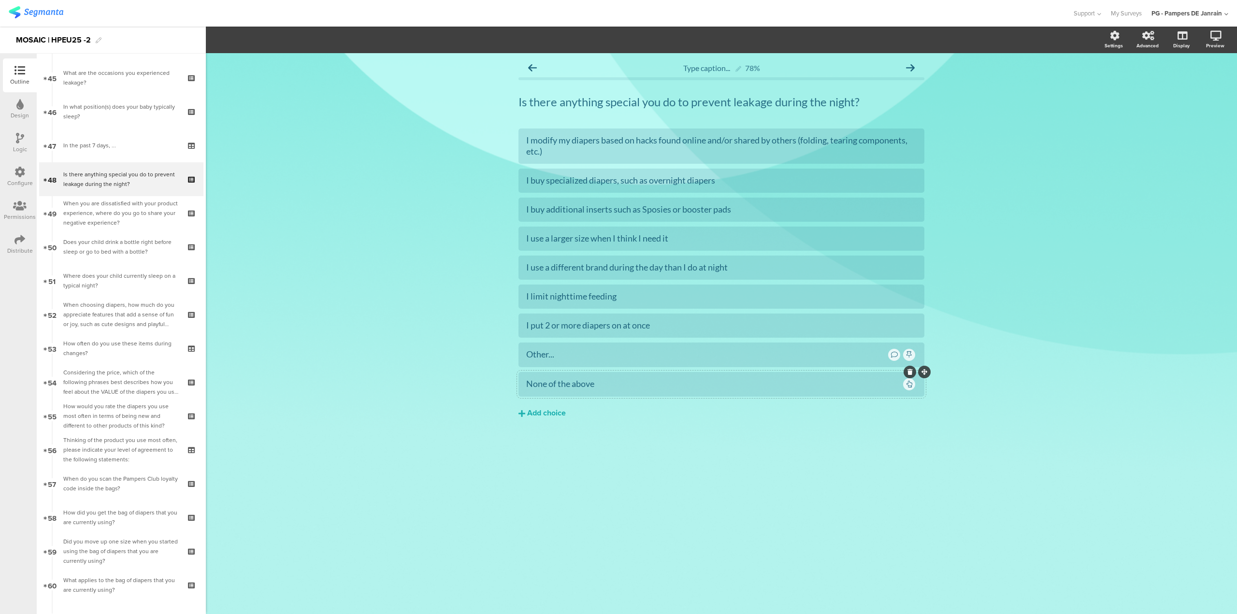
click at [887, 381] on div "None of the above" at bounding box center [713, 383] width 375 height 11
click at [280, 39] on span "Choice options" at bounding box center [259, 39] width 52 height 11
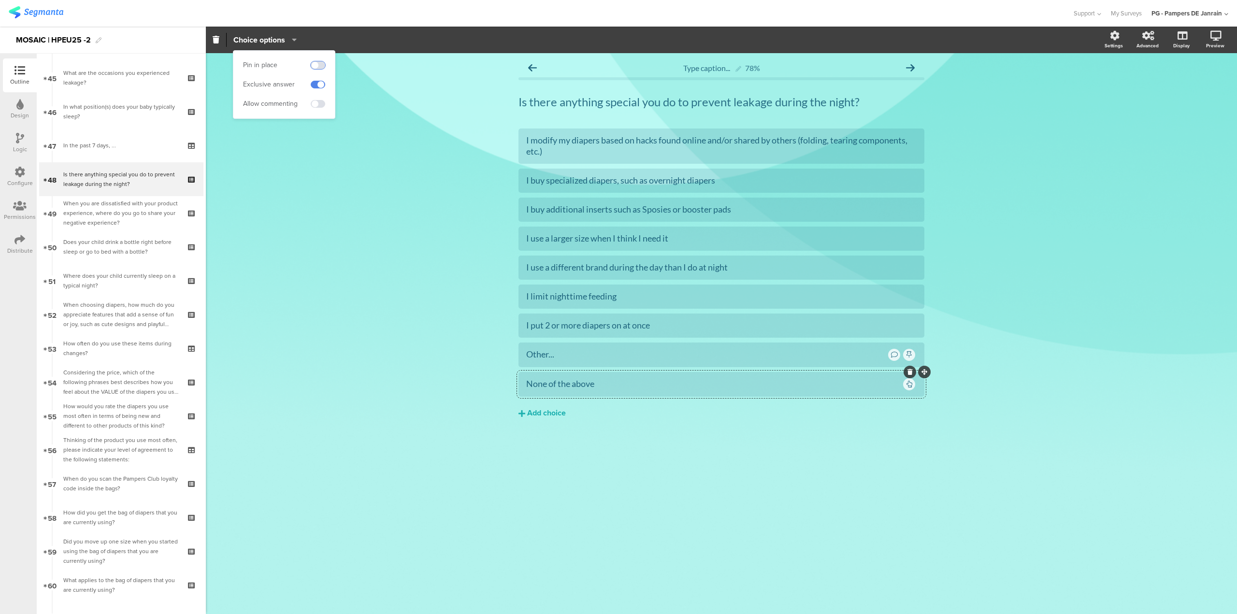
click at [321, 63] on span at bounding box center [318, 65] width 14 height 8
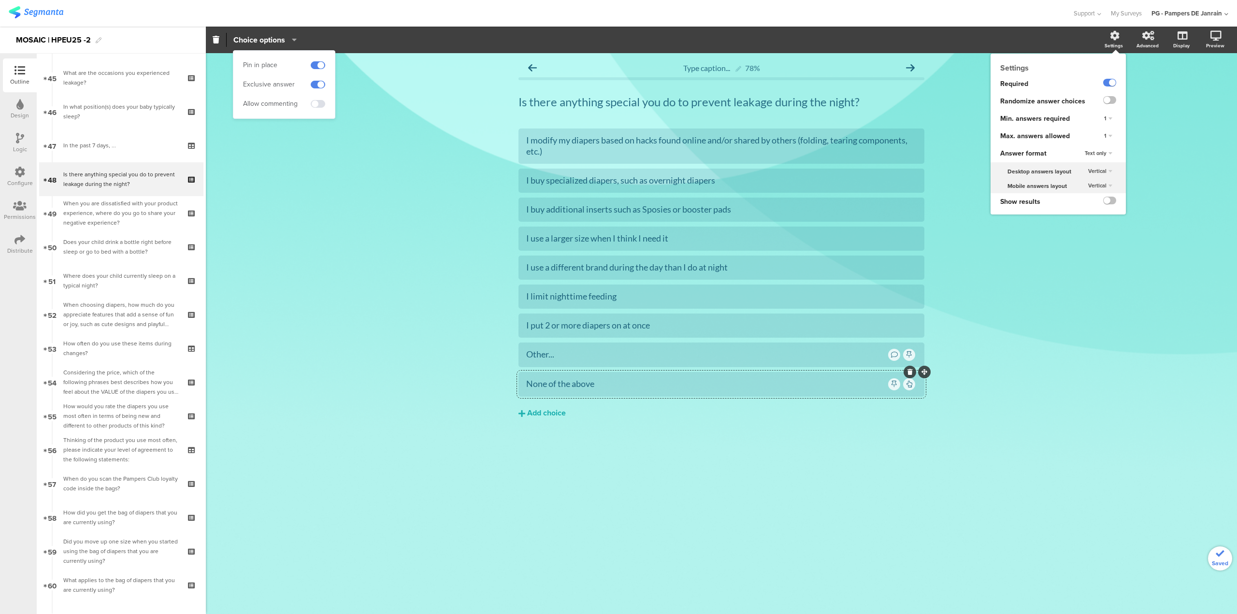
click at [1108, 131] on div "1" at bounding box center [1108, 136] width 16 height 12
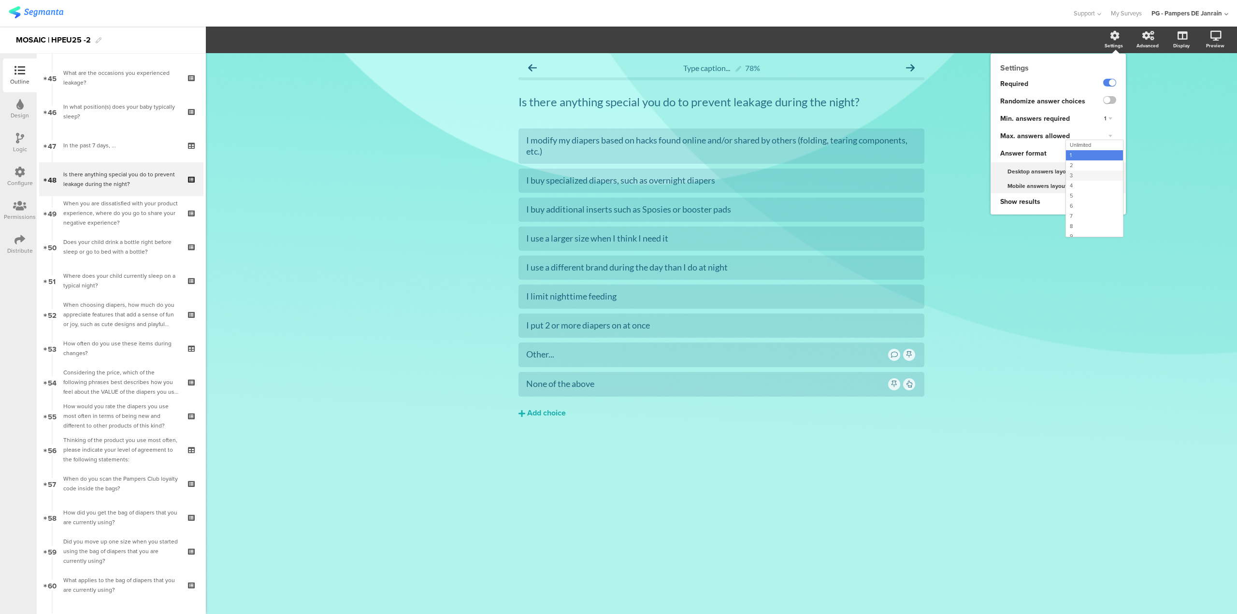
click at [1101, 172] on div "3" at bounding box center [1094, 176] width 57 height 10
click at [1106, 98] on label at bounding box center [1109, 100] width 13 height 8
click at [0, 0] on input "checkbox" at bounding box center [0, 0] width 0 height 0
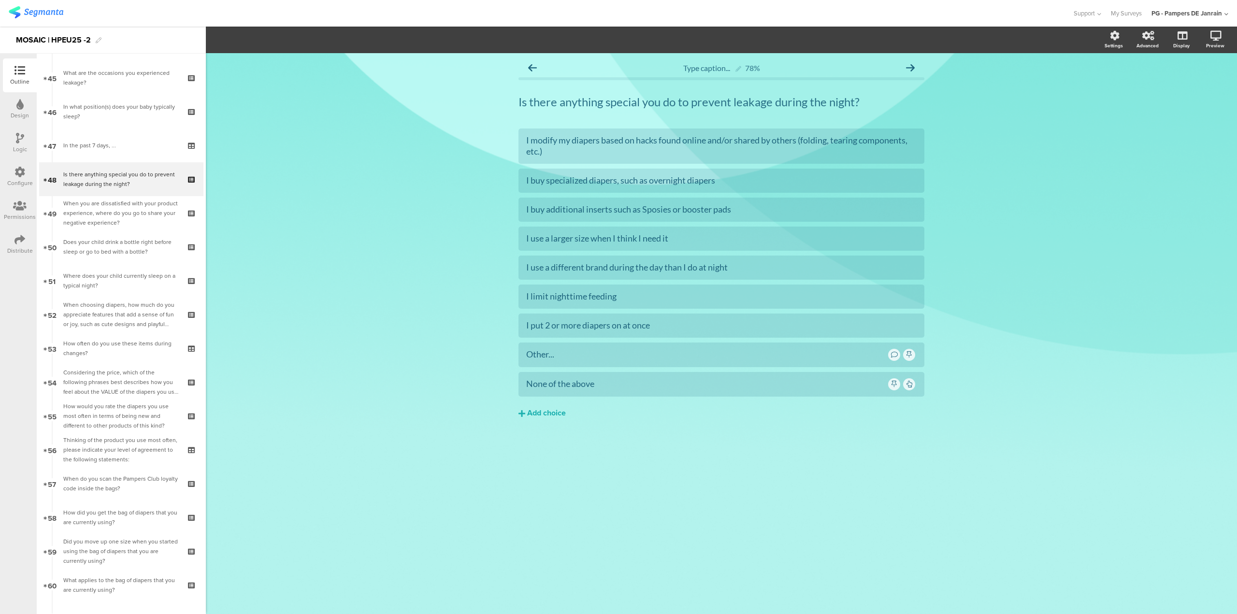
click at [1082, 252] on div "Type caption... 78% Is there anything special you do to prevent leakage during …" at bounding box center [721, 333] width 1031 height 561
click at [74, 216] on div "When you are dissatisfied with your product experience, where do you go to shar…" at bounding box center [120, 213] width 115 height 29
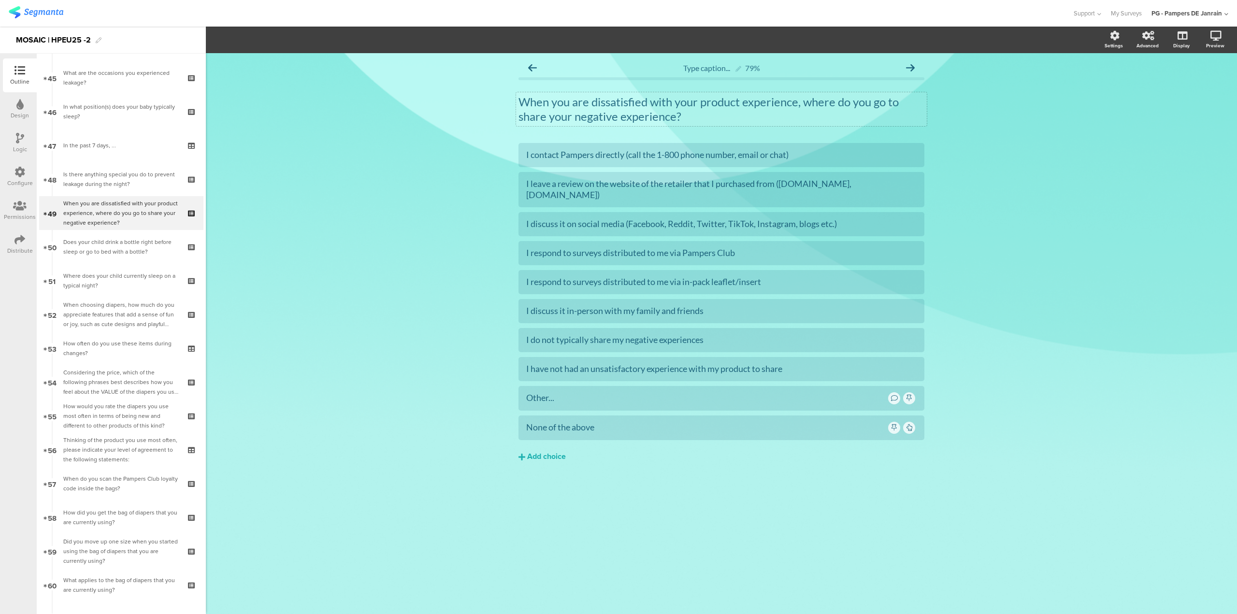
click at [610, 115] on p "When you are dissatisfied with your product experience, where do you go to shar…" at bounding box center [721, 109] width 406 height 29
click at [214, 41] on icon "button" at bounding box center [213, 41] width 4 height 2
click at [229, 38] on icon "button" at bounding box center [226, 40] width 9 height 9
click at [263, 253] on div "Type caption... 79% When you are dissatisfied with your product experience, whe…" at bounding box center [721, 333] width 1031 height 561
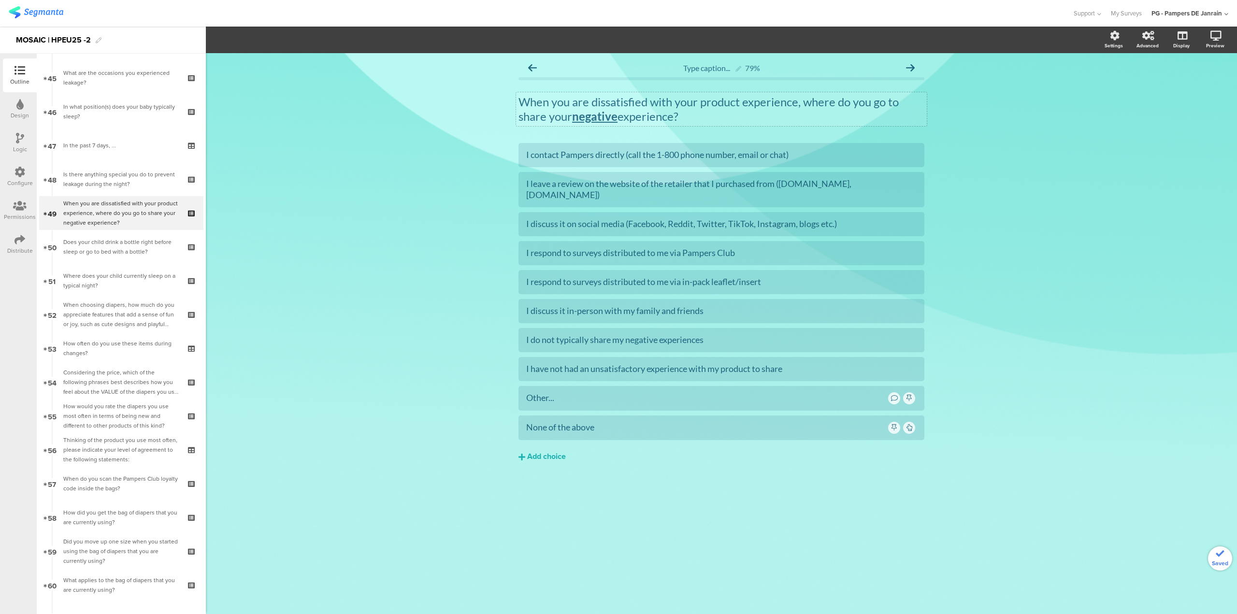
click at [621, 117] on div "When you are dissatisfied with your product experience, where do you go to shar…" at bounding box center [721, 109] width 411 height 34
click at [227, 42] on icon "button" at bounding box center [226, 39] width 4 height 5
click at [213, 38] on icon "button" at bounding box center [212, 39] width 3 height 2
click at [274, 357] on div "Type caption... 79% When you are dissatisfied with your product experience, whe…" at bounding box center [721, 333] width 1031 height 561
drag, startPoint x: 590, startPoint y: 358, endPoint x: 602, endPoint y: 360, distance: 11.7
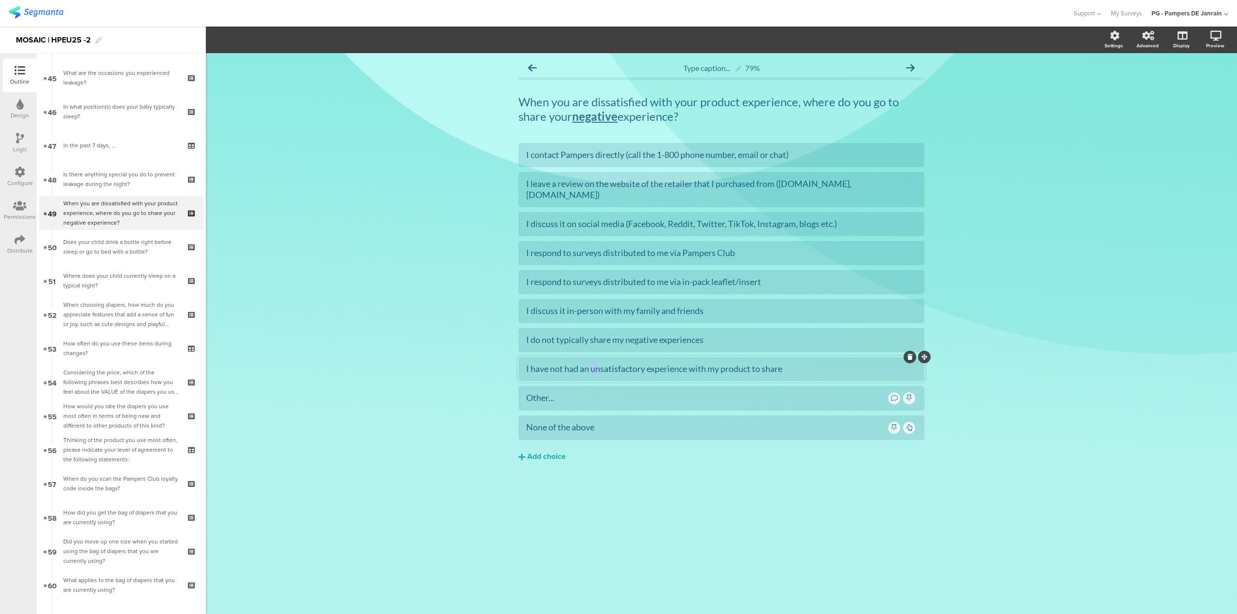
click at [602, 363] on div "I have not had an unsatisfactory experience with my product to share" at bounding box center [721, 368] width 390 height 11
click at [604, 363] on div "I have not had an unsatisfactory experience with my product to share" at bounding box center [721, 368] width 390 height 11
drag, startPoint x: 593, startPoint y: 357, endPoint x: 646, endPoint y: 358, distance: 53.2
click at [646, 363] on div "I have not had an unsatisfactory experience with my product to share" at bounding box center [721, 368] width 390 height 11
click at [145, 211] on div "When you are dissatisfied with your product experience, where do you go to shar…" at bounding box center [120, 213] width 115 height 29
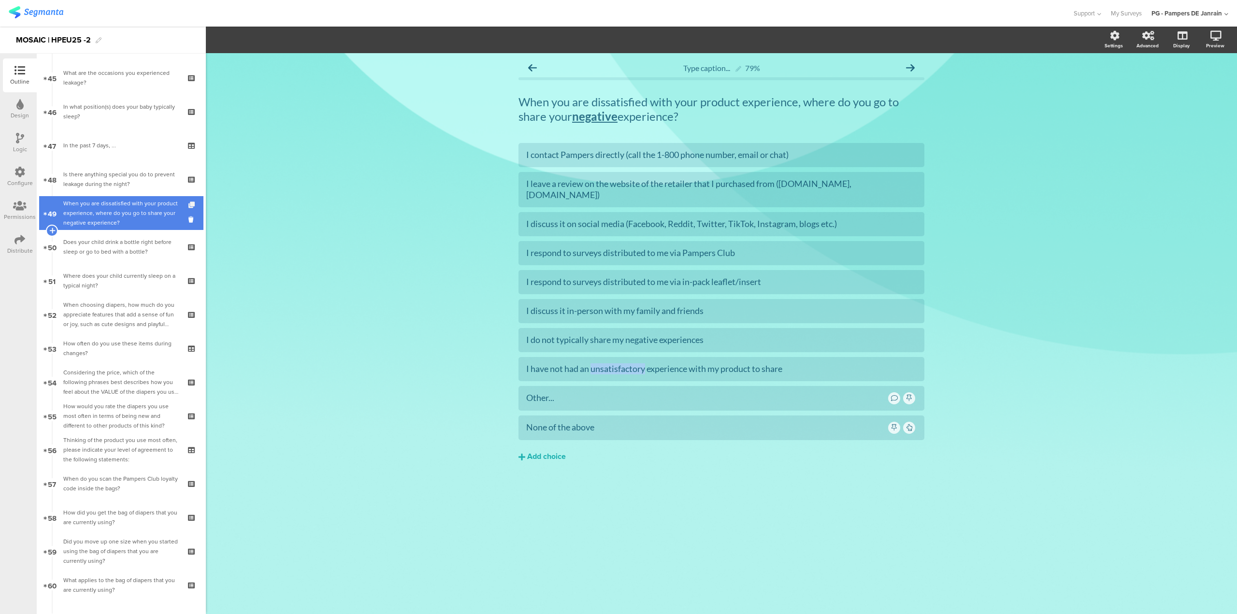
click at [188, 205] on icon at bounding box center [192, 205] width 8 height 6
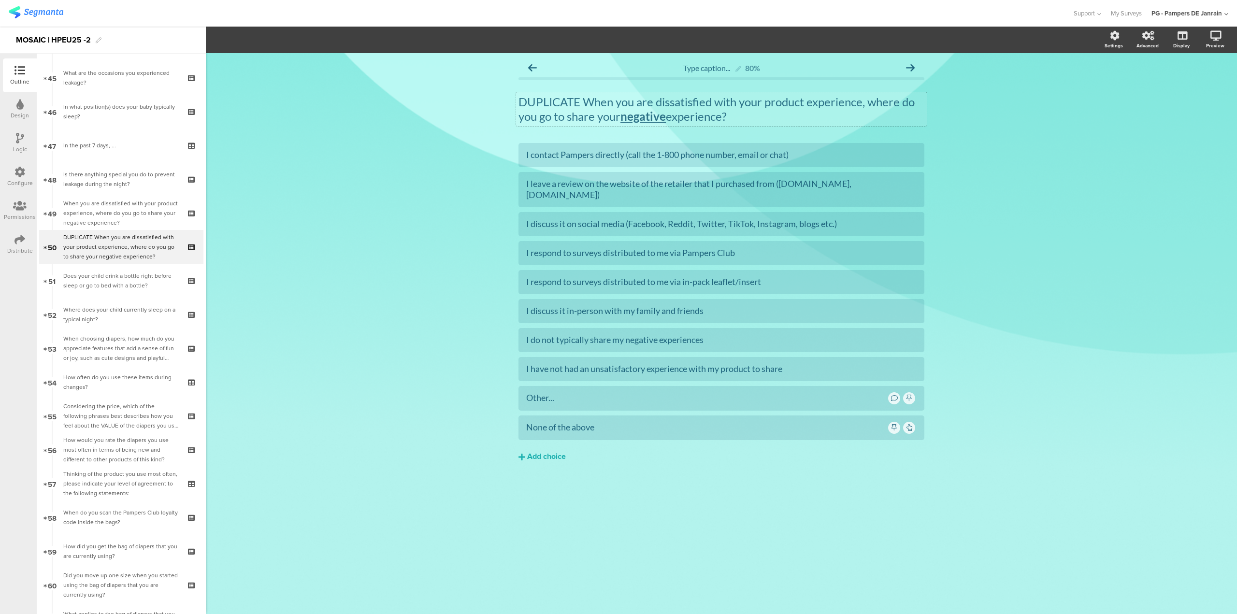
click at [552, 99] on p "DUPLICATE When you are dissatisfied with your product experience, where do you …" at bounding box center [721, 109] width 406 height 29
click at [627, 363] on div "I have not had an unsatisfactory experience with my product to share" at bounding box center [721, 368] width 390 height 11
drag, startPoint x: 582, startPoint y: 358, endPoint x: 646, endPoint y: 357, distance: 63.8
click at [646, 363] on div "I have not had an unsatisfactory experience with my product to share" at bounding box center [721, 368] width 390 height 11
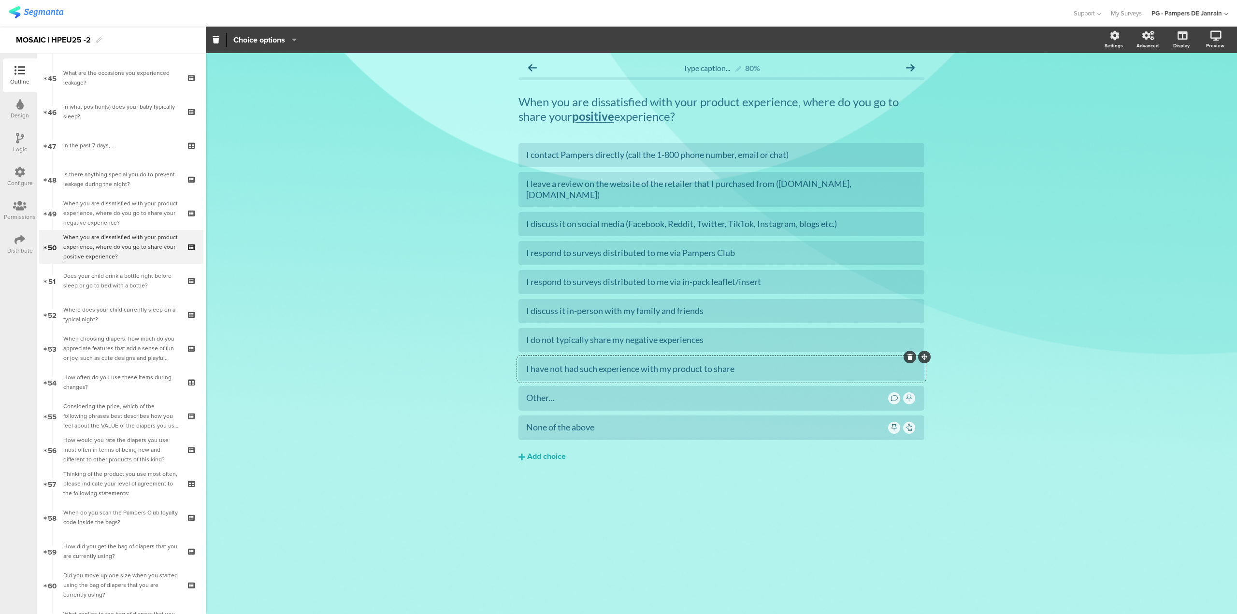
click at [331, 383] on div "Type caption... 80% When you are dissatisfied with your product experience, whe…" at bounding box center [721, 333] width 1031 height 561
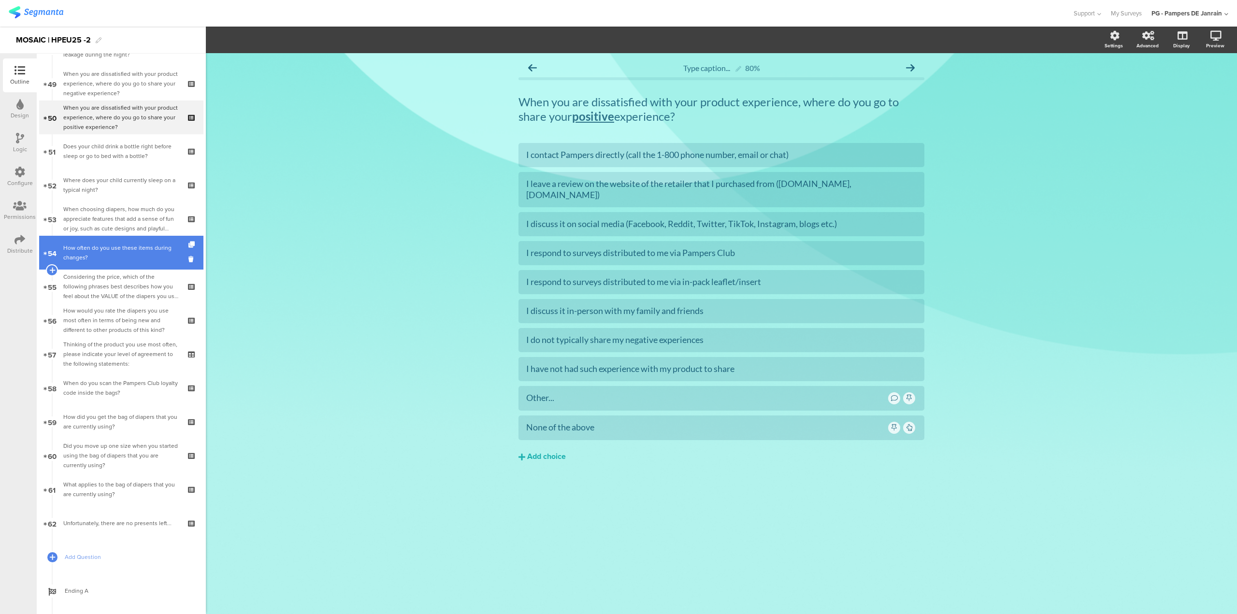
scroll to position [1664, 0]
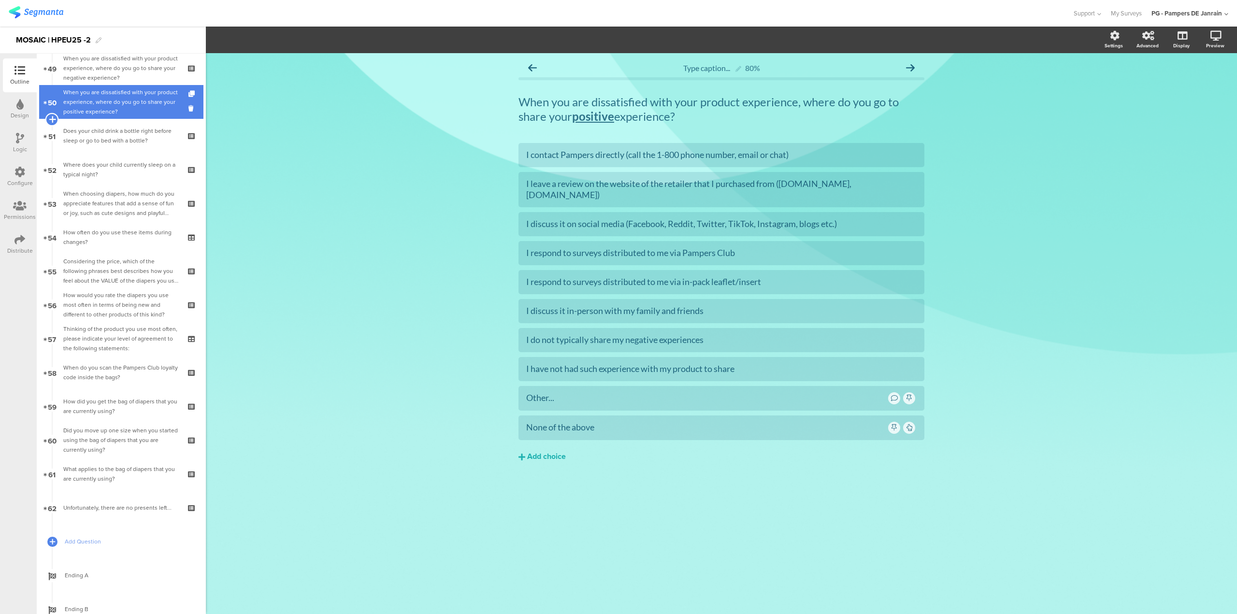
click at [50, 117] on icon at bounding box center [52, 119] width 6 height 9
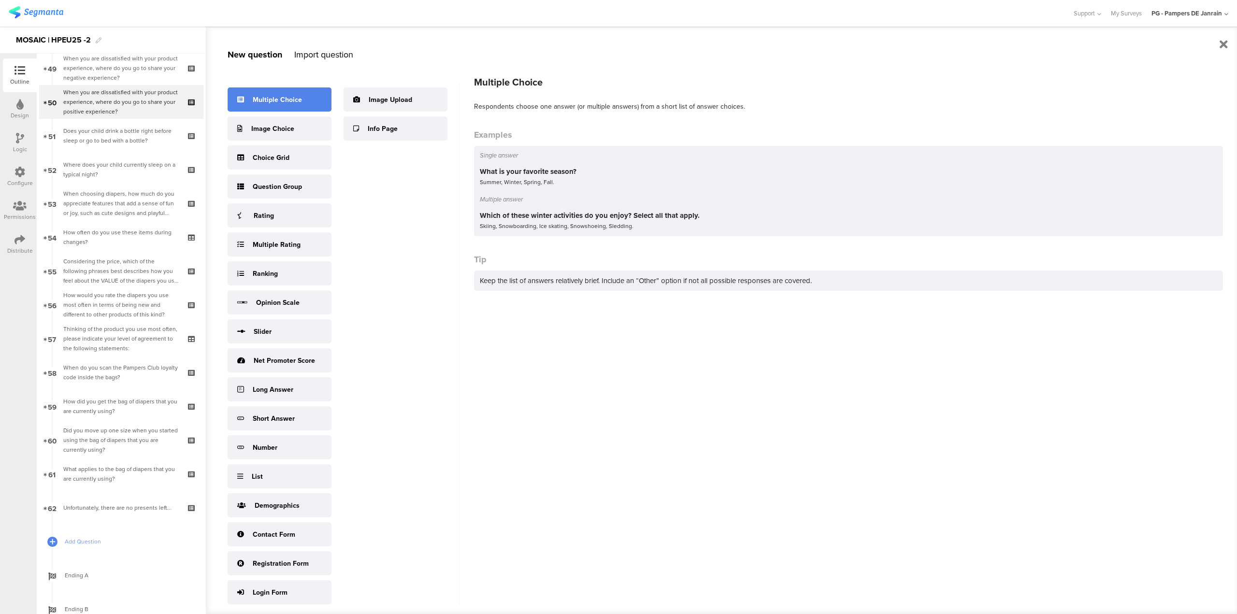
click at [252, 104] on div "Multiple Choice" at bounding box center [280, 99] width 104 height 24
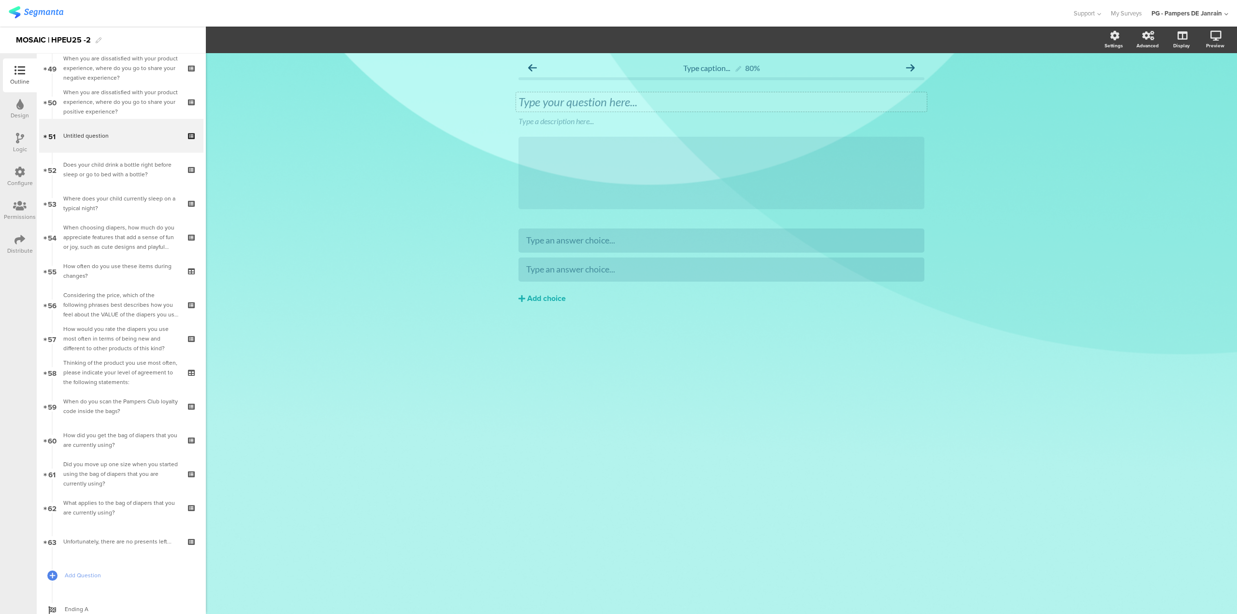
click at [638, 103] on div "Type your question here..." at bounding box center [721, 101] width 411 height 19
click at [928, 116] on icon at bounding box center [926, 114] width 5 height 6
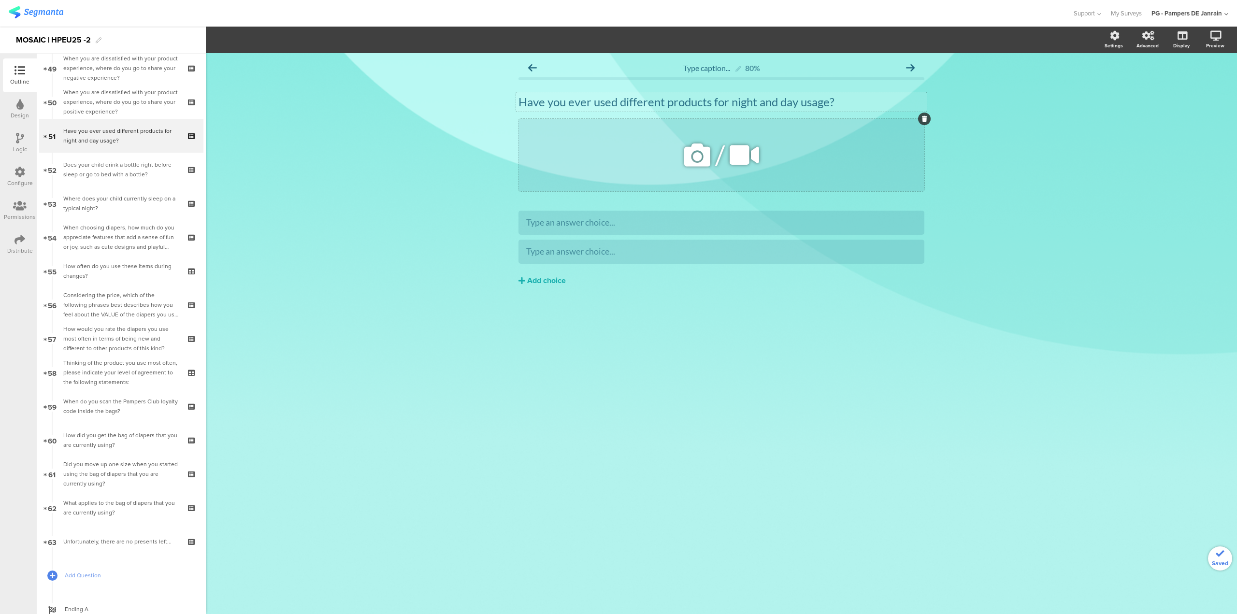
click at [925, 119] on icon at bounding box center [924, 119] width 5 height 6
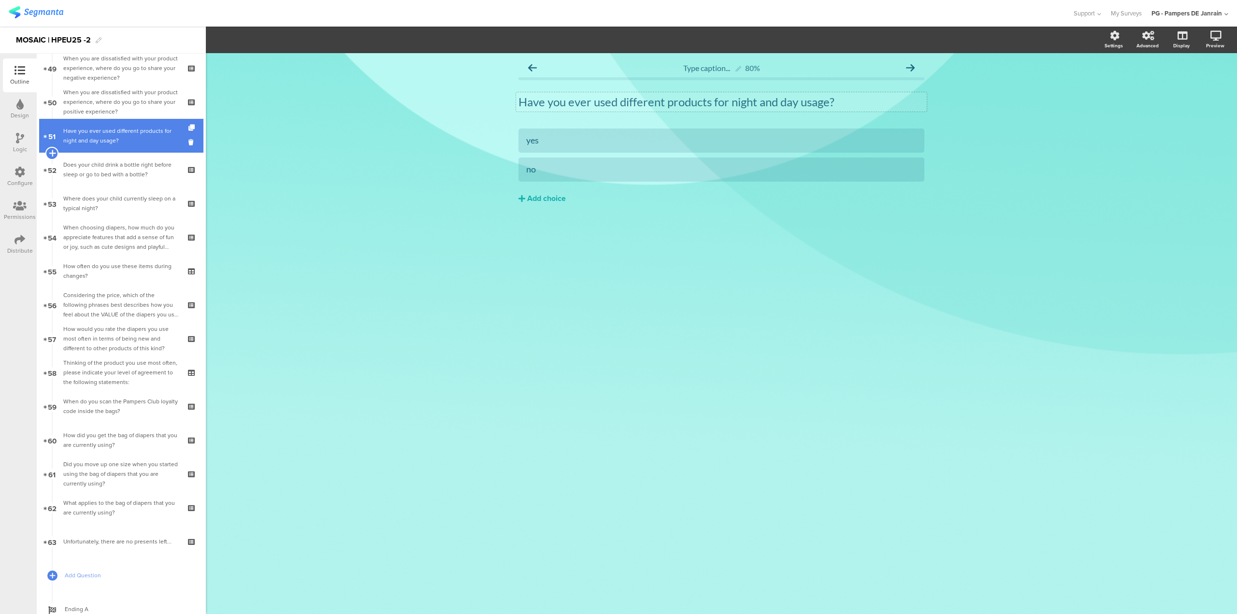
click at [55, 151] on icon at bounding box center [52, 153] width 6 height 9
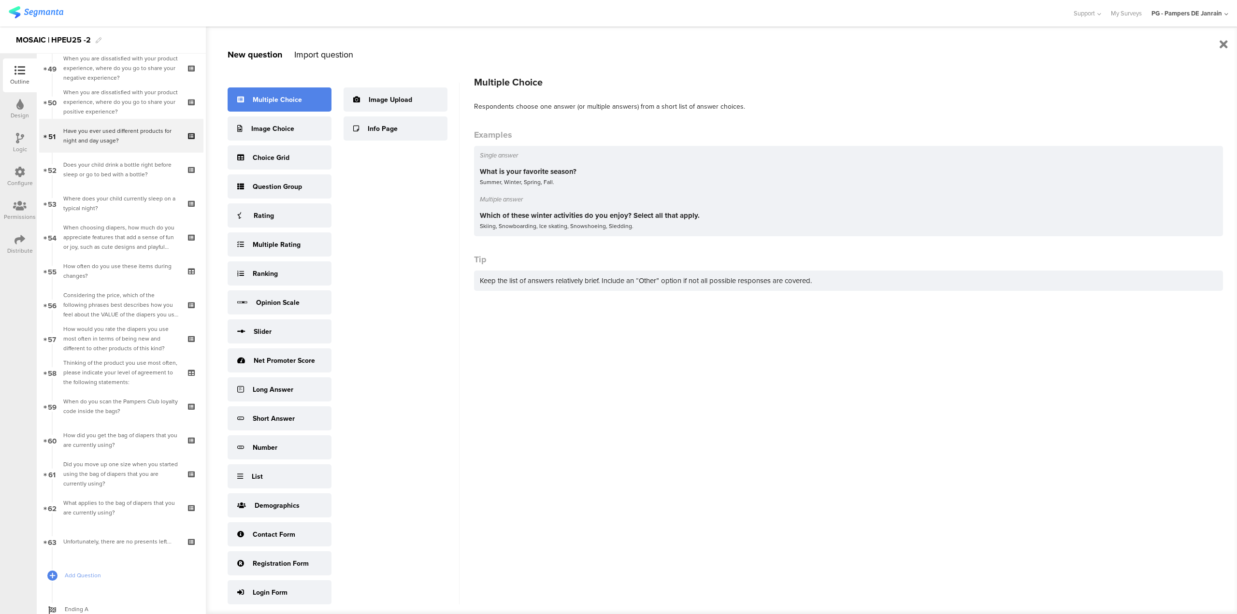
click at [312, 101] on div "Multiple Choice" at bounding box center [280, 99] width 104 height 24
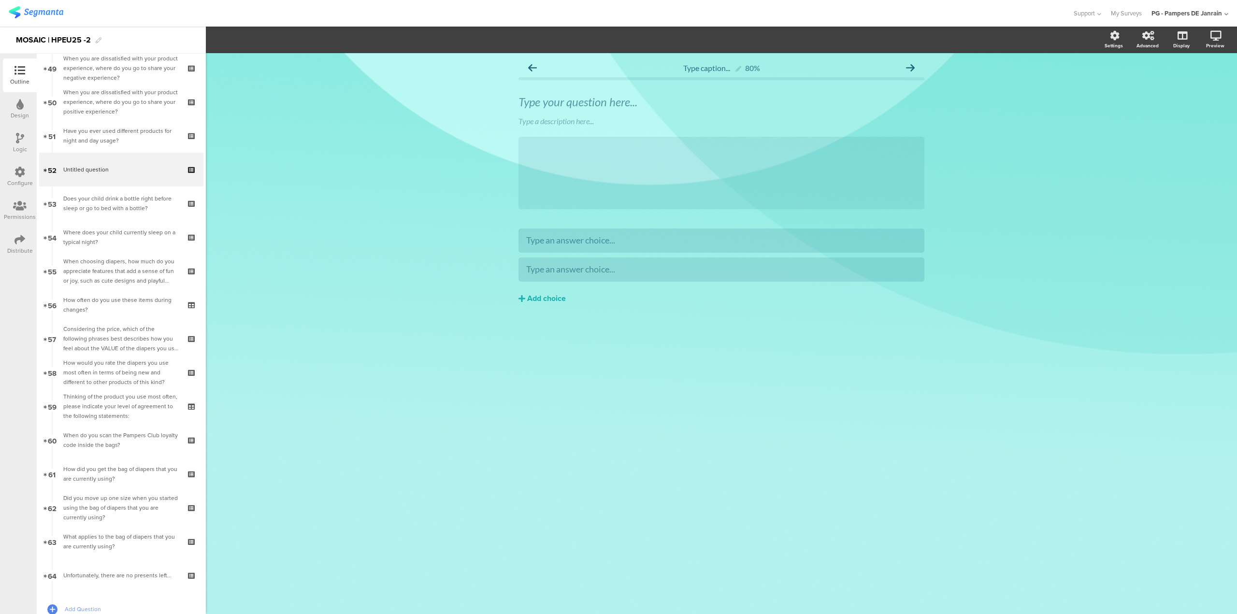
click at [562, 86] on div "Type your question here... Type a description here... /" at bounding box center [721, 152] width 406 height 134
click at [558, 98] on div "Type your question here..." at bounding box center [721, 102] width 406 height 14
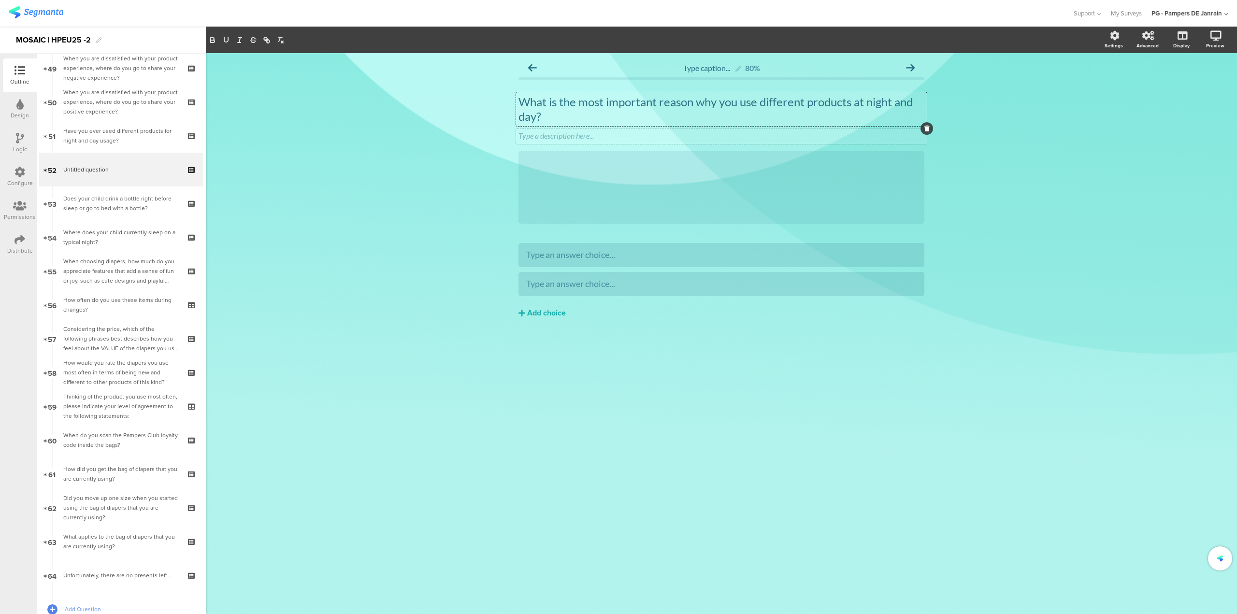
click at [927, 130] on icon at bounding box center [926, 129] width 5 height 6
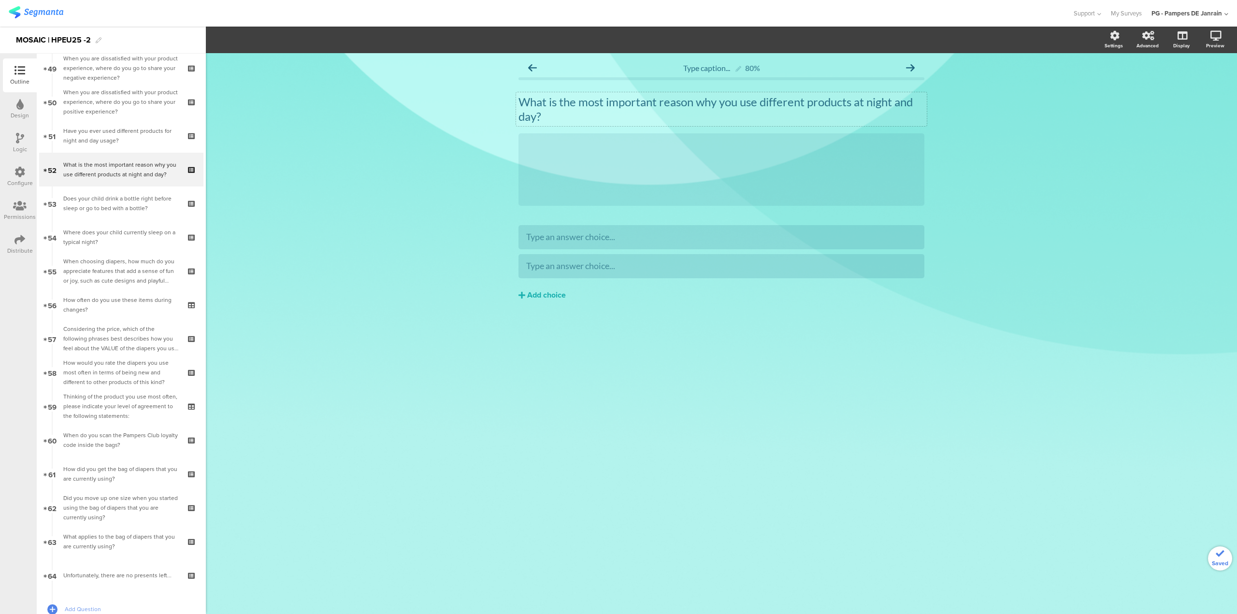
click at [923, 133] on div "What is the most important reason why you use different products at night and d…" at bounding box center [721, 150] width 406 height 130
click at [923, 137] on div at bounding box center [924, 133] width 13 height 13
click at [506, 214] on div "Type caption... 80% What is the most important reason why you use different pro…" at bounding box center [721, 333] width 1031 height 561
click at [926, 132] on icon at bounding box center [924, 133] width 5 height 6
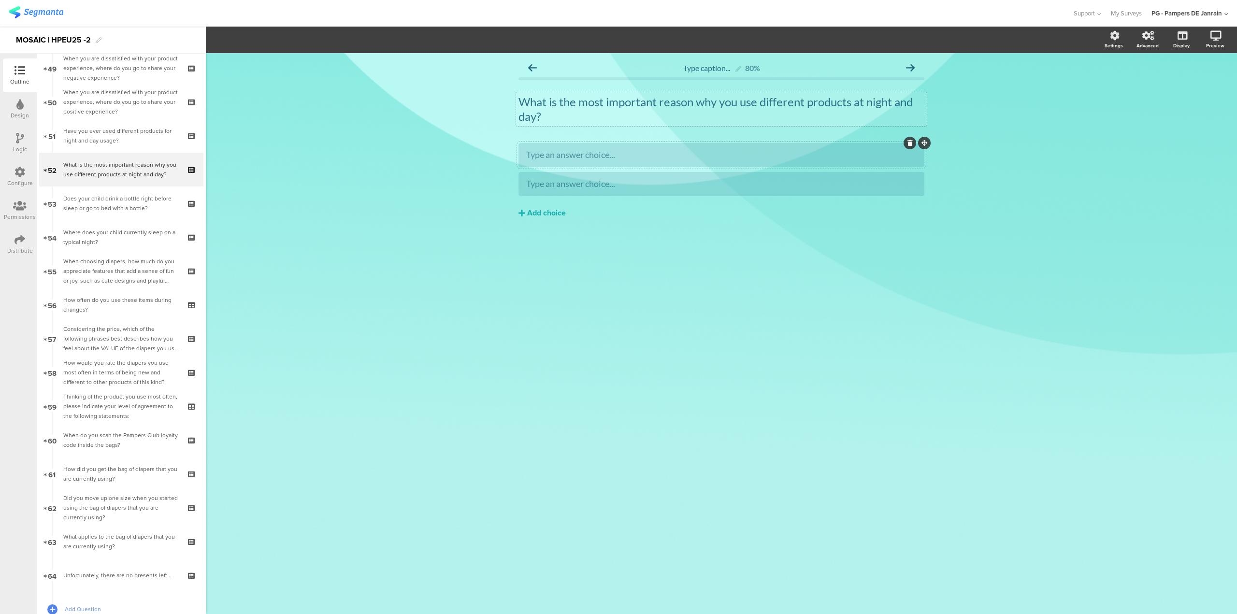
click at [620, 160] on div "Type an answer choice..." at bounding box center [721, 154] width 390 height 11
click at [854, 182] on div "Type an answer choice..." at bounding box center [721, 183] width 390 height 11
click at [570, 213] on button "Add choice" at bounding box center [721, 213] width 406 height 24
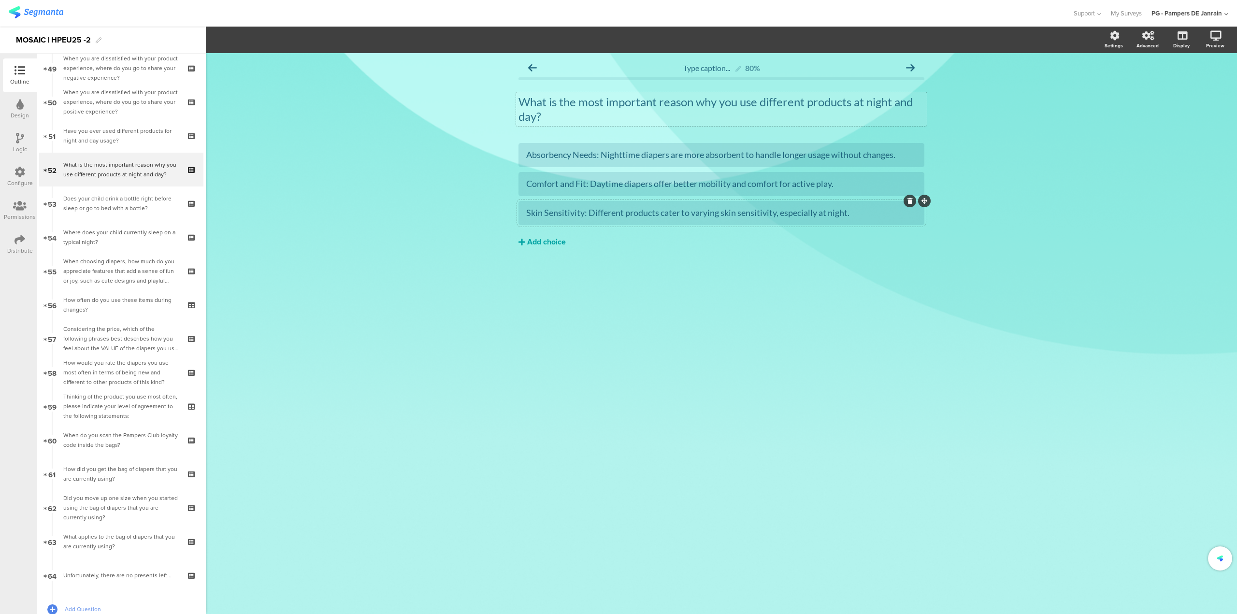
click at [535, 238] on div "Add choice" at bounding box center [546, 242] width 39 height 10
click at [534, 264] on button "Add choice" at bounding box center [721, 271] width 406 height 24
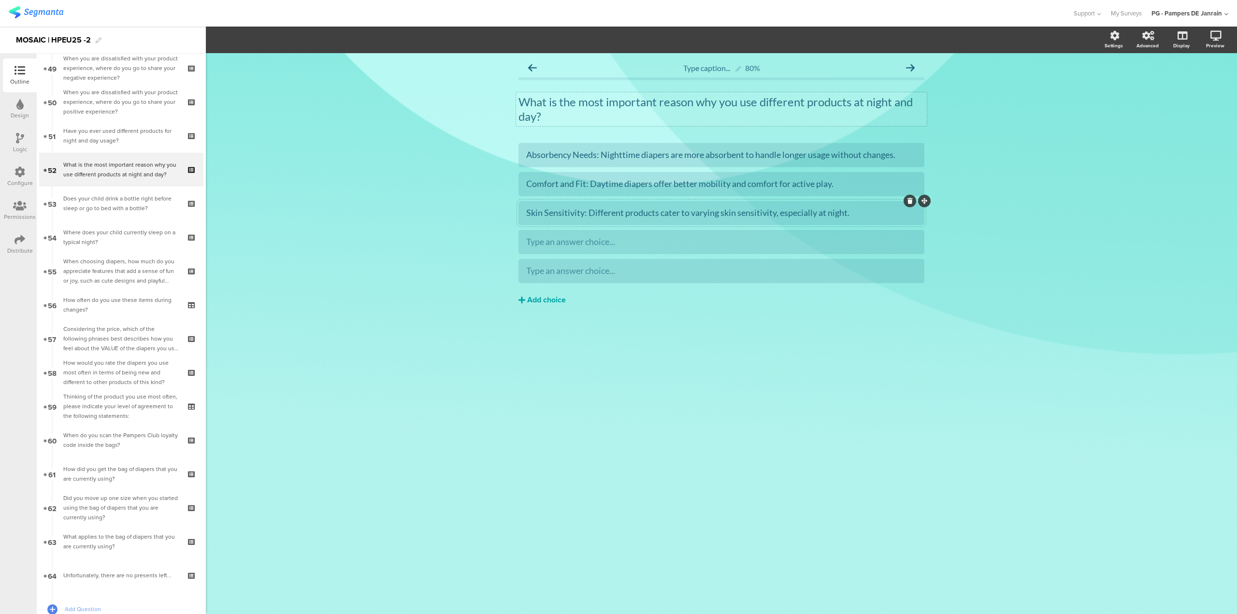
click at [535, 302] on div "Add choice" at bounding box center [546, 300] width 39 height 10
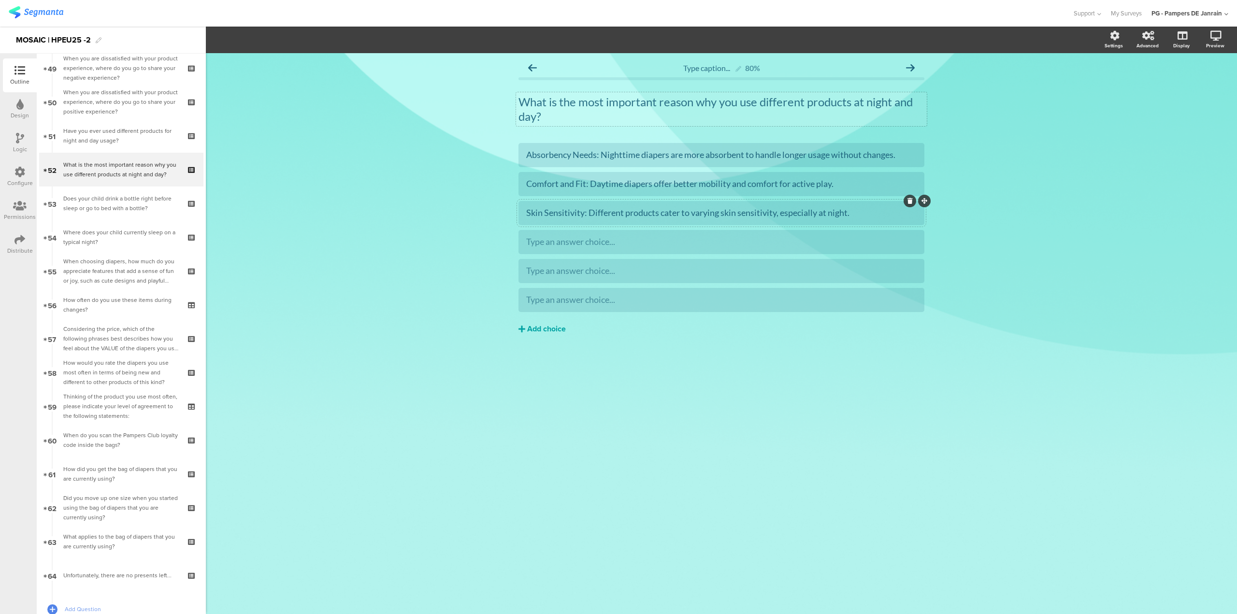
click at [539, 328] on div "Add choice" at bounding box center [546, 329] width 39 height 10
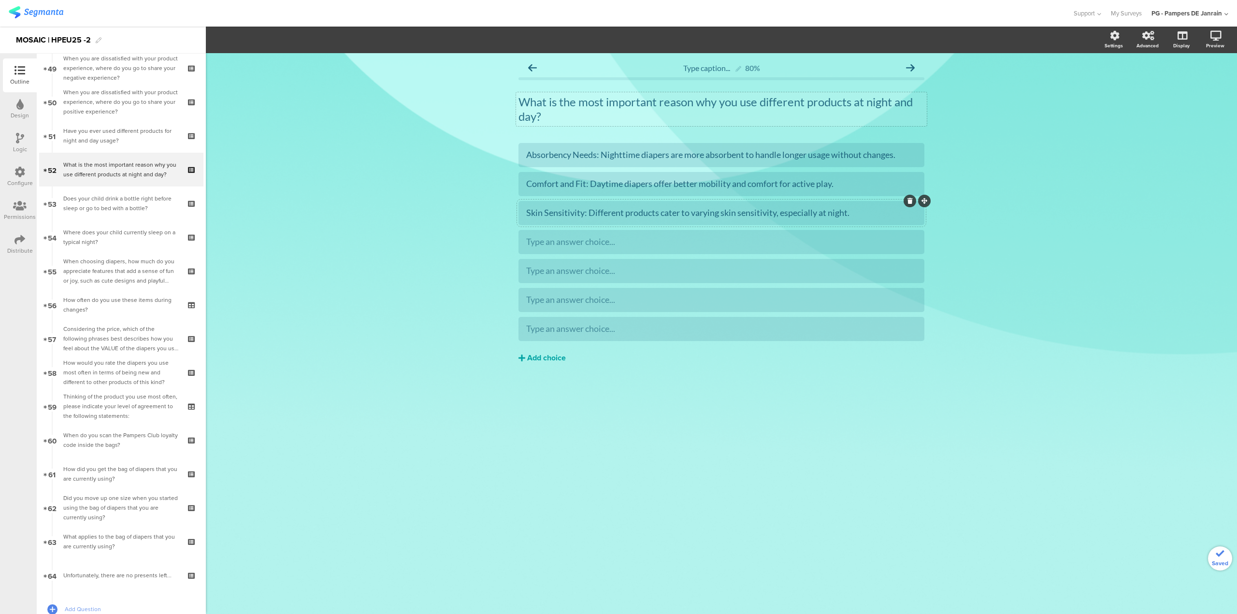
click at [543, 358] on div "Add choice" at bounding box center [546, 358] width 39 height 10
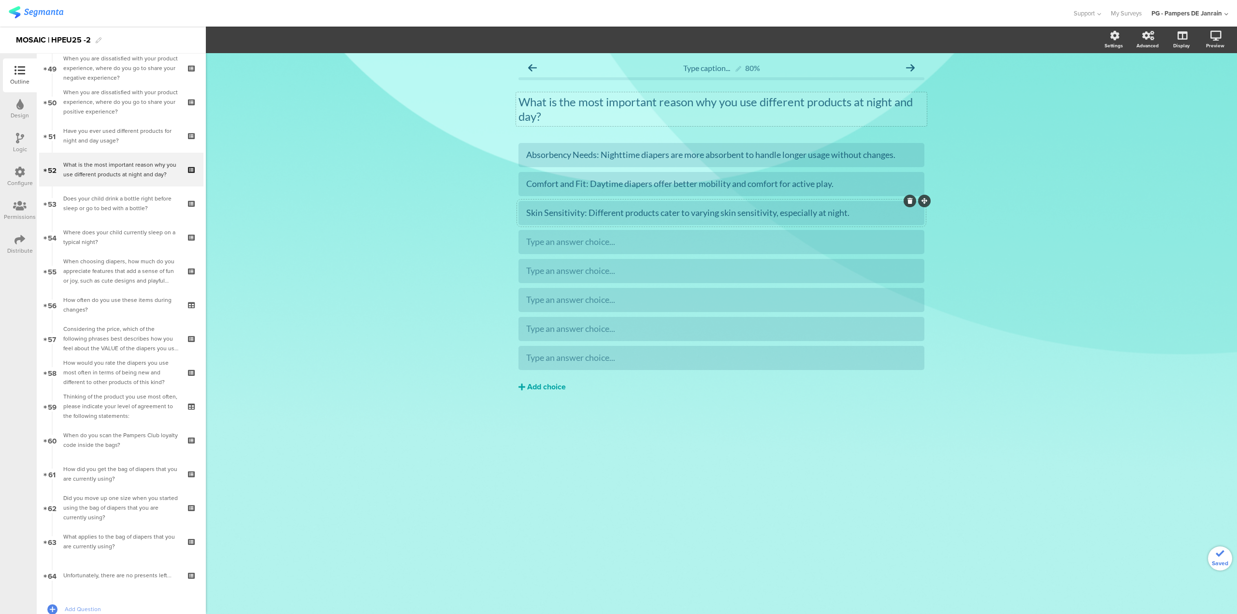
click at [545, 385] on div "Add choice" at bounding box center [546, 387] width 39 height 10
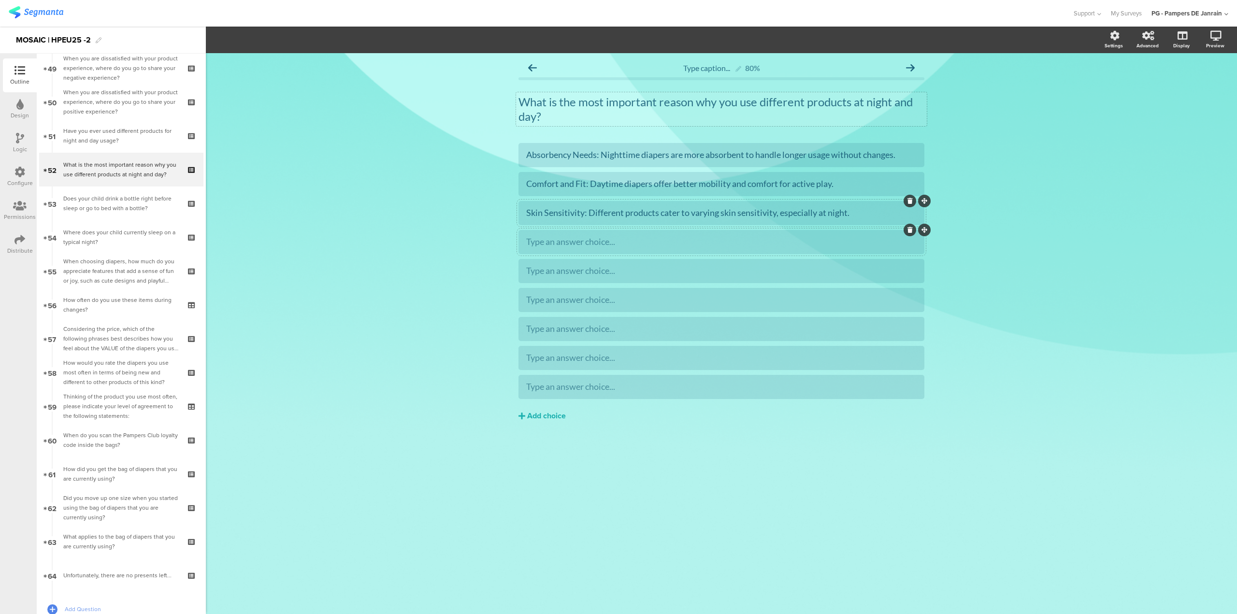
click at [897, 243] on div "Type an answer choice..." at bounding box center [721, 241] width 390 height 11
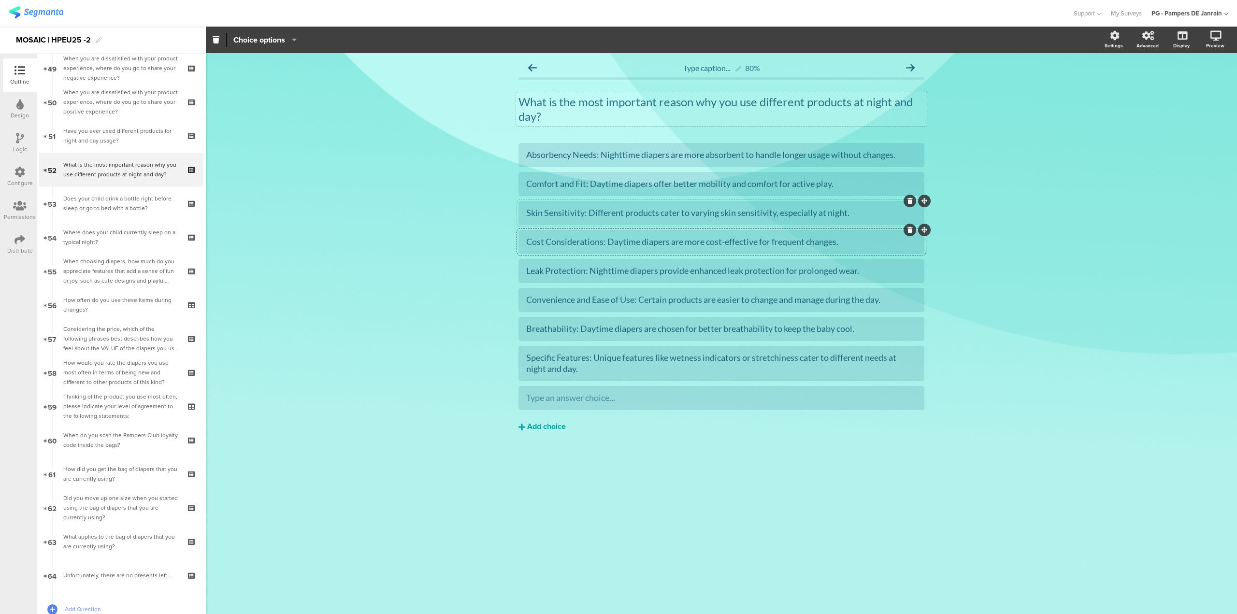
click at [544, 420] on button "Add choice" at bounding box center [721, 427] width 406 height 24
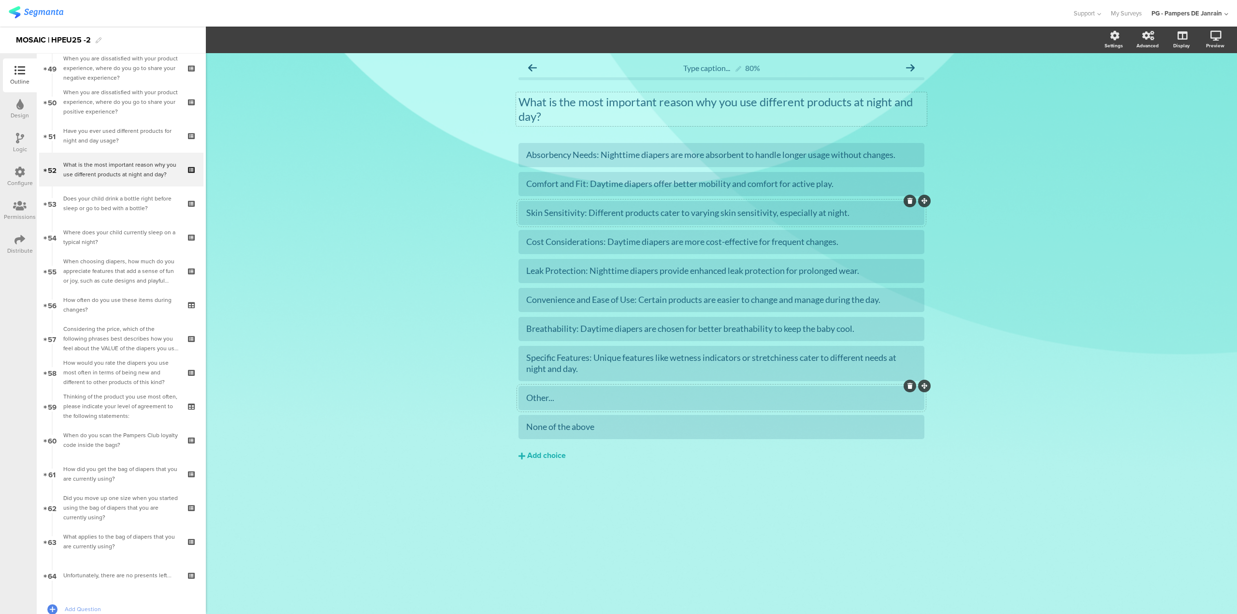
click at [567, 394] on div "Other..." at bounding box center [721, 397] width 390 height 11
click at [285, 35] on span "Choice options" at bounding box center [259, 39] width 52 height 11
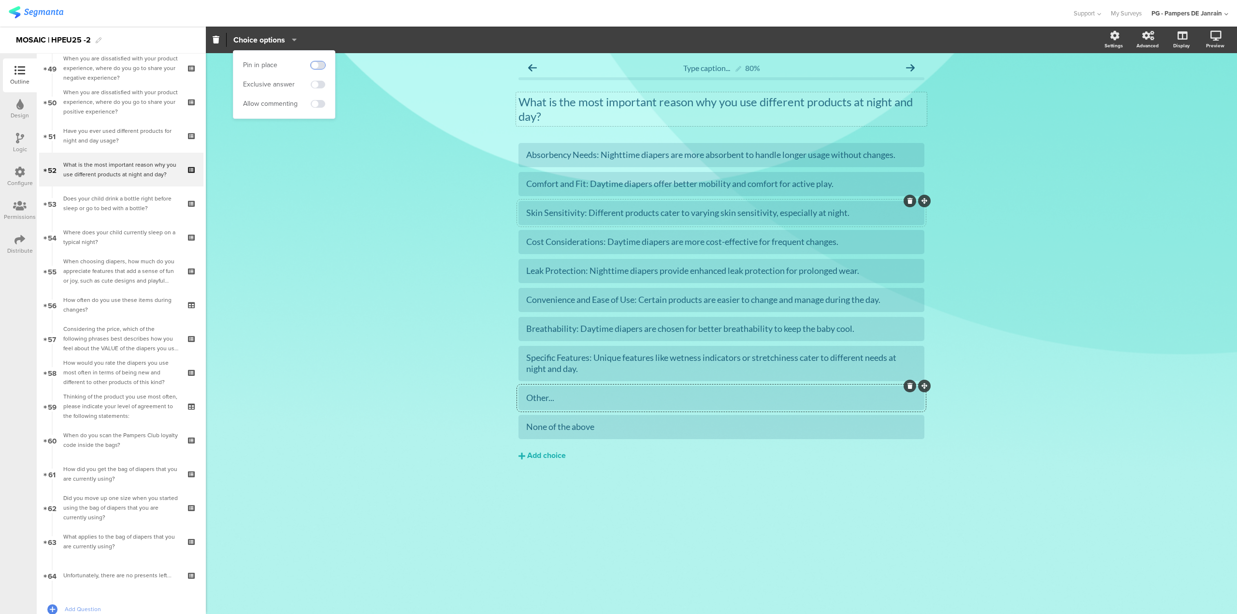
click at [322, 64] on span at bounding box center [318, 65] width 14 height 8
click at [321, 103] on span at bounding box center [318, 104] width 14 height 8
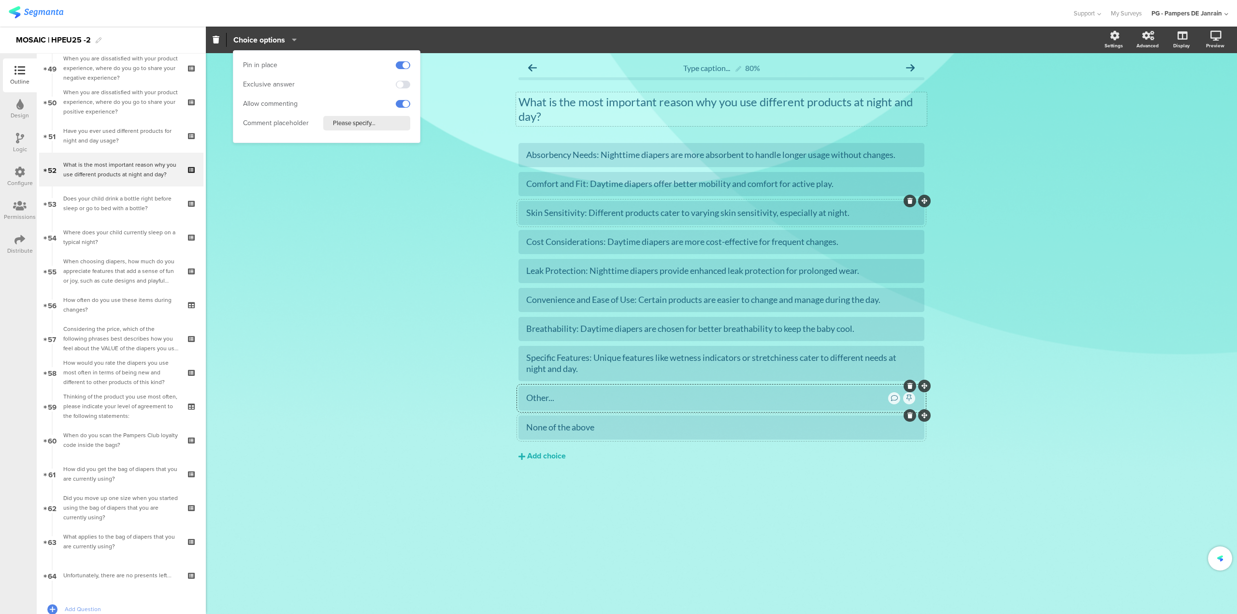
click at [564, 419] on div "None of the above" at bounding box center [721, 427] width 390 height 16
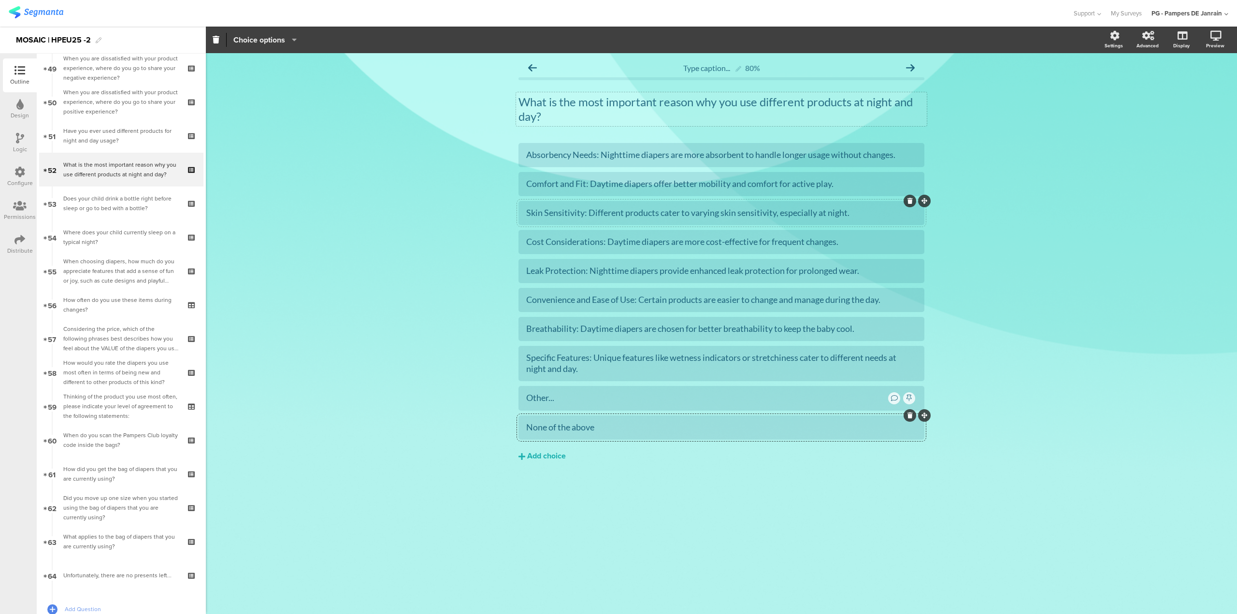
click at [270, 43] on span "Choice options" at bounding box center [259, 39] width 52 height 11
click at [319, 86] on span at bounding box center [318, 85] width 14 height 8
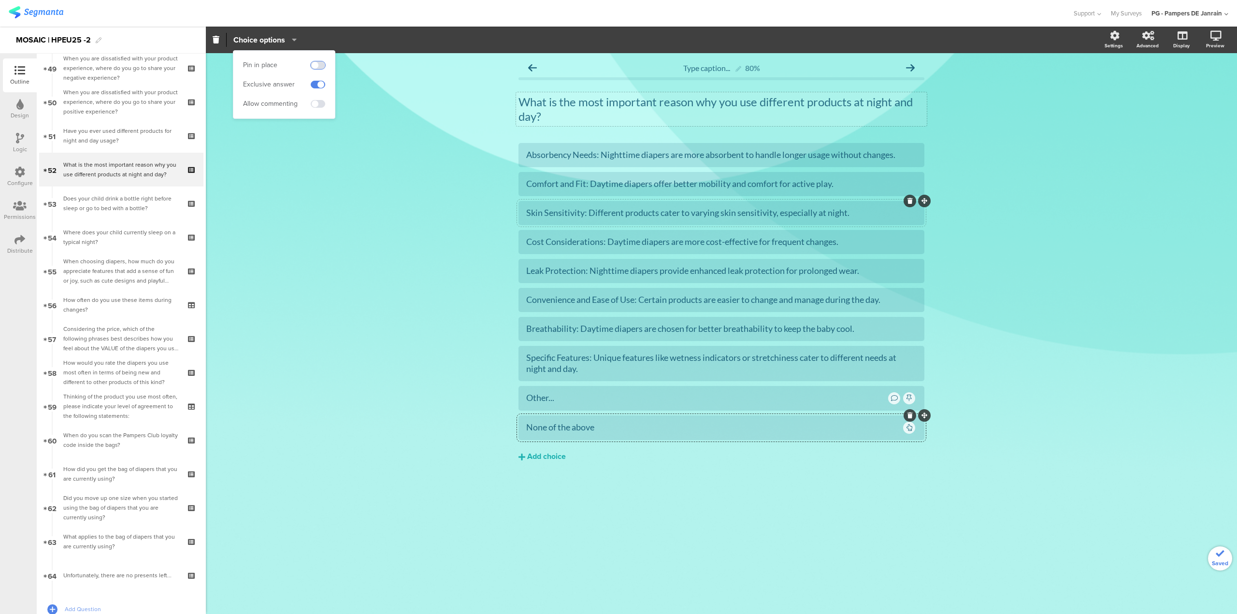
click at [321, 63] on span at bounding box center [318, 65] width 14 height 8
click at [1033, 336] on div "Type caption... 80% What is the most important reason why you use different pro…" at bounding box center [721, 333] width 1031 height 561
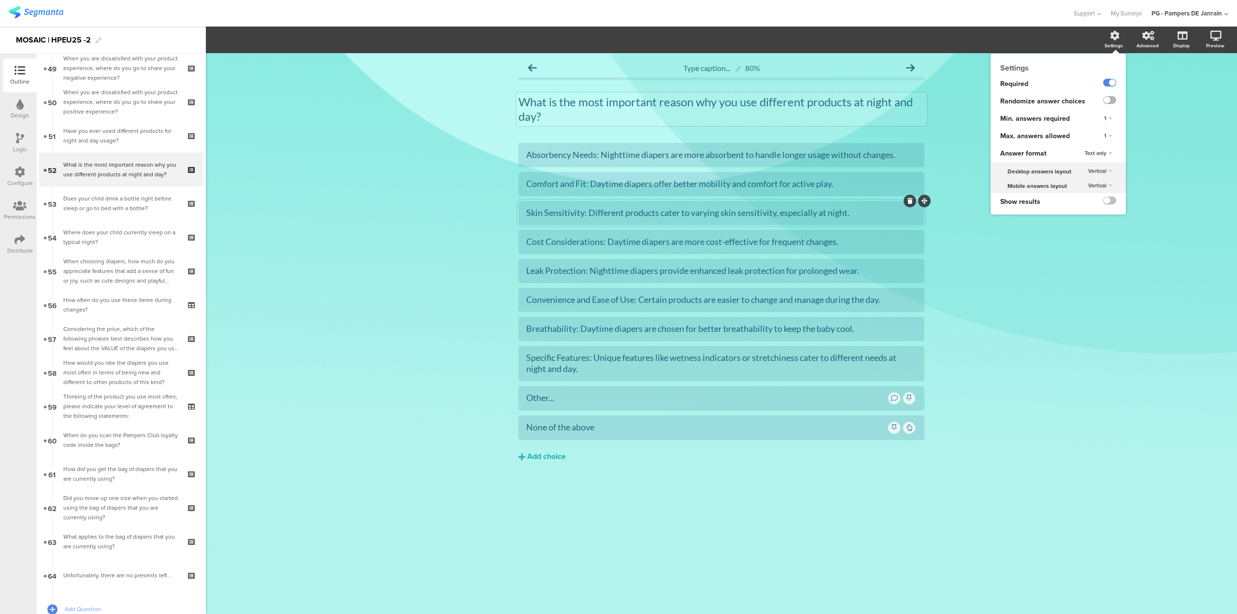
click at [1109, 100] on label at bounding box center [1109, 100] width 13 height 8
click at [0, 0] on input "checkbox" at bounding box center [0, 0] width 0 height 0
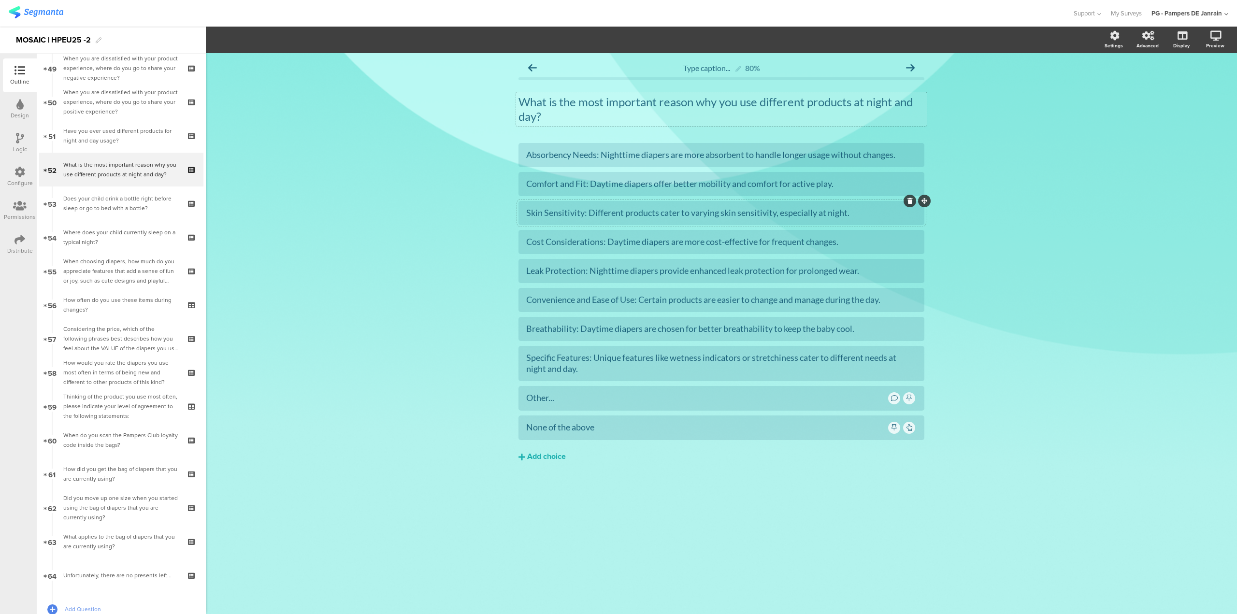
click at [1126, 344] on div "Type caption... 80% What is the most important reason why you use different pro…" at bounding box center [721, 333] width 1031 height 561
click at [188, 128] on icon at bounding box center [192, 128] width 8 height 6
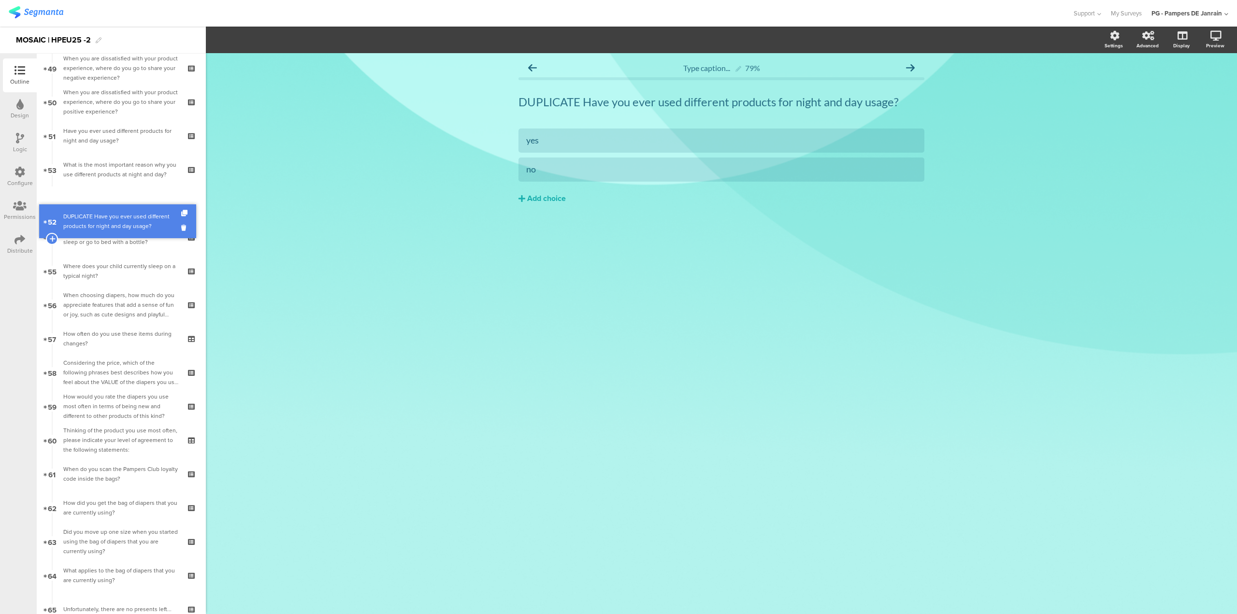
drag, startPoint x: 128, startPoint y: 169, endPoint x: 121, endPoint y: 208, distance: 39.6
click at [742, 101] on p "DUPLICATE Have you ever used different products for night and day usage?" at bounding box center [721, 102] width 406 height 14
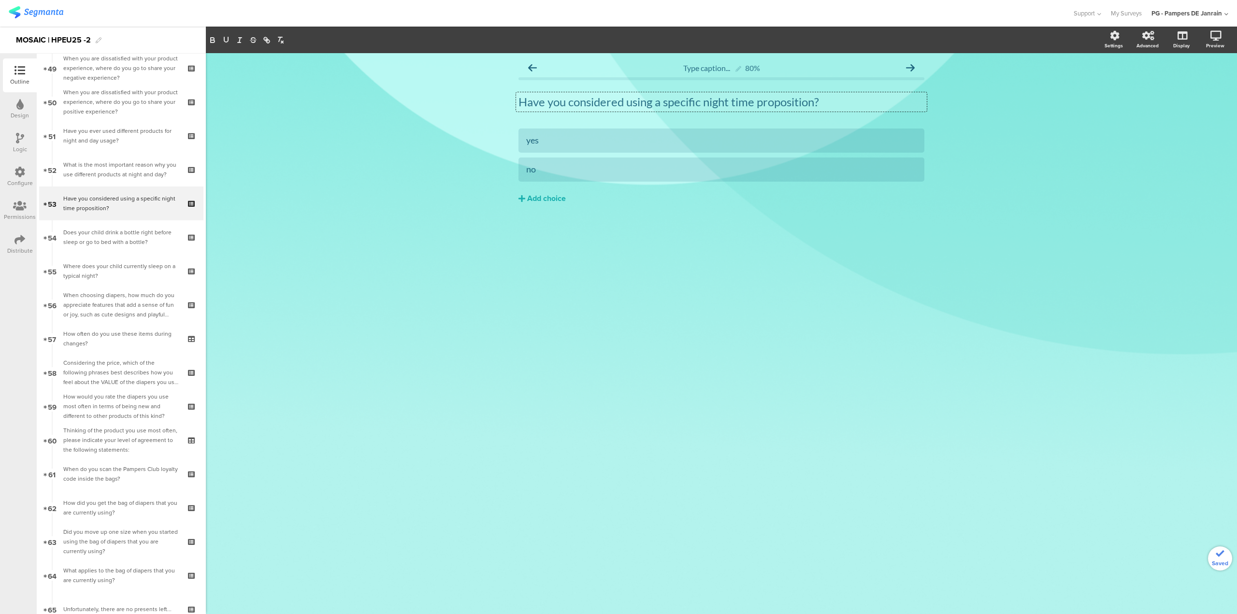
click at [1196, 299] on div "Type caption... 80% Have you considered using a specific night time proposition…" at bounding box center [721, 333] width 1031 height 561
click at [87, 163] on div "What is the most important reason why you use different products at night and d…" at bounding box center [120, 169] width 115 height 19
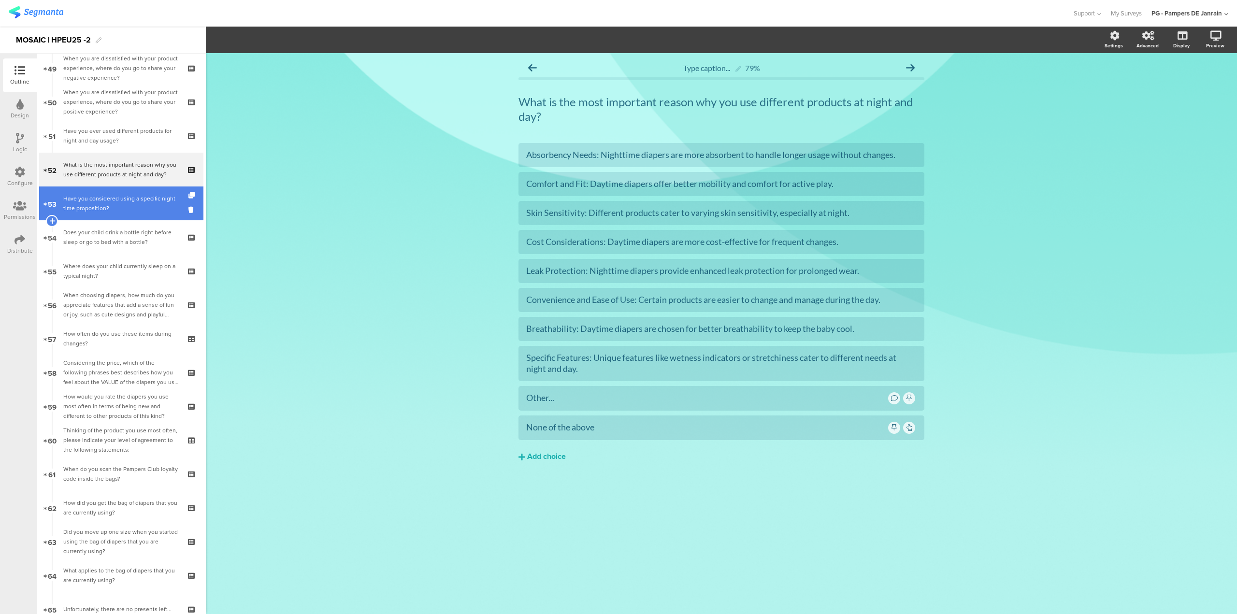
click at [113, 202] on div "Have you considered using a specific night time proposition?" at bounding box center [120, 203] width 115 height 19
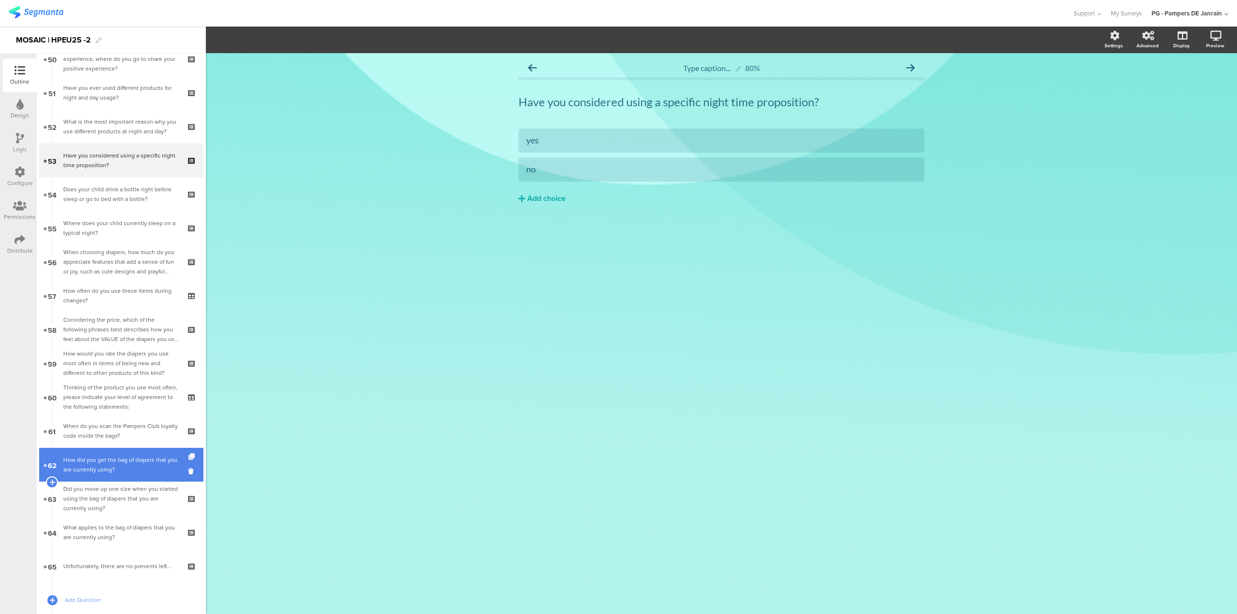
scroll to position [1713, 0]
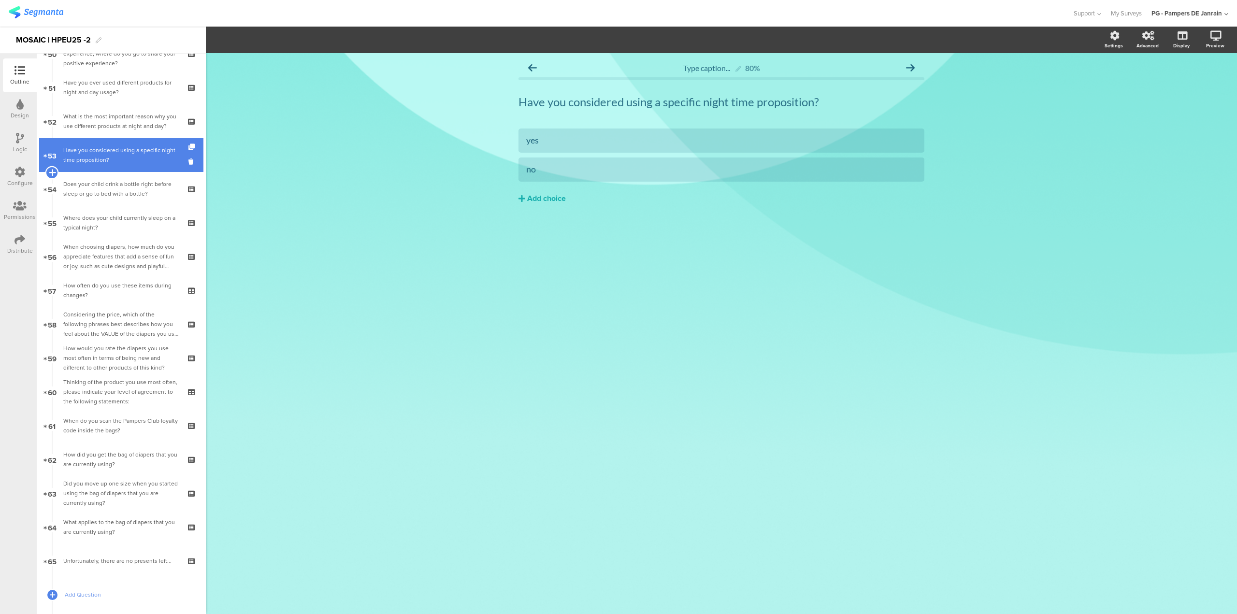
click at [50, 172] on icon at bounding box center [52, 172] width 6 height 9
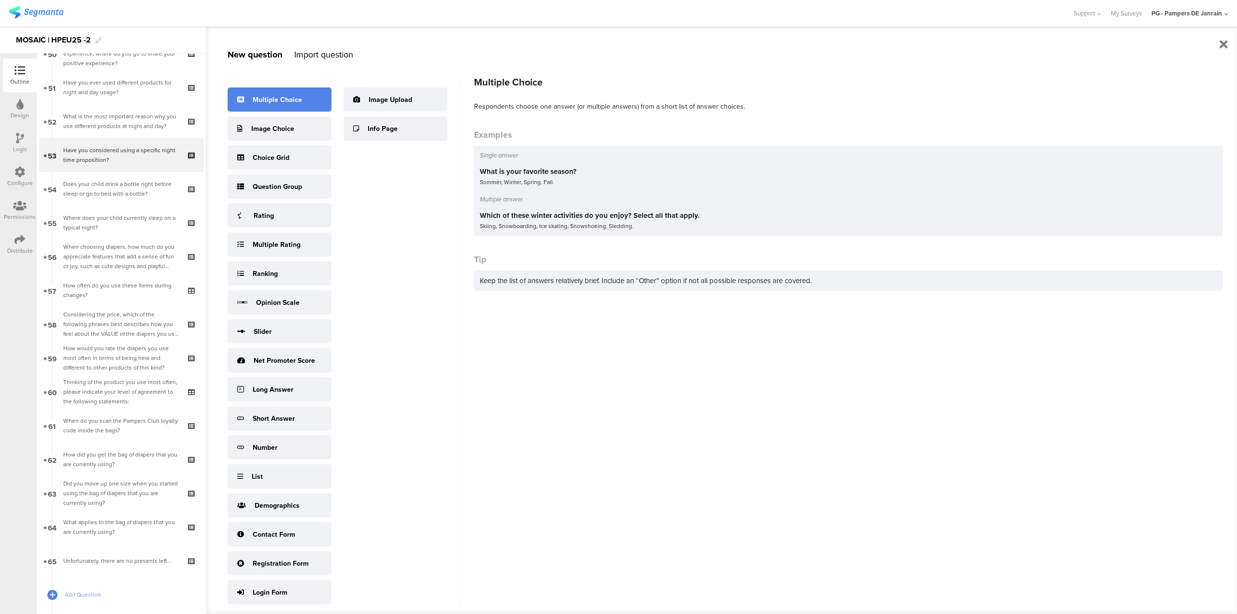
click at [265, 102] on div "Multiple Choice" at bounding box center [277, 100] width 49 height 10
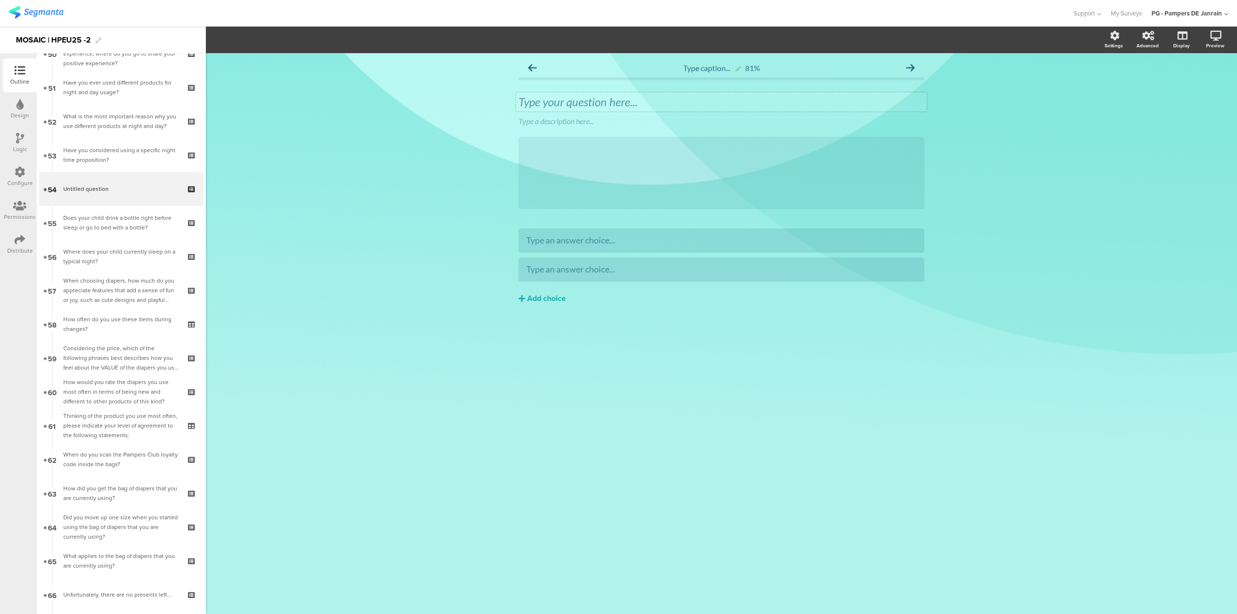
click at [668, 95] on div "Type your question here..." at bounding box center [721, 102] width 406 height 14
click at [928, 114] on icon at bounding box center [926, 114] width 5 height 6
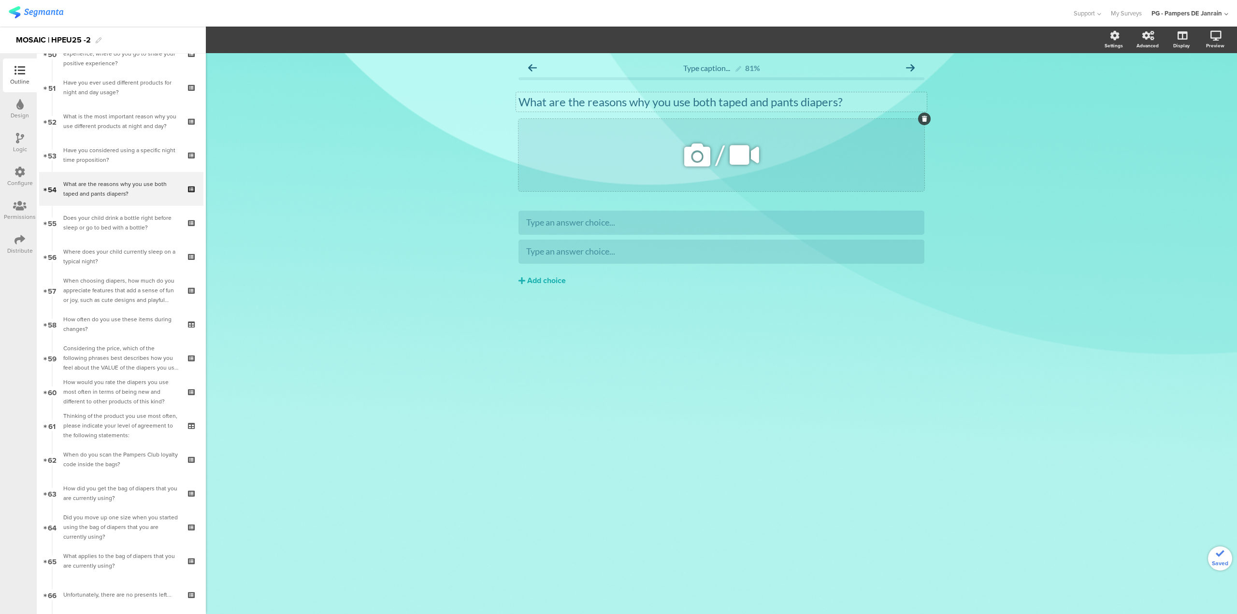
click at [926, 117] on icon at bounding box center [924, 119] width 5 height 6
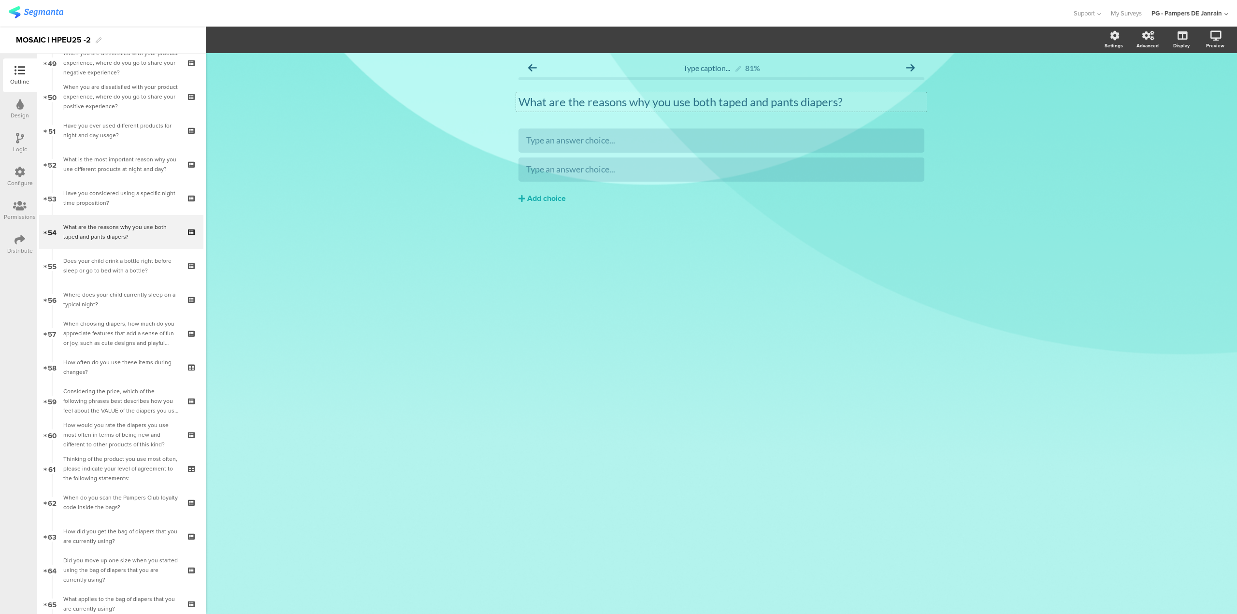
scroll to position [1626, 0]
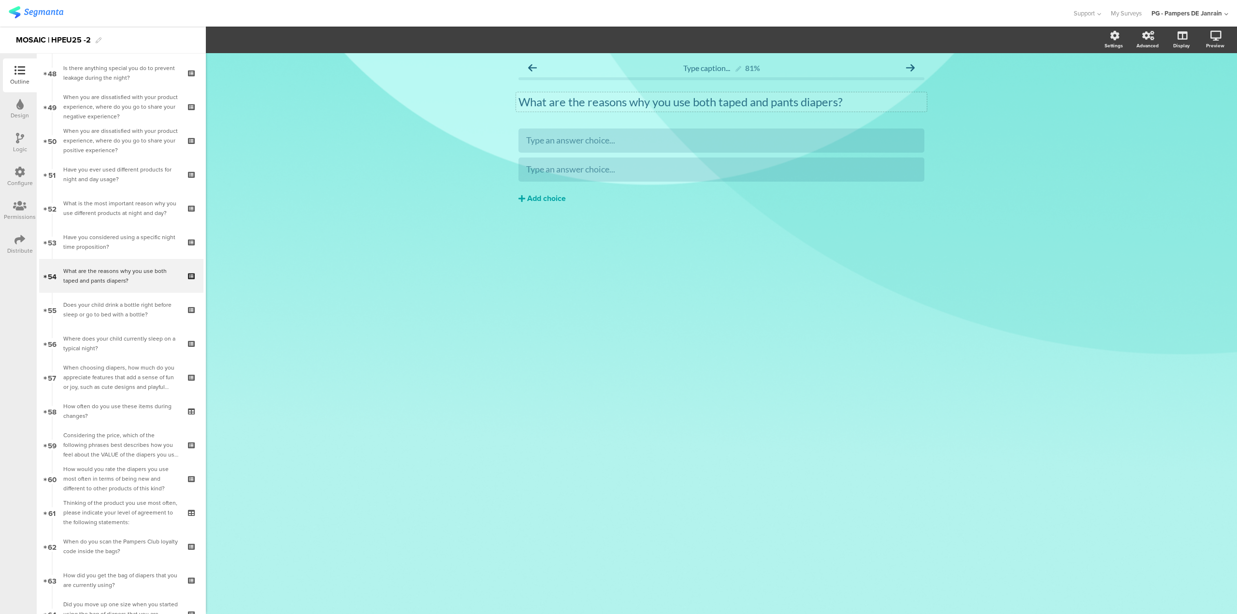
click at [547, 194] on div "Add choice" at bounding box center [546, 199] width 39 height 10
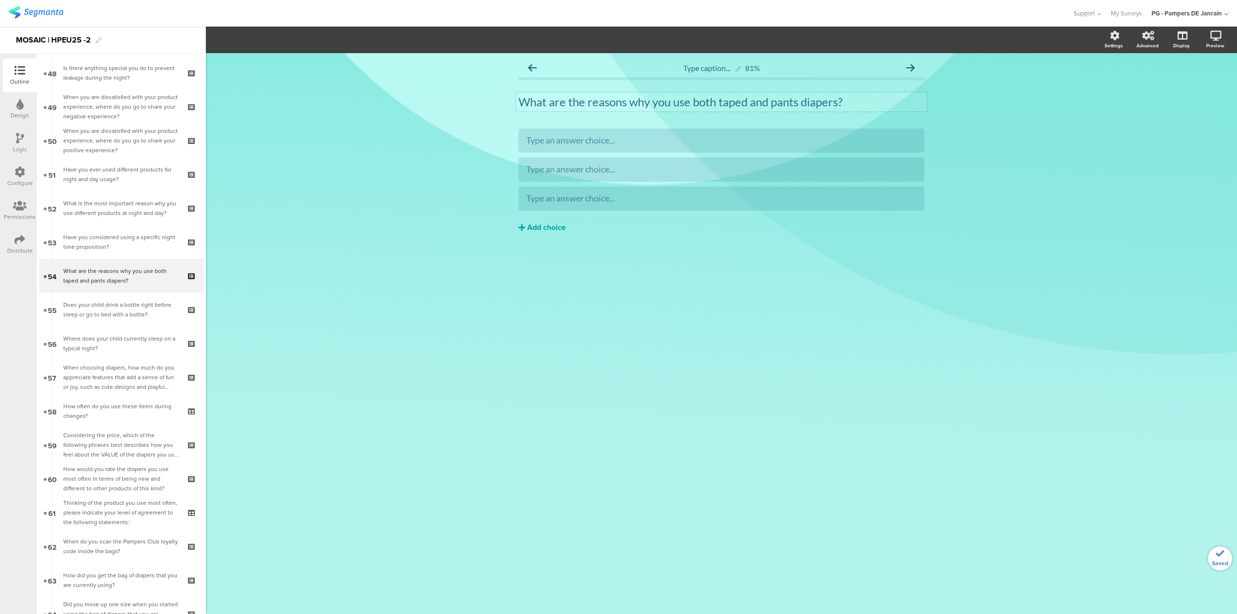
click at [546, 221] on button "Add choice" at bounding box center [721, 227] width 406 height 24
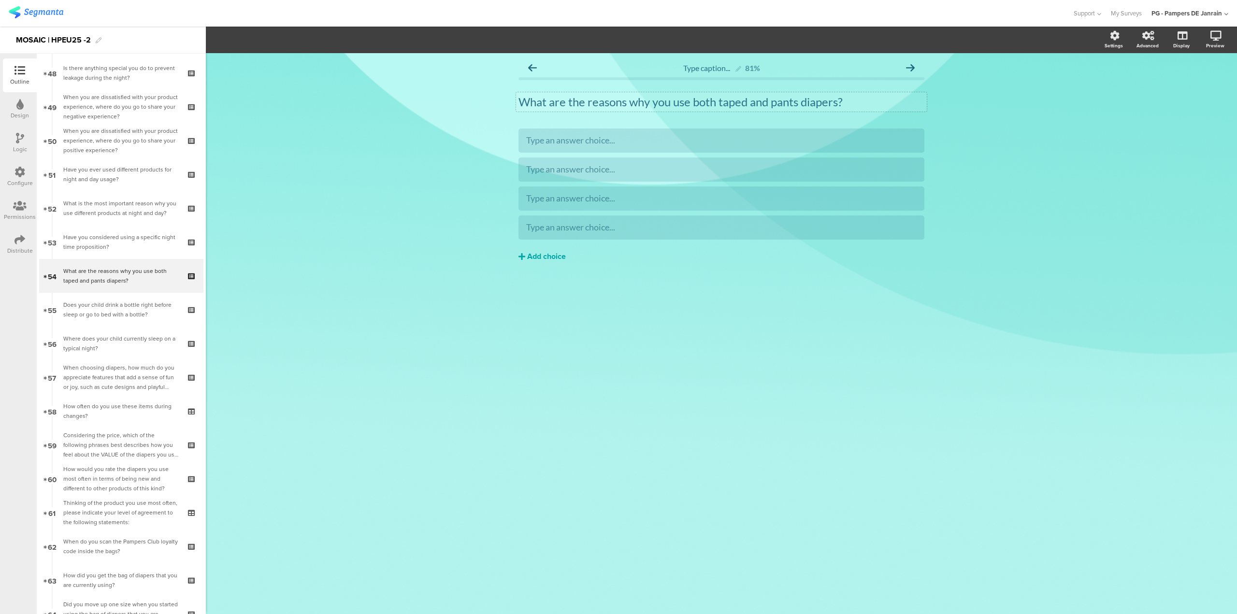
click at [540, 264] on button "Add choice" at bounding box center [721, 256] width 406 height 24
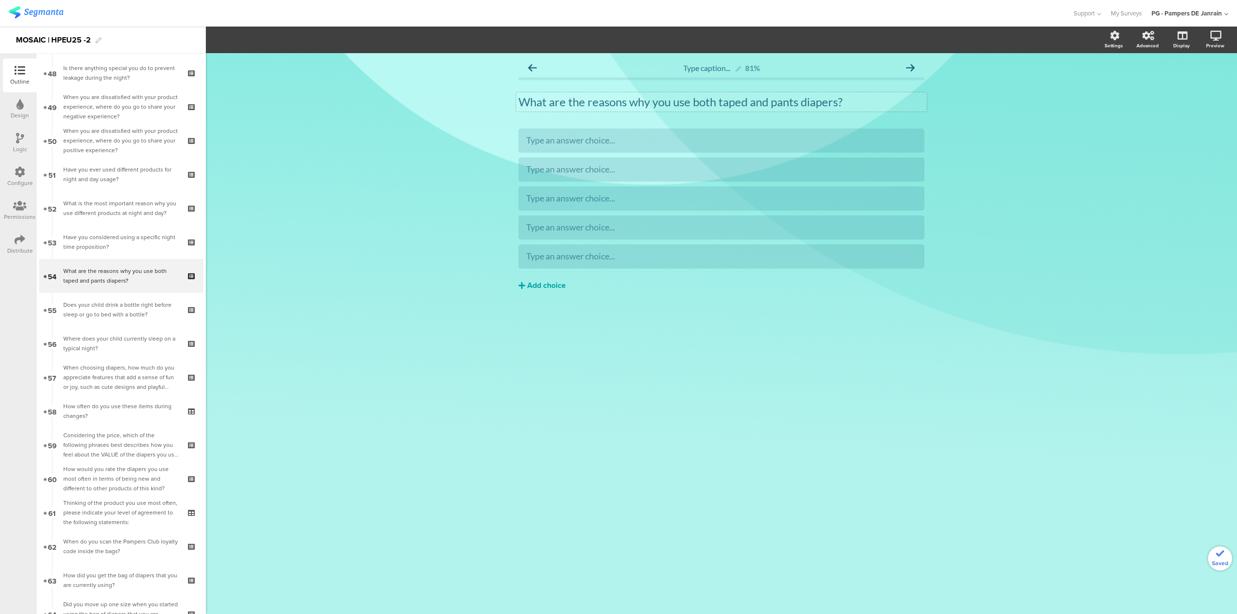
click at [540, 287] on div "Add choice" at bounding box center [546, 286] width 39 height 10
click at [543, 313] on div "Add choice" at bounding box center [546, 315] width 39 height 10
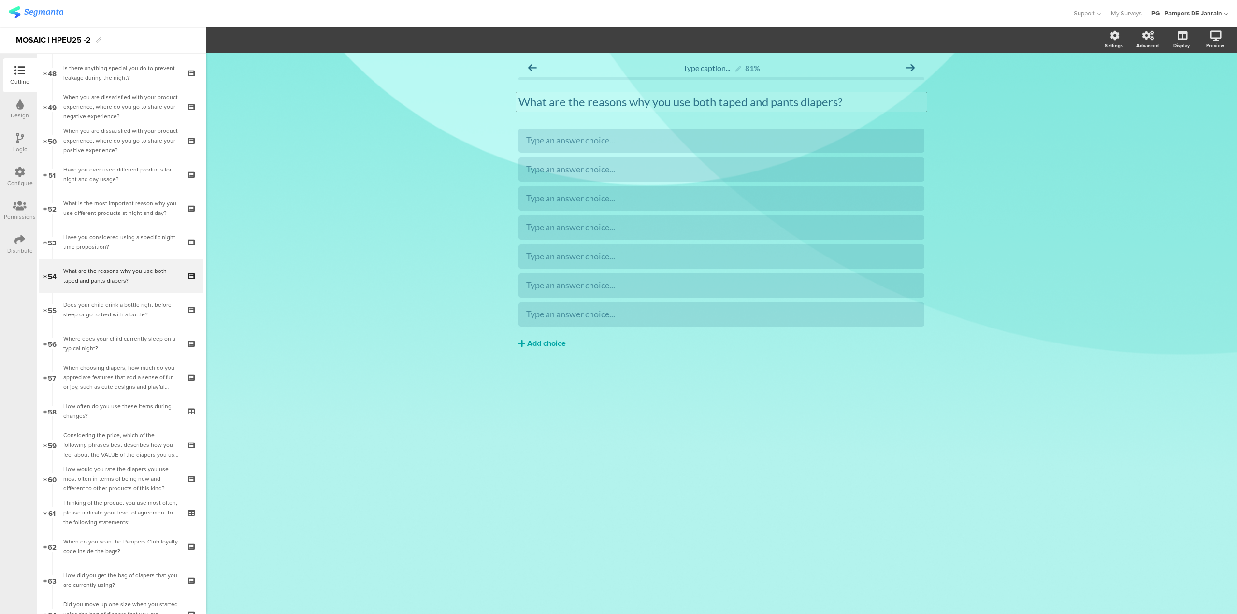
click at [543, 343] on div "Add choice" at bounding box center [546, 344] width 39 height 10
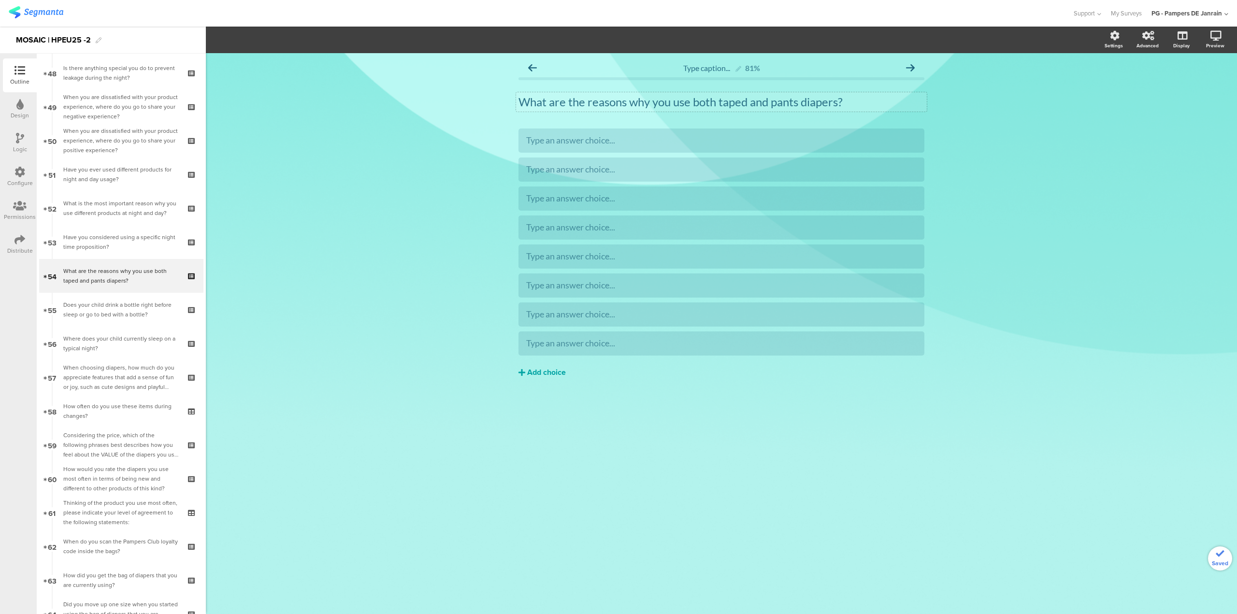
click at [547, 374] on div "Add choice" at bounding box center [546, 373] width 39 height 10
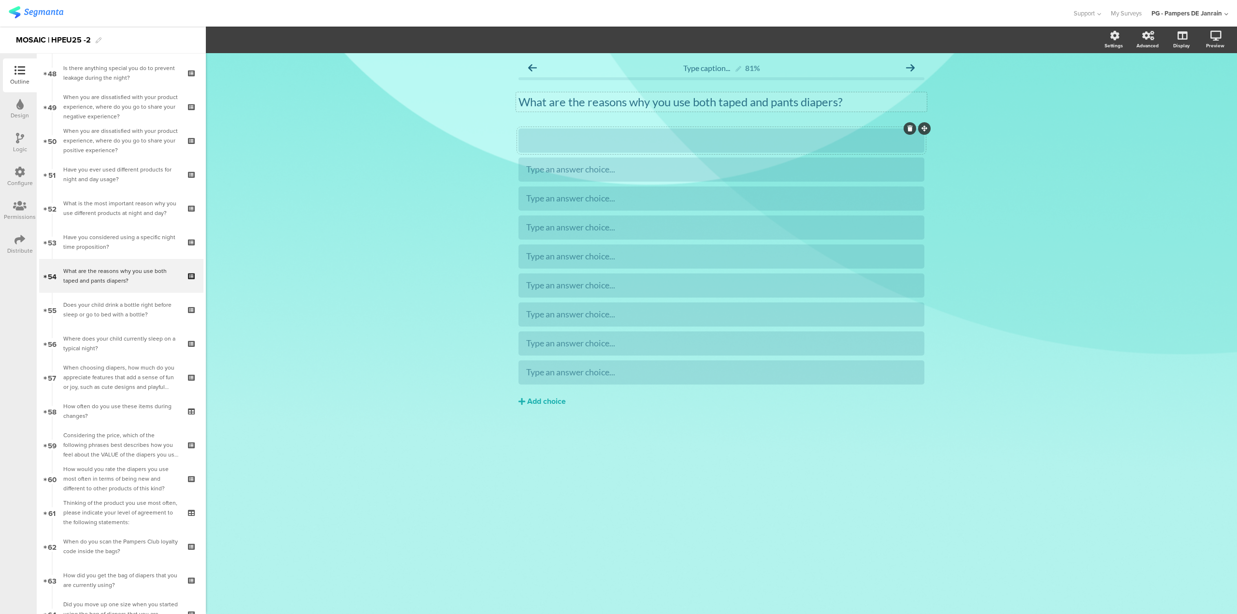
click at [631, 147] on div at bounding box center [721, 140] width 390 height 16
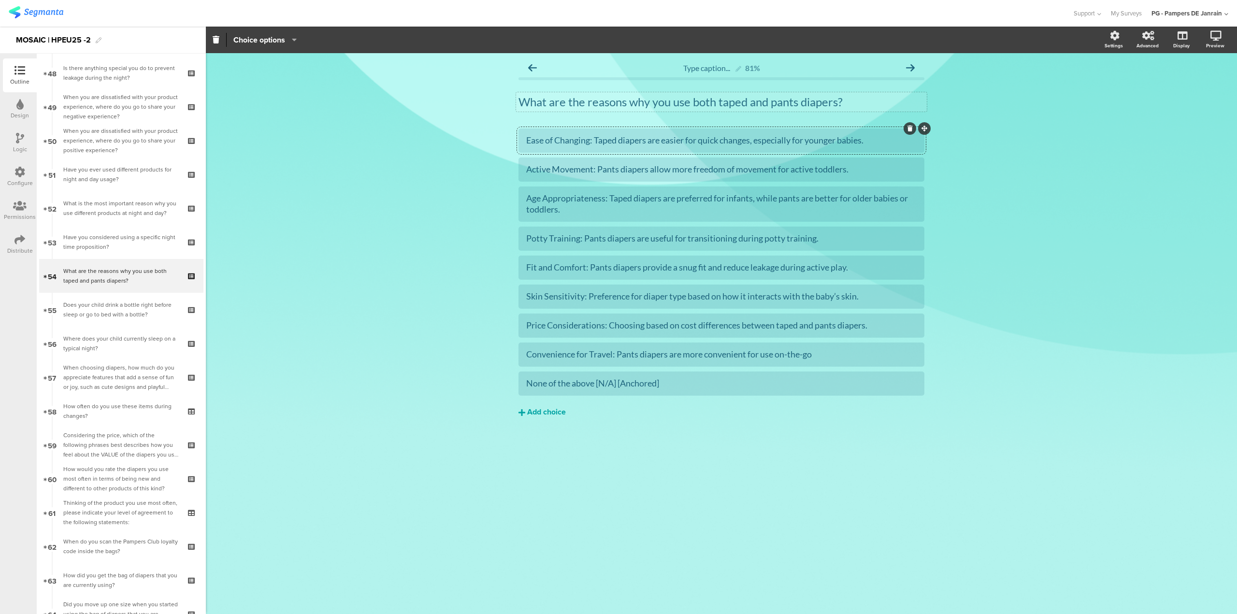
click at [562, 418] on button "Add choice" at bounding box center [721, 413] width 406 height 24
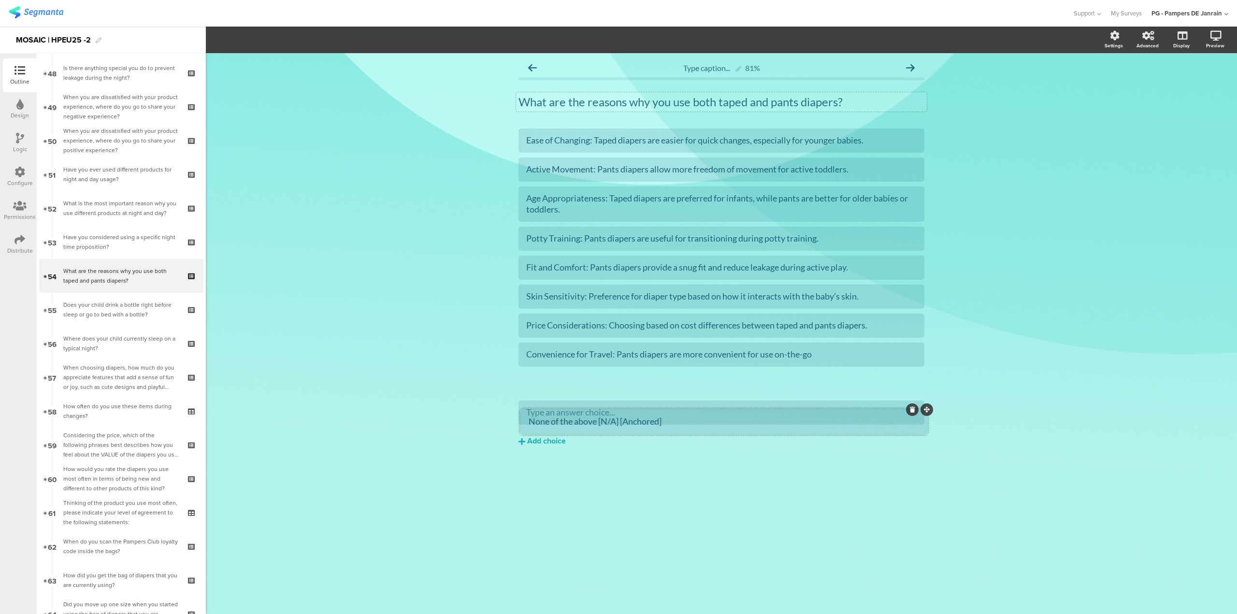
drag, startPoint x: 923, startPoint y: 372, endPoint x: 925, endPoint y: 413, distance: 40.6
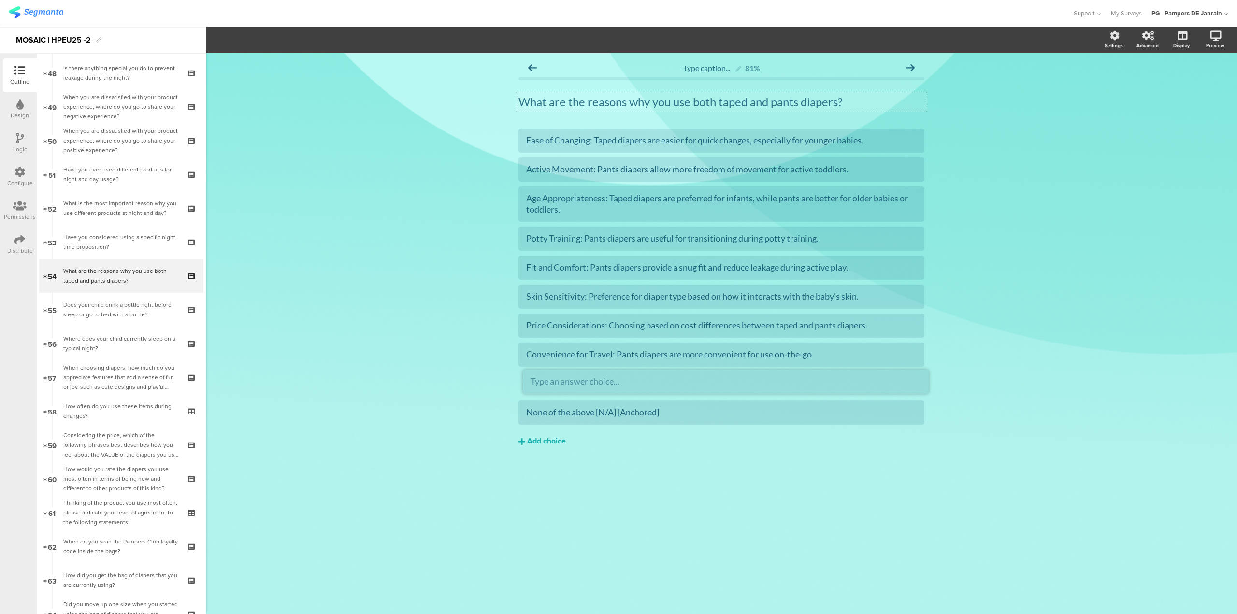
drag, startPoint x: 923, startPoint y: 399, endPoint x: 927, endPoint y: 369, distance: 30.7
click at [659, 386] on div at bounding box center [721, 383] width 390 height 11
click at [266, 33] on section "Pin in place Exclusive answer Allow commenting Choice options Settings Advanced…" at bounding box center [721, 40] width 1031 height 27
click at [560, 372] on div at bounding box center [721, 384] width 406 height 24
click at [279, 39] on span "Choice options" at bounding box center [259, 39] width 52 height 11
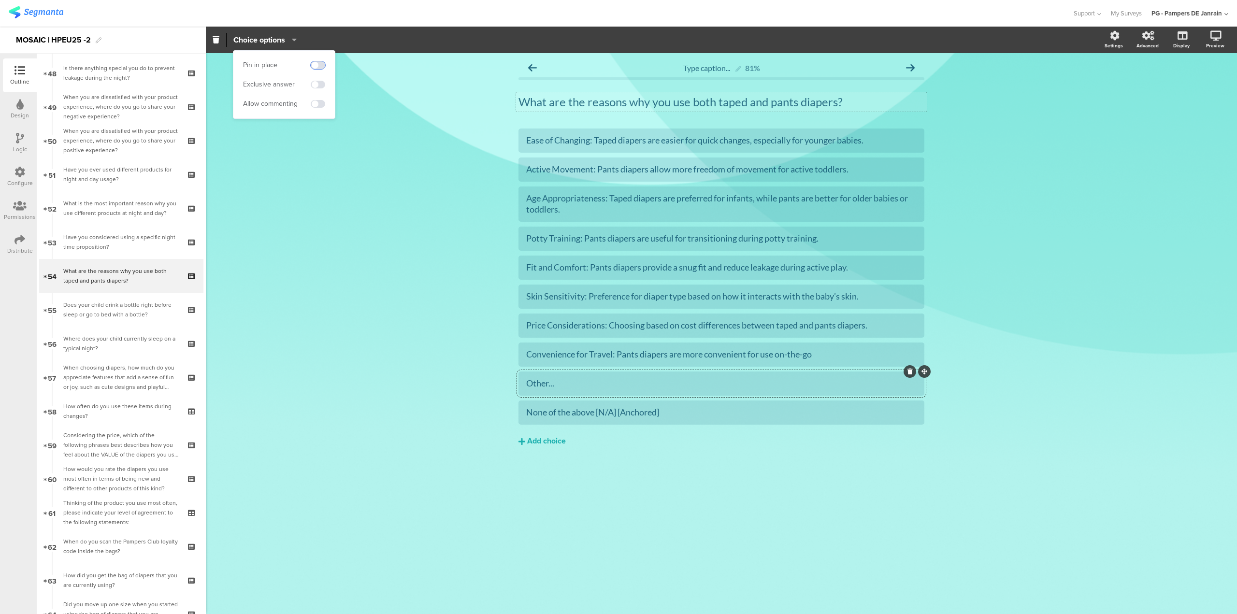
click at [322, 65] on span at bounding box center [318, 65] width 14 height 8
click at [318, 101] on span at bounding box center [318, 104] width 14 height 8
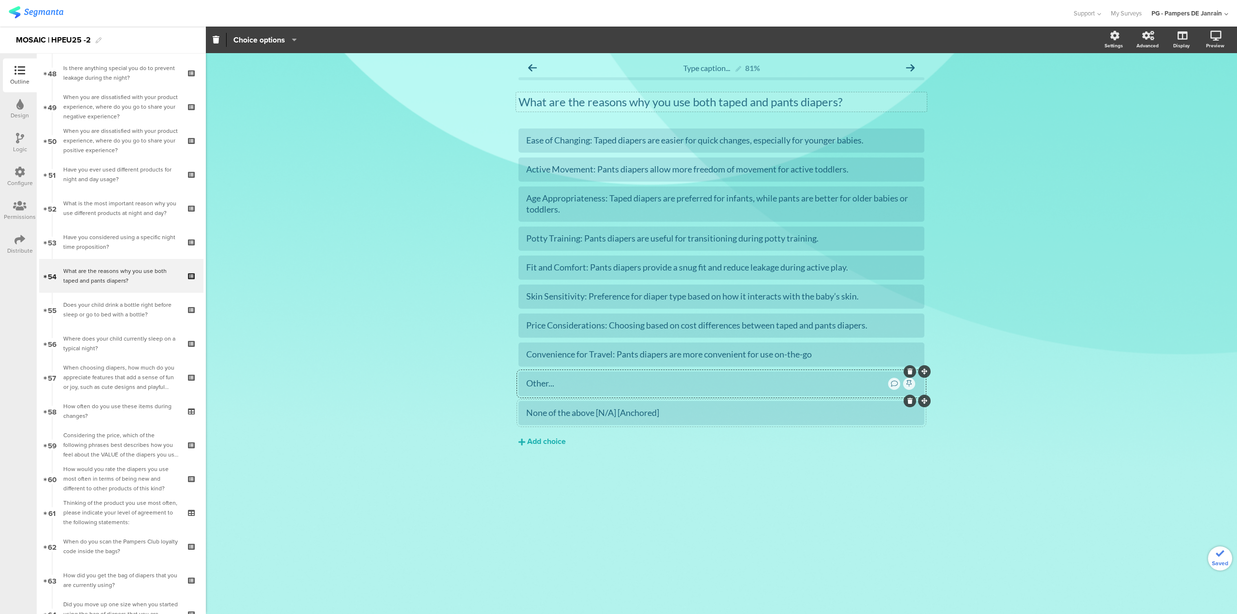
drag, startPoint x: 543, startPoint y: 413, endPoint x: 542, endPoint y: 407, distance: 5.4
click at [543, 413] on div "None of the above [N/A] [Anchored]" at bounding box center [721, 412] width 390 height 11
click at [284, 42] on span "Choice options" at bounding box center [259, 39] width 52 height 11
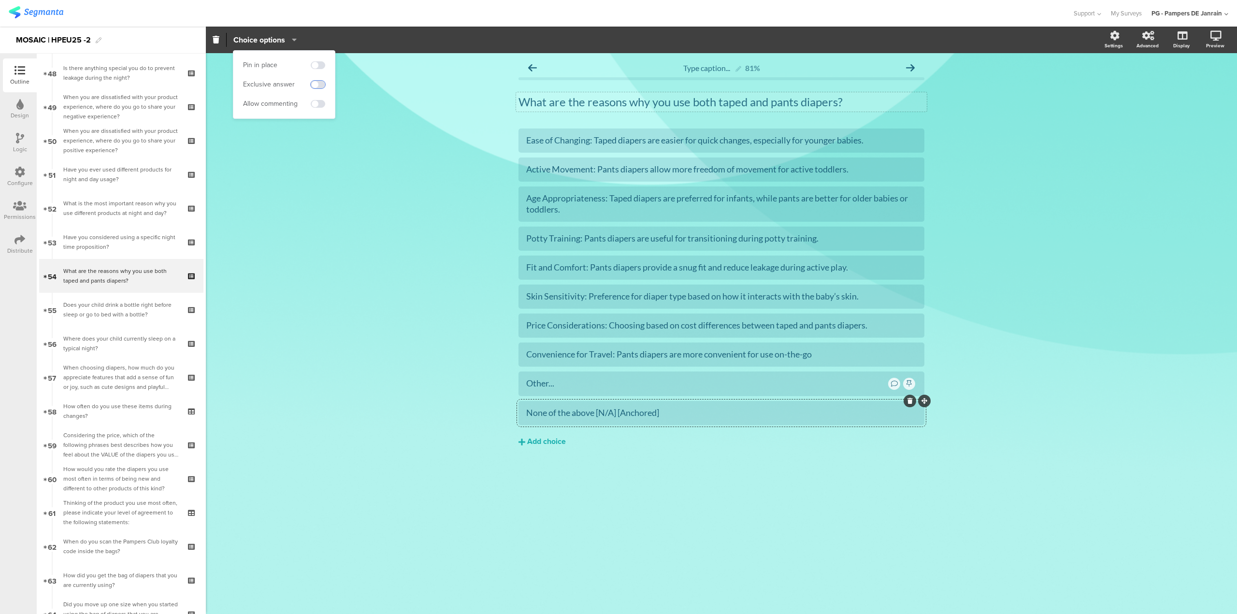
click at [319, 83] on span at bounding box center [318, 85] width 14 height 8
click at [320, 67] on span at bounding box center [318, 65] width 14 height 8
click at [343, 162] on div "Type caption... 81% What are the reasons why you use both taped and pants diape…" at bounding box center [721, 333] width 1031 height 561
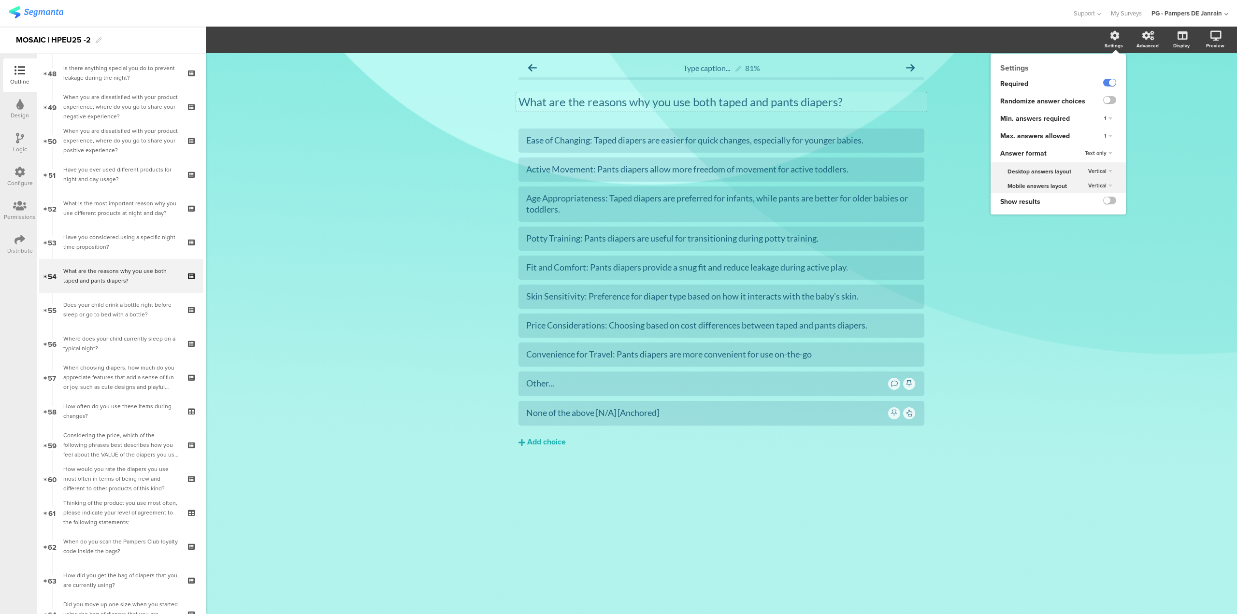
click at [1108, 138] on div "1" at bounding box center [1108, 136] width 16 height 12
click at [1099, 195] on div "5" at bounding box center [1094, 196] width 57 height 10
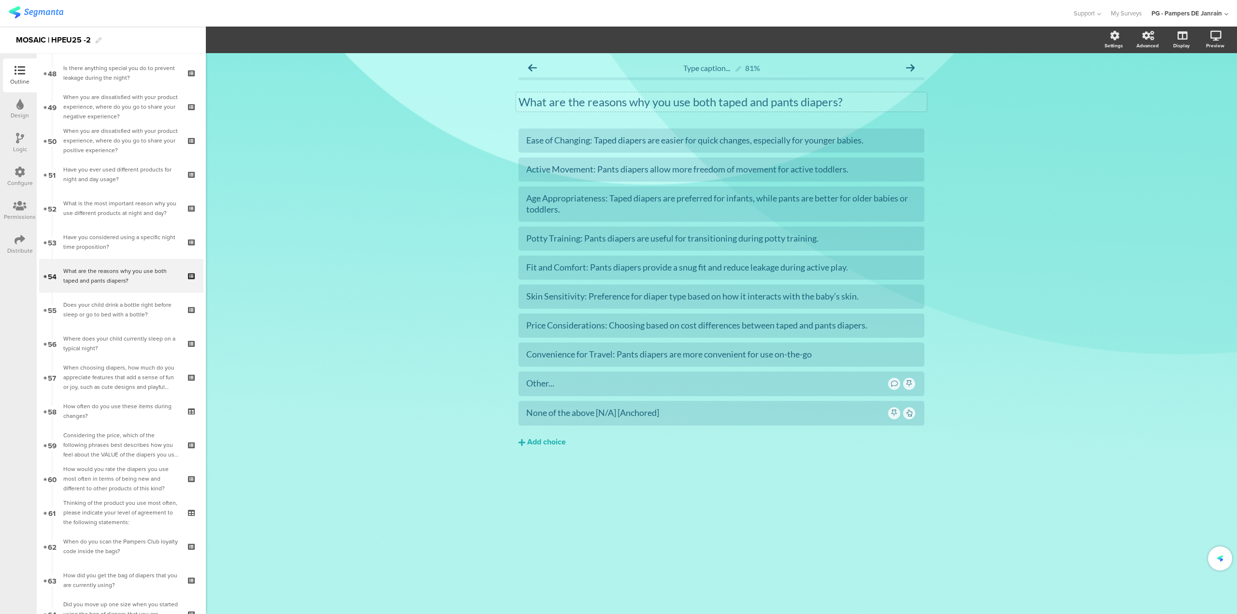
click at [1127, 309] on div "Type caption... 81% What are the reasons why you use both taped and pants diape…" at bounding box center [721, 333] width 1031 height 561
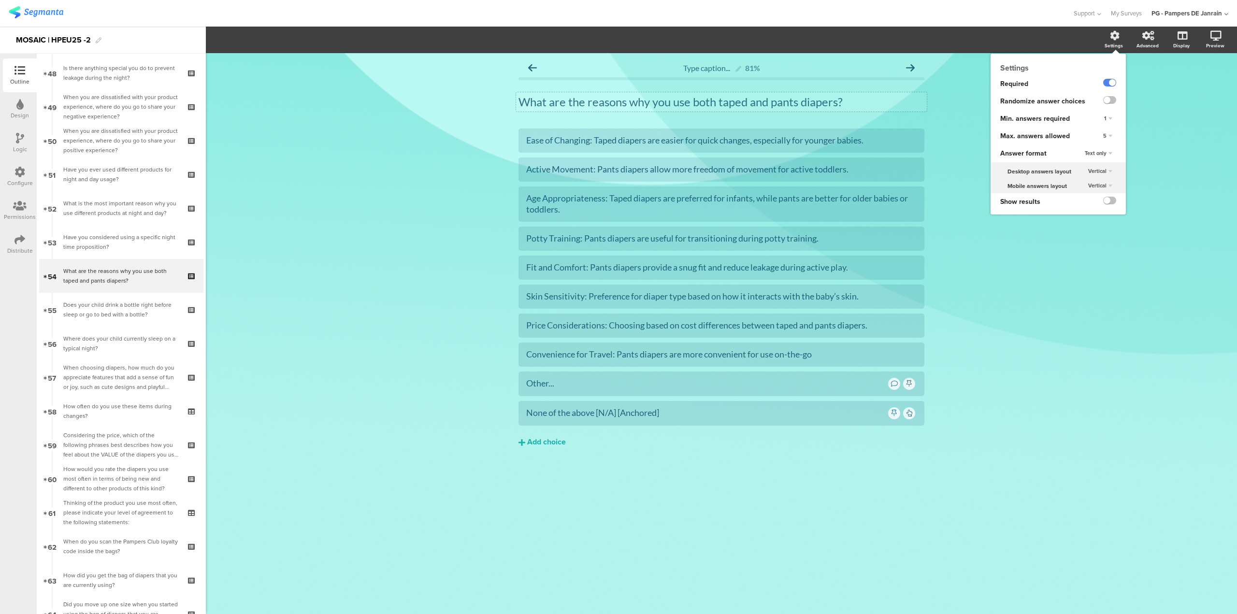
click at [1105, 137] on span "5" at bounding box center [1104, 136] width 3 height 8
click at [1100, 174] on div "3" at bounding box center [1094, 176] width 57 height 10
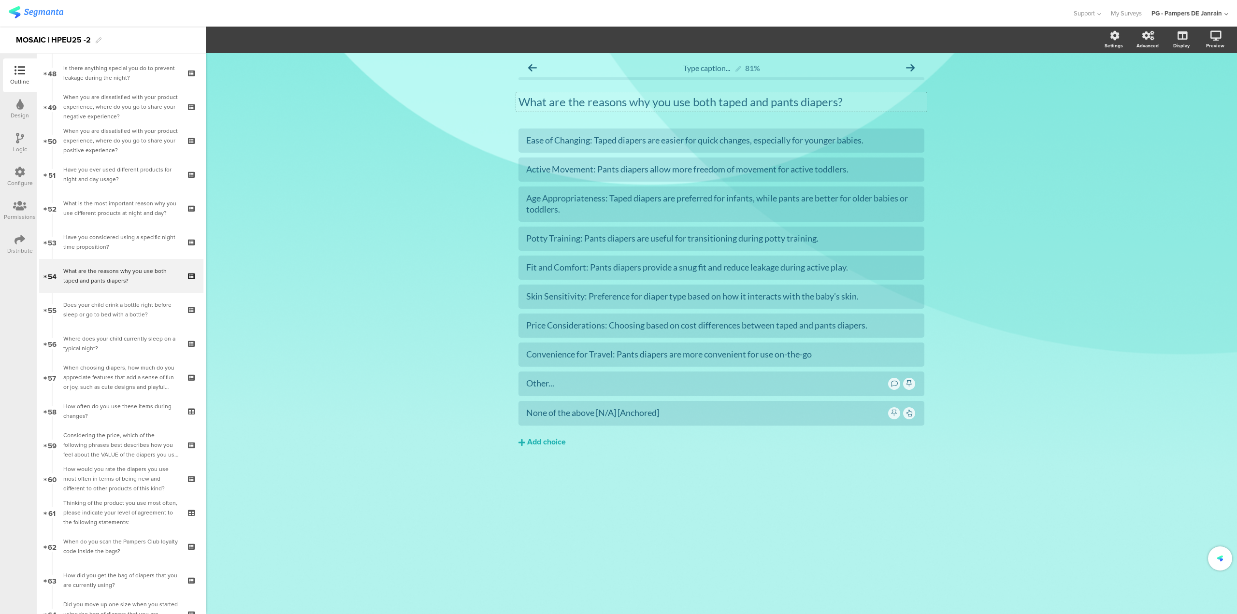
click at [1048, 361] on div "Type caption... 81% What are the reasons why you use both taped and pants diape…" at bounding box center [721, 333] width 1031 height 561
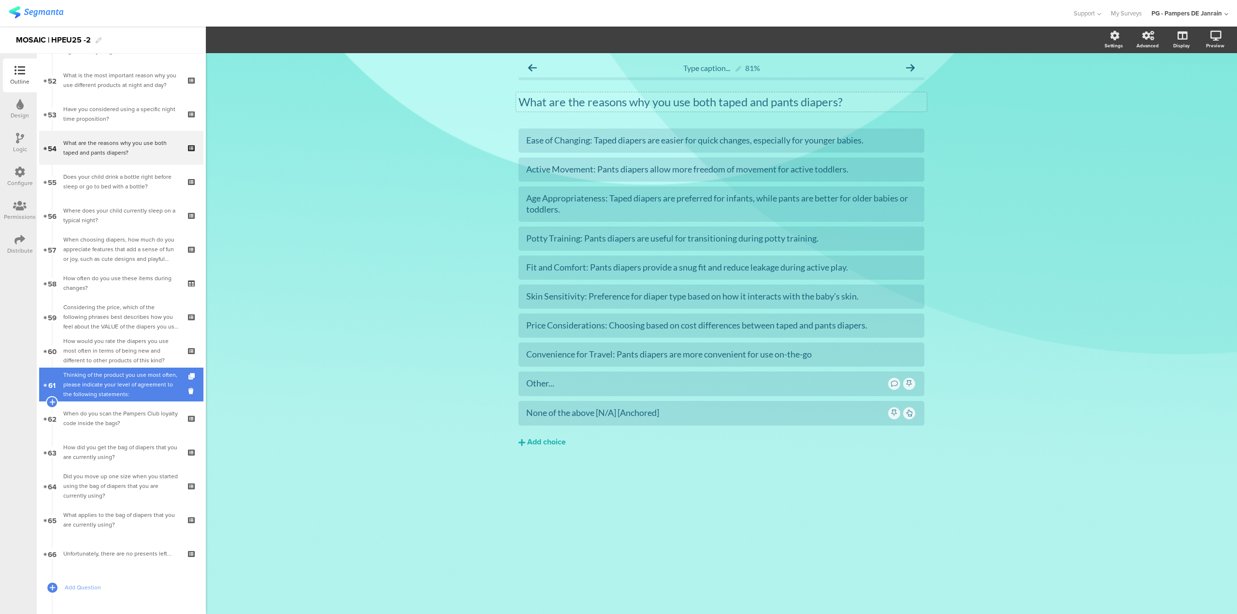
scroll to position [1771, 0]
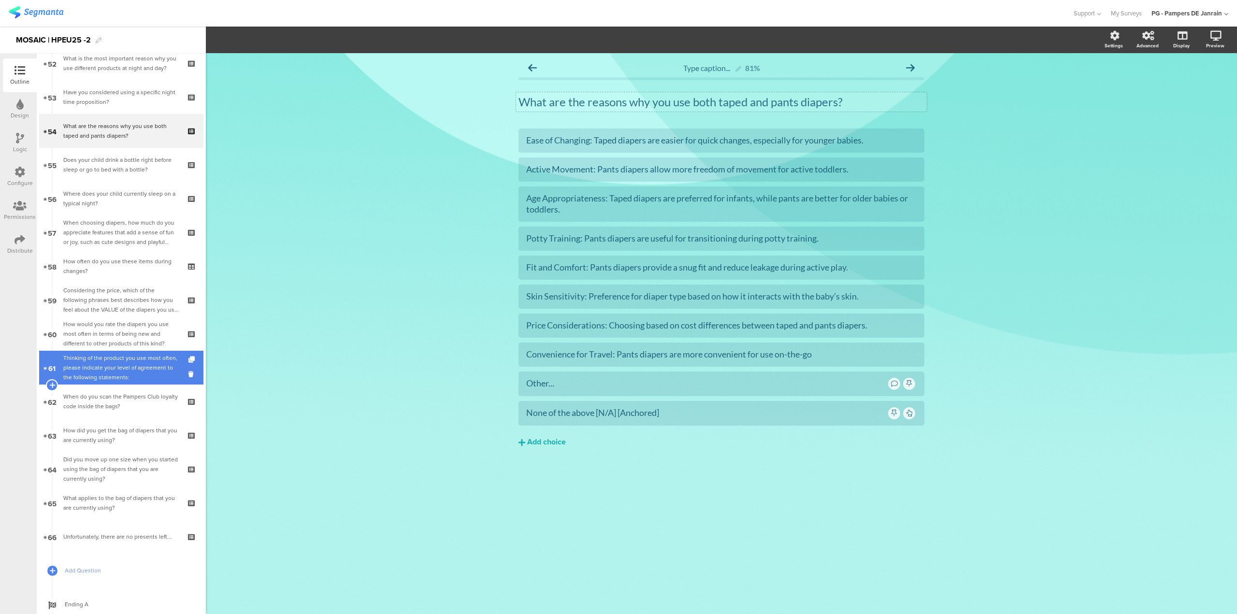
click at [123, 376] on div "Thinking of the product you use most often, please indicate your level of agree…" at bounding box center [120, 367] width 115 height 29
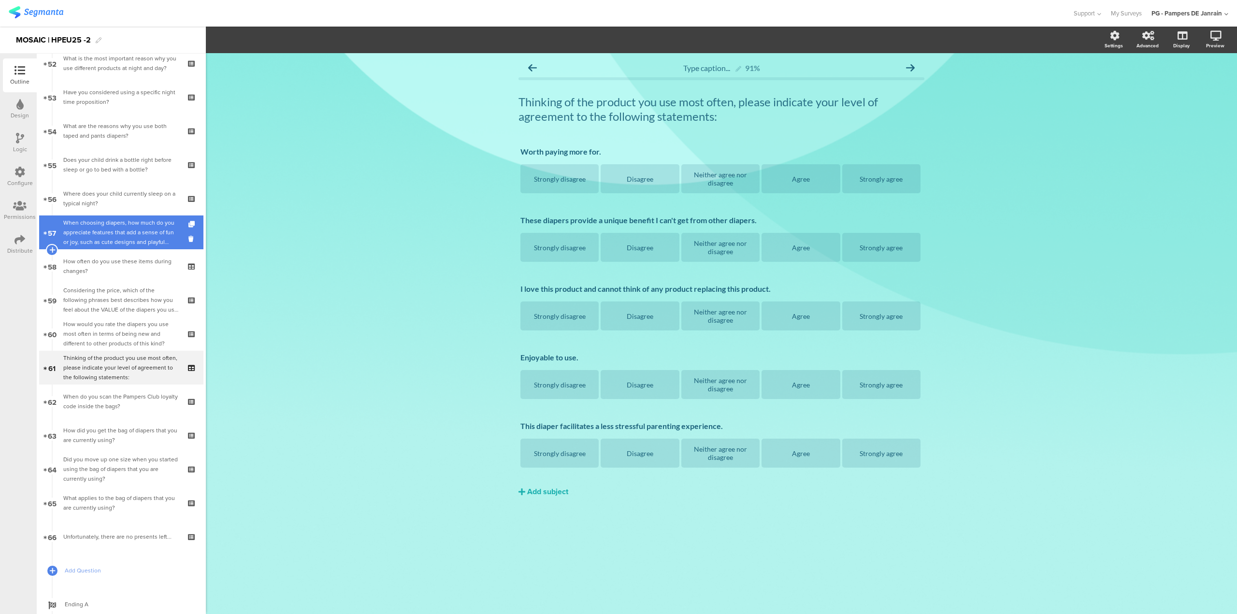
click at [143, 234] on div "When choosing diapers, how much do you appreciate features that add a sense of …" at bounding box center [120, 232] width 115 height 29
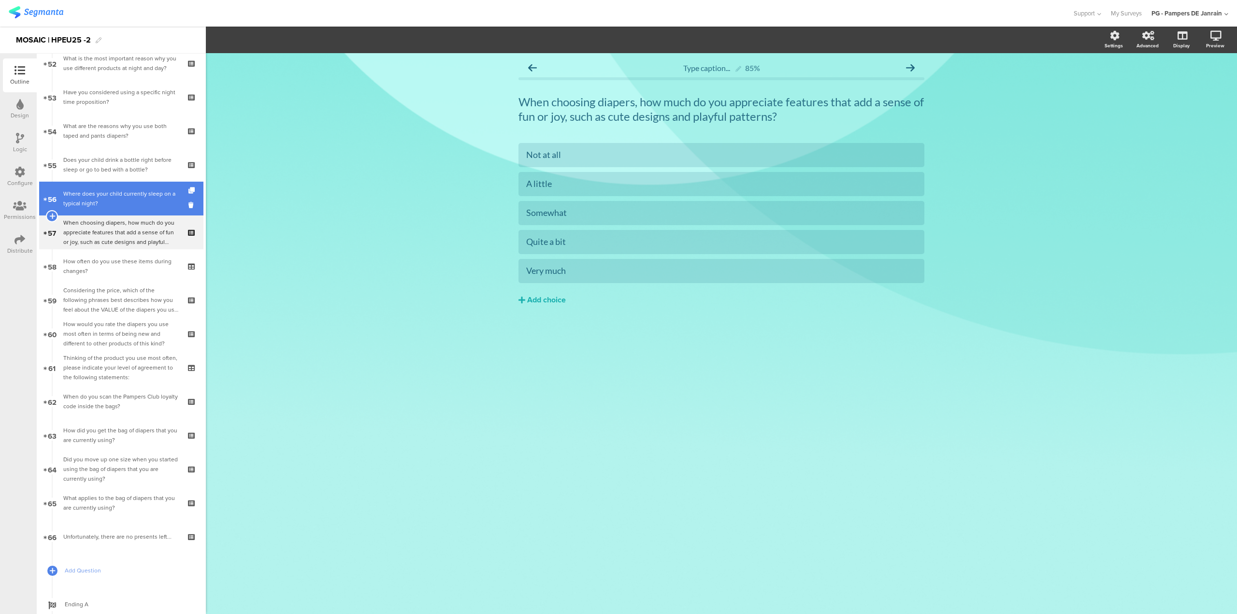
click at [133, 199] on div "Where does your child currently sleep on a typical night?" at bounding box center [120, 198] width 115 height 19
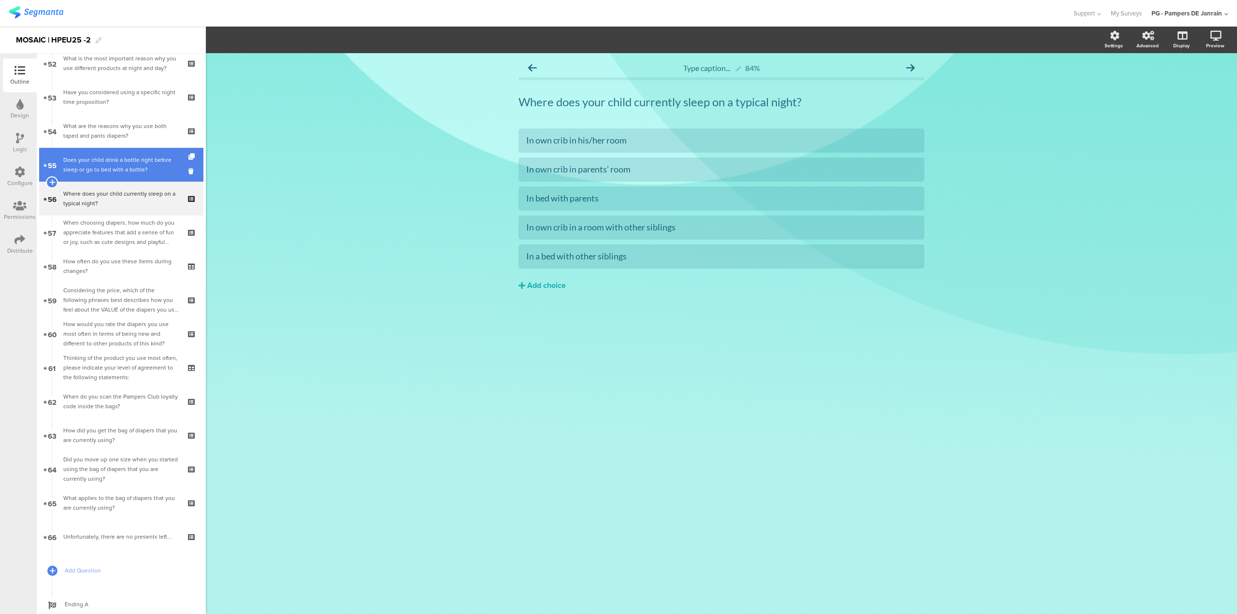
click at [130, 162] on div "Does your child drink a bottle right before sleep or go to bed with a bottle?" at bounding box center [120, 164] width 115 height 19
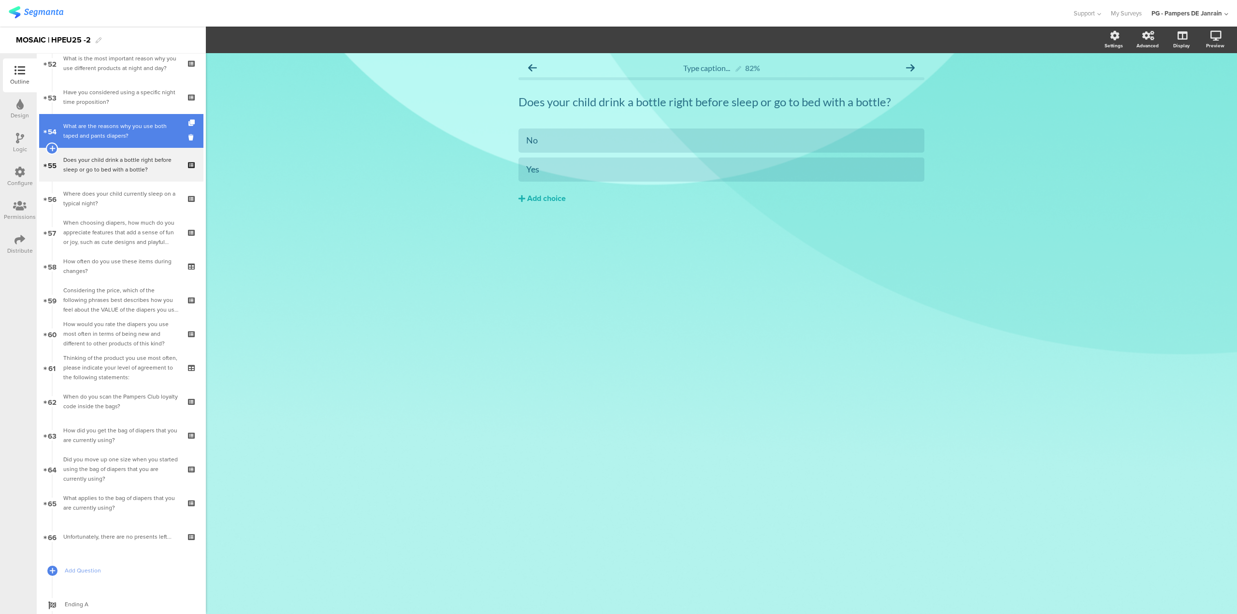
click at [129, 139] on div "What are the reasons why you use both taped and pants diapers?" at bounding box center [120, 130] width 115 height 19
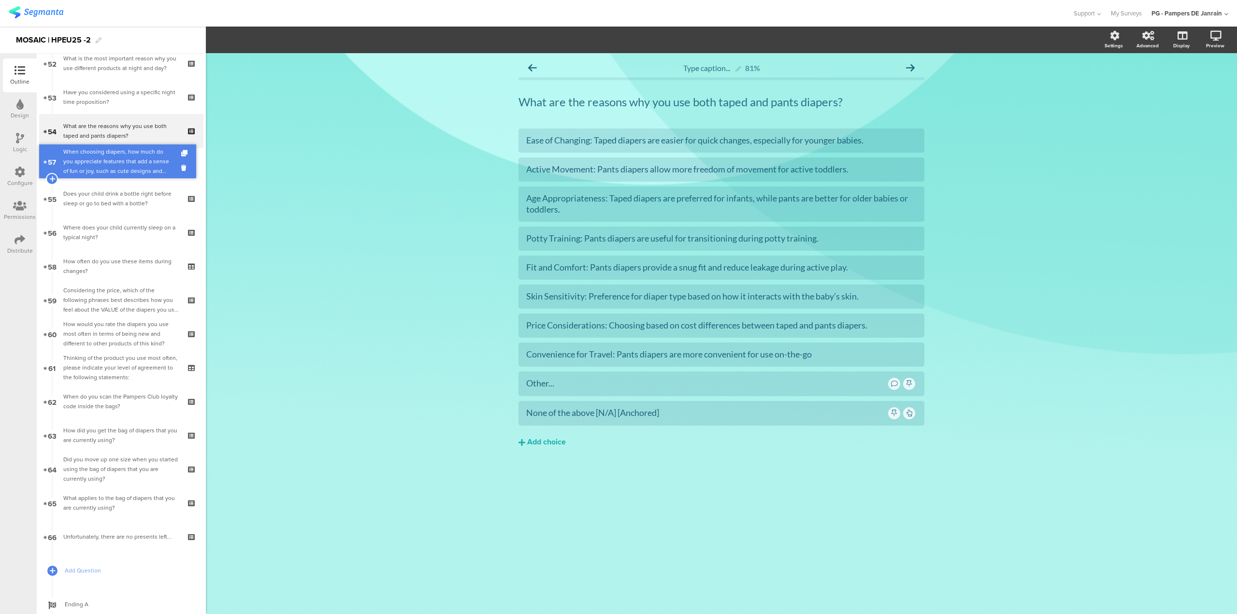
drag, startPoint x: 120, startPoint y: 229, endPoint x: 126, endPoint y: 158, distance: 71.3
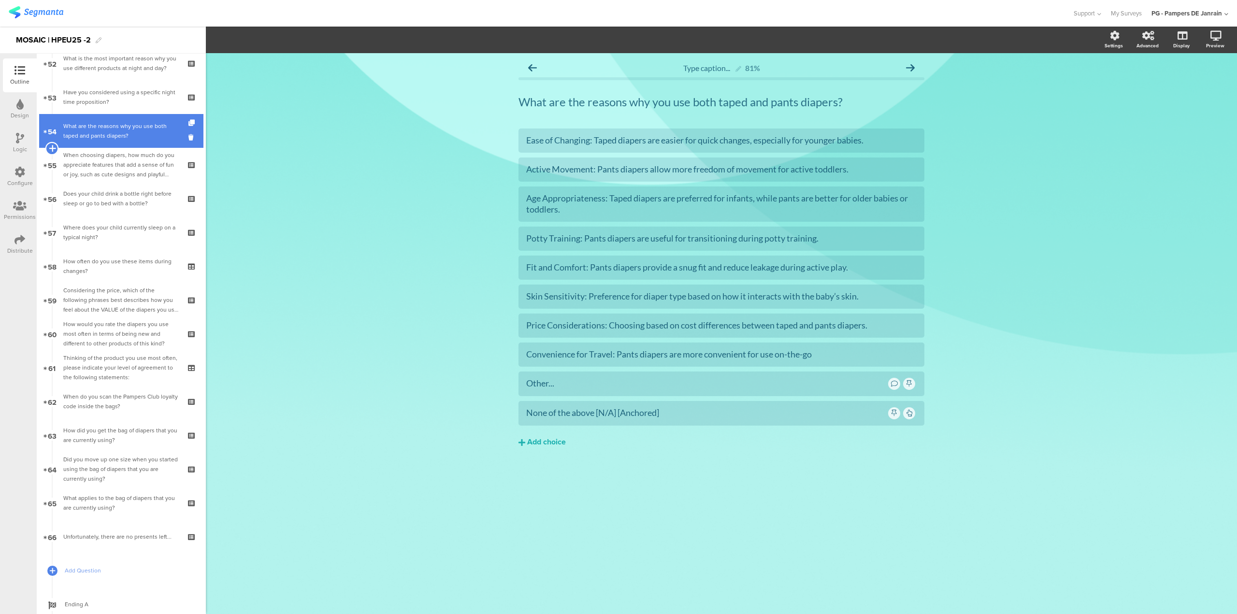
click at [50, 148] on icon at bounding box center [52, 148] width 6 height 9
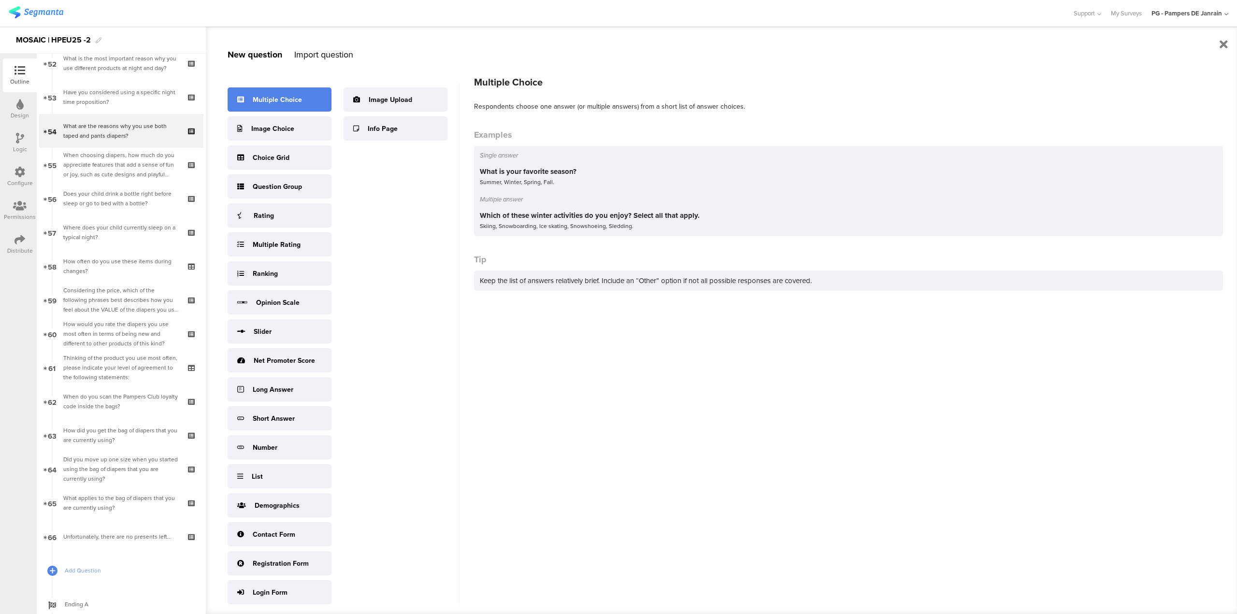
click at [261, 104] on div "Multiple Choice" at bounding box center [277, 100] width 49 height 10
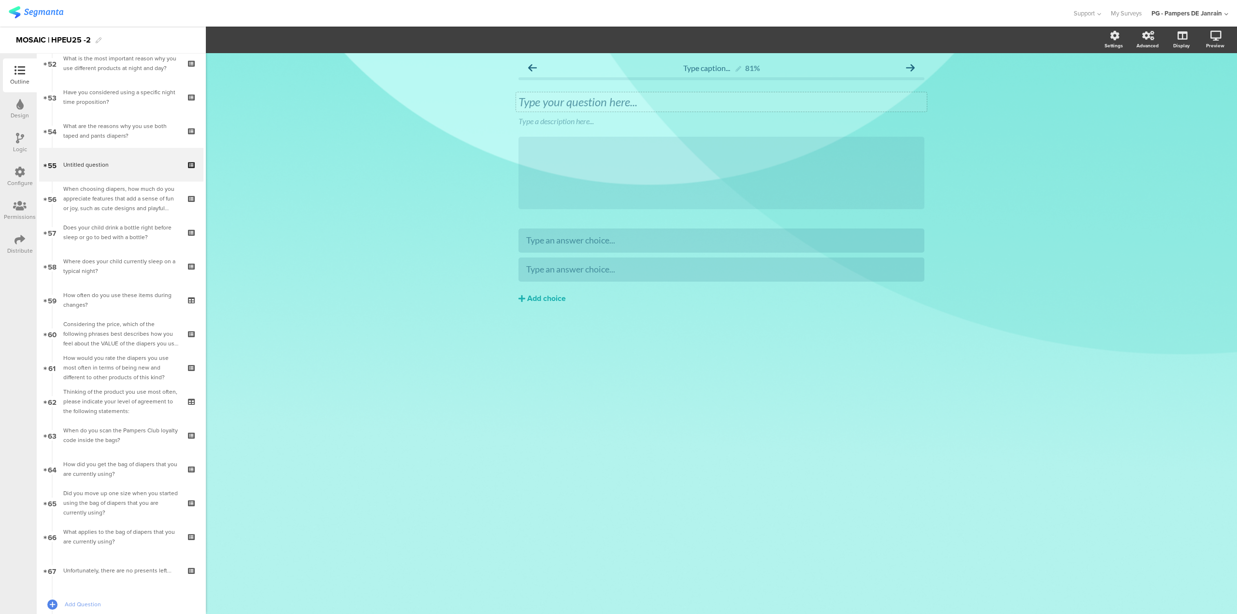
click at [630, 102] on div "Type your question here..." at bounding box center [721, 102] width 406 height 14
drag, startPoint x: 771, startPoint y: 100, endPoint x: 386, endPoint y: 73, distance: 386.0
click at [386, 73] on div "Type caption... 81% How How How Type a description here... /" at bounding box center [721, 333] width 1031 height 561
click at [924, 116] on icon at bounding box center [926, 114] width 5 height 6
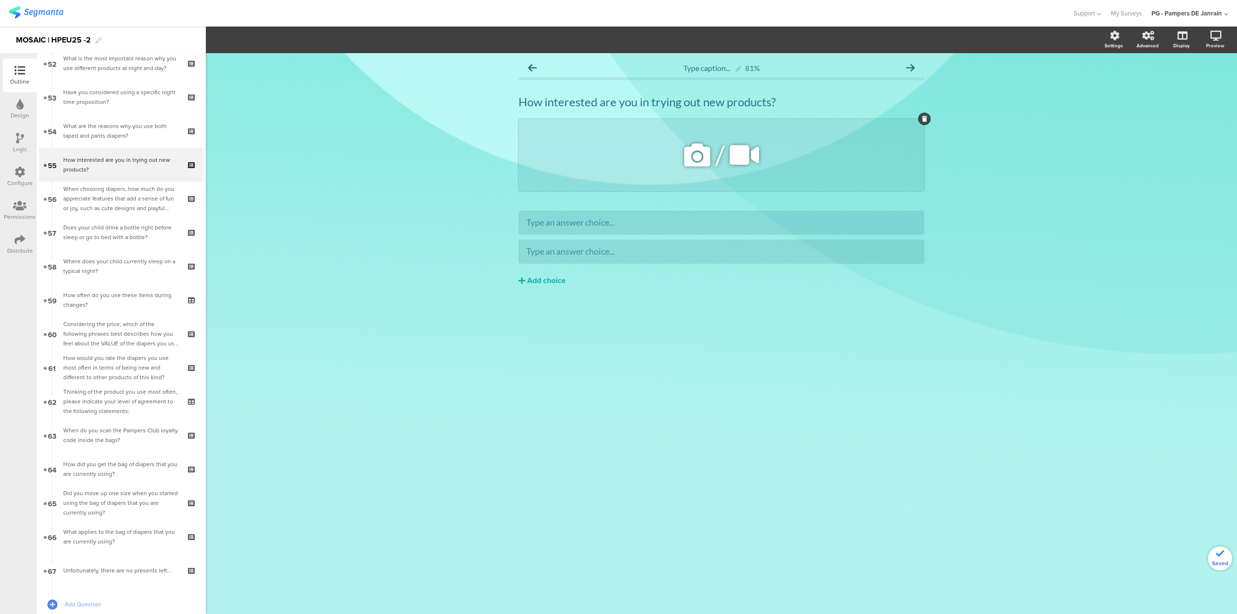
click at [923, 122] on div at bounding box center [924, 119] width 13 height 13
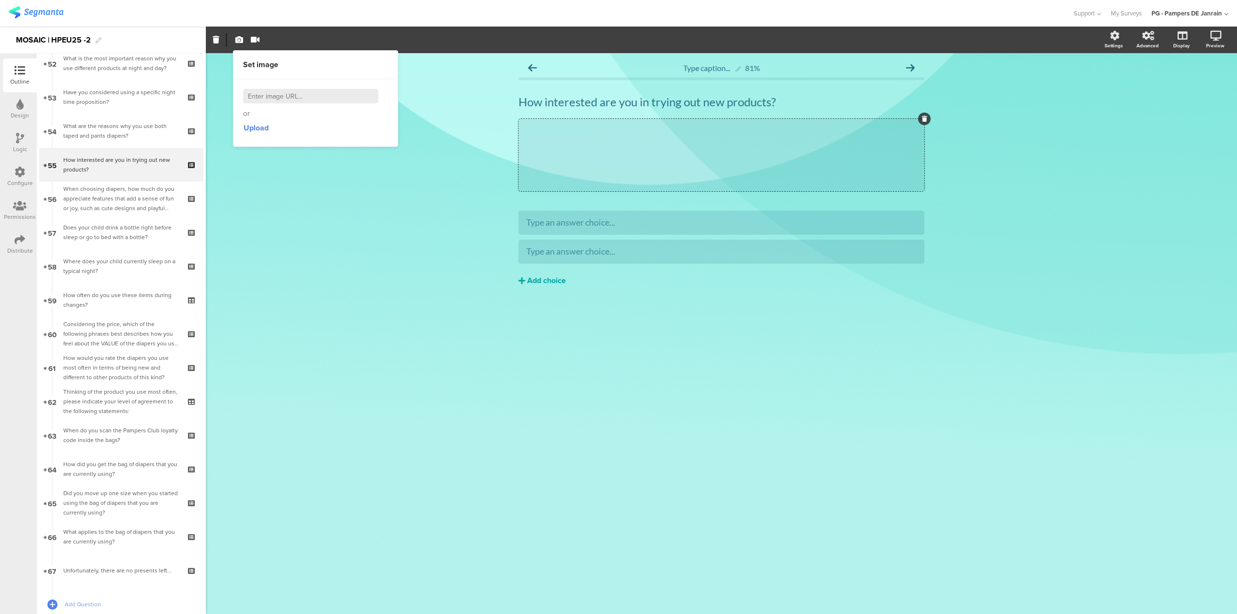
click at [538, 276] on div "Add choice" at bounding box center [546, 281] width 39 height 10
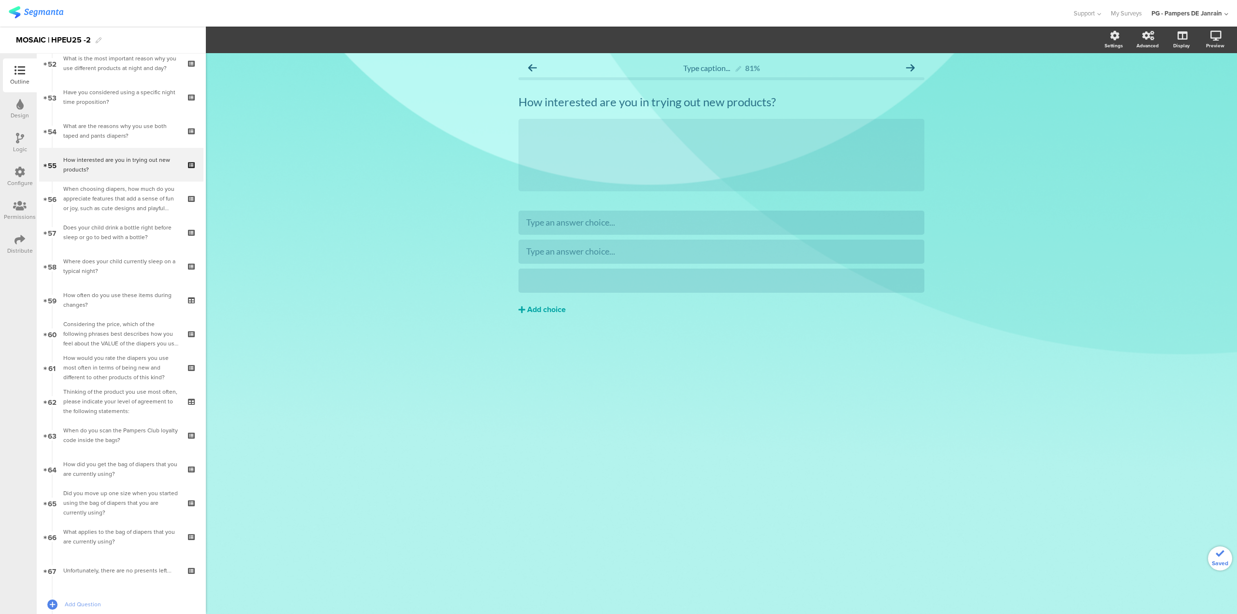
click at [545, 305] on div "Add choice" at bounding box center [546, 310] width 39 height 10
click at [540, 340] on div "Add choice" at bounding box center [546, 339] width 39 height 10
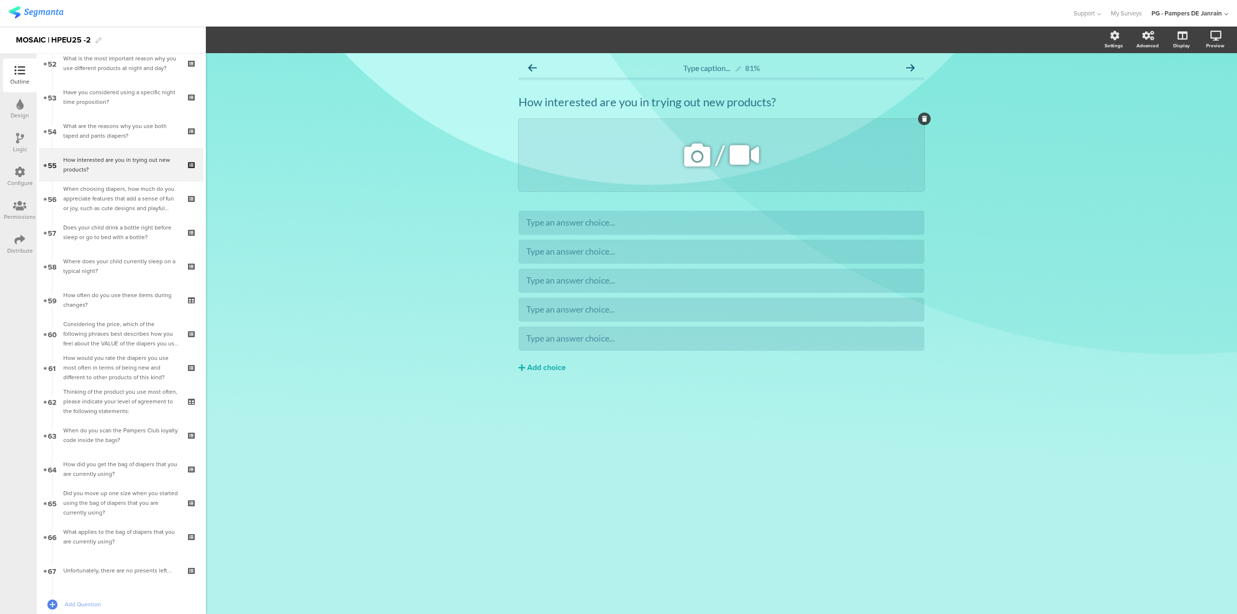
click at [926, 117] on icon at bounding box center [924, 119] width 5 height 6
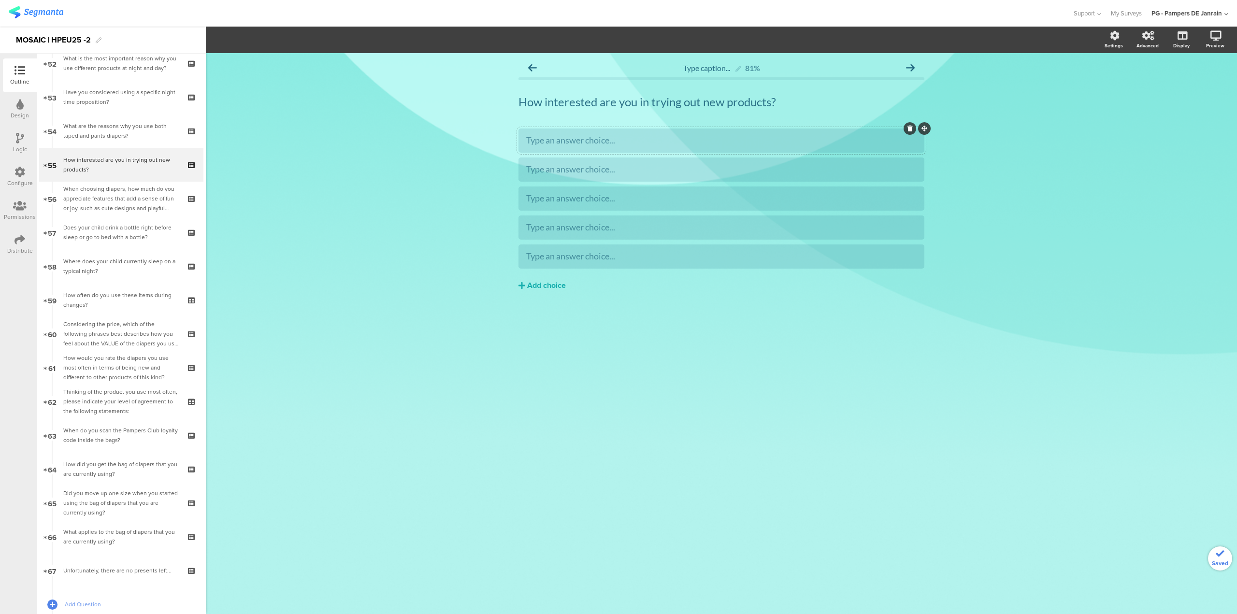
click at [686, 150] on div at bounding box center [721, 141] width 406 height 24
click at [650, 136] on div at bounding box center [721, 140] width 390 height 11
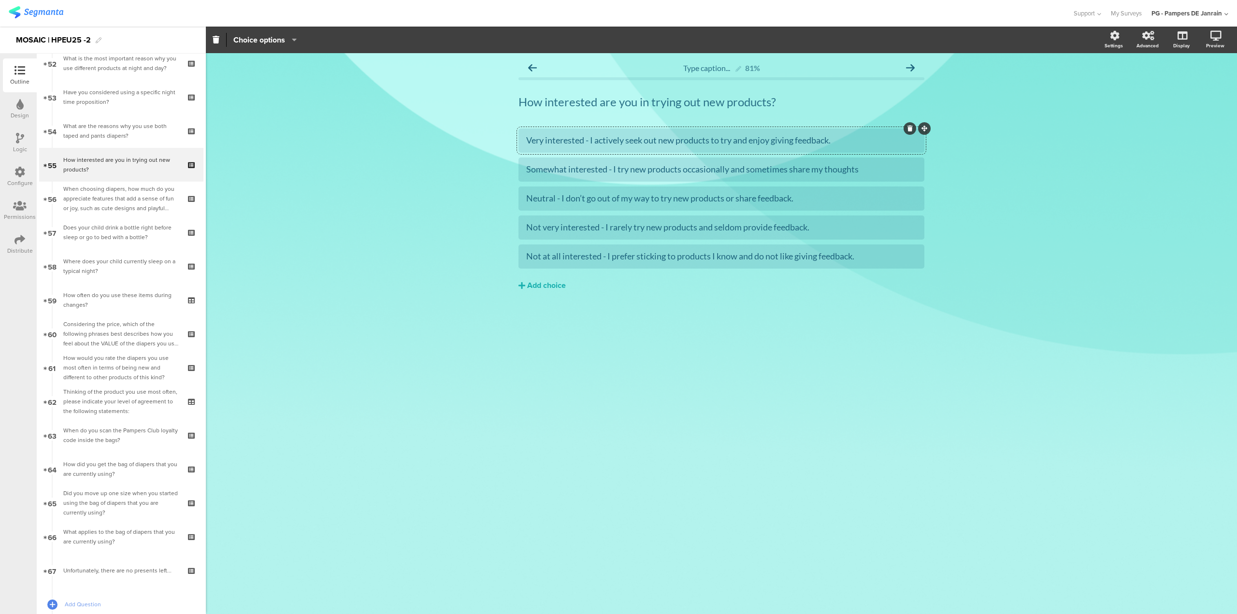
click at [293, 40] on icon "button" at bounding box center [292, 40] width 10 height 8
click at [351, 35] on div "Choice options" at bounding box center [654, 40] width 896 height 14
